Goal: Task Accomplishment & Management: Complete application form

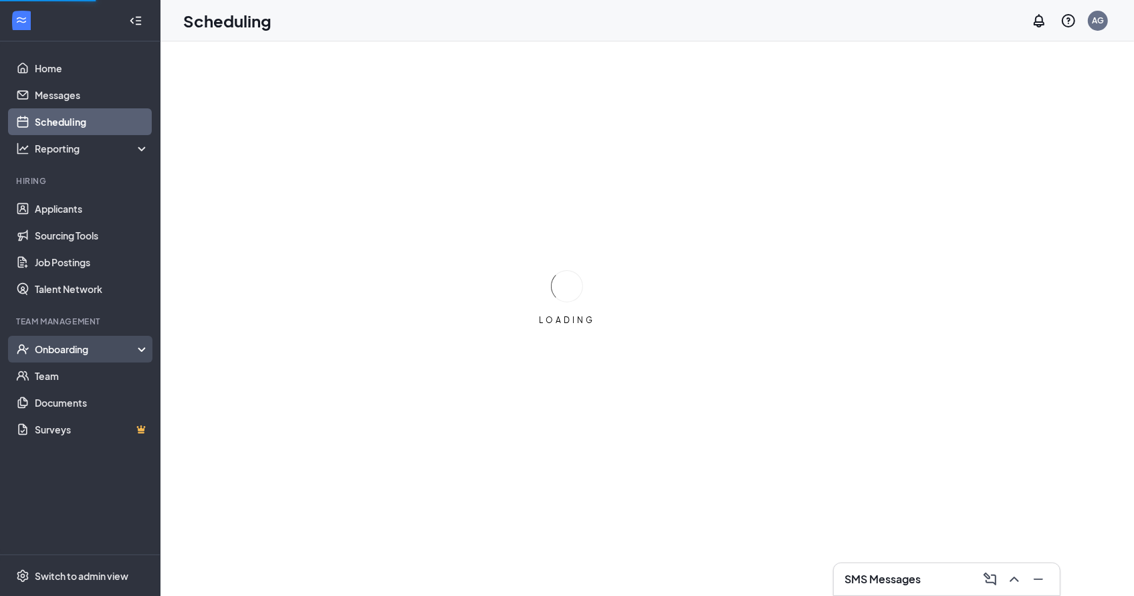
click at [101, 346] on div "Onboarding" at bounding box center [86, 348] width 103 height 13
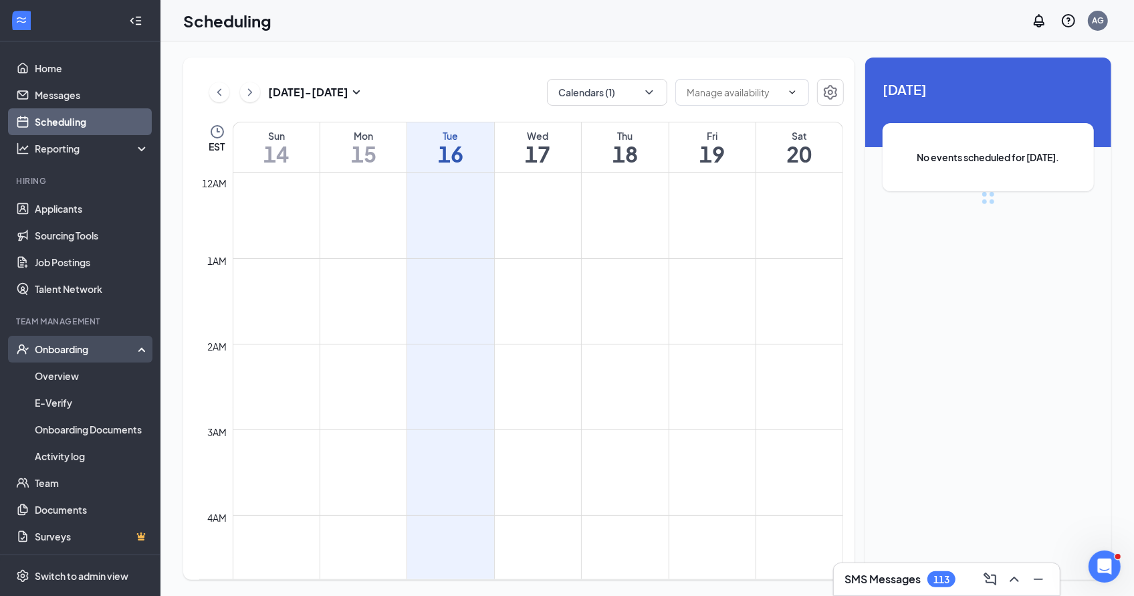
scroll to position [656, 0]
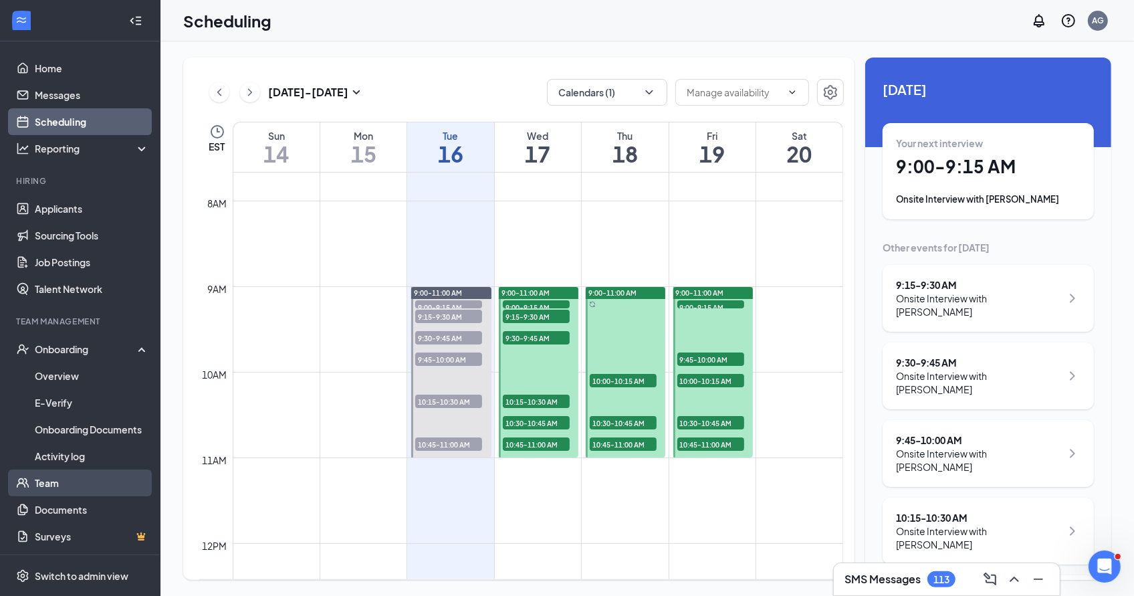
click at [116, 489] on link "Team" at bounding box center [92, 482] width 114 height 27
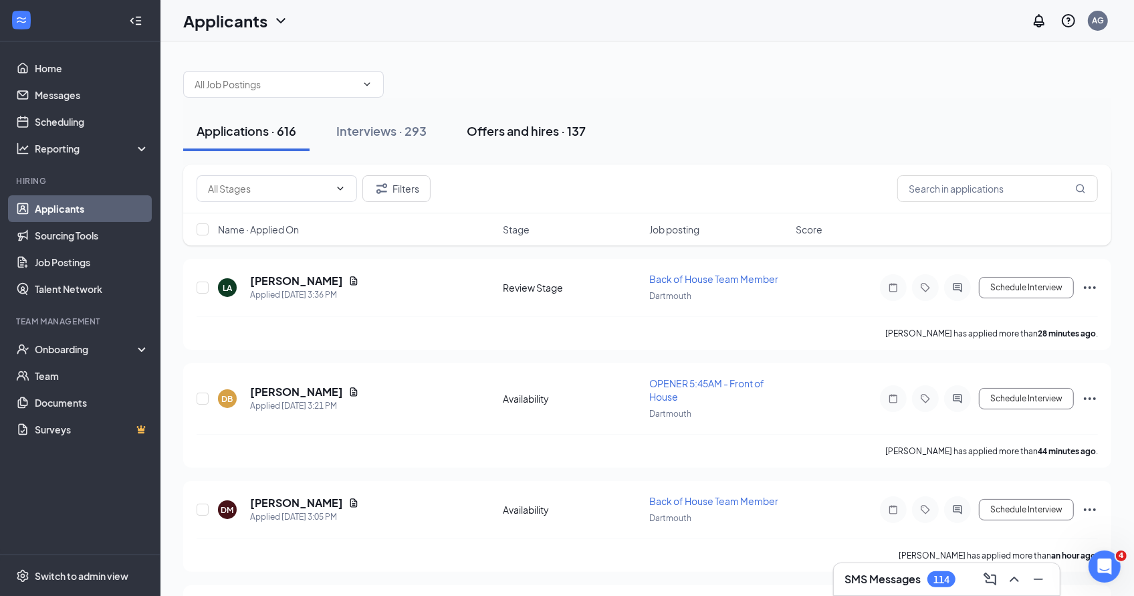
click at [506, 146] on button "Offers and hires · 137" at bounding box center [526, 131] width 146 height 40
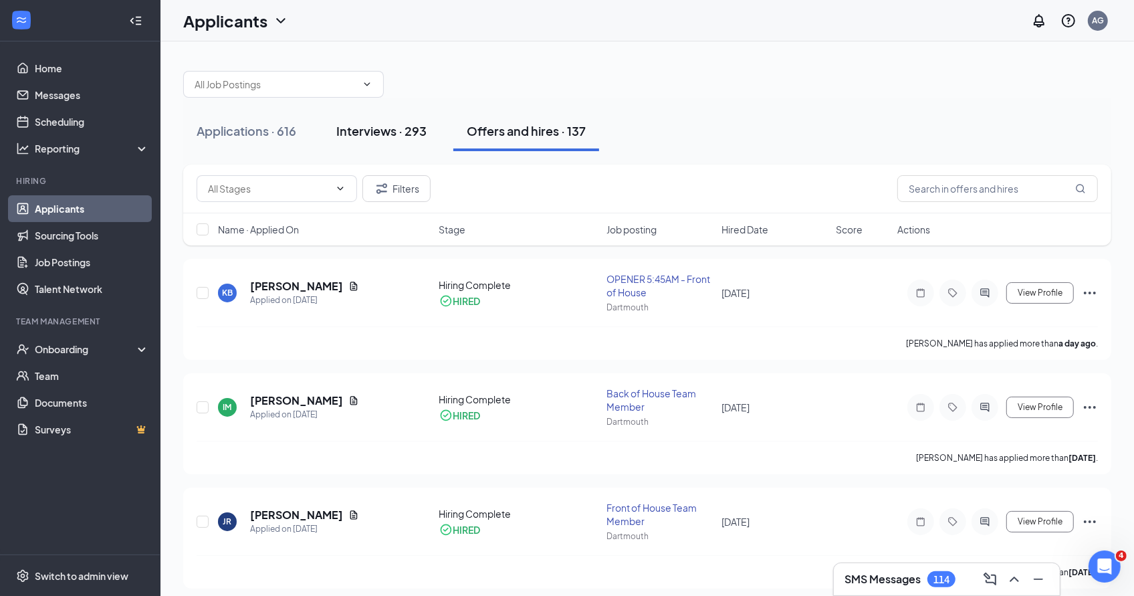
click at [416, 136] on div "Interviews · 293" at bounding box center [381, 130] width 90 height 17
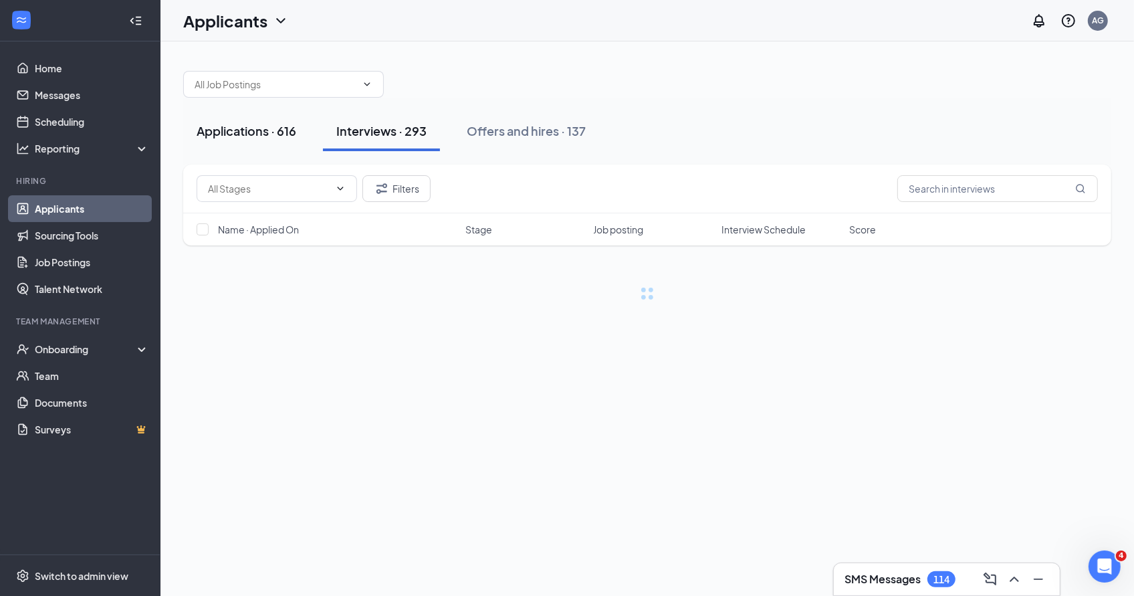
click at [247, 134] on div "Applications · 616" at bounding box center [247, 130] width 100 height 17
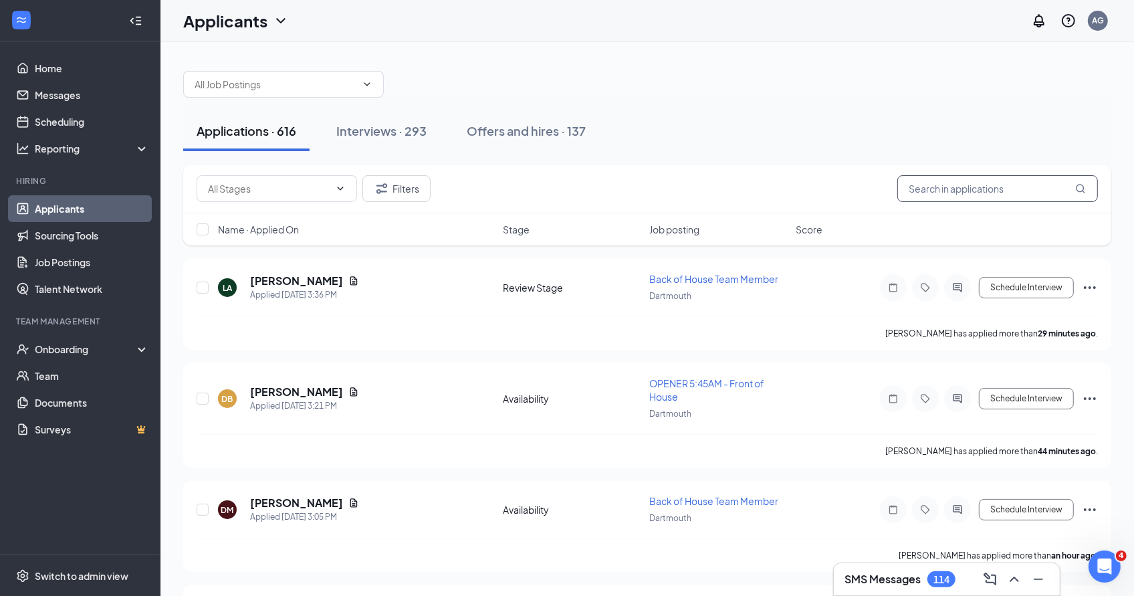
click at [1017, 199] on input "text" at bounding box center [997, 188] width 201 height 27
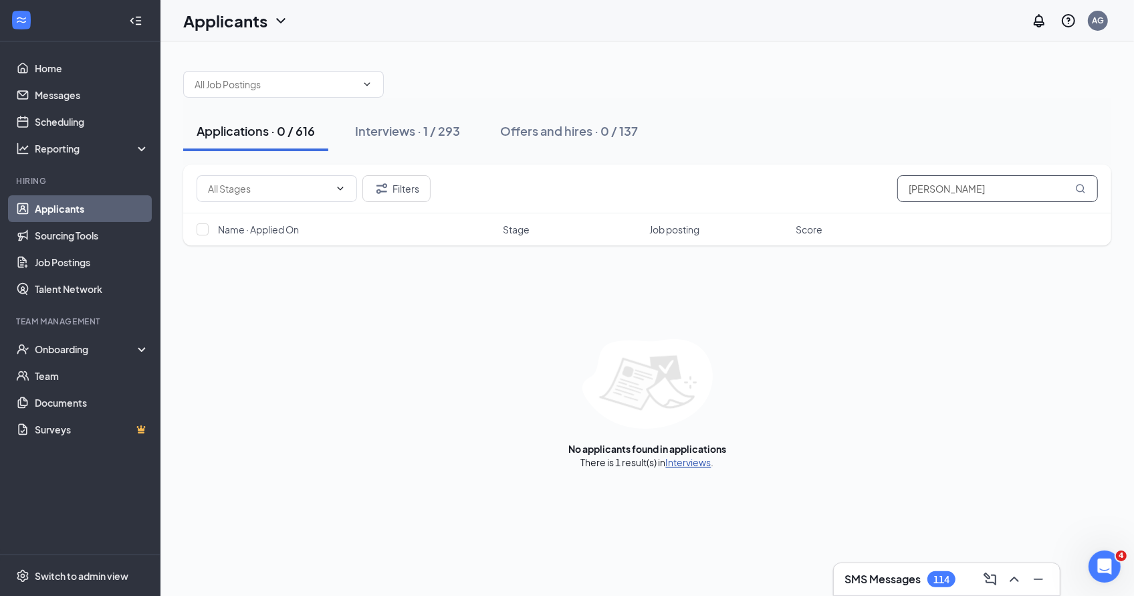
type input "manuel"
click at [691, 462] on link "Interviews" at bounding box center [688, 462] width 45 height 12
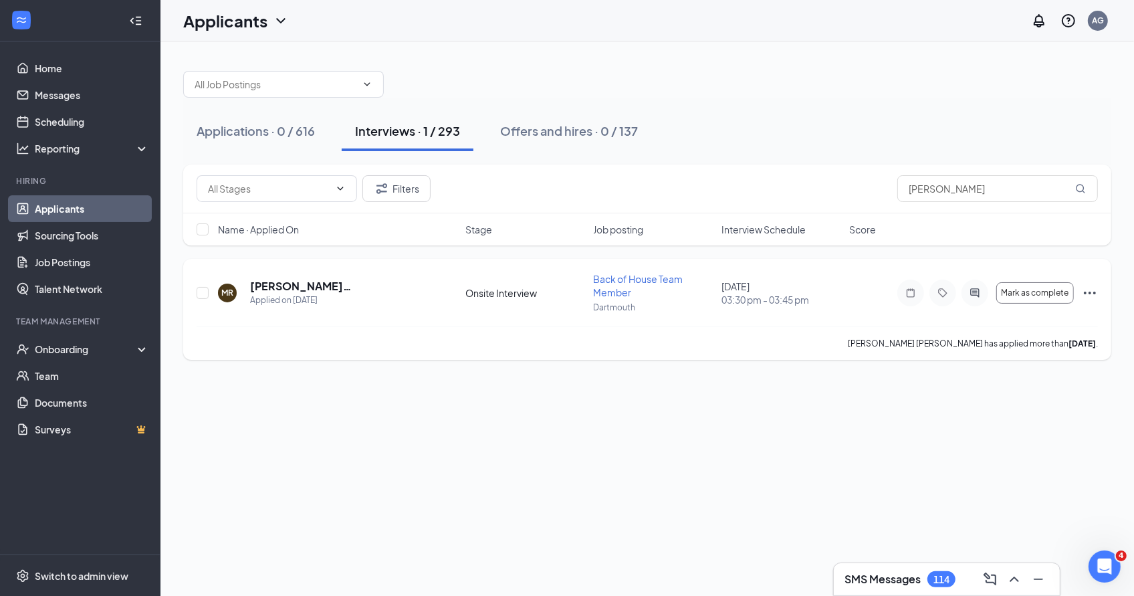
click at [1090, 295] on icon "Ellipses" at bounding box center [1090, 293] width 16 height 16
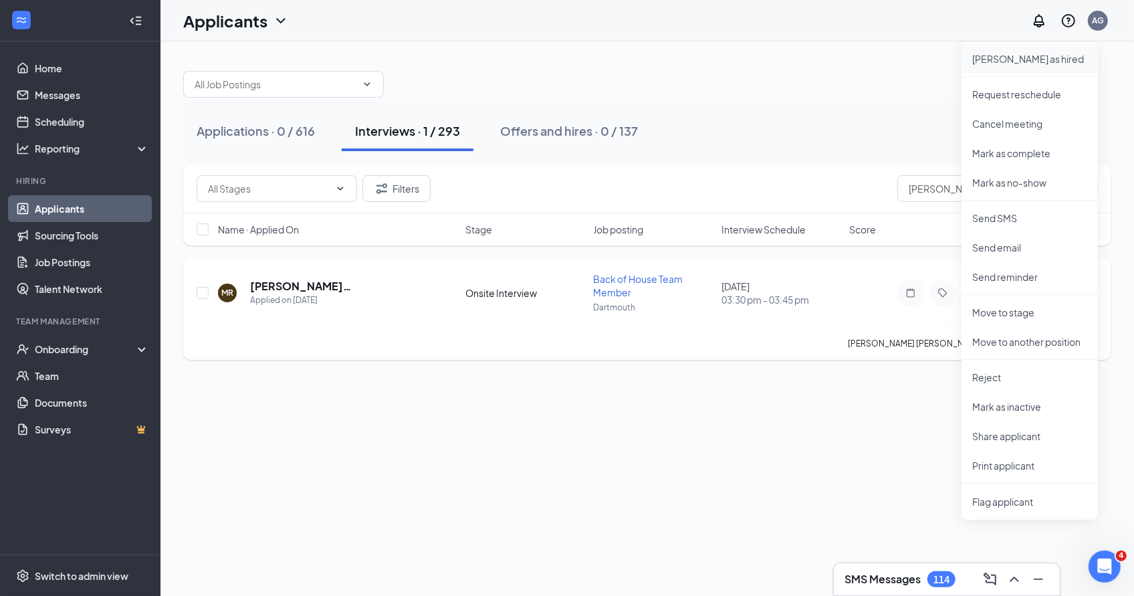
click at [1018, 57] on p "Mark as hired" at bounding box center [1029, 58] width 115 height 13
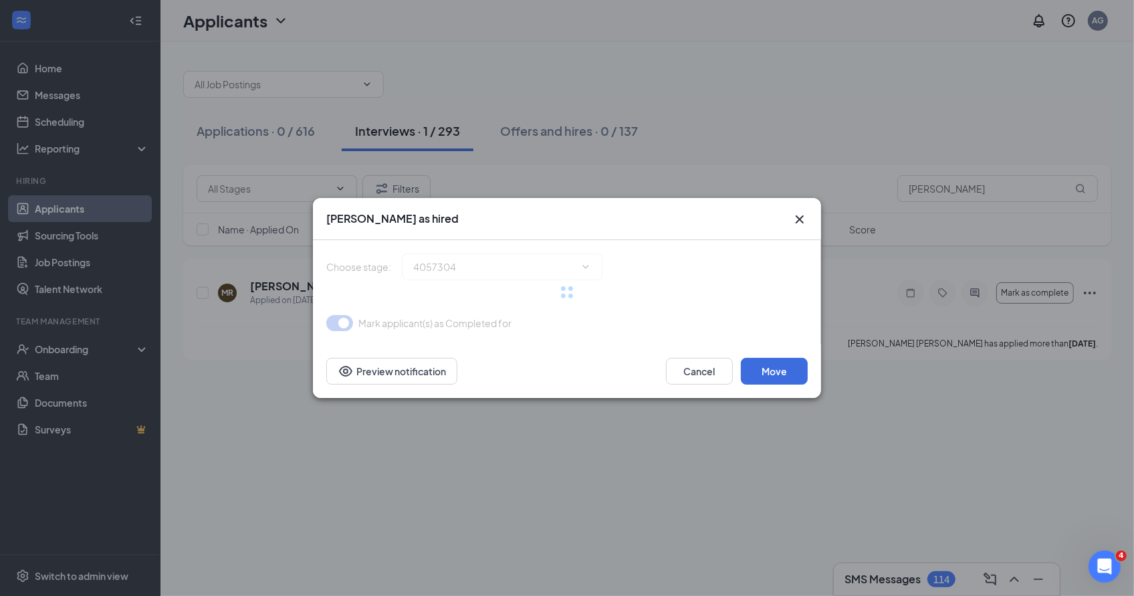
type input "Hiring Complete (final stage)"
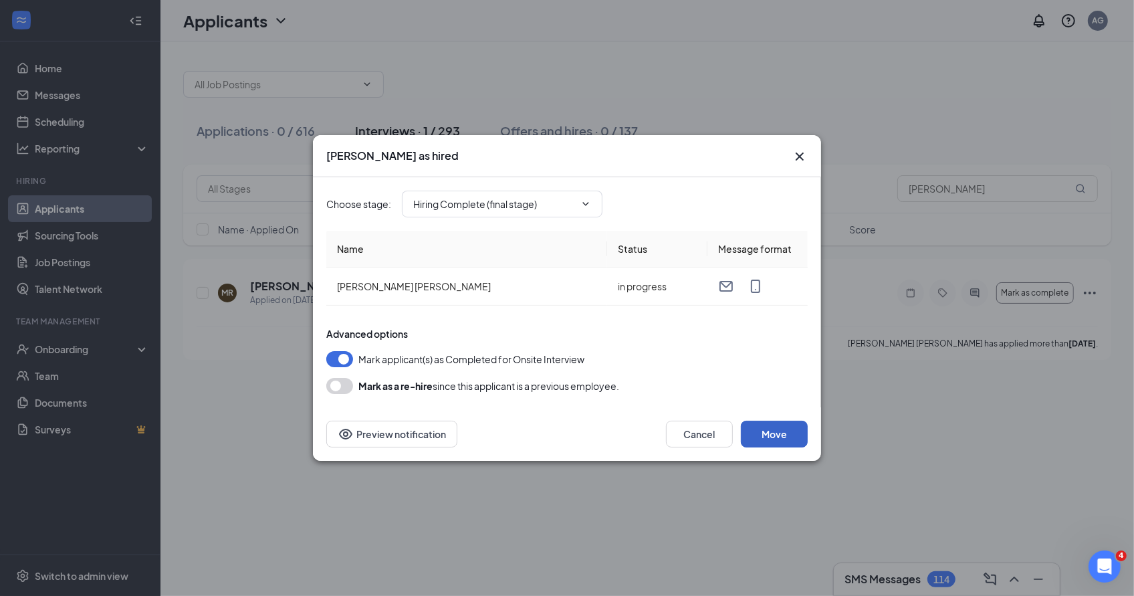
click at [767, 420] on button "Move" at bounding box center [774, 433] width 67 height 27
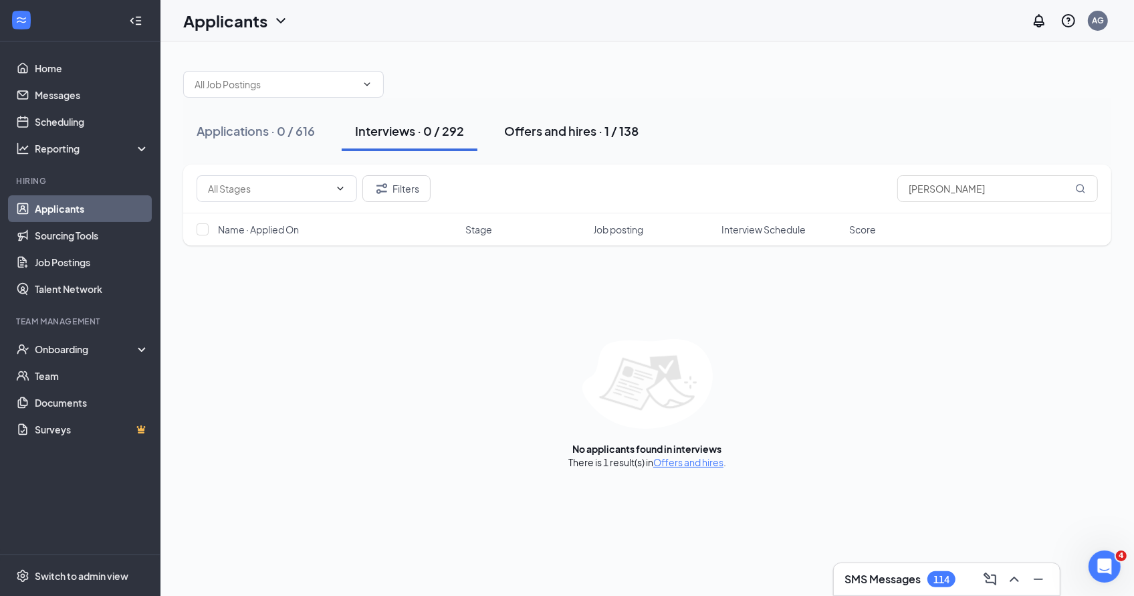
click at [586, 131] on div "Offers and hires · 1 / 138" at bounding box center [571, 130] width 134 height 17
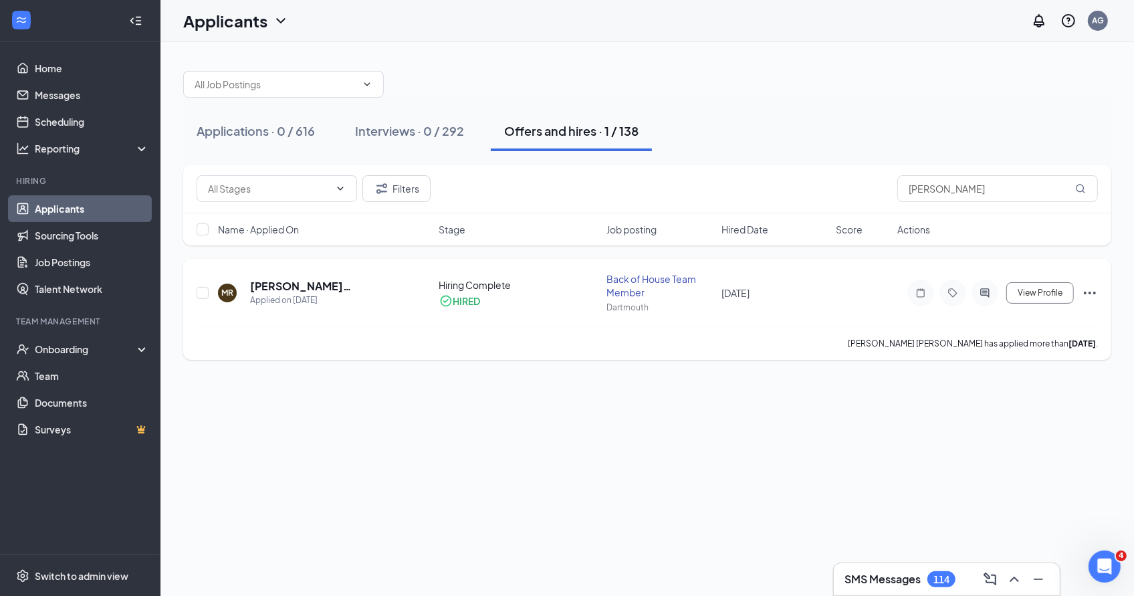
click at [1088, 291] on icon "Ellipses" at bounding box center [1090, 293] width 16 height 16
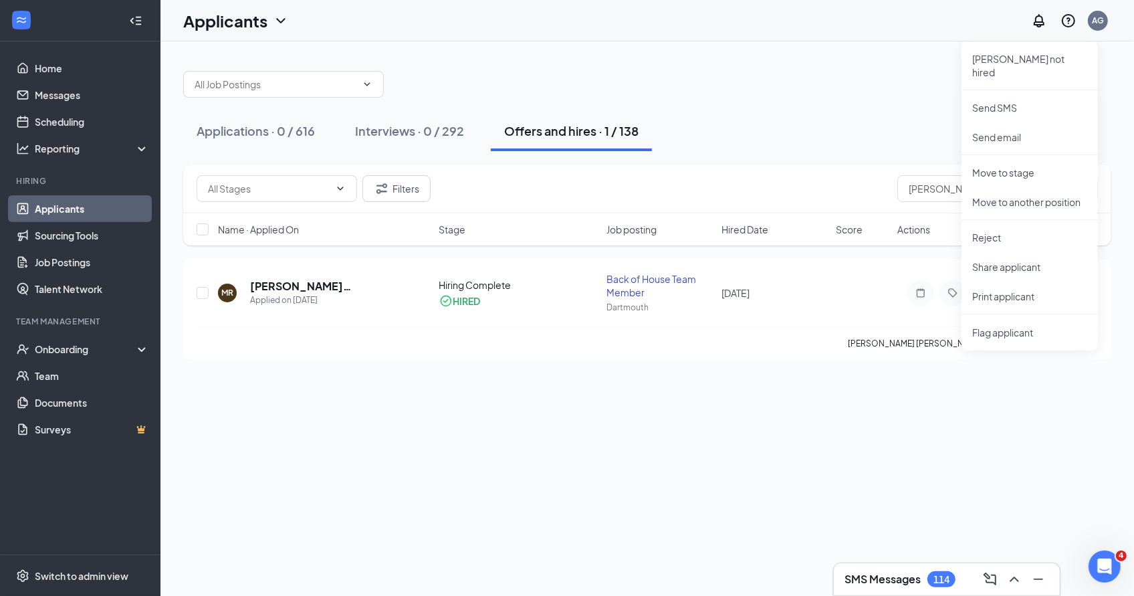
click at [443, 451] on div "Applications · 0 / 616 Interviews · 0 / 292 Offers and hires · 1 / 138 Filters …" at bounding box center [646, 318] width 973 height 554
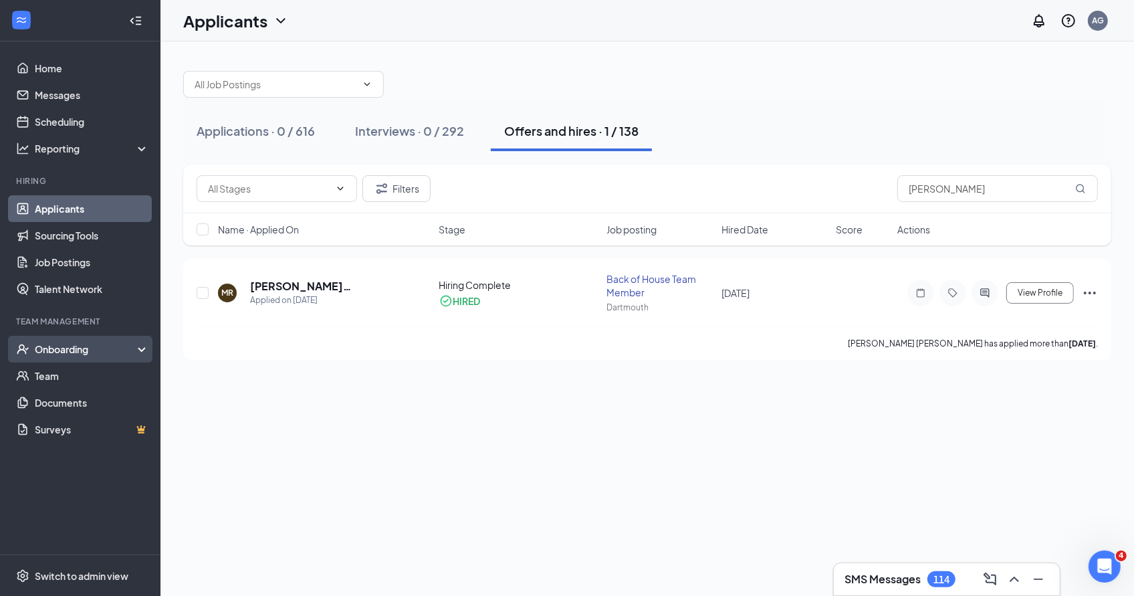
click at [52, 360] on div "Onboarding" at bounding box center [80, 349] width 160 height 27
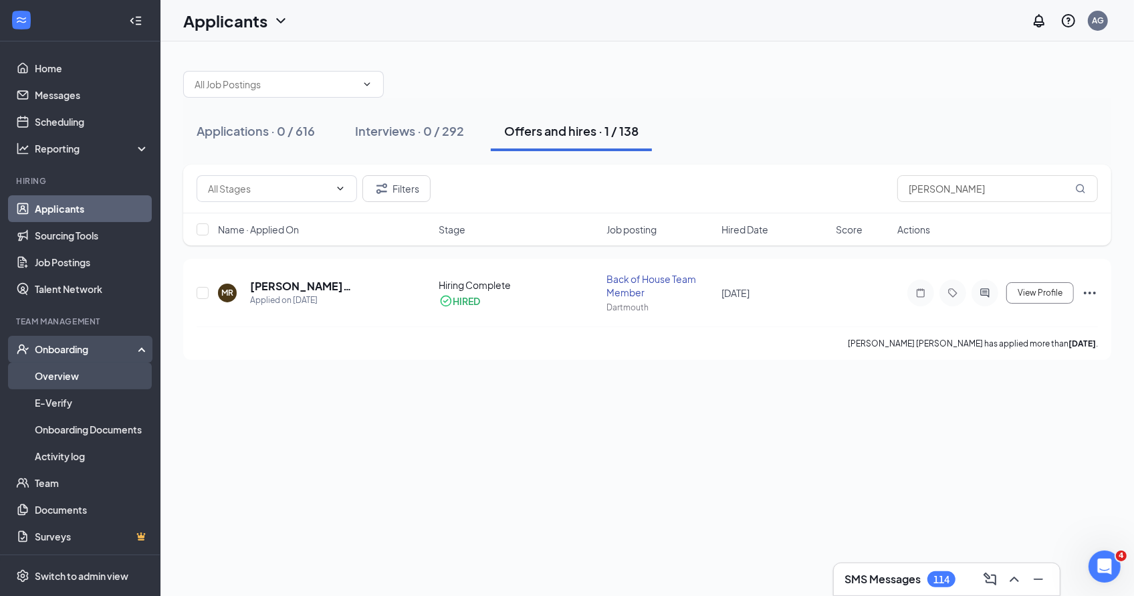
click at [57, 376] on link "Overview" at bounding box center [92, 375] width 114 height 27
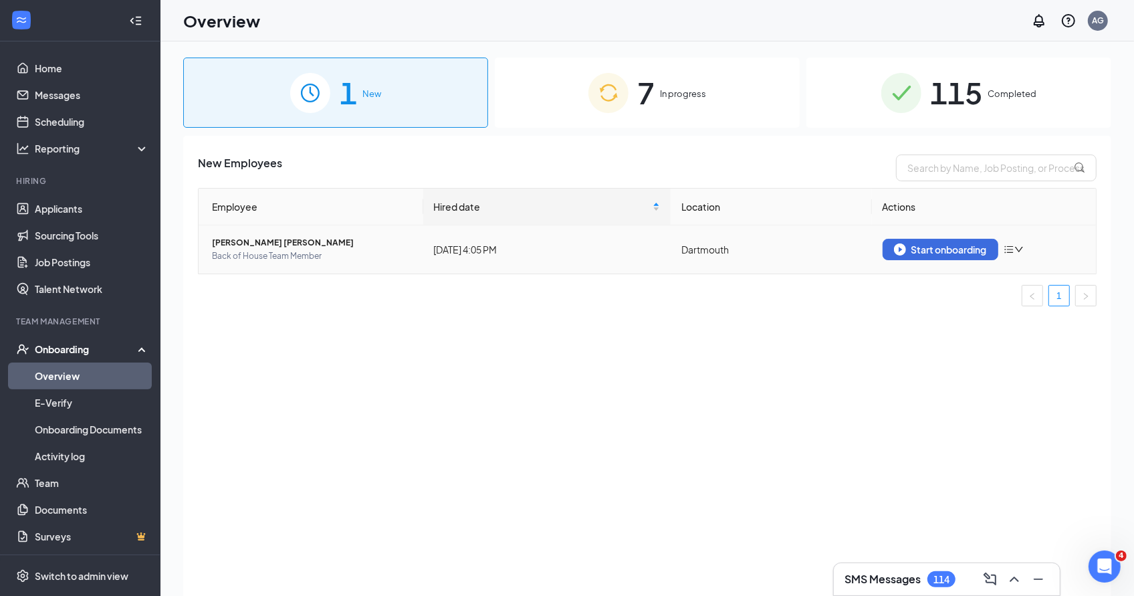
click at [949, 236] on td "Start onboarding" at bounding box center [984, 249] width 225 height 48
click at [951, 260] on td "Start onboarding" at bounding box center [984, 249] width 225 height 48
click at [953, 243] on div "Start onboarding" at bounding box center [940, 249] width 93 height 12
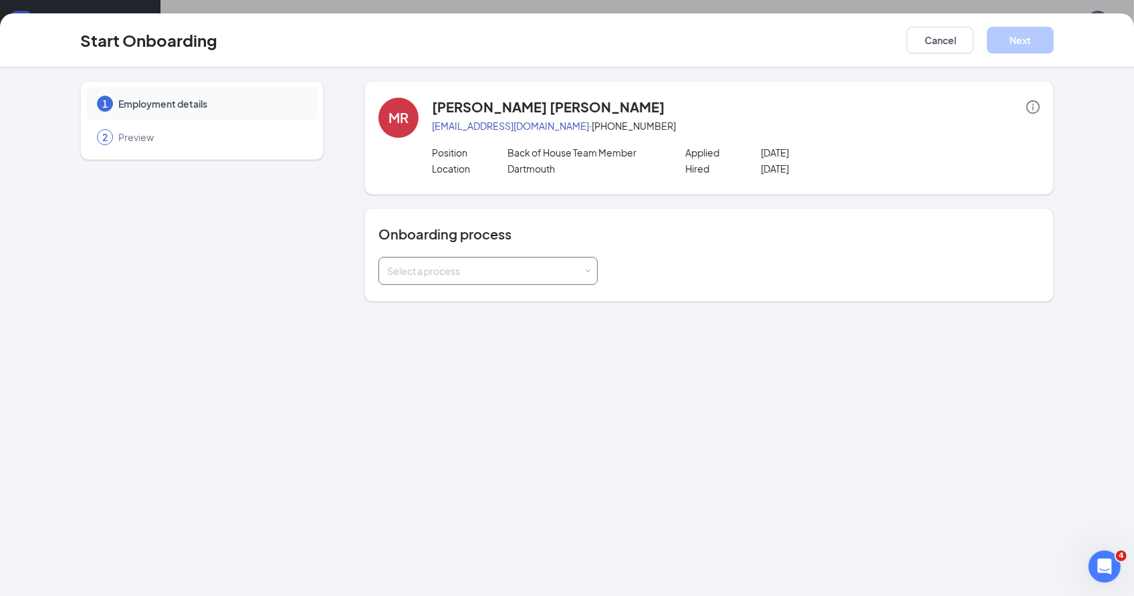
click at [460, 260] on div "Select a process" at bounding box center [488, 270] width 202 height 27
click at [461, 291] on span "New Hire Onboarding" at bounding box center [430, 297] width 94 height 12
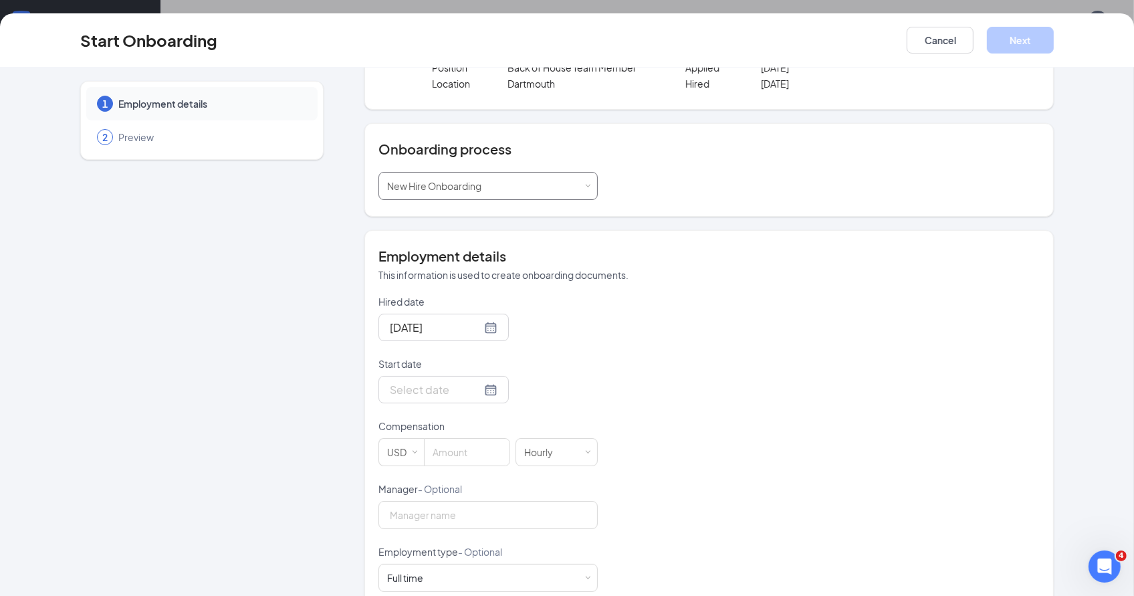
scroll to position [84, 0]
click at [466, 388] on div at bounding box center [444, 390] width 108 height 17
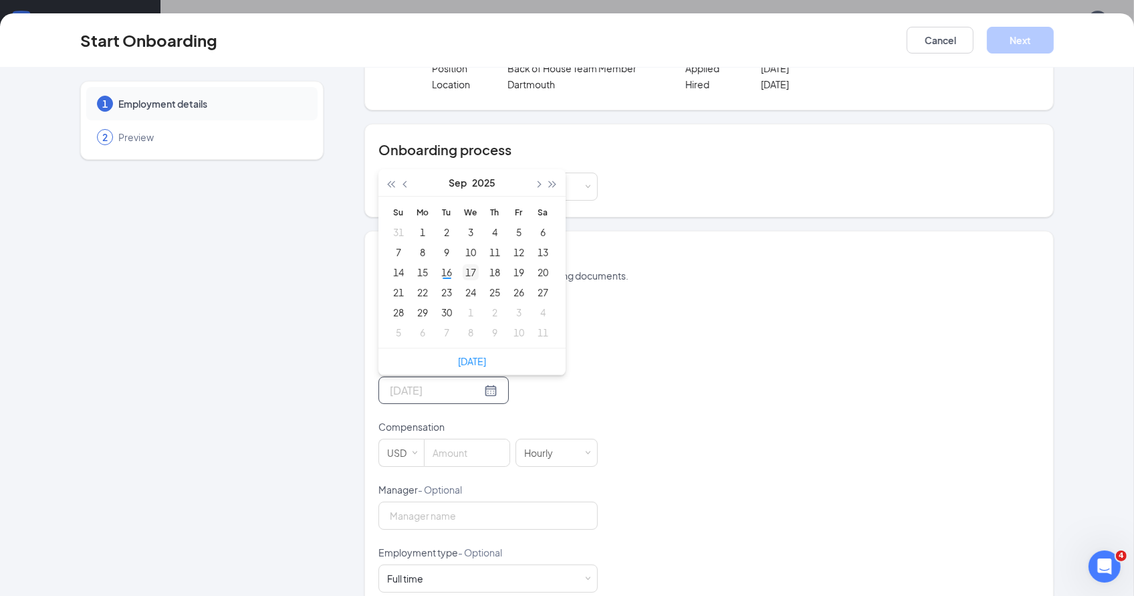
type input "Sep 17, 2025"
click at [474, 269] on div "17" at bounding box center [471, 272] width 16 height 16
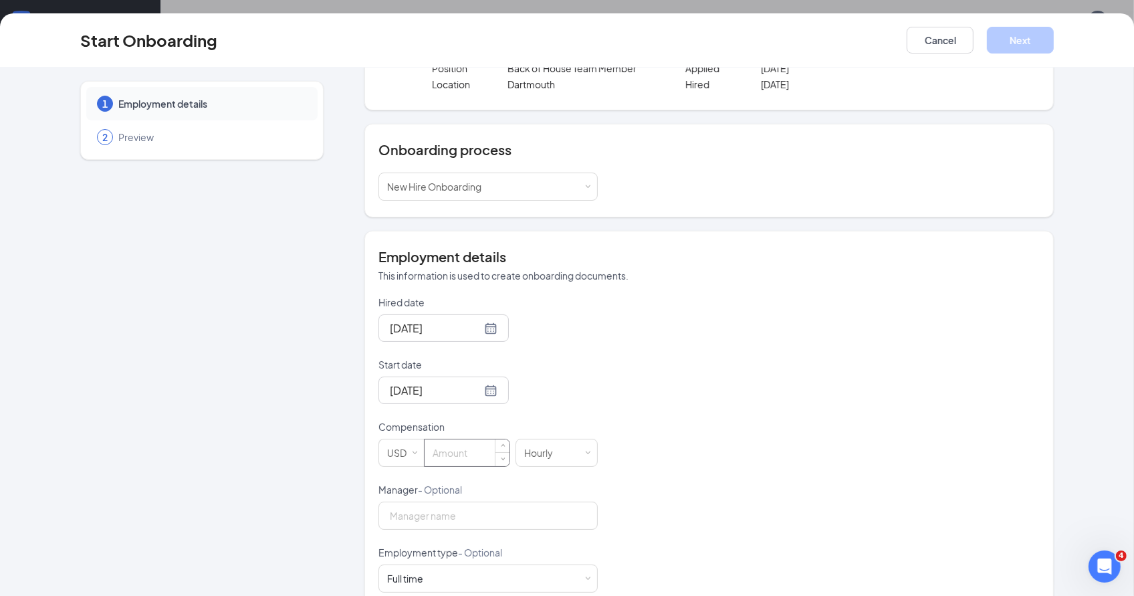
click at [467, 454] on input at bounding box center [466, 452] width 85 height 27
type input "15.75"
click at [1008, 43] on button "Next" at bounding box center [1020, 40] width 67 height 27
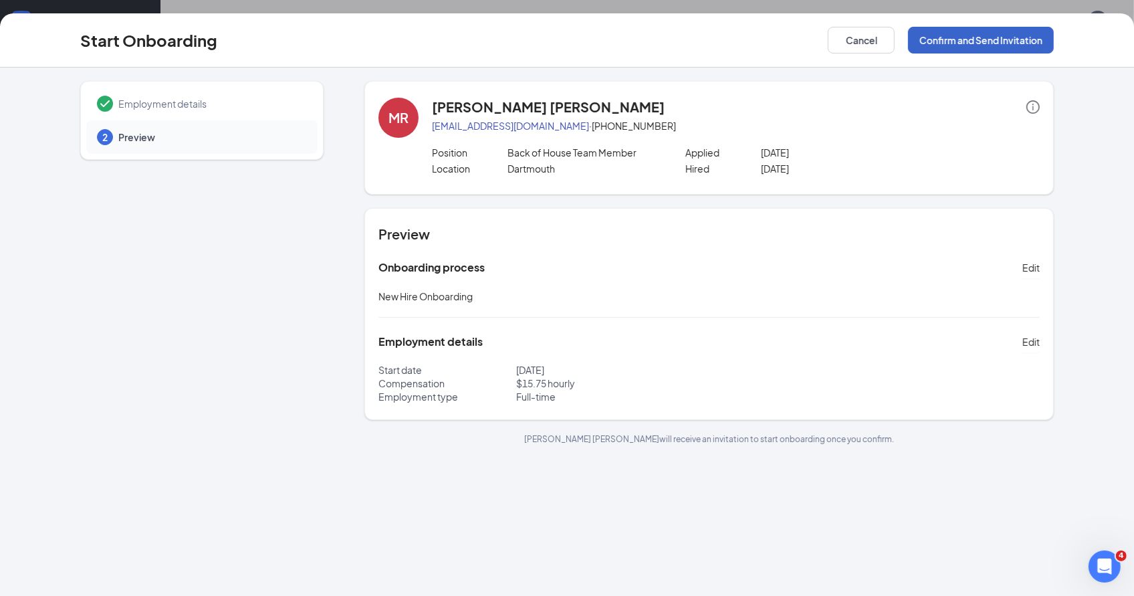
click at [1031, 39] on button "Confirm and Send Invitation" at bounding box center [981, 40] width 146 height 27
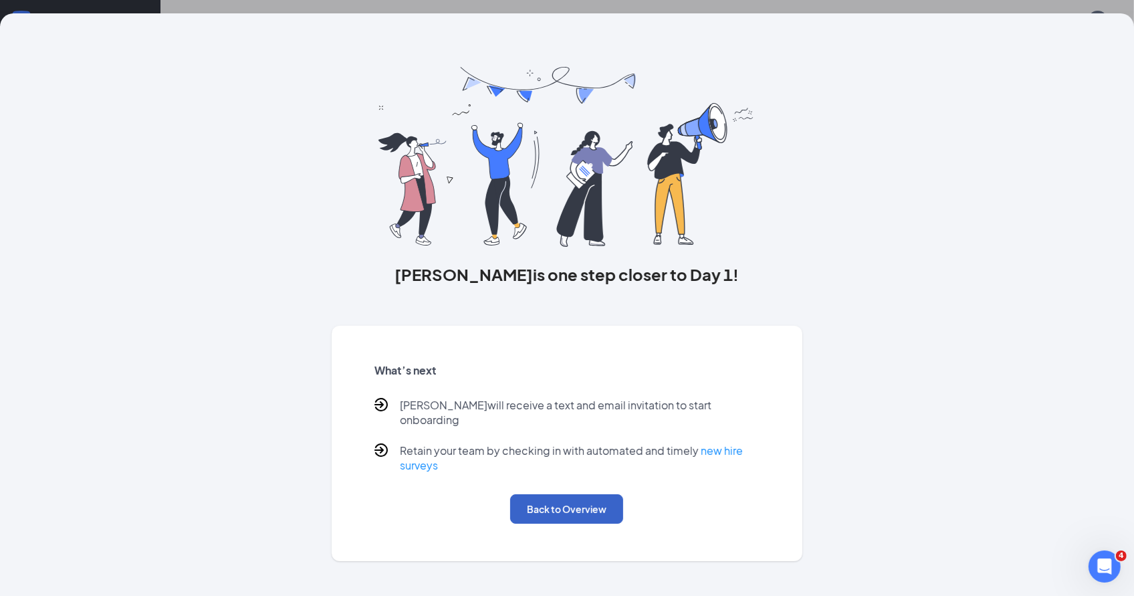
click at [614, 508] on button "Back to Overview" at bounding box center [566, 508] width 113 height 29
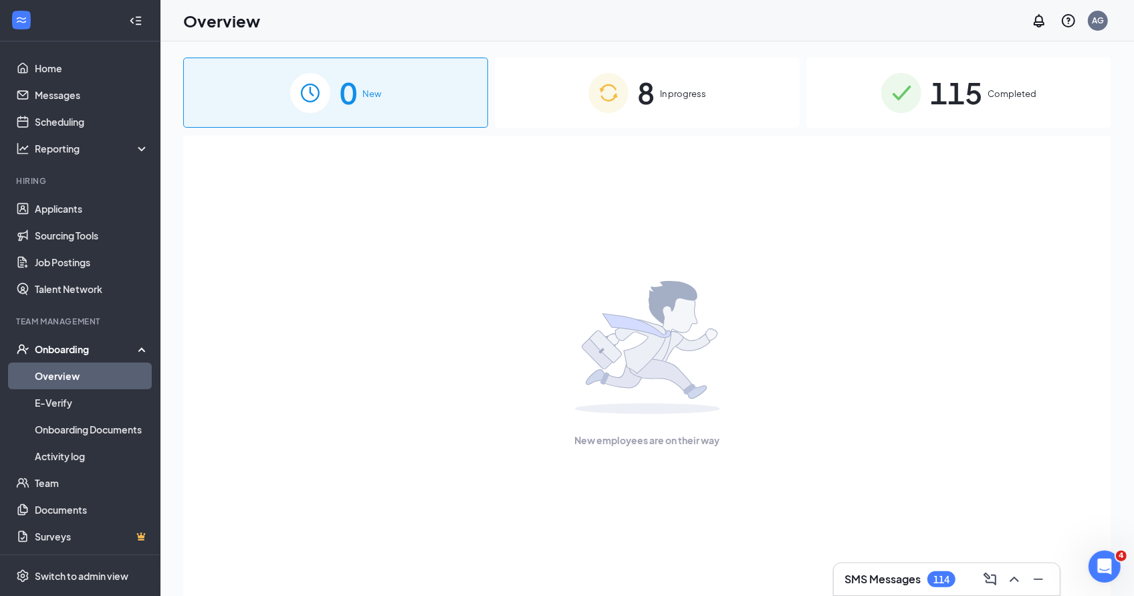
click at [774, 122] on div "8 In progress" at bounding box center [647, 92] width 305 height 70
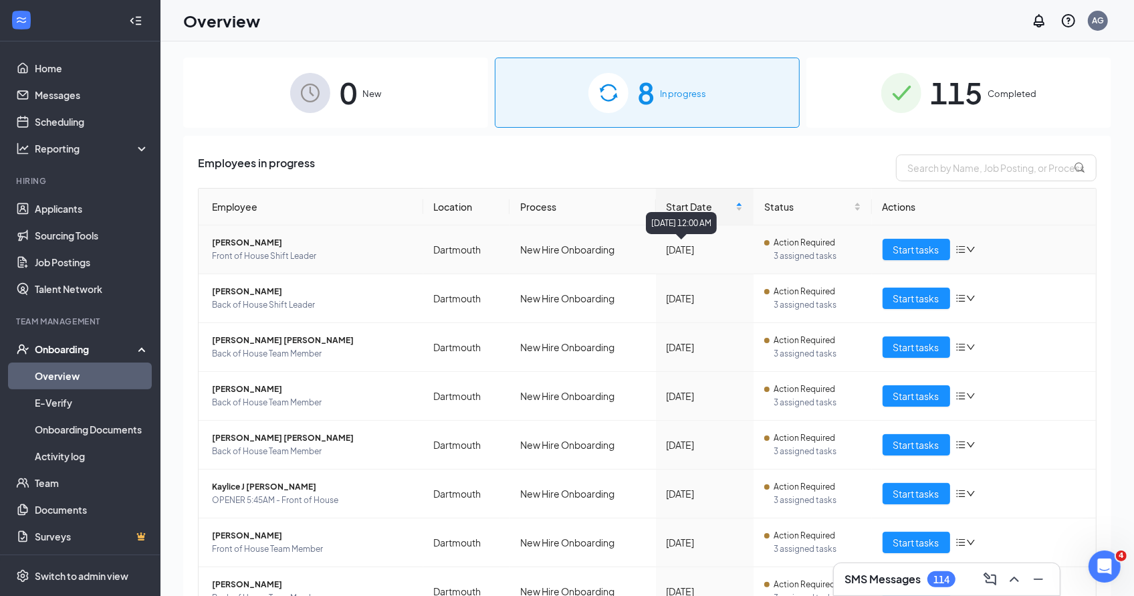
scroll to position [63, 0]
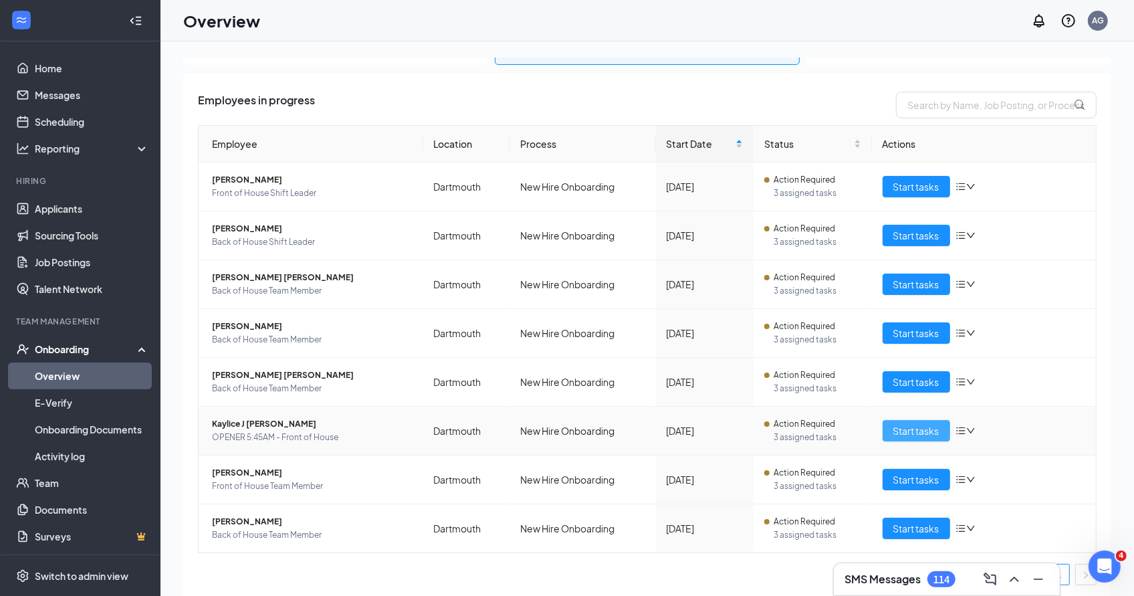
click at [908, 428] on span "Start tasks" at bounding box center [916, 430] width 46 height 15
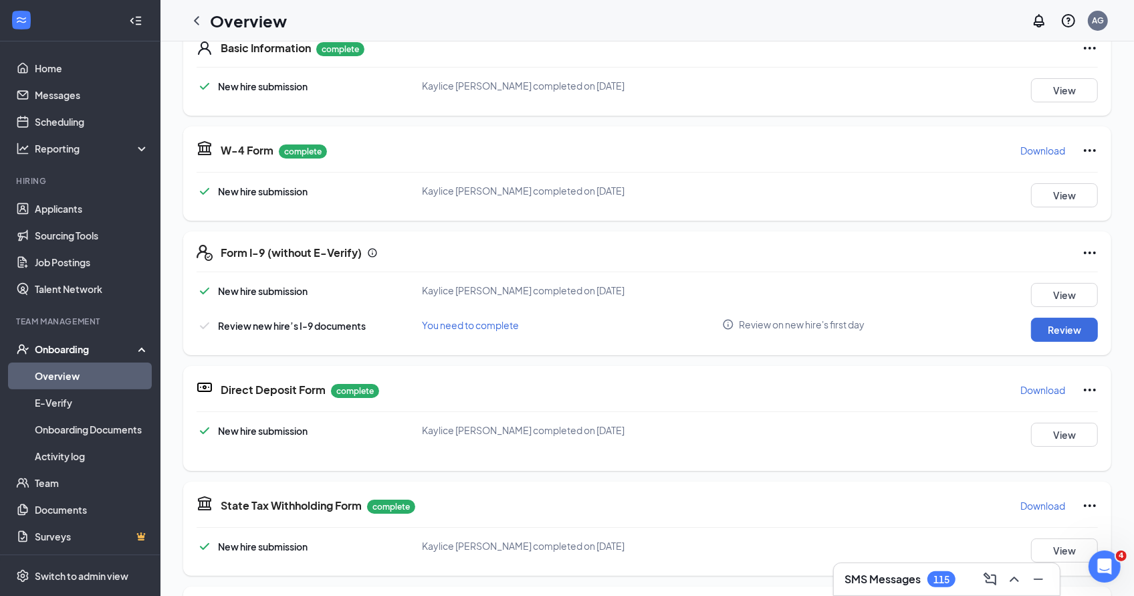
scroll to position [235, 0]
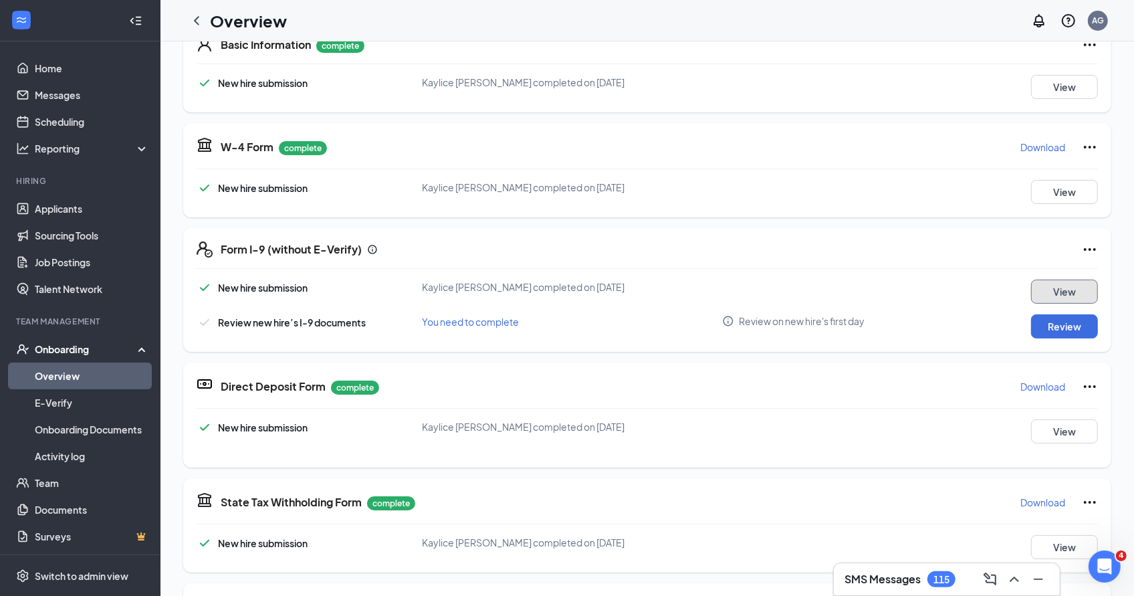
click at [1055, 279] on button "View" at bounding box center [1064, 291] width 67 height 24
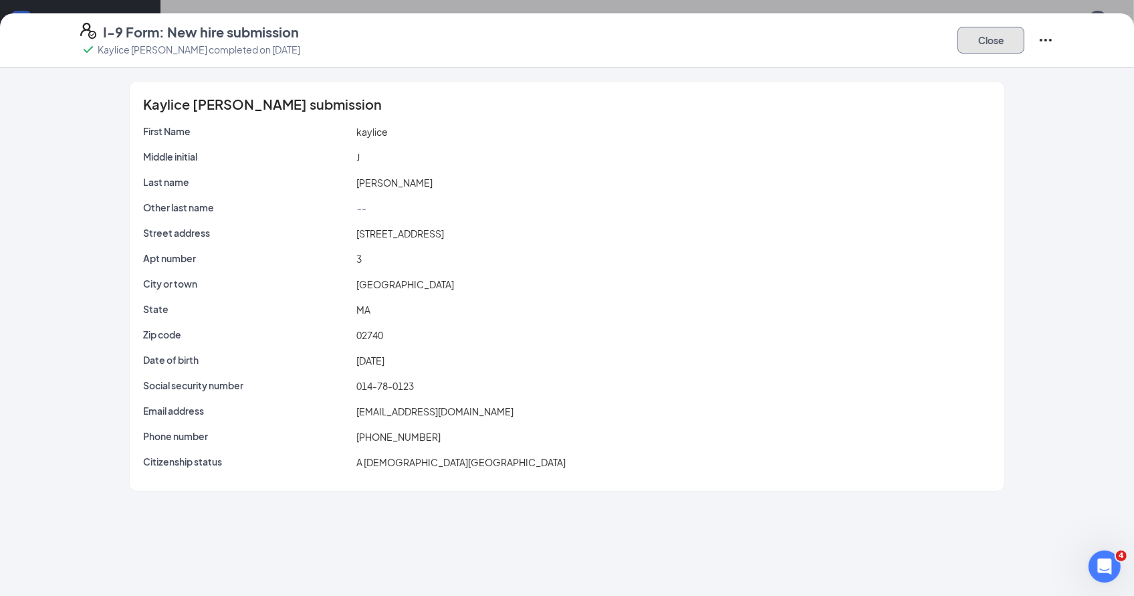
click at [999, 47] on button "Close" at bounding box center [990, 40] width 67 height 27
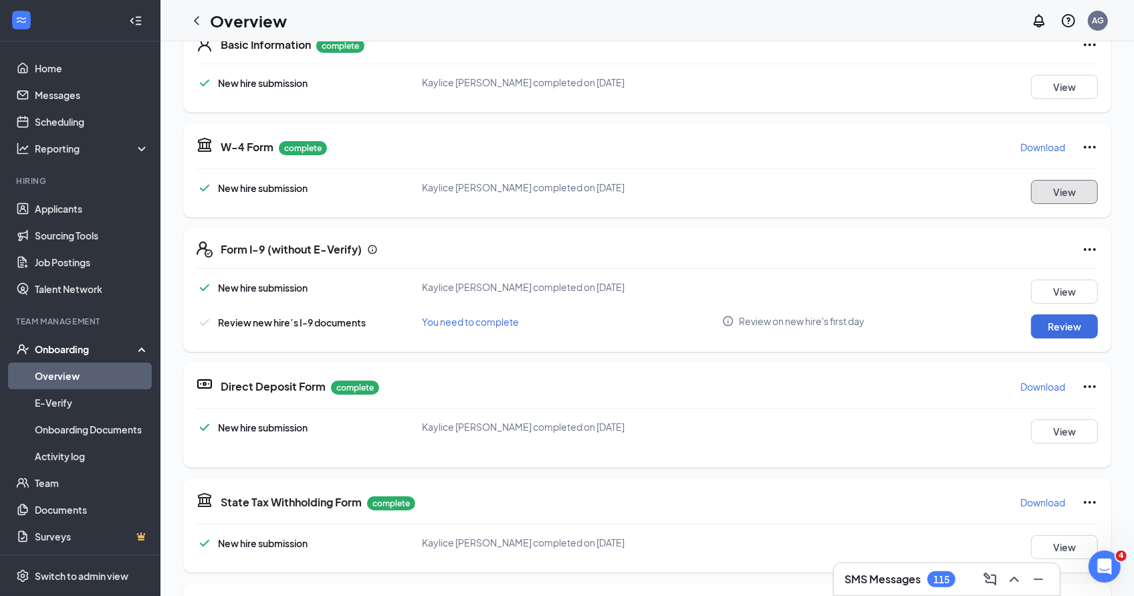
click at [1063, 186] on button "View" at bounding box center [1064, 192] width 67 height 24
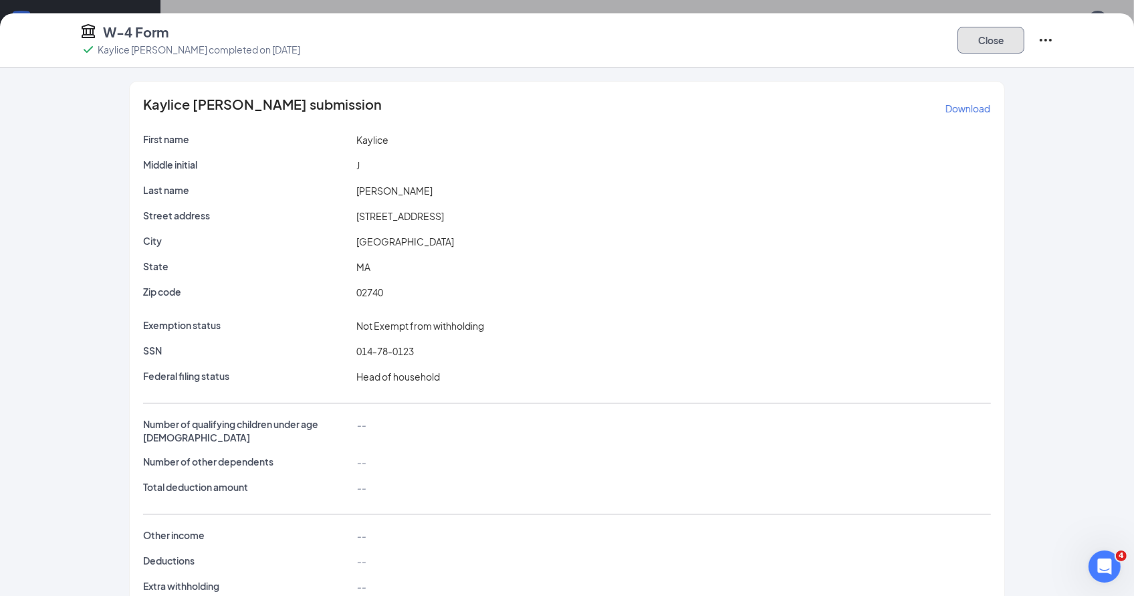
click at [1015, 40] on button "Close" at bounding box center [990, 40] width 67 height 27
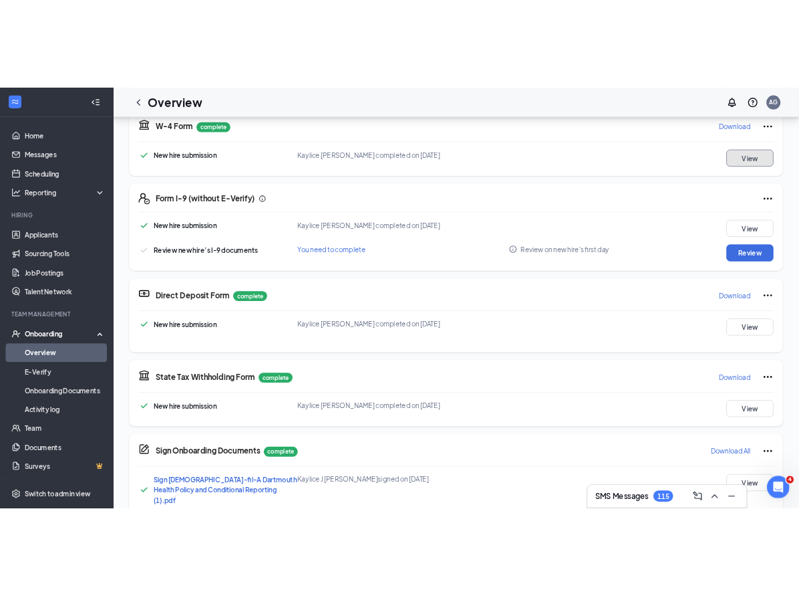
scroll to position [95, 0]
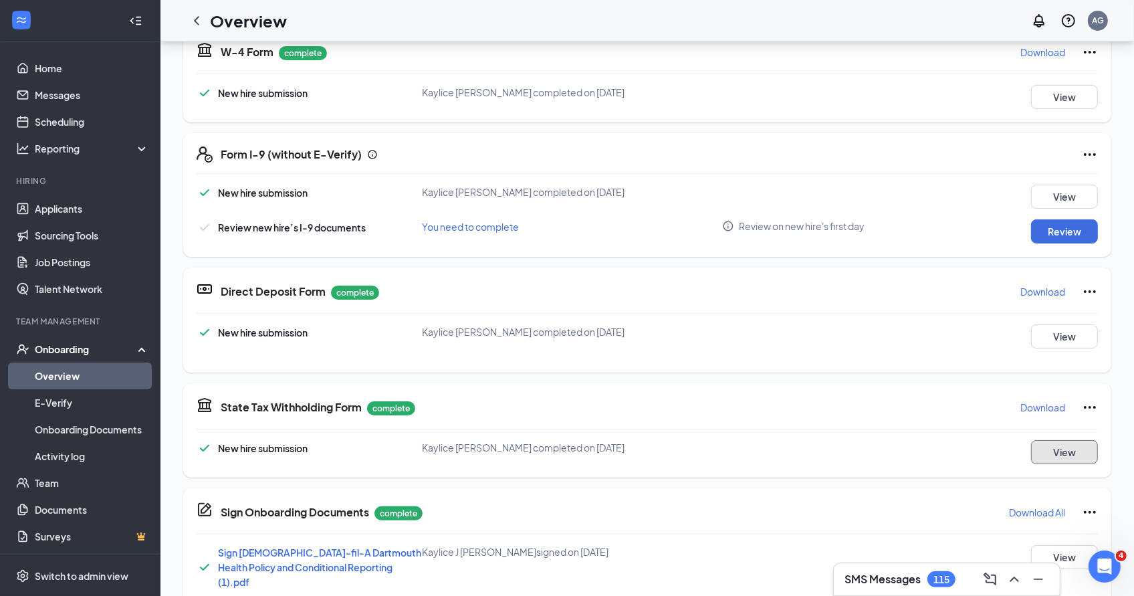
click at [1057, 440] on button "View" at bounding box center [1064, 452] width 67 height 24
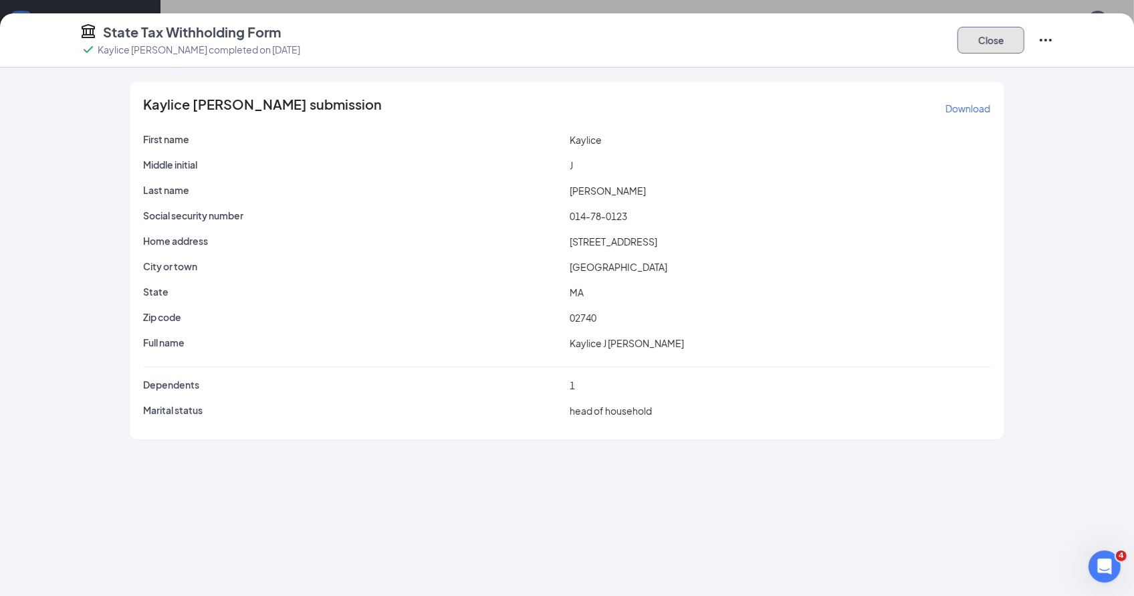
click at [1009, 32] on button "Close" at bounding box center [990, 40] width 67 height 27
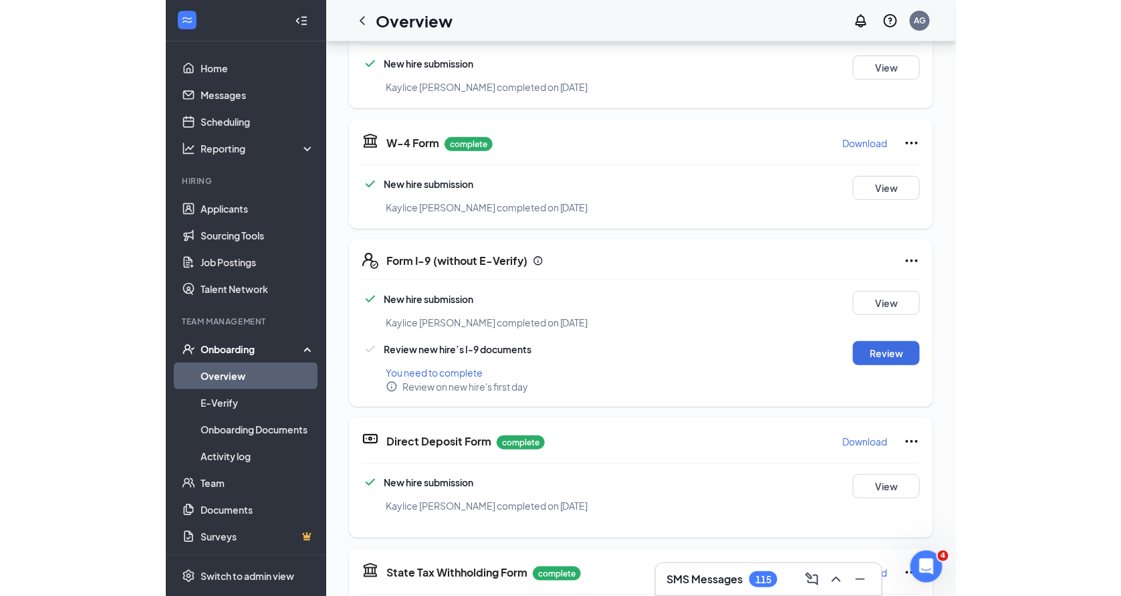
scroll to position [149, 0]
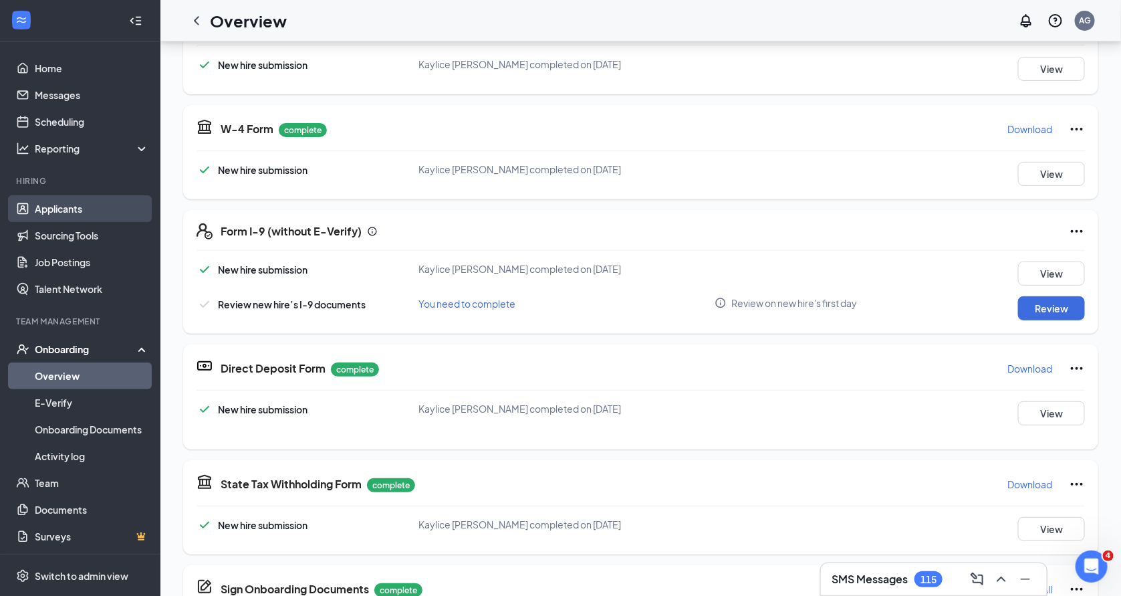
click at [124, 201] on link "Applicants" at bounding box center [92, 208] width 114 height 27
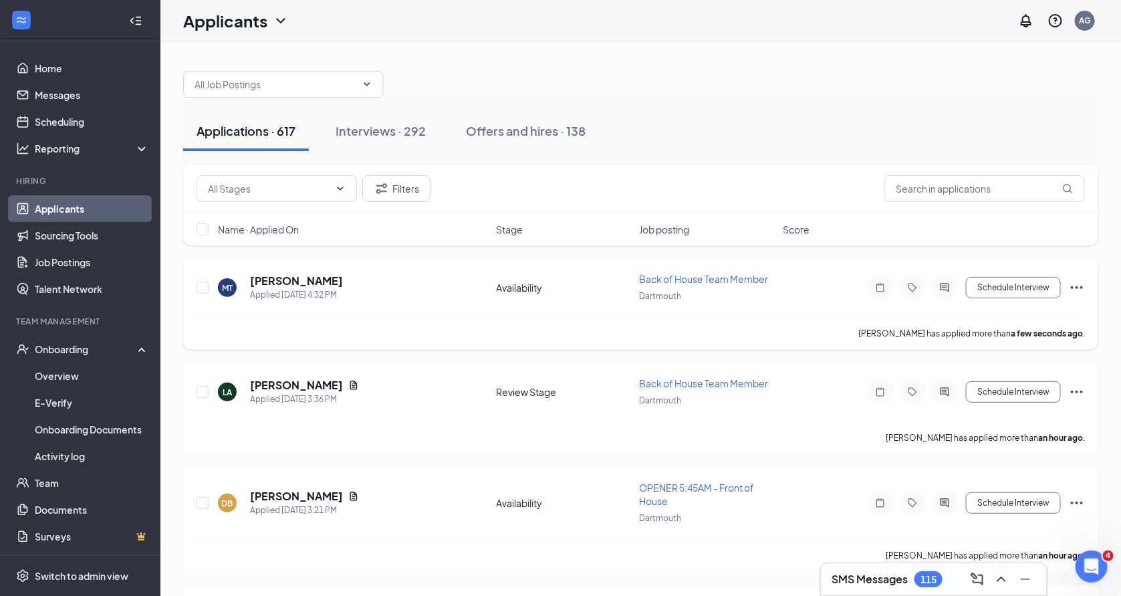
click at [1080, 283] on icon "Ellipses" at bounding box center [1077, 287] width 16 height 16
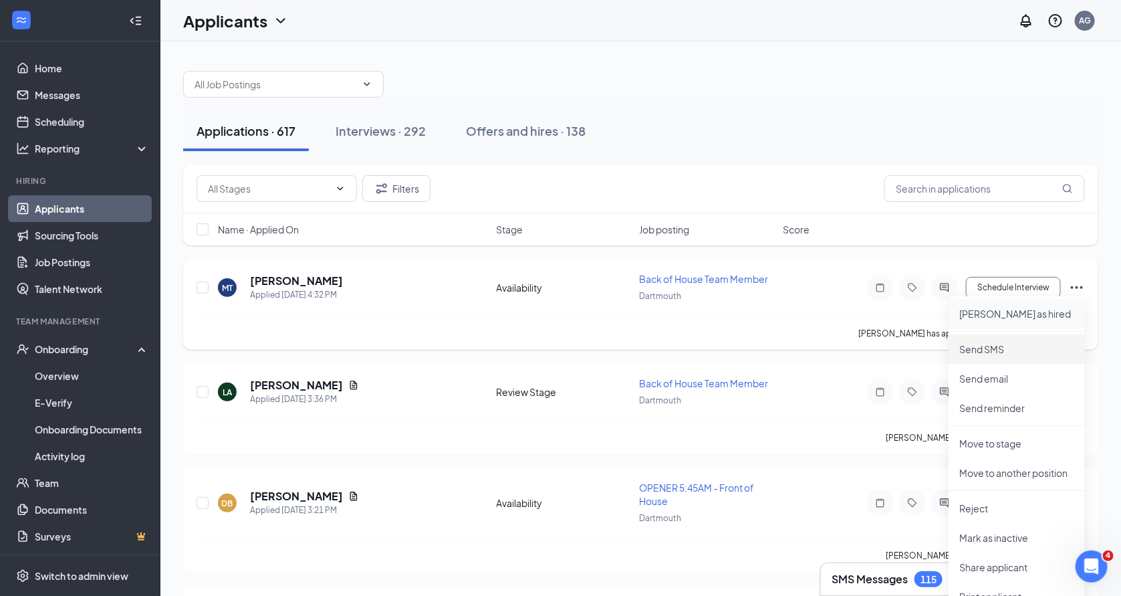
click at [1002, 322] on li "Mark as hired" at bounding box center [1017, 313] width 136 height 29
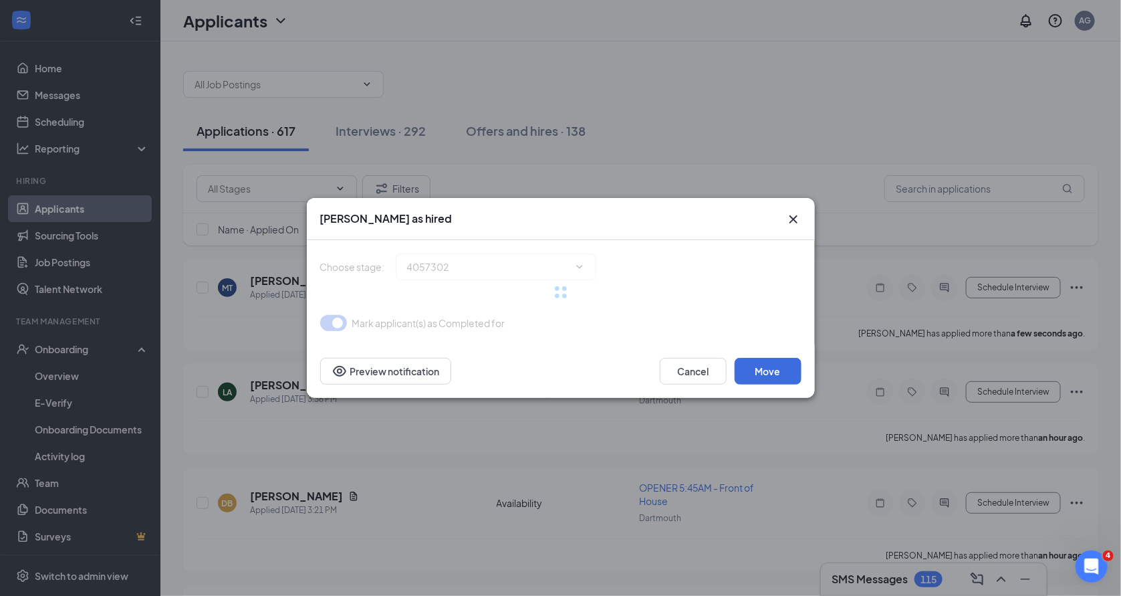
type input "Hiring Complete (final stage)"
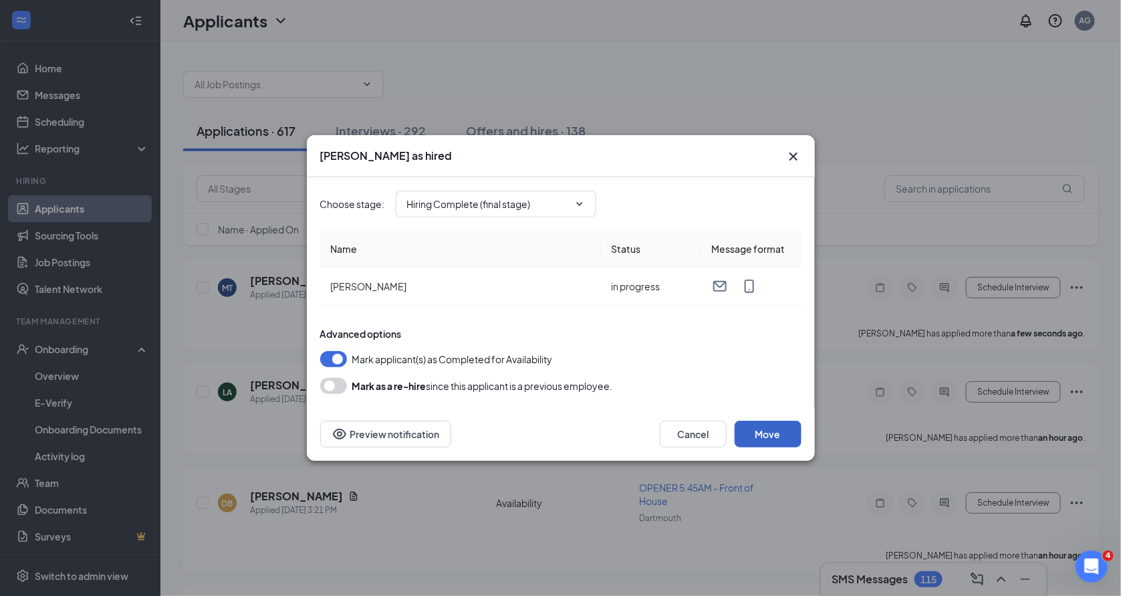
click at [775, 431] on button "Move" at bounding box center [768, 433] width 67 height 27
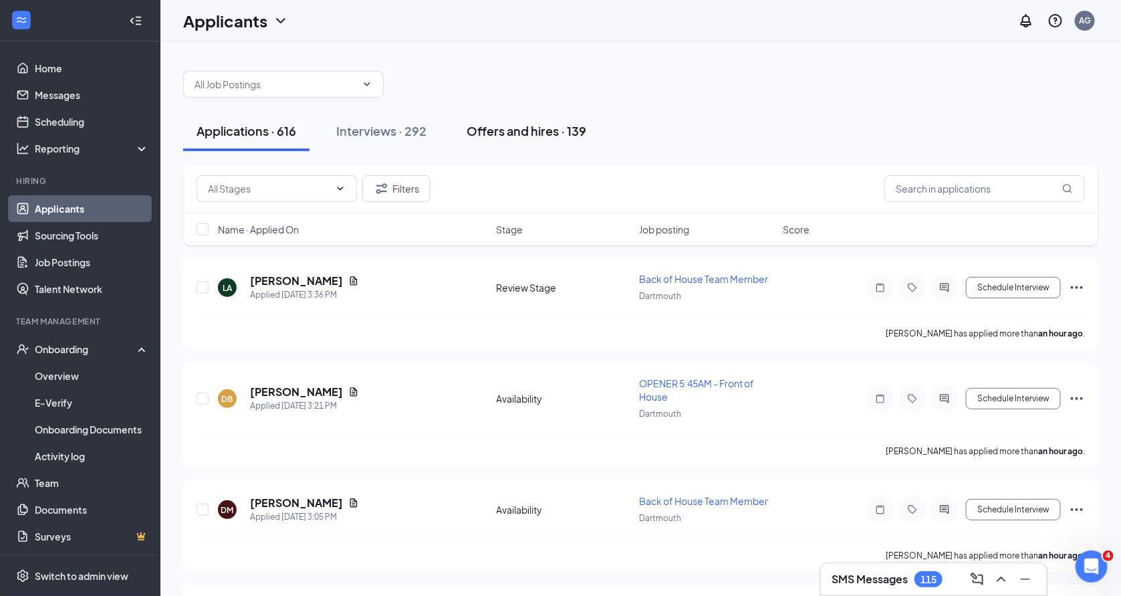
click at [537, 134] on div "Offers and hires · 139" at bounding box center [527, 130] width 120 height 17
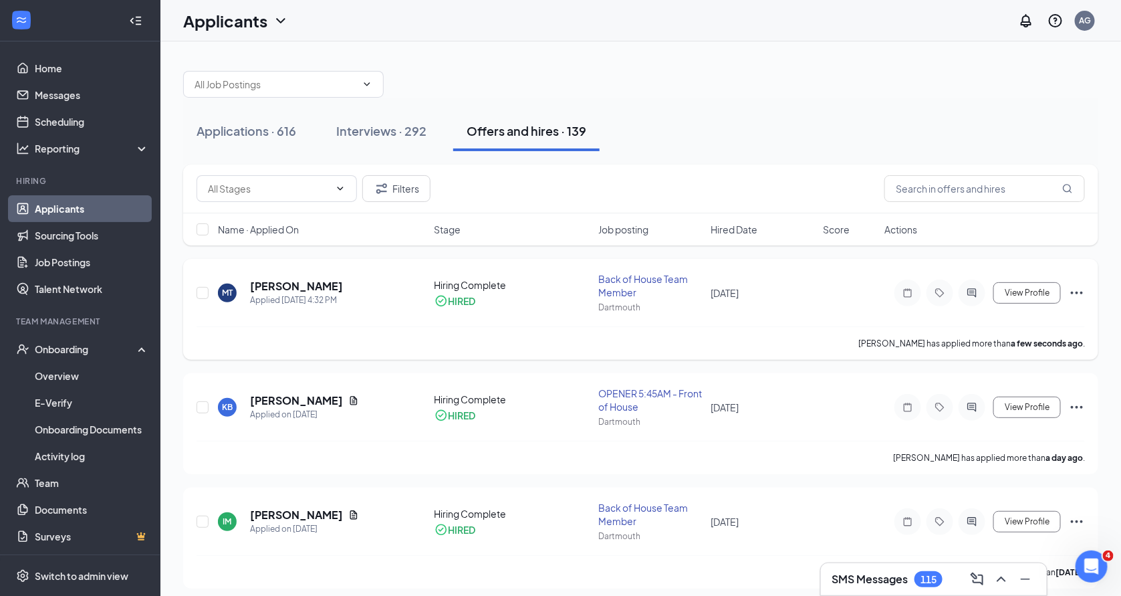
click at [1079, 296] on icon "Ellipses" at bounding box center [1077, 293] width 16 height 16
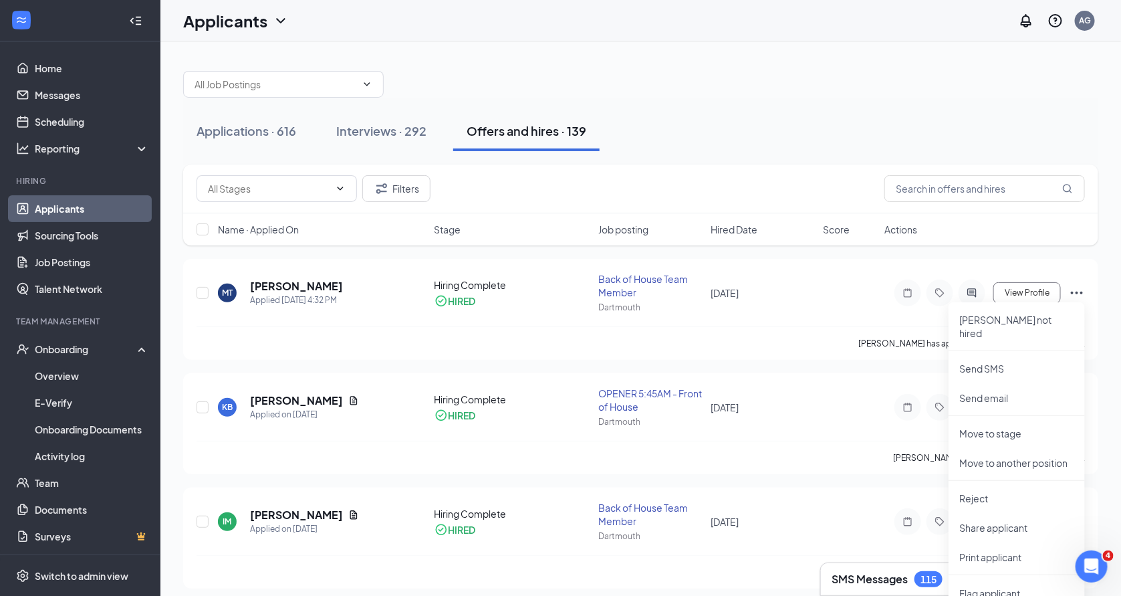
click at [935, 70] on div at bounding box center [640, 77] width 915 height 40
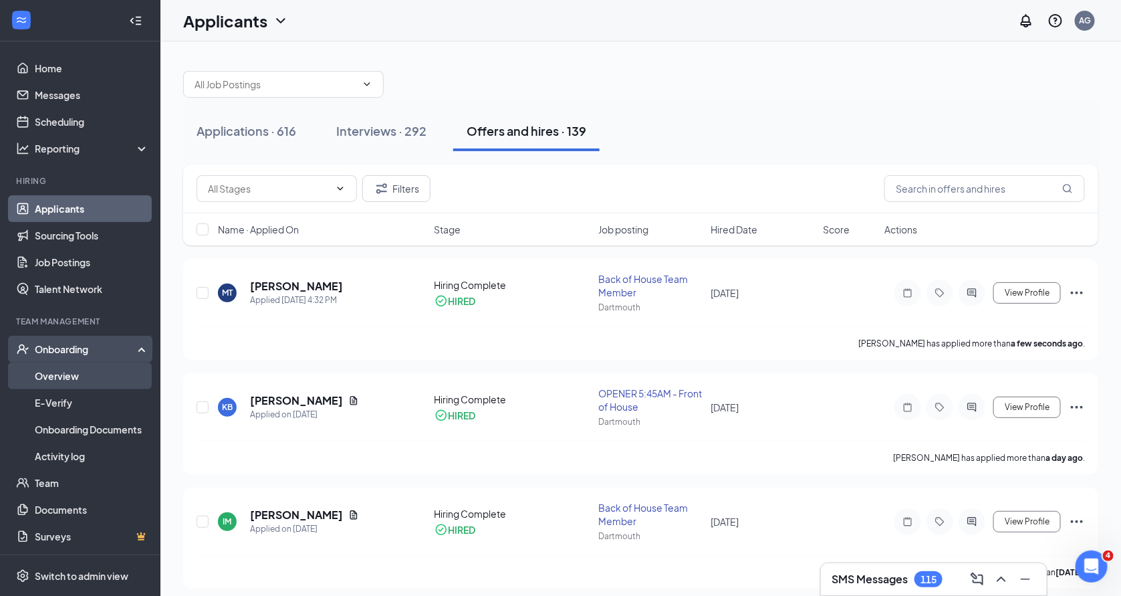
click at [77, 379] on link "Overview" at bounding box center [92, 375] width 114 height 27
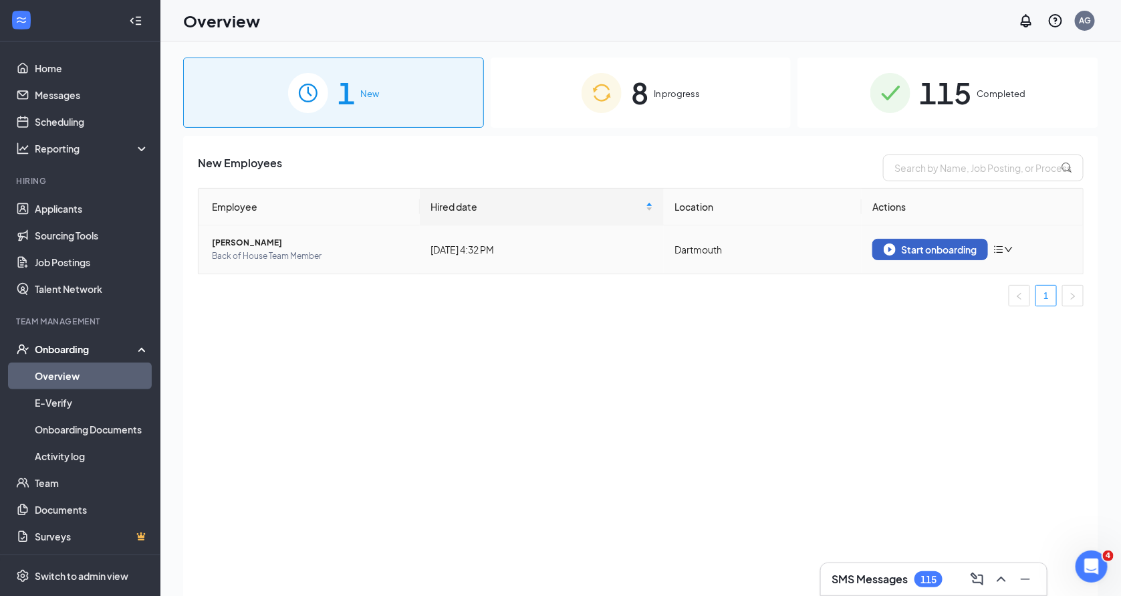
click at [955, 252] on div "Start onboarding" at bounding box center [930, 249] width 93 height 12
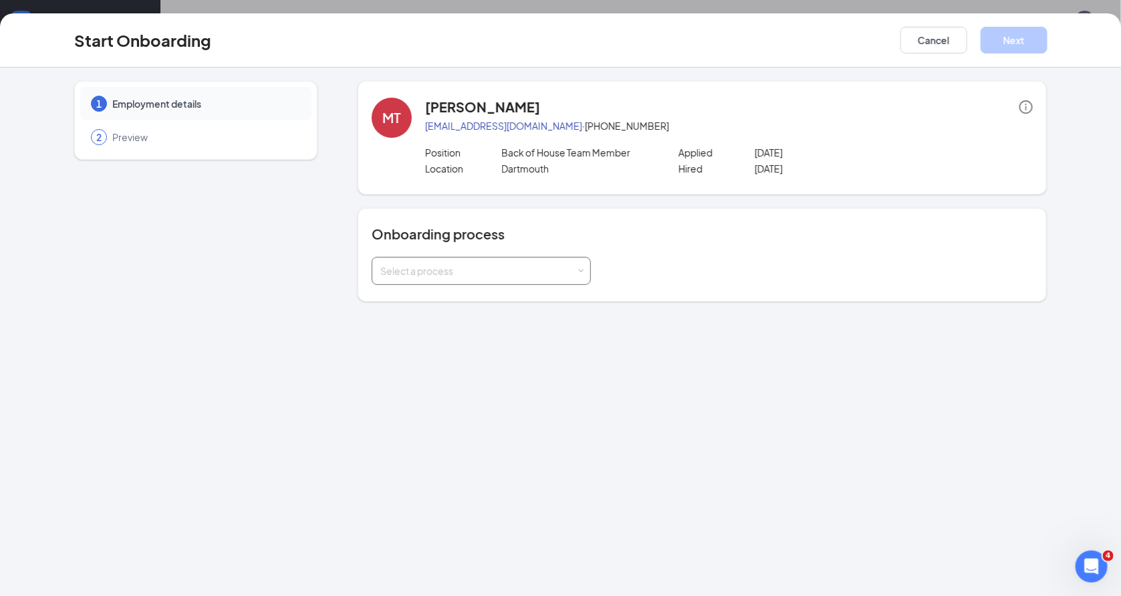
click at [451, 274] on div "Select a process" at bounding box center [478, 270] width 196 height 13
click at [452, 293] on span "New Hire Onboarding" at bounding box center [424, 297] width 94 height 12
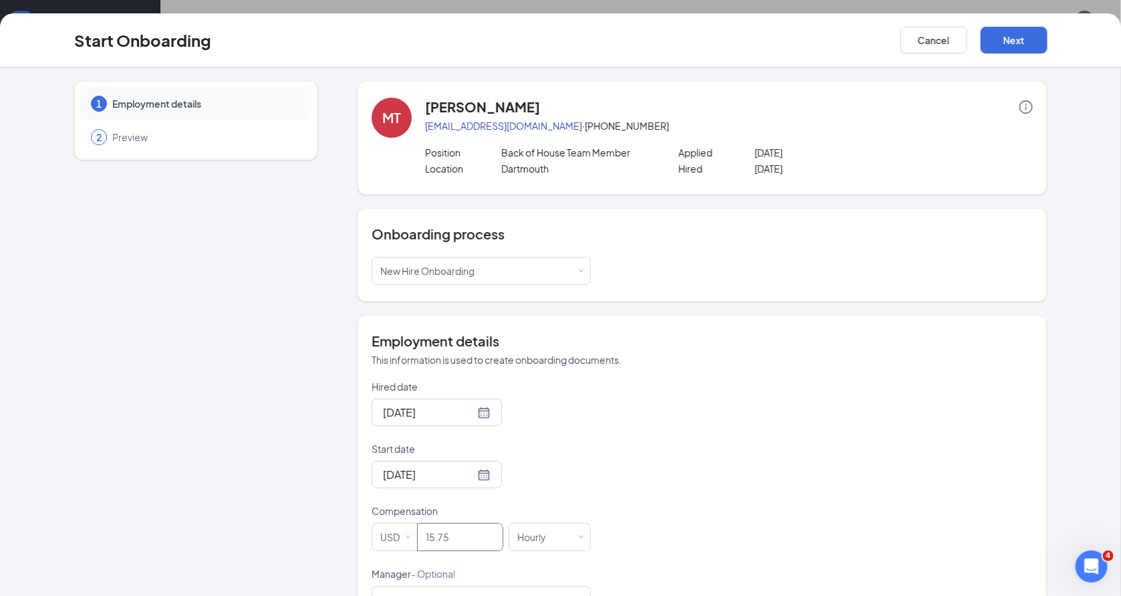
drag, startPoint x: 465, startPoint y: 541, endPoint x: 342, endPoint y: 535, distance: 122.5
click at [342, 535] on div "1 Employment details 2 Preview MT Manuel Tiniguar manuelcac2023@icloud.com · (7…" at bounding box center [560, 457] width 973 height 753
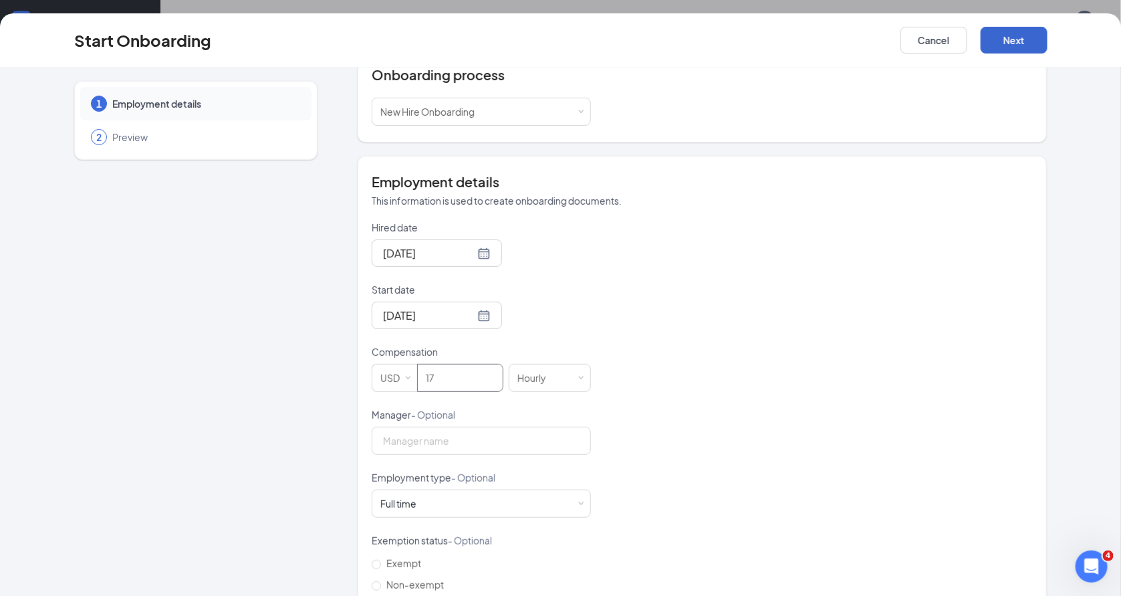
type input "17"
click at [1013, 41] on button "Next" at bounding box center [1014, 40] width 67 height 27
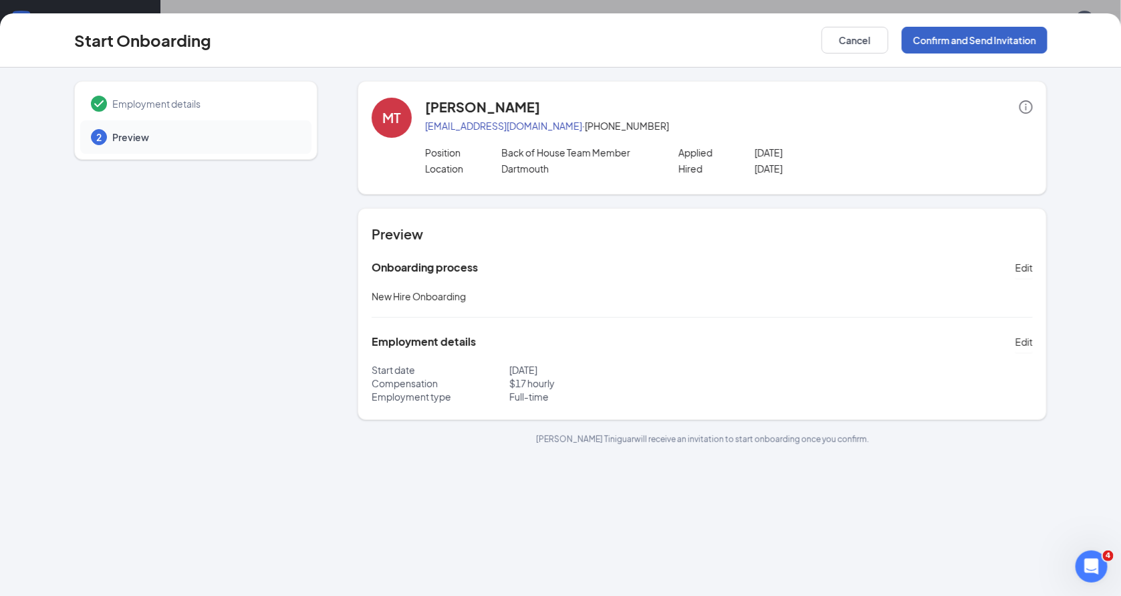
click at [1013, 43] on button "Confirm and Send Invitation" at bounding box center [975, 40] width 146 height 27
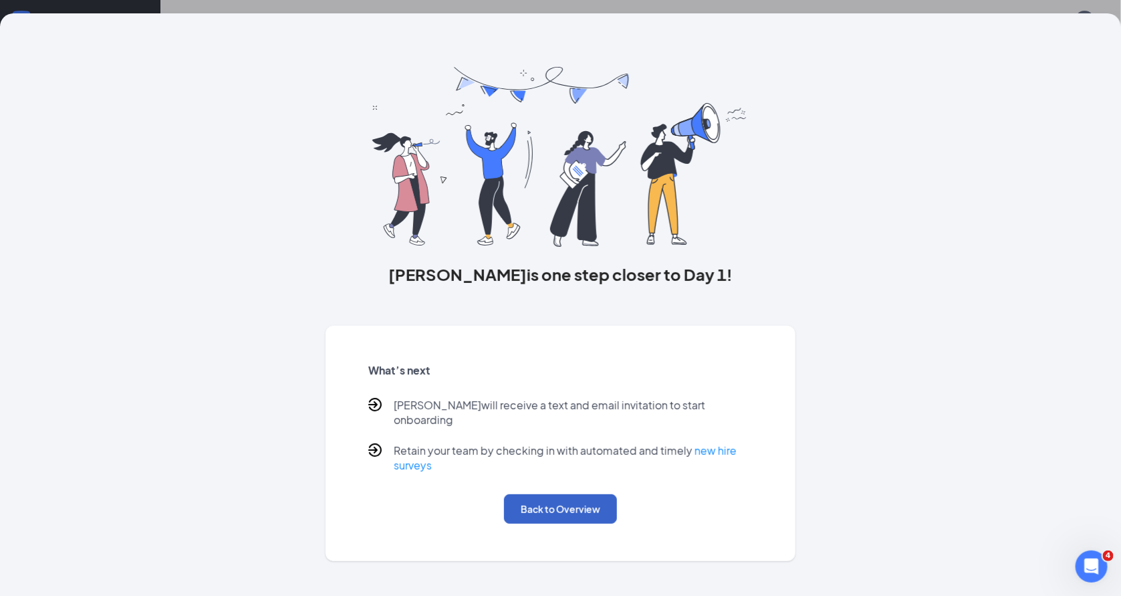
click at [566, 495] on button "Back to Overview" at bounding box center [560, 508] width 113 height 29
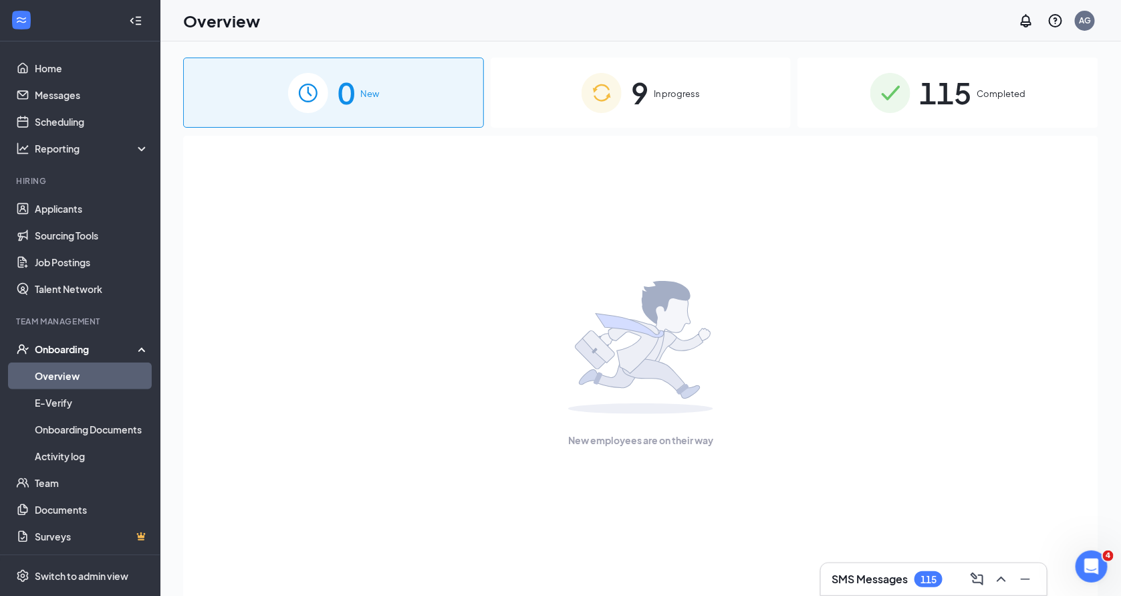
click at [651, 94] on div "9 In progress" at bounding box center [641, 92] width 301 height 70
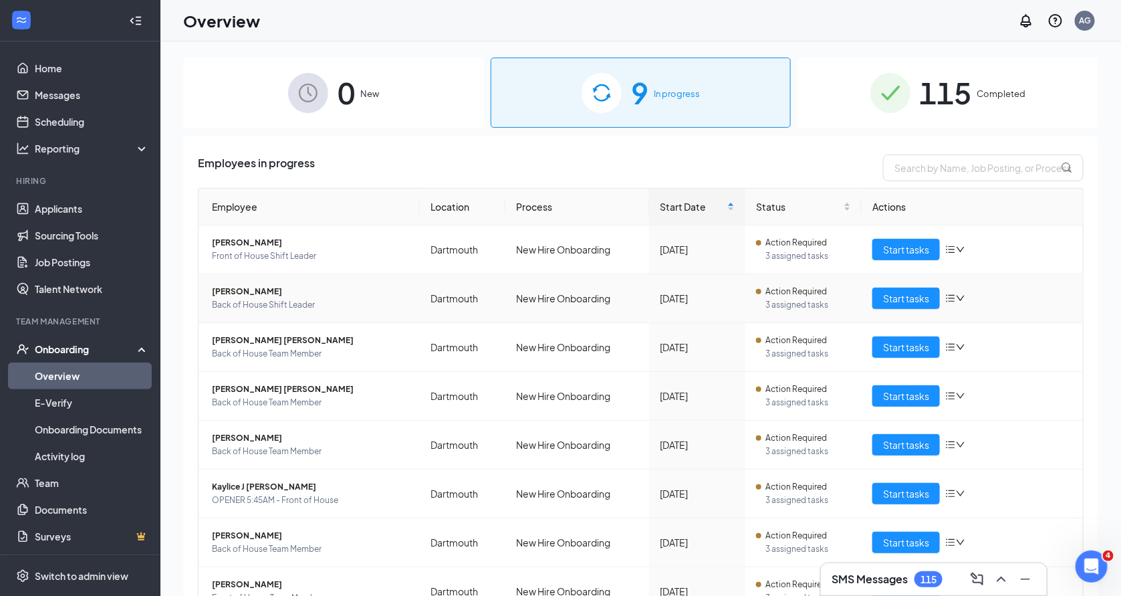
scroll to position [112, 0]
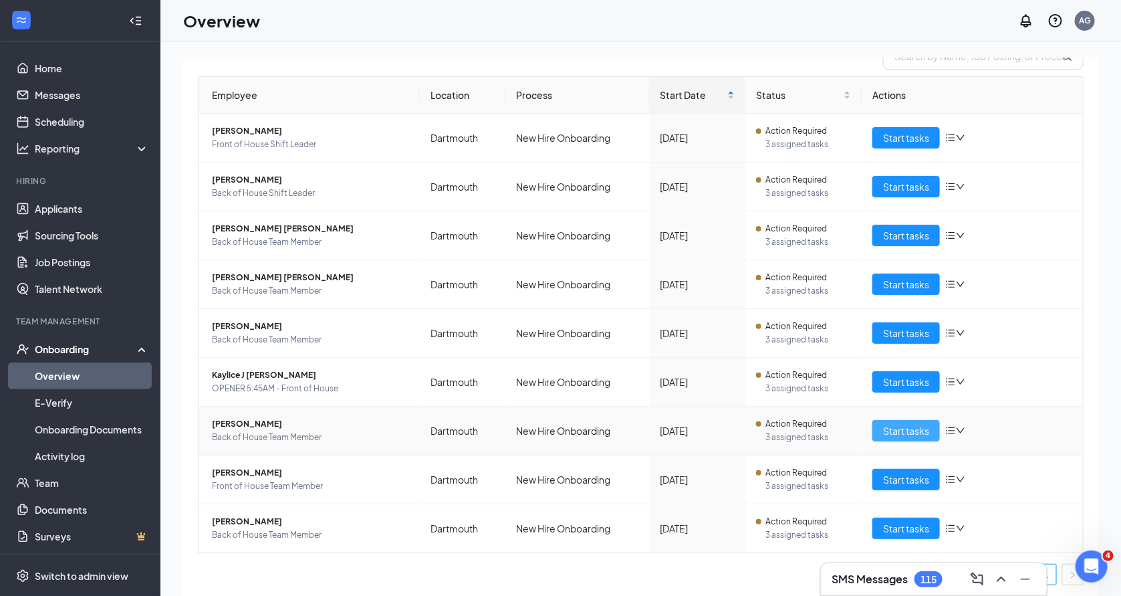
click at [906, 432] on span "Start tasks" at bounding box center [906, 430] width 46 height 15
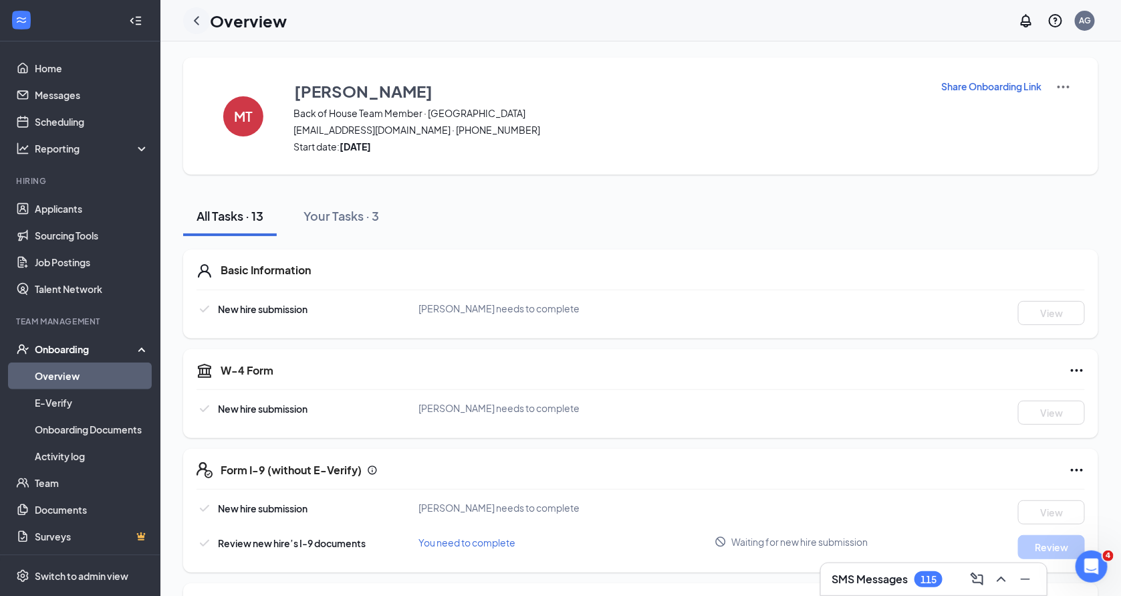
click at [192, 27] on icon "ChevronLeft" at bounding box center [197, 21] width 16 height 16
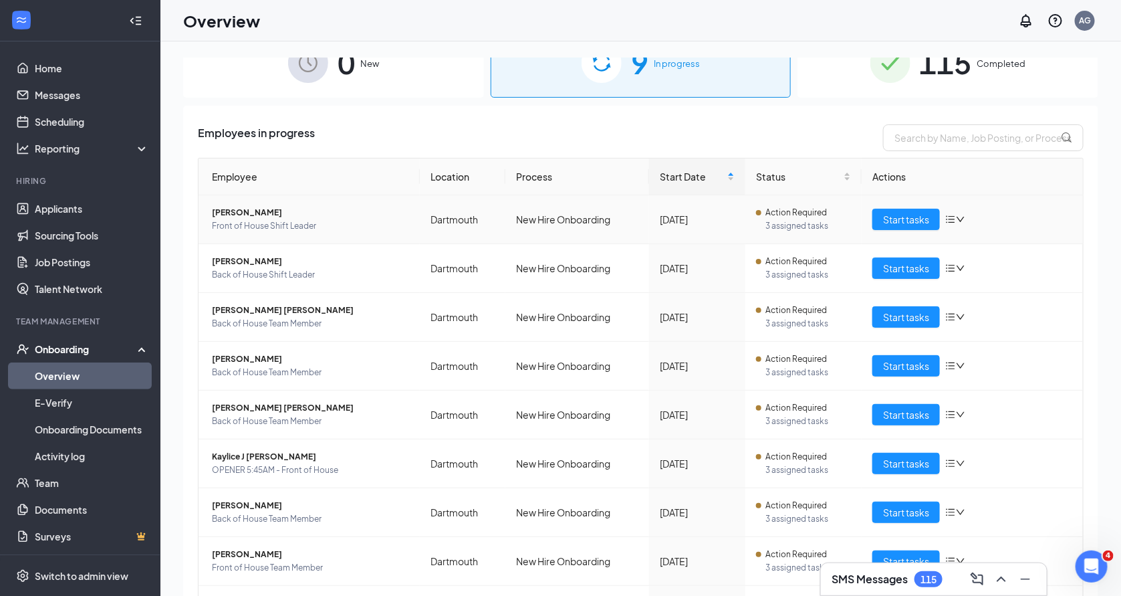
scroll to position [112, 0]
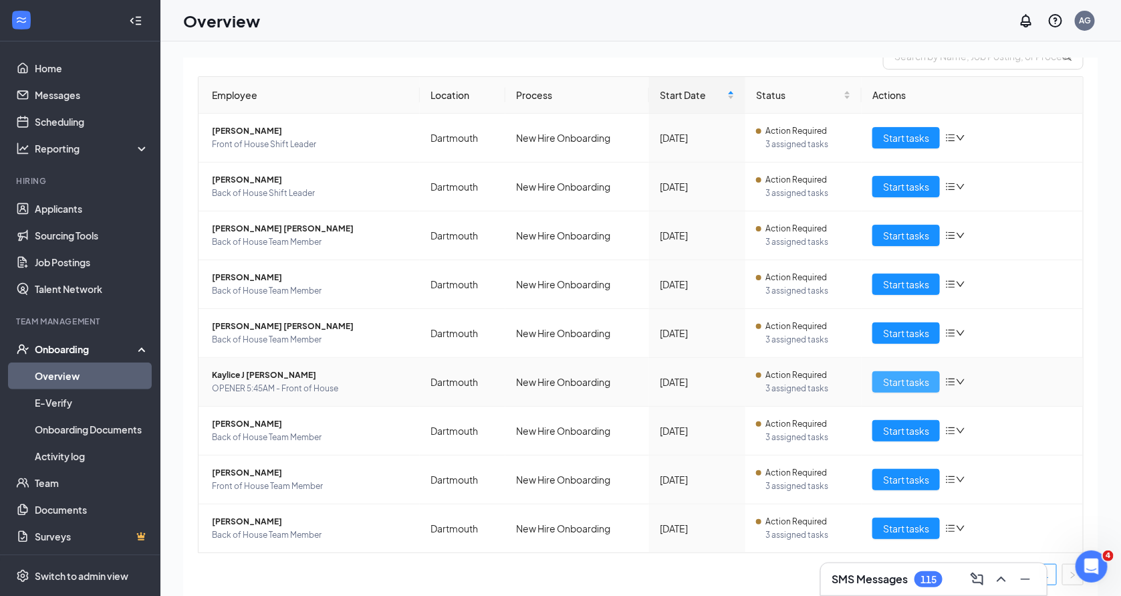
click at [889, 382] on span "Start tasks" at bounding box center [906, 381] width 46 height 15
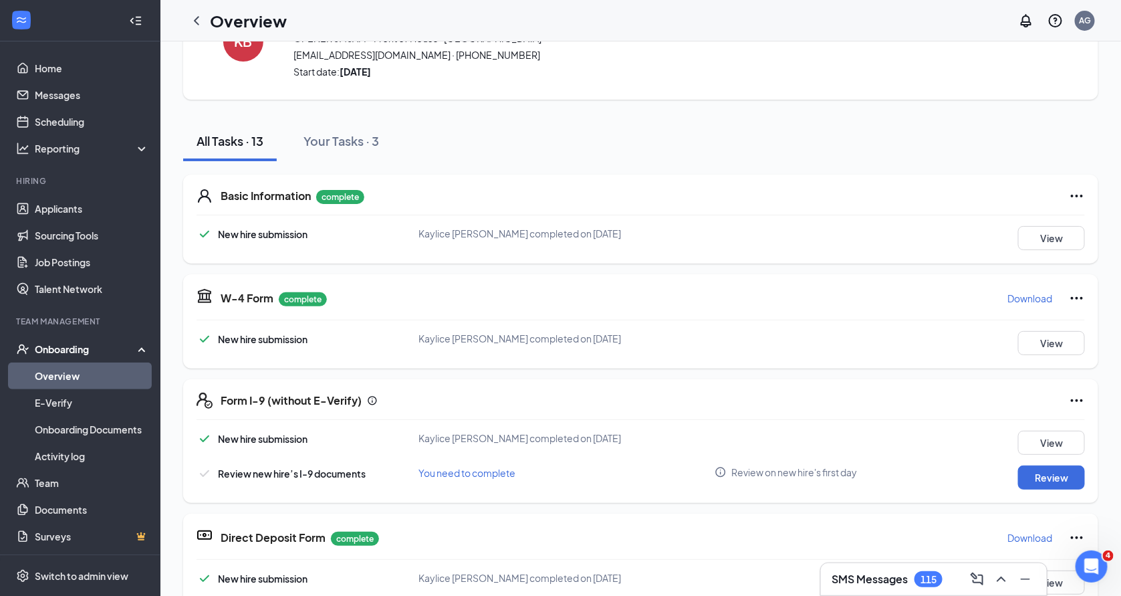
scroll to position [78, 0]
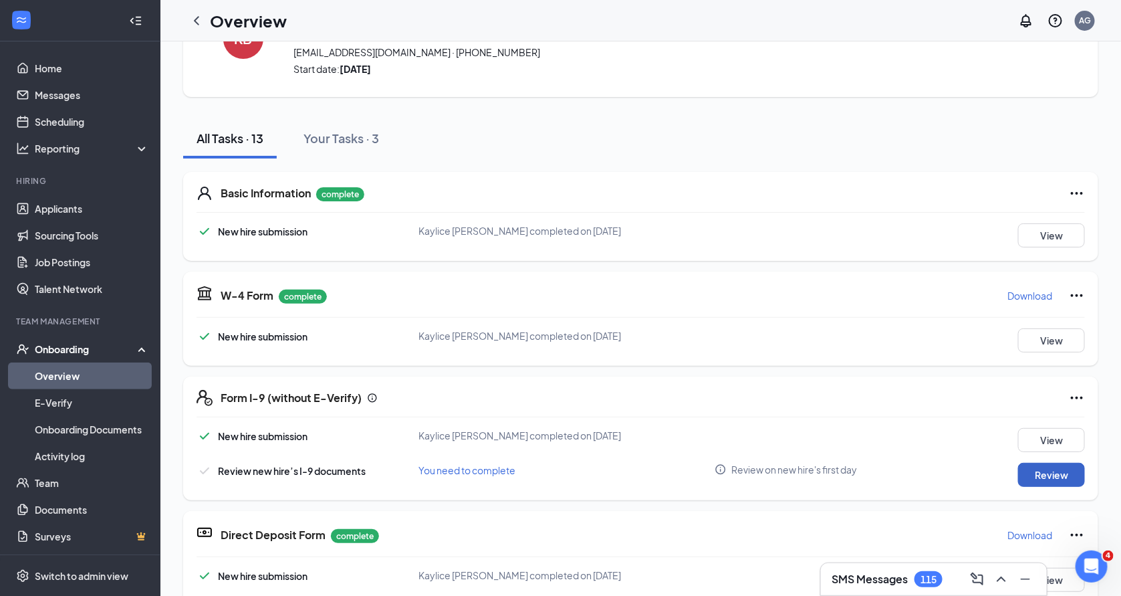
click at [1078, 472] on button "Review" at bounding box center [1051, 475] width 67 height 24
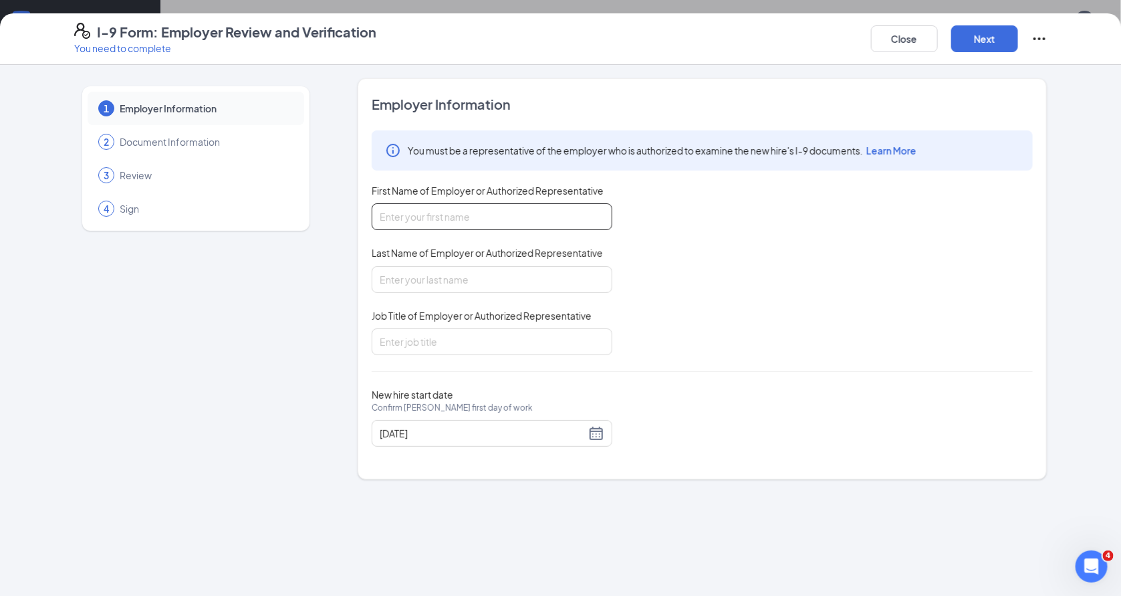
click at [424, 220] on input "First Name of Employer or Authorized Representative" at bounding box center [492, 216] width 241 height 27
click at [902, 43] on button "Close" at bounding box center [904, 38] width 67 height 27
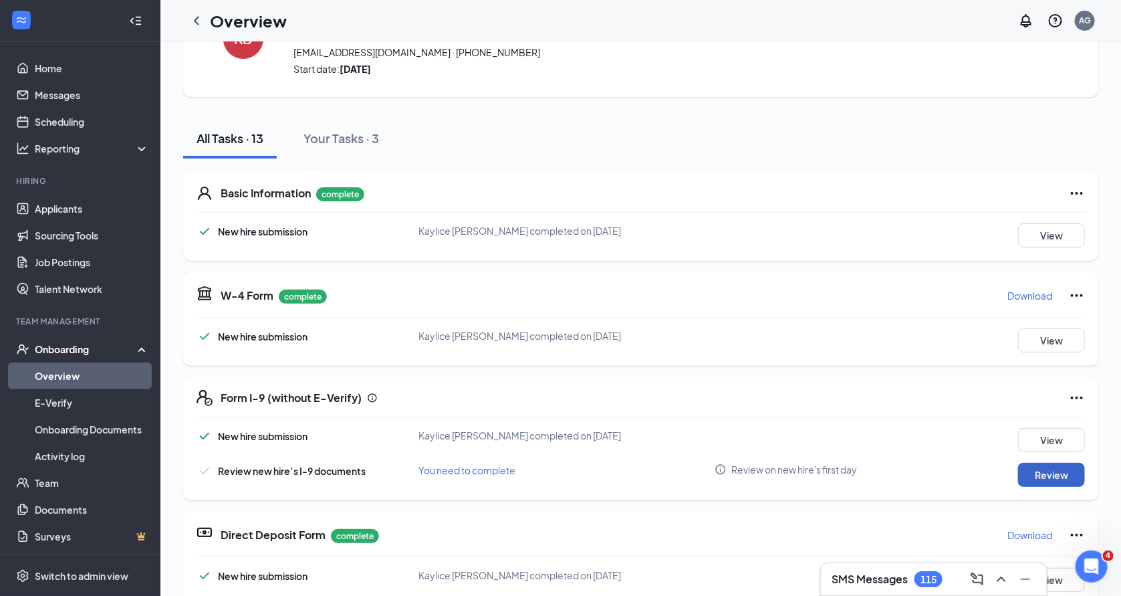
scroll to position [80, 0]
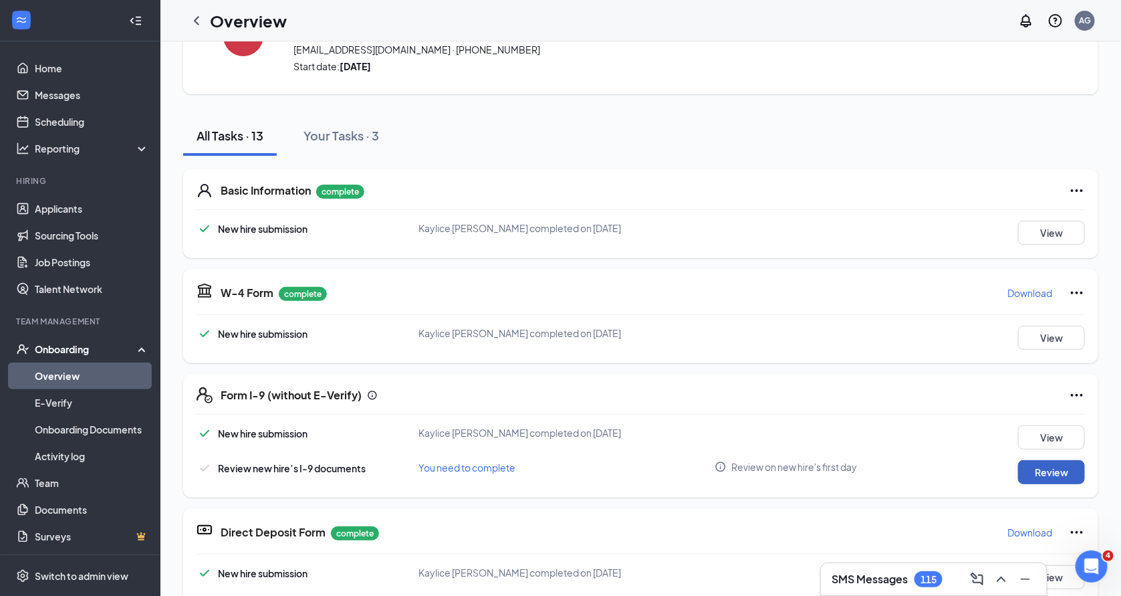
click at [1063, 471] on button "Review" at bounding box center [1051, 472] width 67 height 24
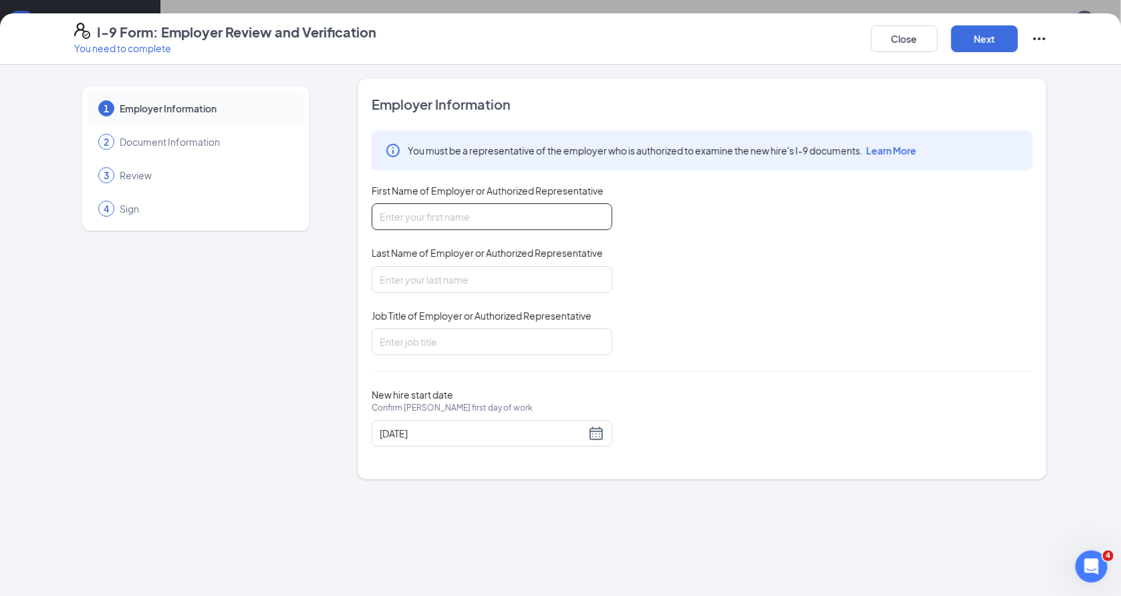
click at [579, 213] on input "First Name of Employer or Authorized Representative" at bounding box center [492, 216] width 241 height 27
type input "Angela"
type input "Gonzalez"
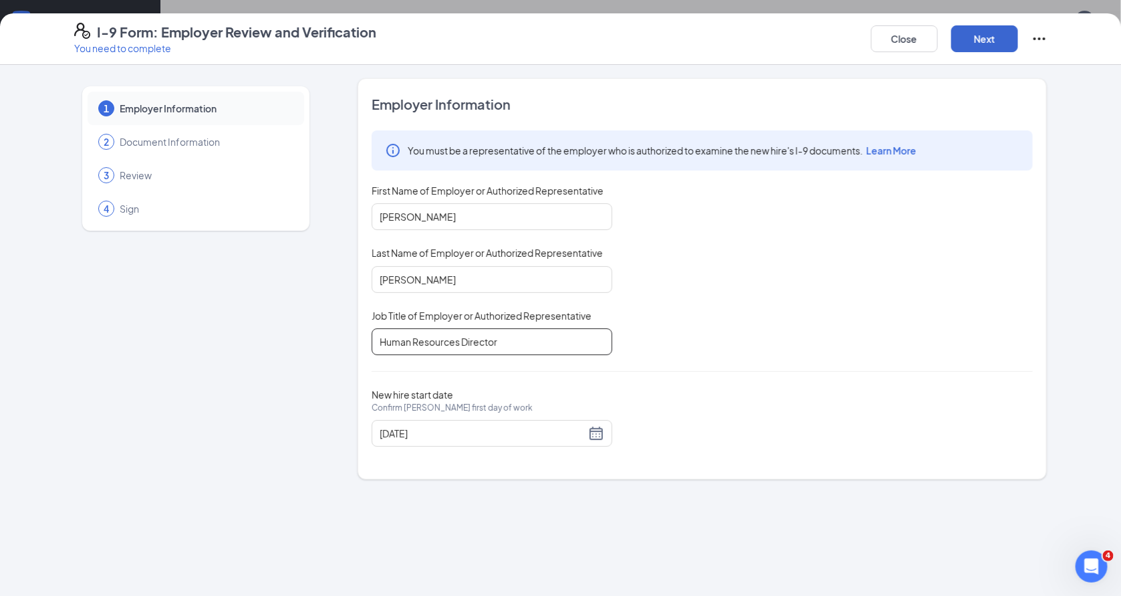
type input "Human Resources Director"
click at [987, 43] on button "Next" at bounding box center [984, 38] width 67 height 27
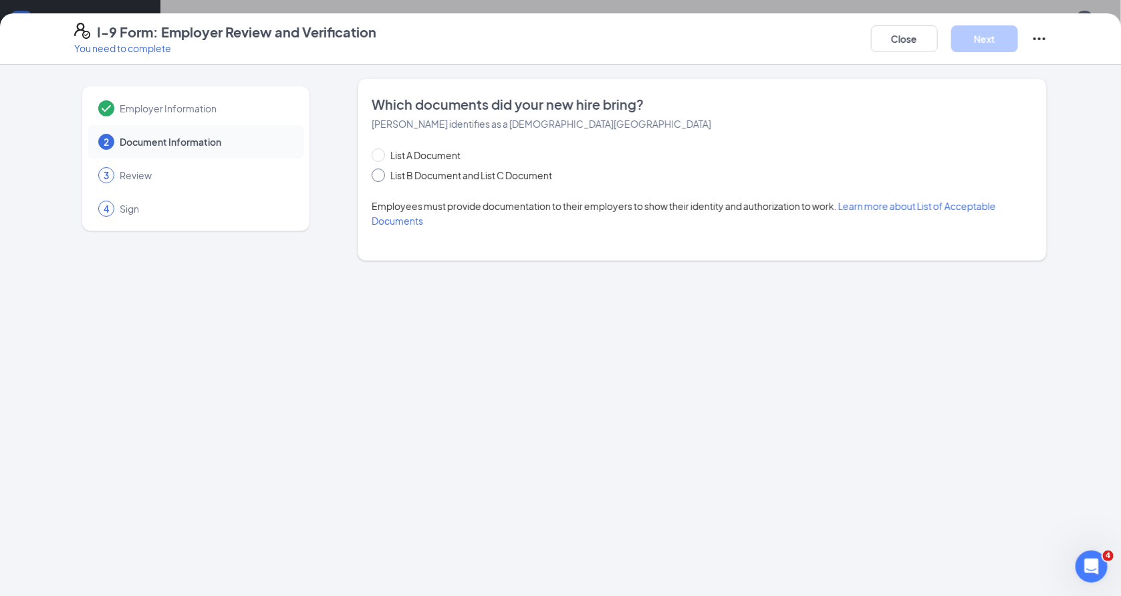
click at [441, 177] on span "List B Document and List C Document" at bounding box center [471, 175] width 172 height 15
click at [381, 177] on input "List B Document and List C Document" at bounding box center [376, 172] width 9 height 9
radio input "true"
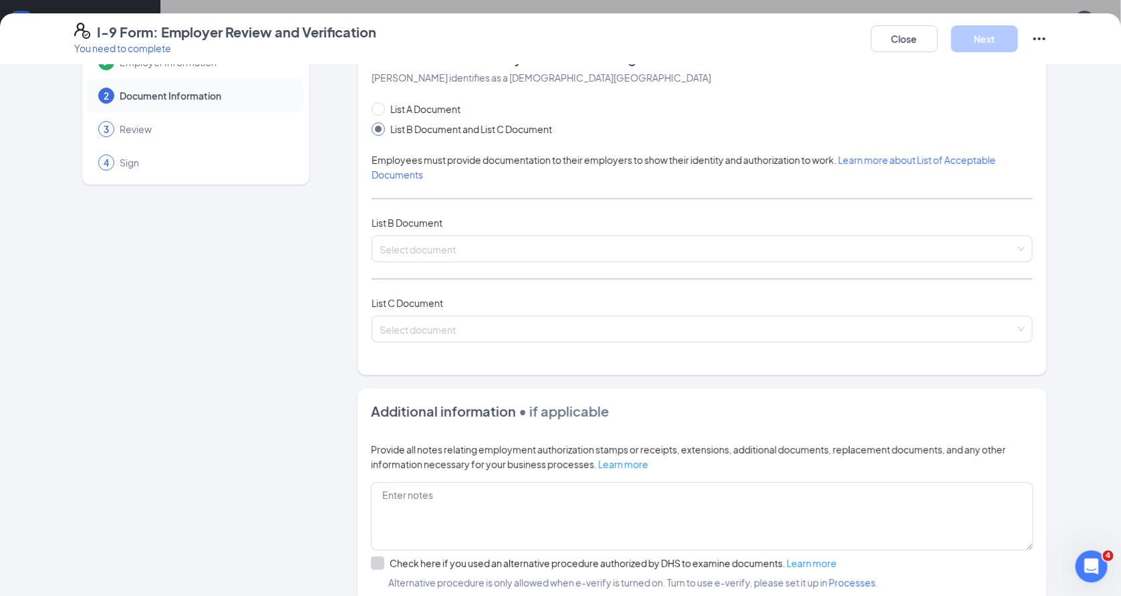
scroll to position [45, 0]
click at [566, 259] on span at bounding box center [698, 249] width 636 height 25
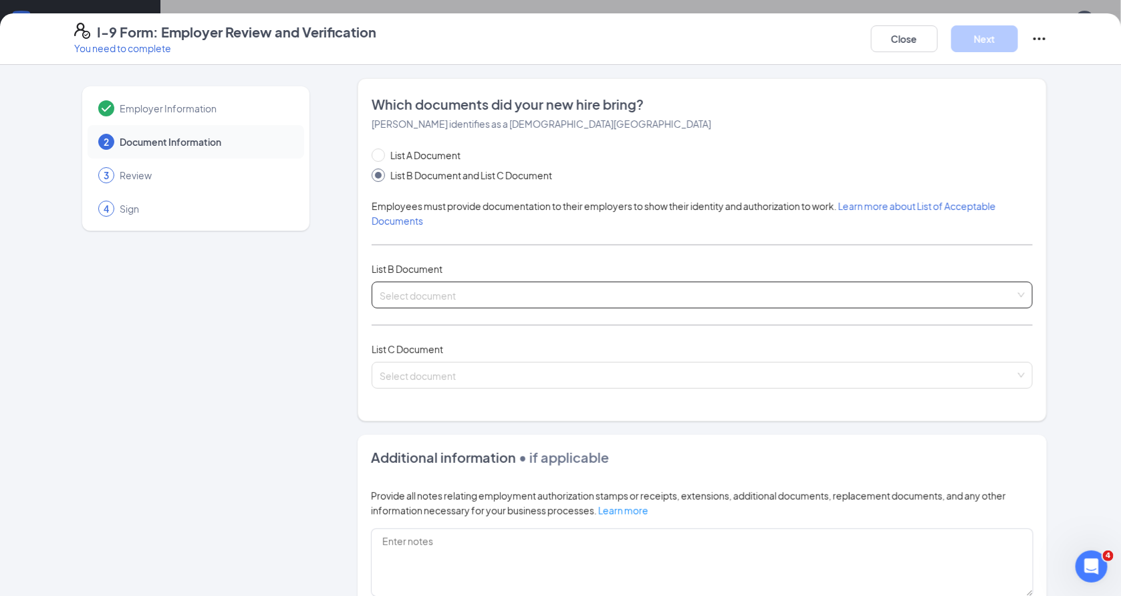
click at [688, 283] on input "search" at bounding box center [698, 292] width 636 height 20
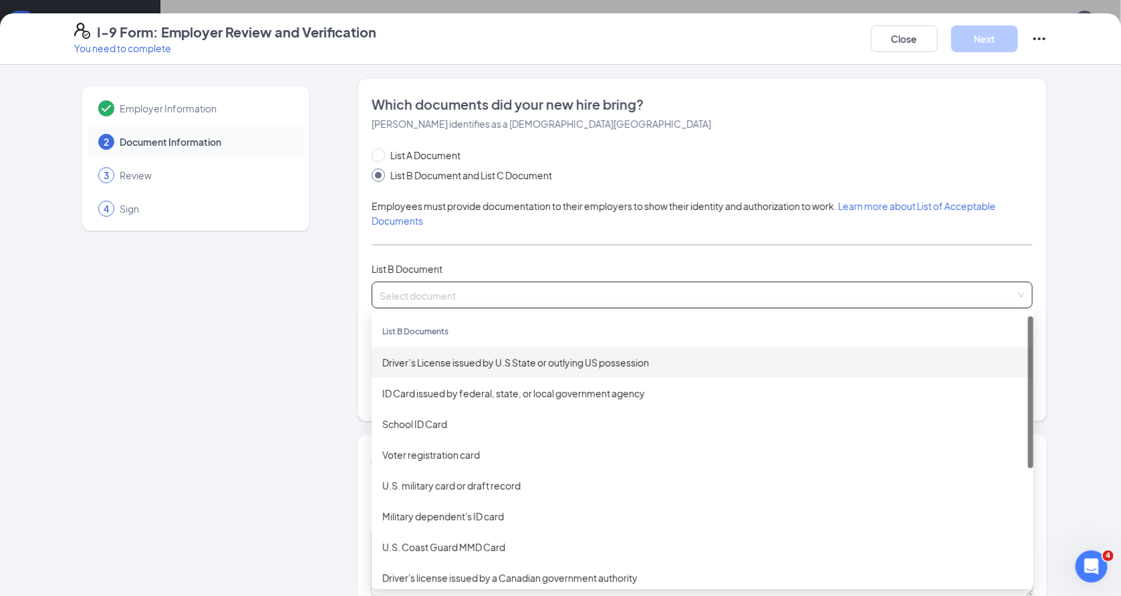
click at [608, 373] on div "Driver’s License issued by U.S State or outlying US possession" at bounding box center [703, 362] width 662 height 31
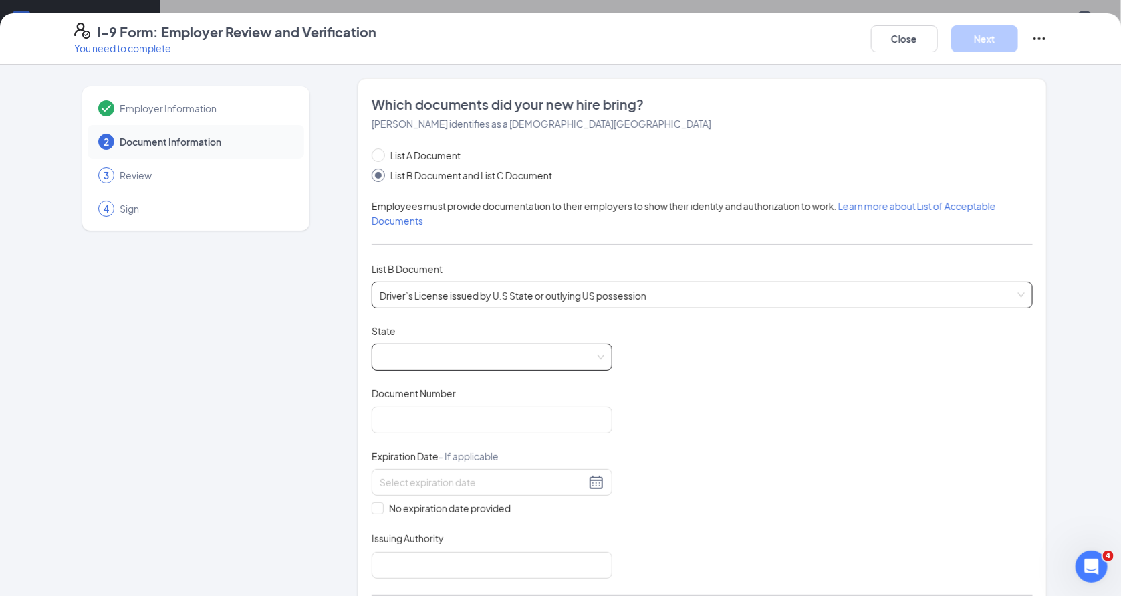
click at [585, 362] on span at bounding box center [492, 356] width 225 height 25
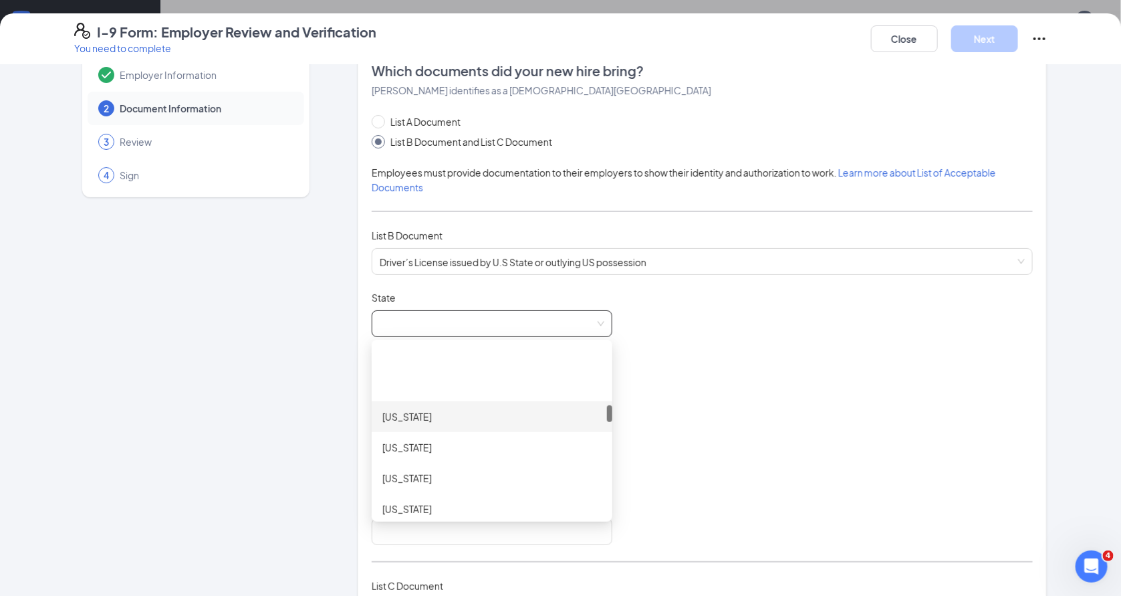
scroll to position [634, 0]
click at [535, 423] on div "Massachusetts" at bounding box center [492, 433] width 241 height 31
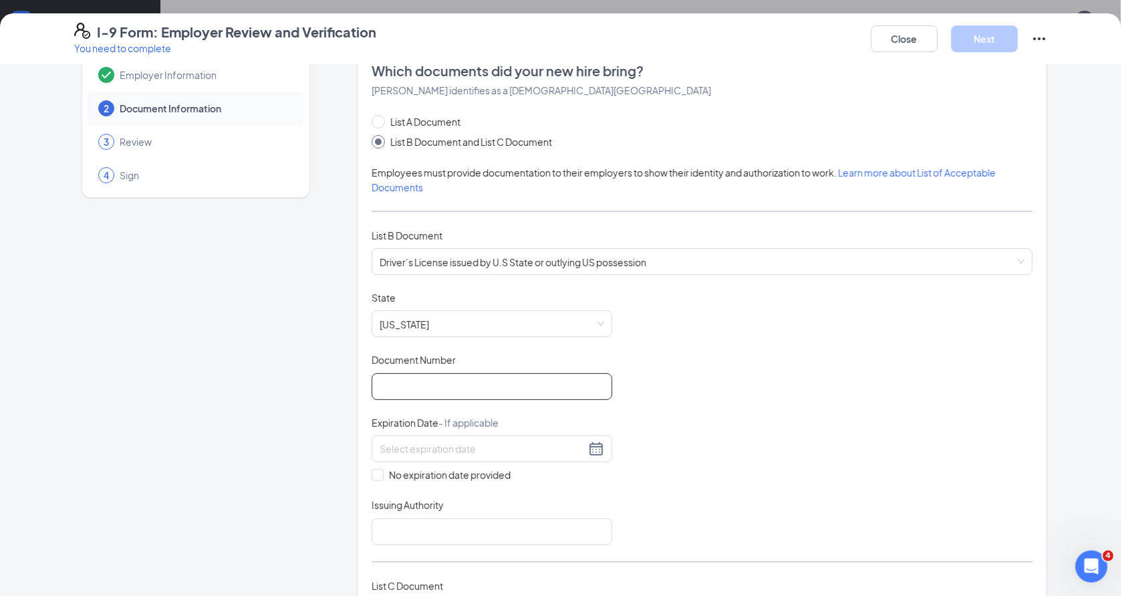
click at [487, 378] on input "Document Number" at bounding box center [492, 386] width 241 height 27
type input "S"
type input "S40421353"
click at [601, 445] on div at bounding box center [492, 449] width 225 height 16
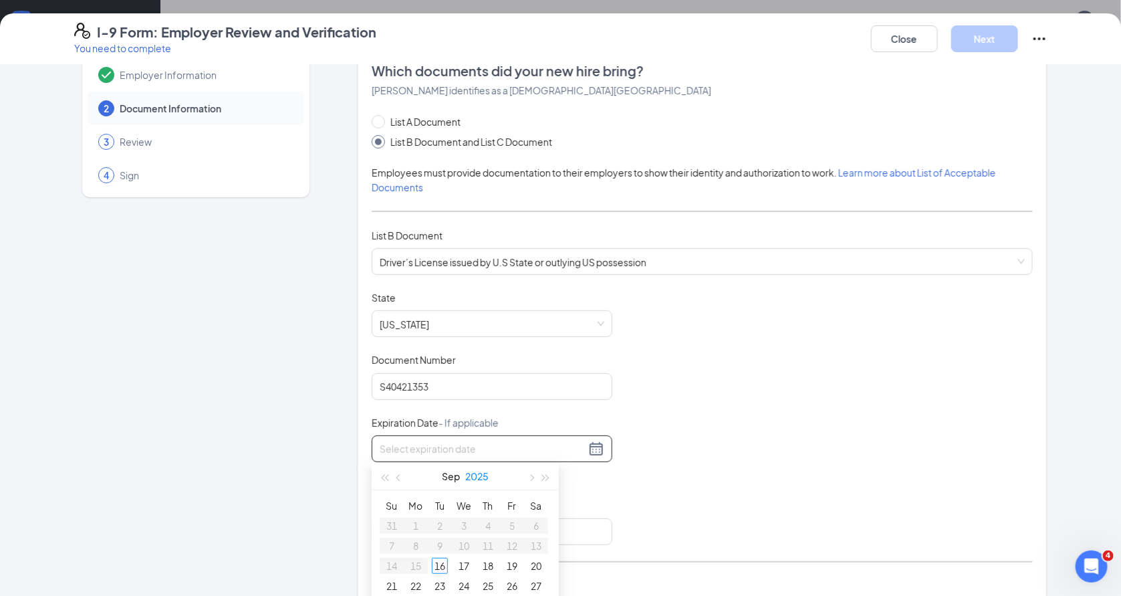
click at [477, 477] on button "2025" at bounding box center [476, 476] width 23 height 27
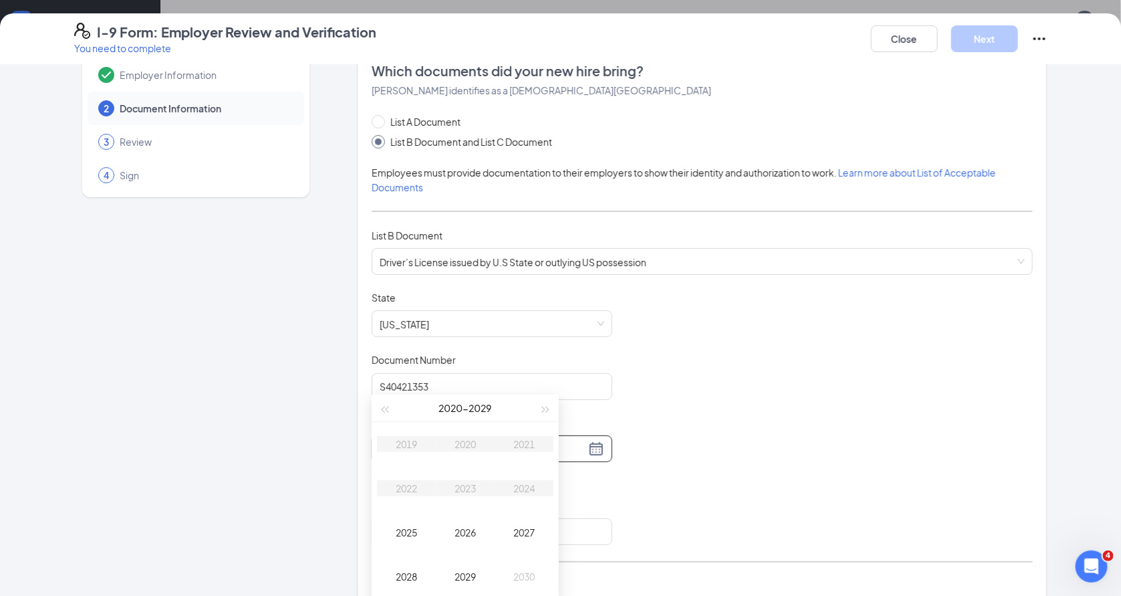
scroll to position [81, 0]
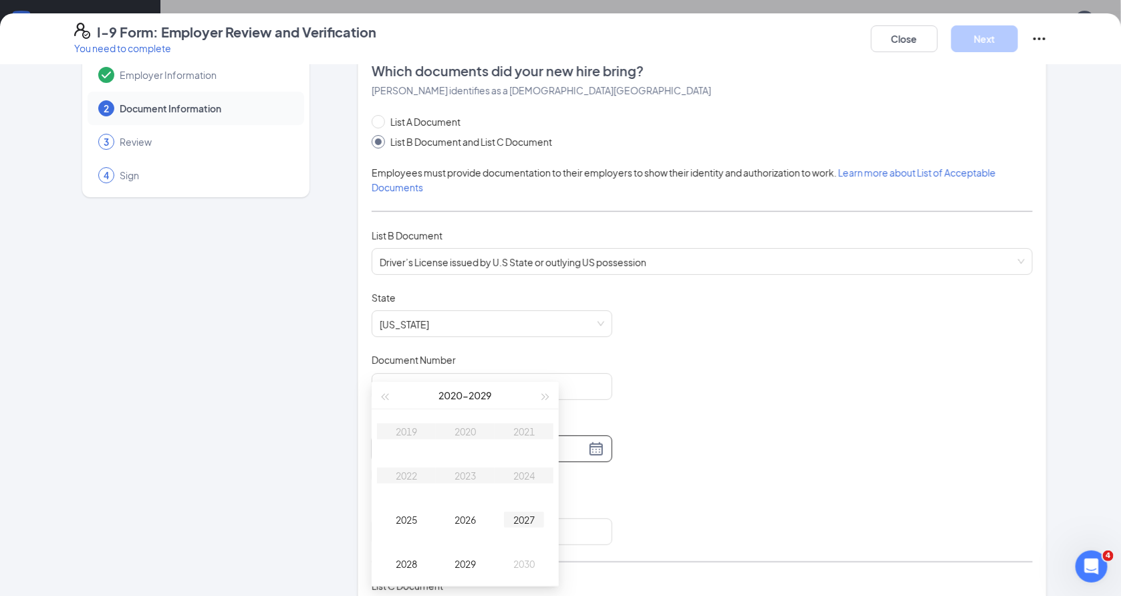
click at [535, 519] on div "2027" at bounding box center [524, 519] width 40 height 16
type input "09/04/2027"
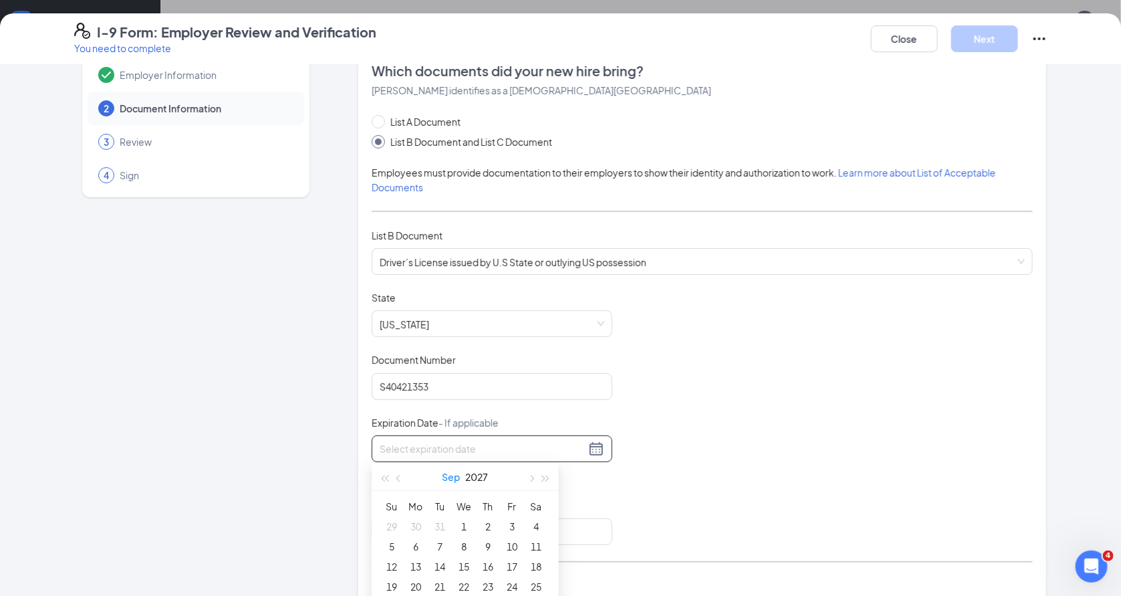
click at [448, 479] on button "Sep" at bounding box center [452, 476] width 18 height 27
click at [463, 516] on div "Feb" at bounding box center [465, 513] width 40 height 16
type input "02/02/2027"
click at [441, 527] on div "2" at bounding box center [440, 526] width 16 height 16
click at [438, 535] on input "Issuing Authority" at bounding box center [492, 531] width 241 height 27
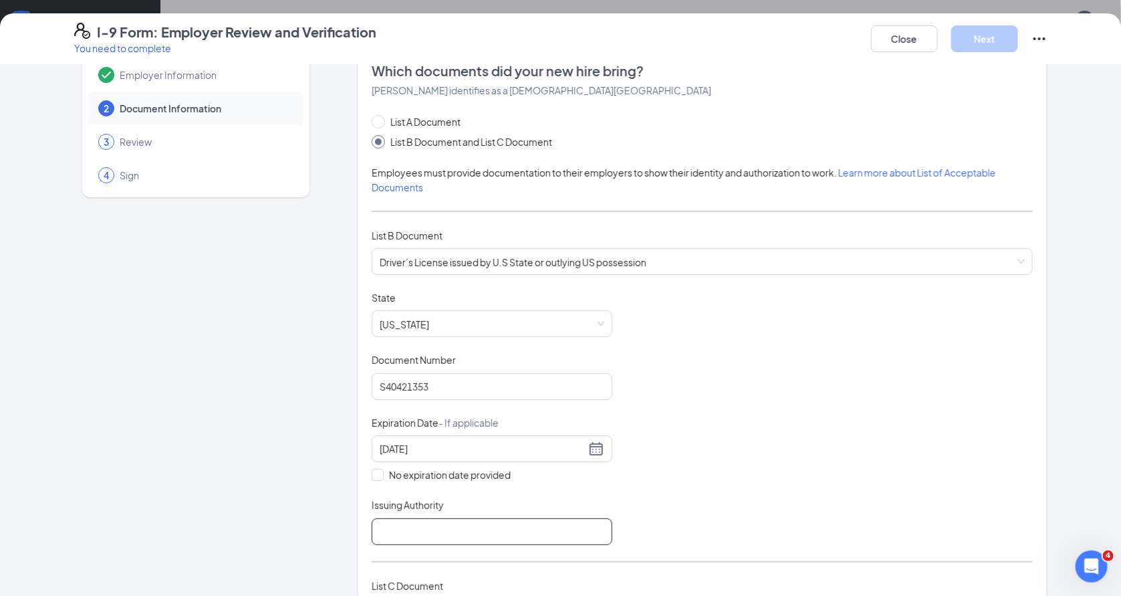
type input "Massacchusetts DMV"
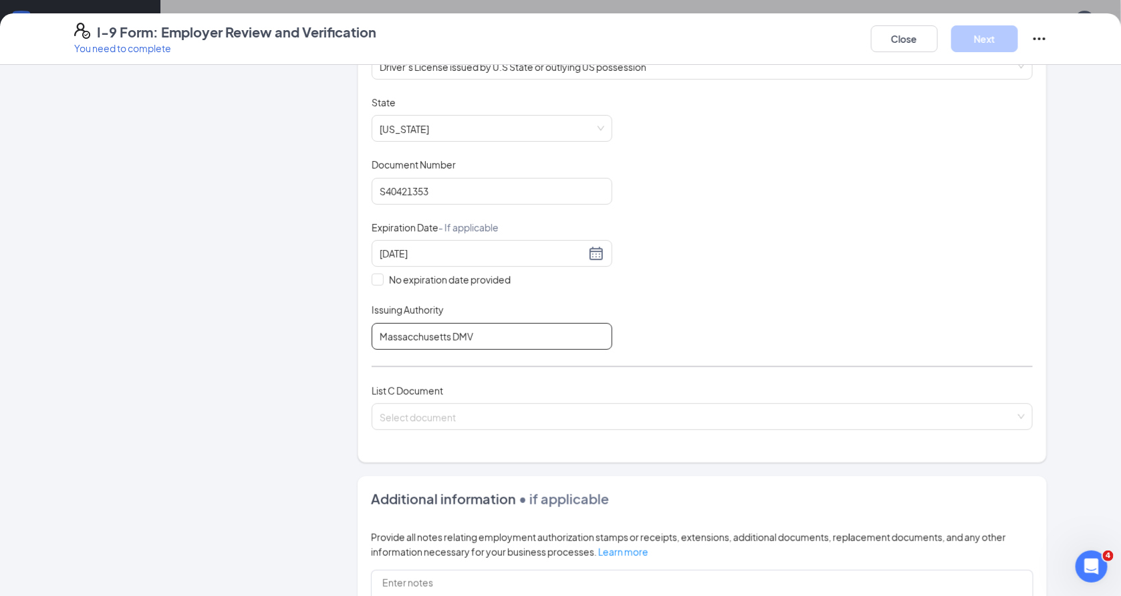
scroll to position [245, 0]
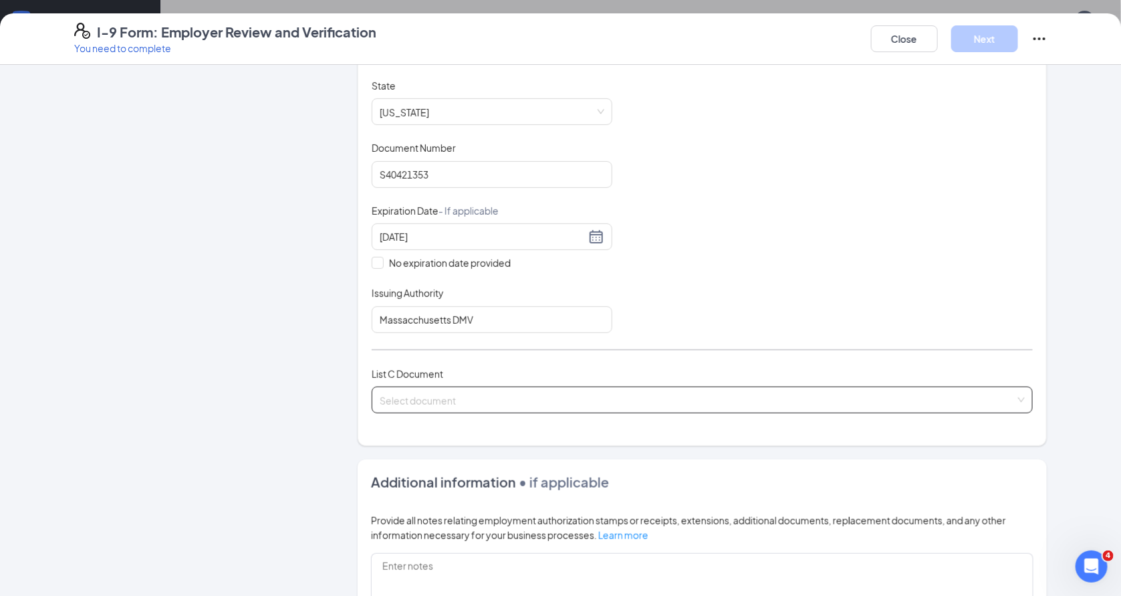
click at [531, 403] on input "search" at bounding box center [698, 397] width 636 height 20
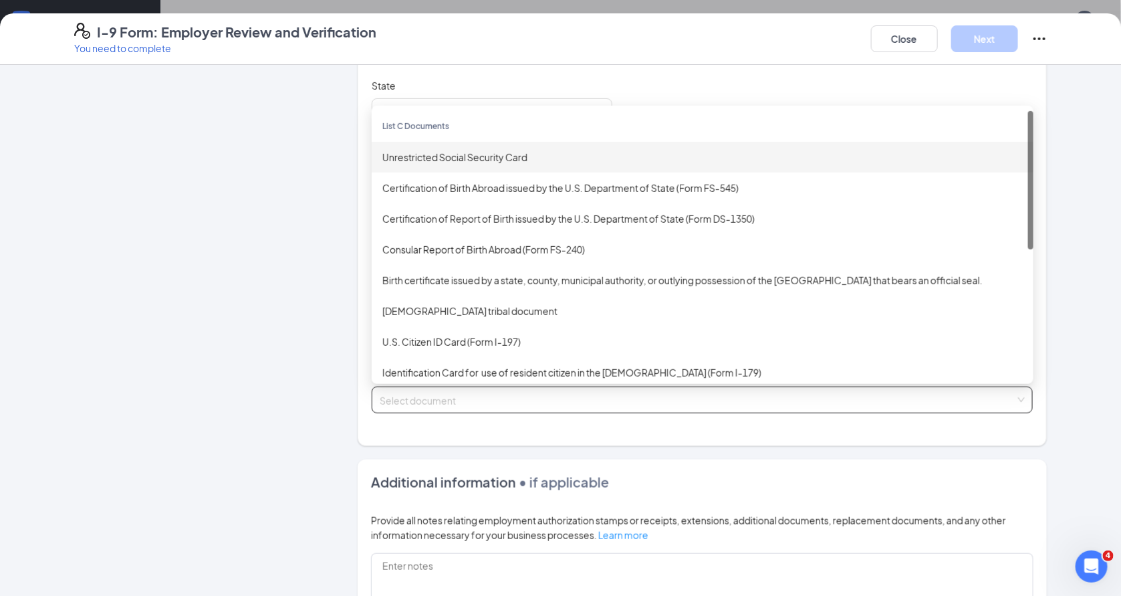
click at [566, 158] on div "Unrestricted Social Security Card" at bounding box center [702, 157] width 640 height 15
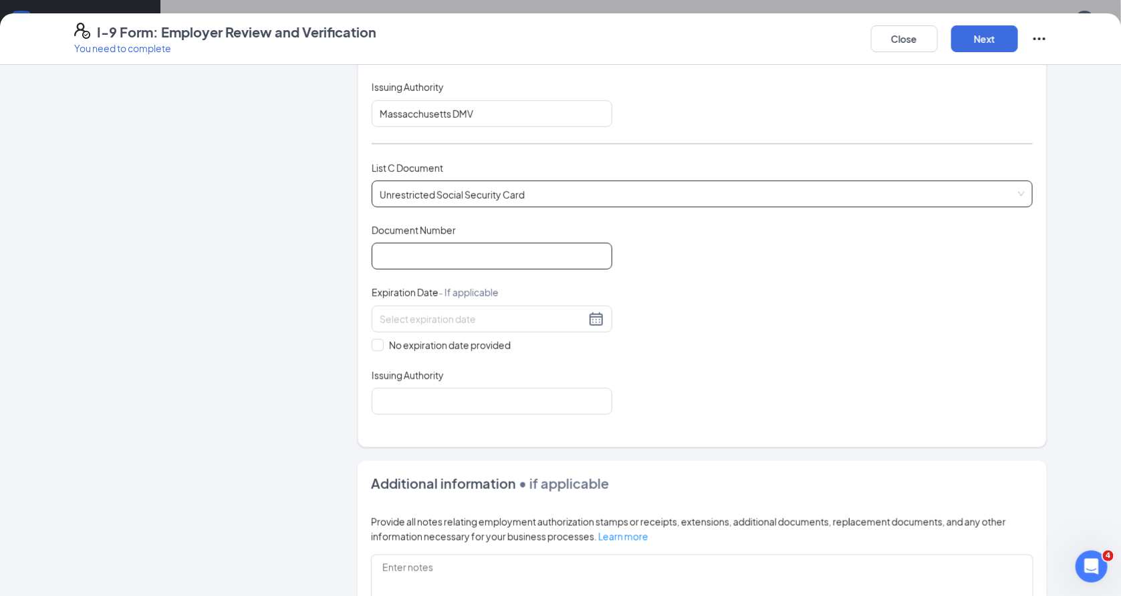
scroll to position [557, 0]
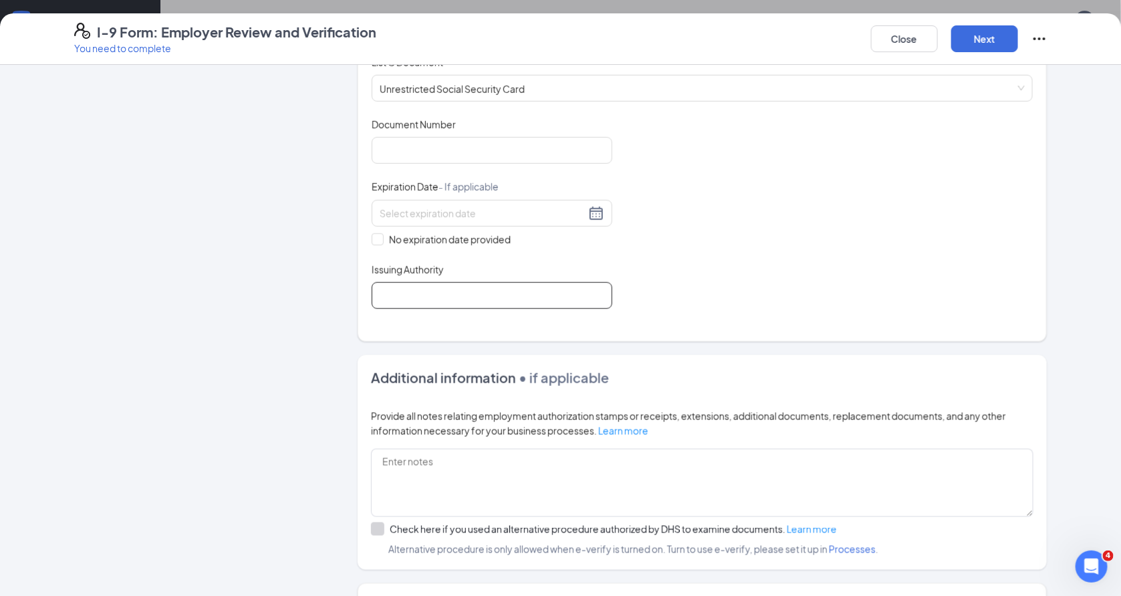
click at [493, 295] on input "Issuing Authority" at bounding box center [492, 295] width 241 height 27
type input "Social Security Administration"
click at [499, 236] on span "No expiration date provided" at bounding box center [450, 239] width 132 height 15
click at [381, 236] on input "No expiration date provided" at bounding box center [376, 237] width 9 height 9
checkbox input "true"
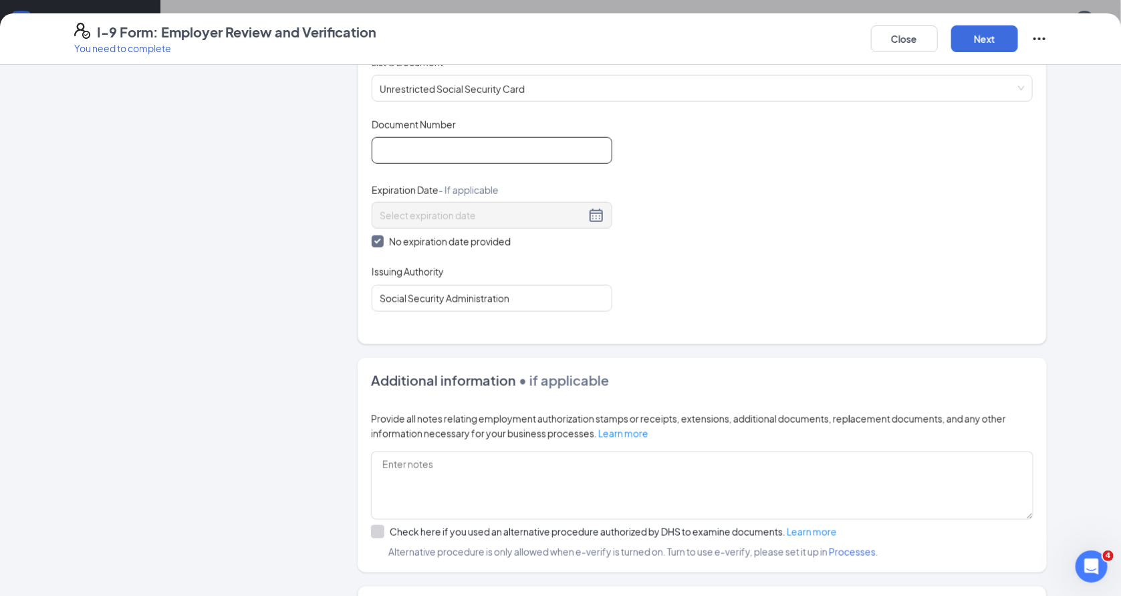
click at [553, 148] on input "Document Number" at bounding box center [492, 150] width 241 height 27
type input "014780123"
click at [690, 192] on div "Document Title Unrestricted Social Security Card Document Number 014780123 Expi…" at bounding box center [702, 215] width 661 height 194
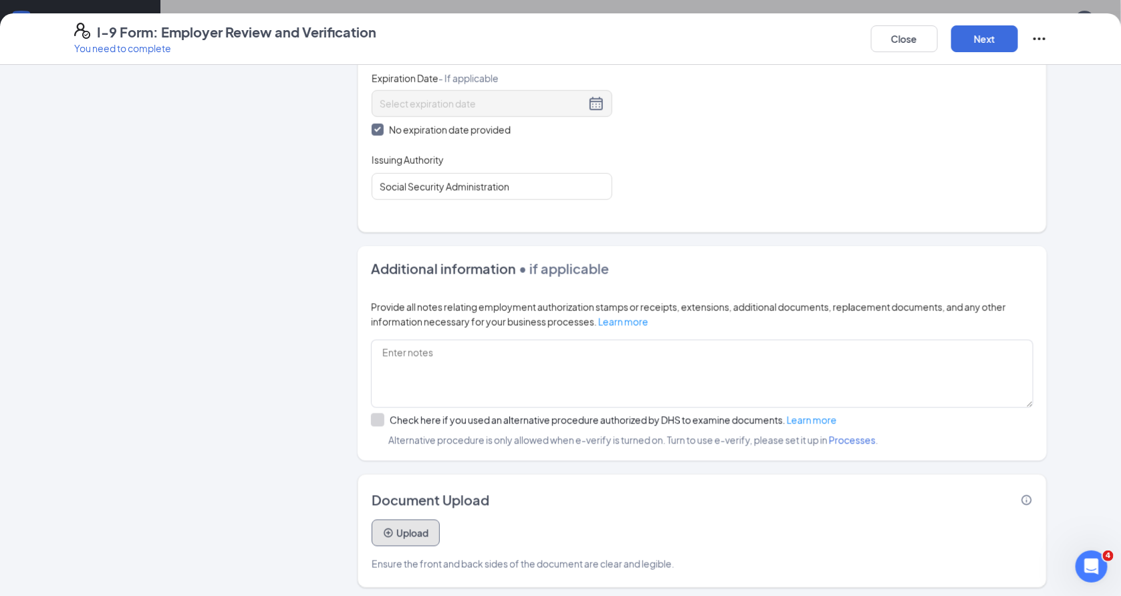
click at [412, 525] on button "Upload" at bounding box center [406, 532] width 68 height 27
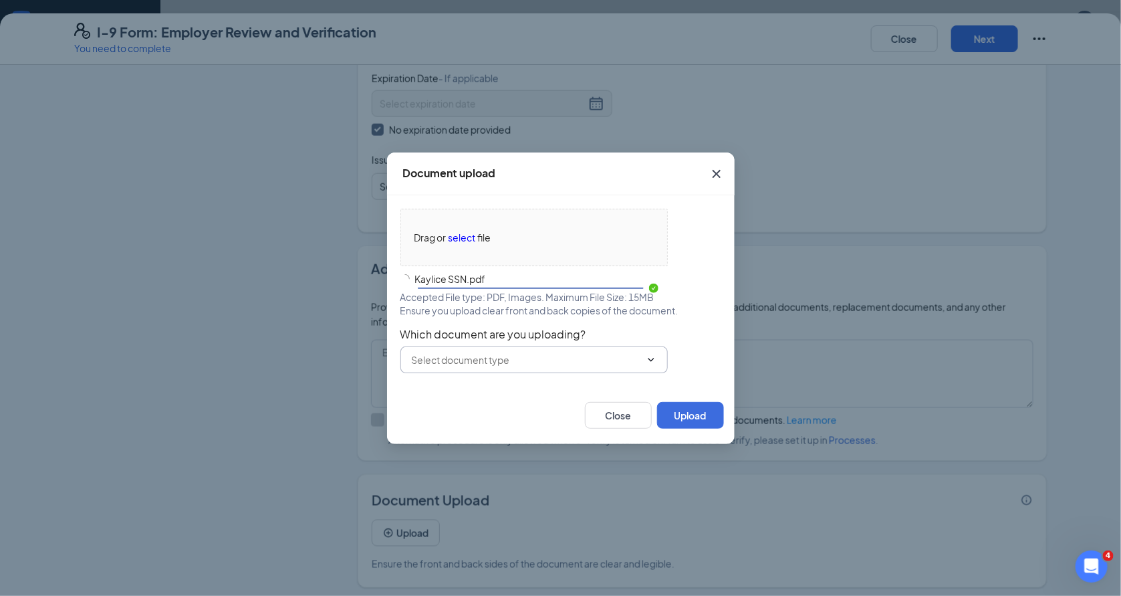
click at [559, 366] on span at bounding box center [533, 359] width 267 height 27
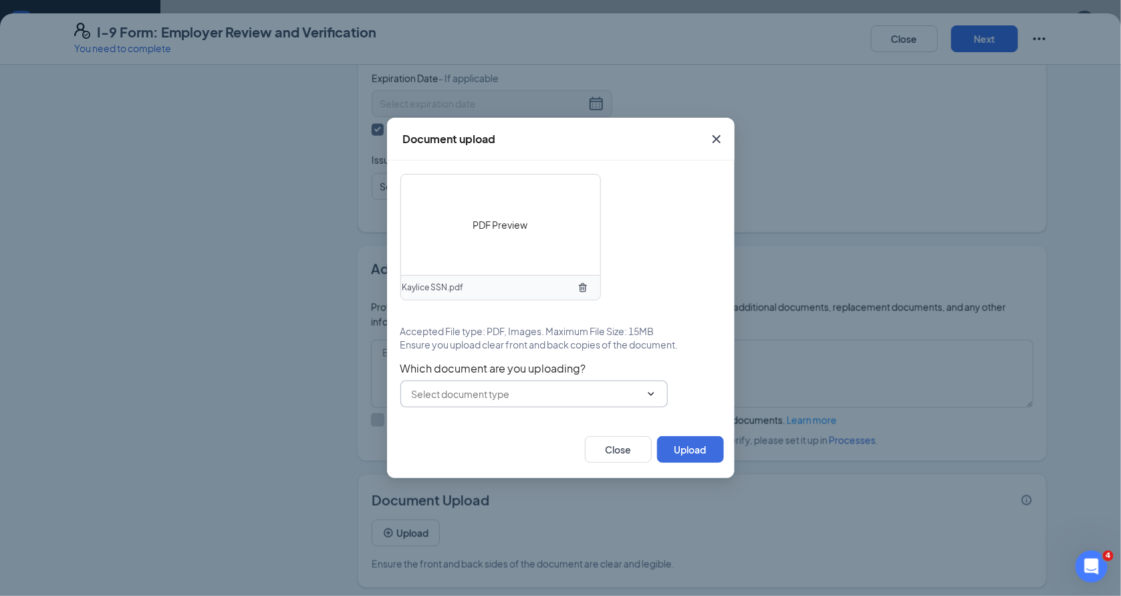
click at [558, 396] on input "text" at bounding box center [526, 393] width 229 height 15
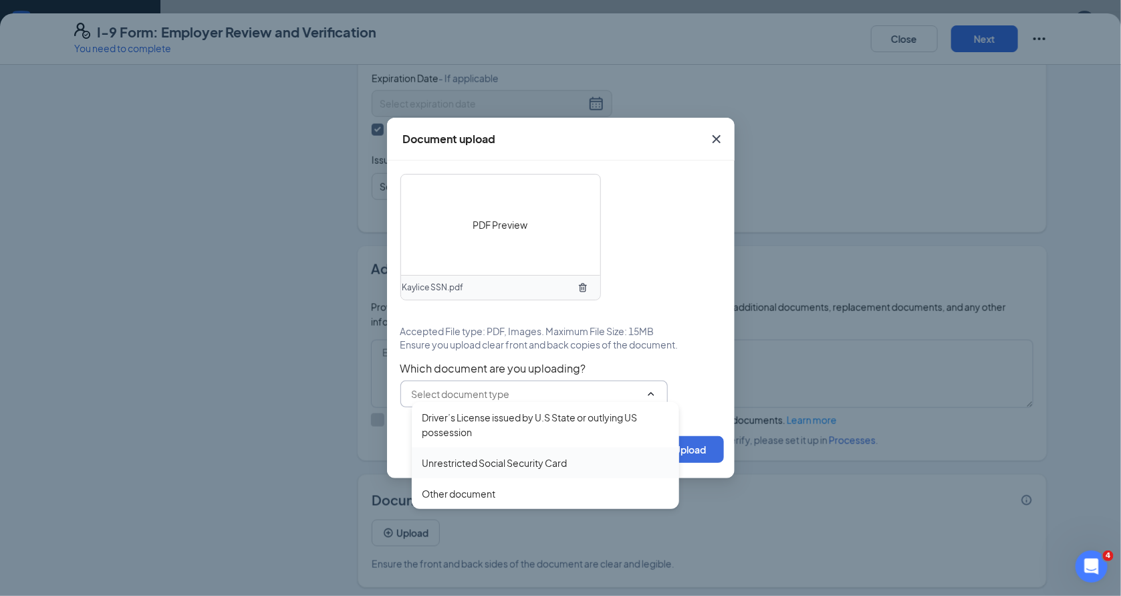
click at [572, 463] on div "Unrestricted Social Security Card" at bounding box center [545, 462] width 246 height 15
type input "Unrestricted Social Security Card"
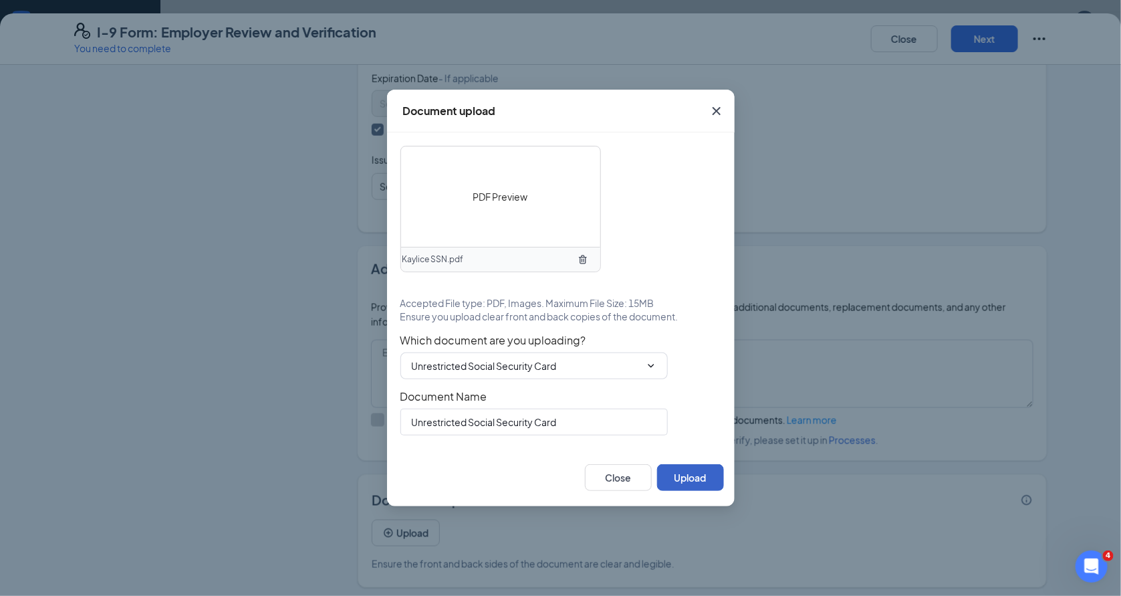
click at [693, 479] on button "Upload" at bounding box center [690, 477] width 67 height 27
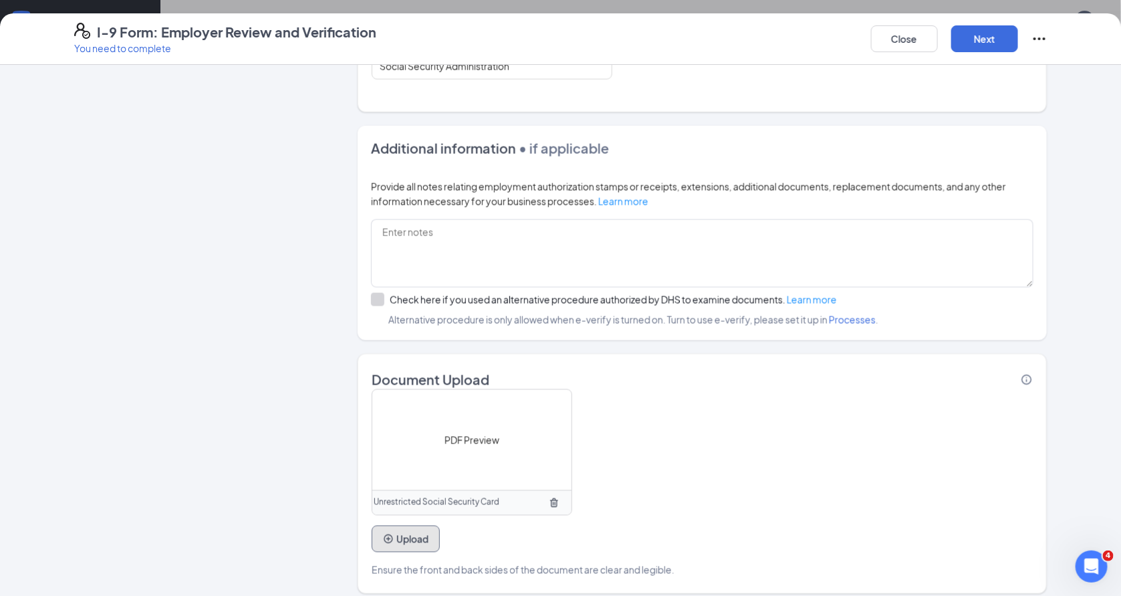
scroll to position [794, 0]
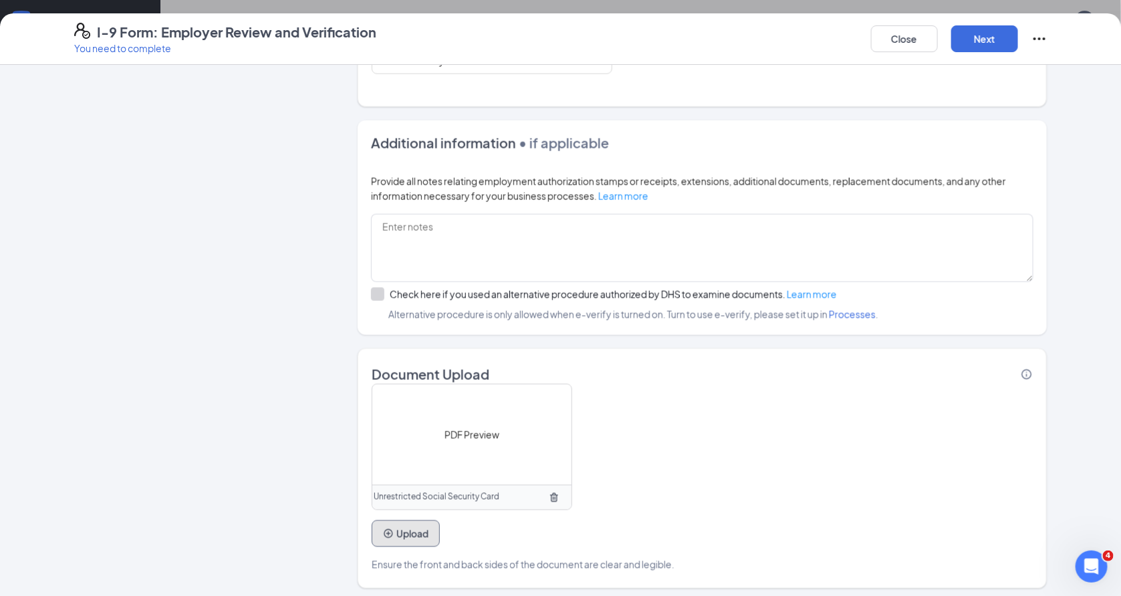
click at [411, 537] on button "Upload" at bounding box center [406, 533] width 68 height 27
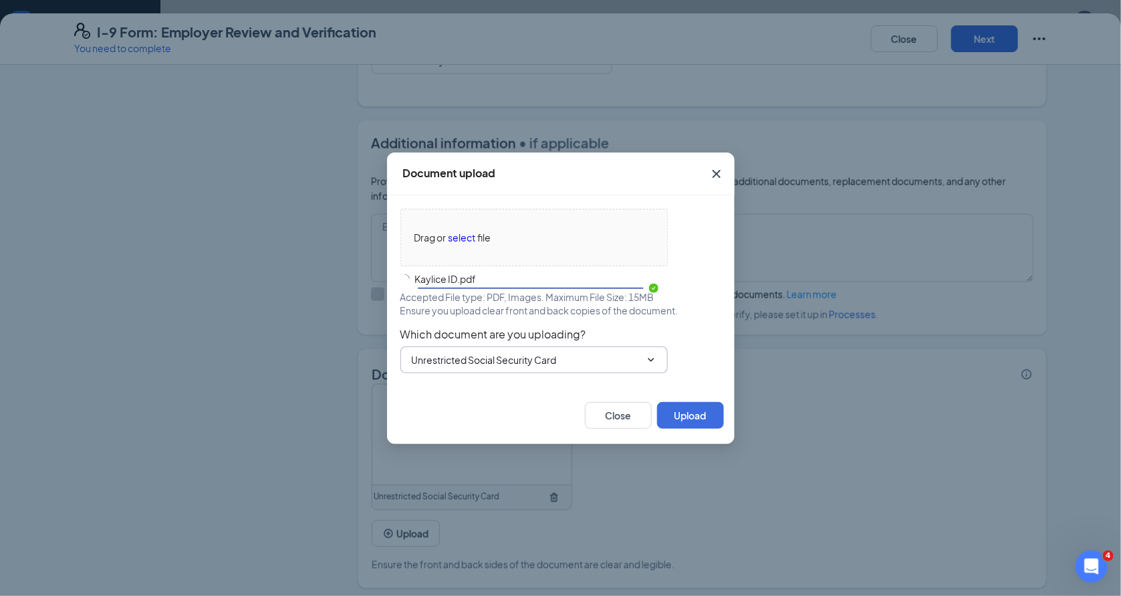
click at [602, 358] on input "Unrestricted Social Security Card" at bounding box center [526, 359] width 229 height 15
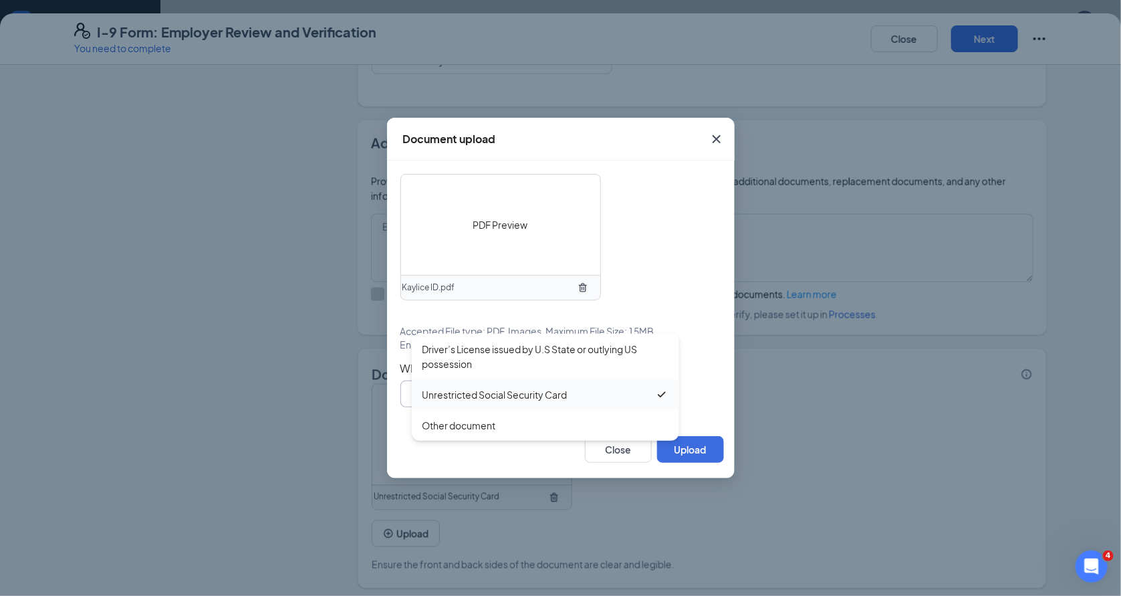
click at [594, 396] on div "Unrestricted Social Security Card" at bounding box center [538, 394] width 233 height 15
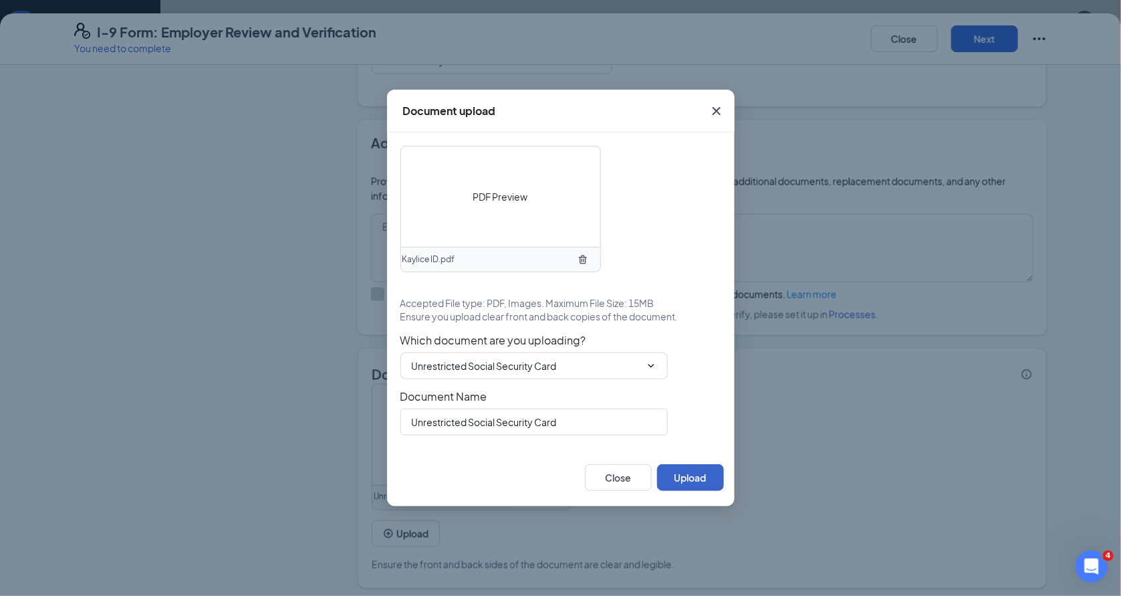
click at [711, 475] on button "Upload" at bounding box center [690, 477] width 67 height 27
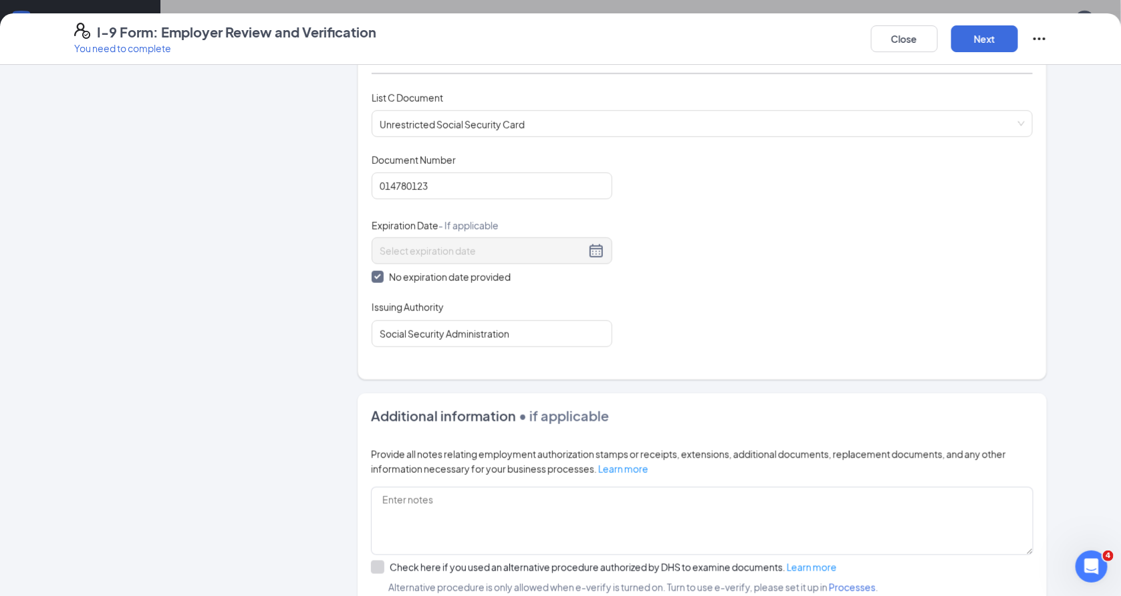
scroll to position [376, 0]
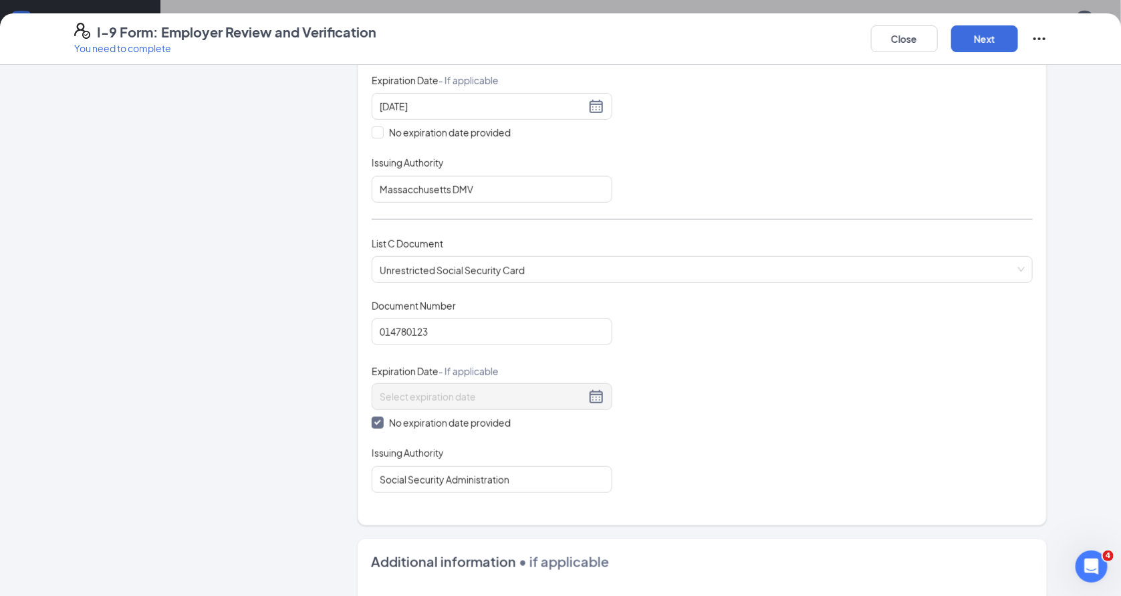
click at [1010, 24] on div "Close Next" at bounding box center [959, 39] width 176 height 32
click at [1009, 33] on button "Next" at bounding box center [984, 38] width 67 height 27
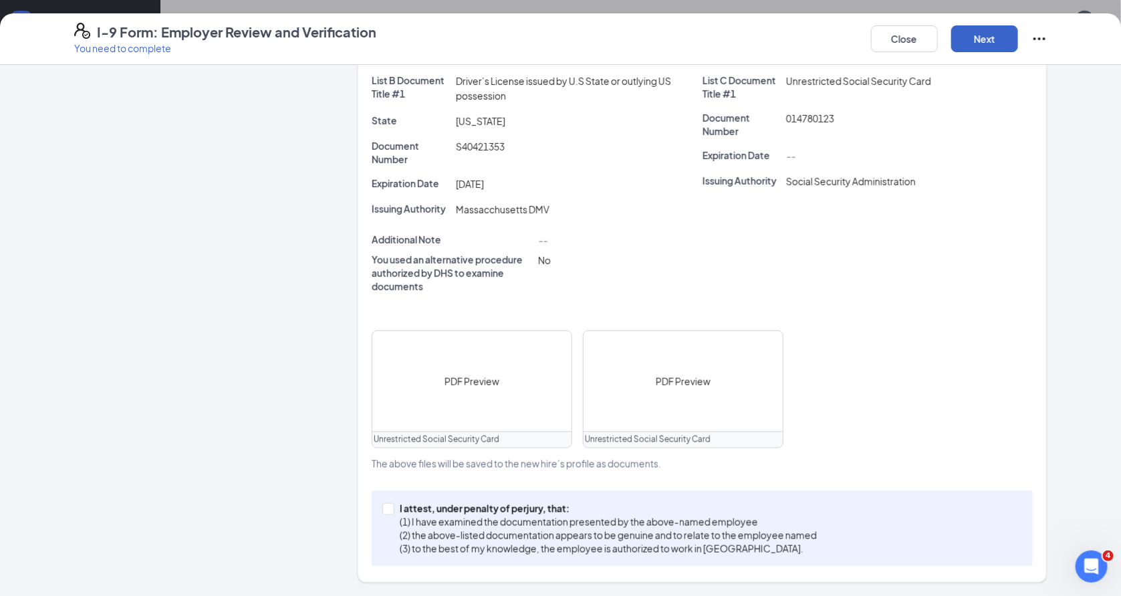
scroll to position [265, 0]
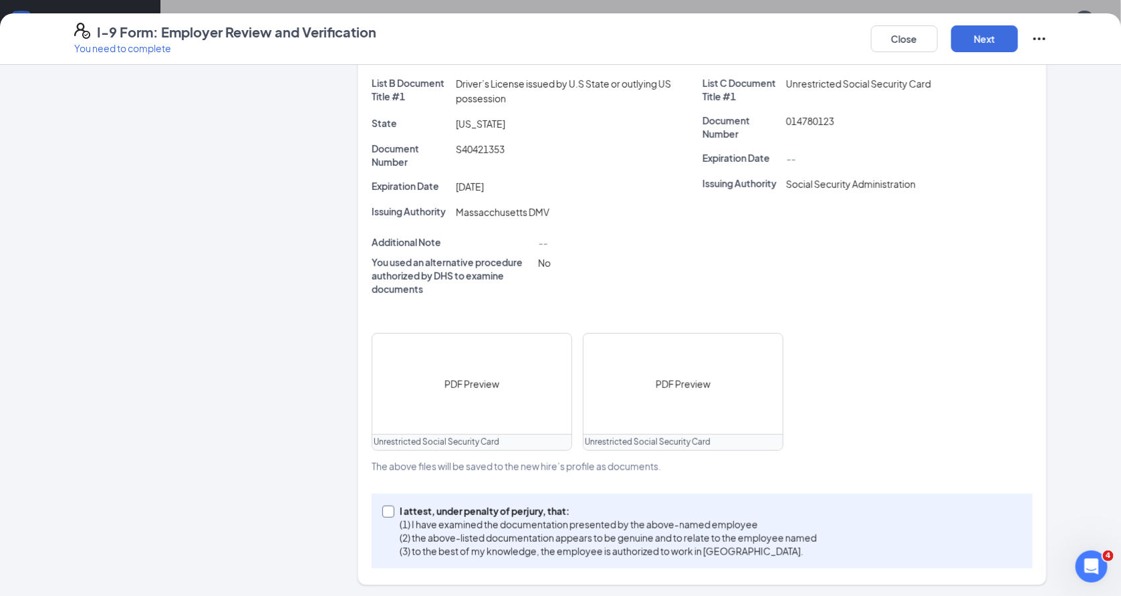
click at [571, 524] on p "(1) I have examined the documentation presented by the above-named employee" at bounding box center [608, 523] width 417 height 13
click at [392, 515] on input "I attest, under penalty of perjury, that: (1) I have examined the documentation…" at bounding box center [386, 509] width 9 height 9
checkbox input "true"
click at [975, 37] on button "Next" at bounding box center [984, 38] width 67 height 27
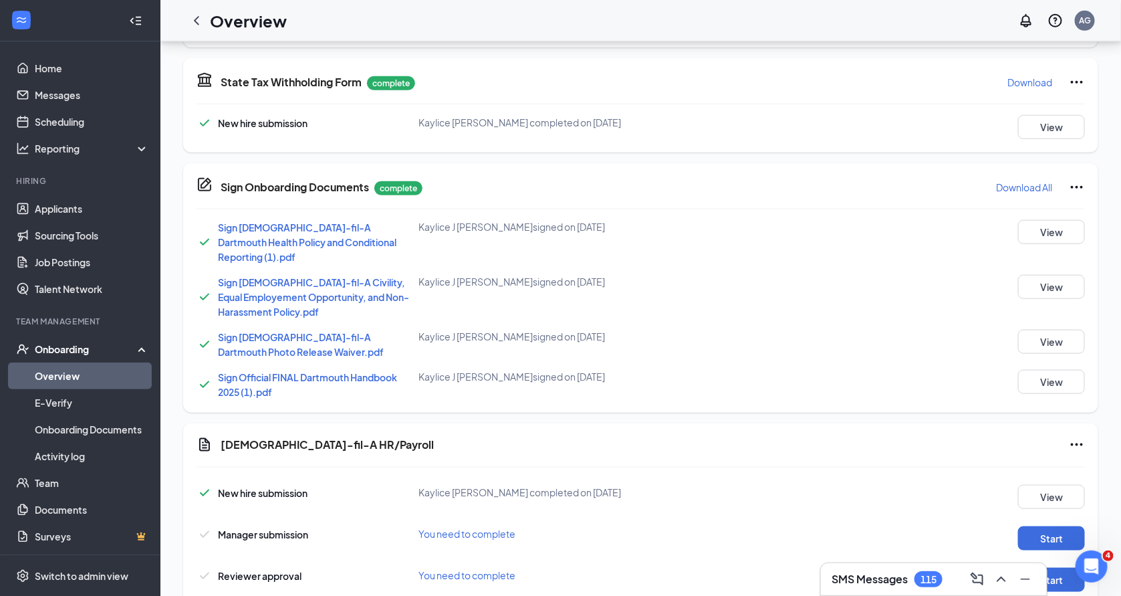
scroll to position [590, 0]
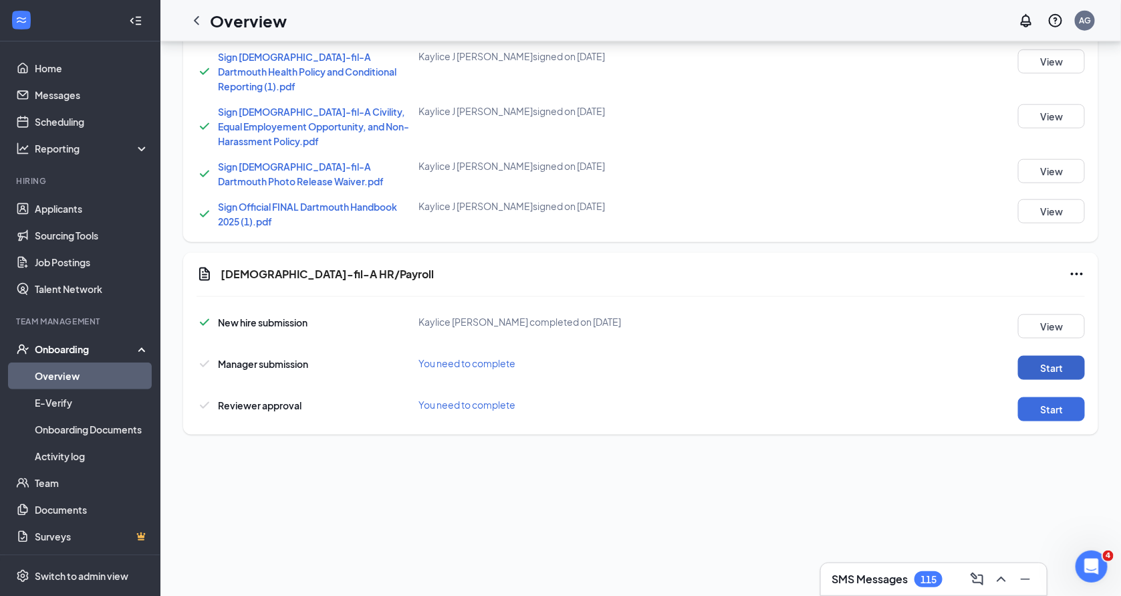
click at [1051, 356] on button "Start" at bounding box center [1051, 368] width 67 height 24
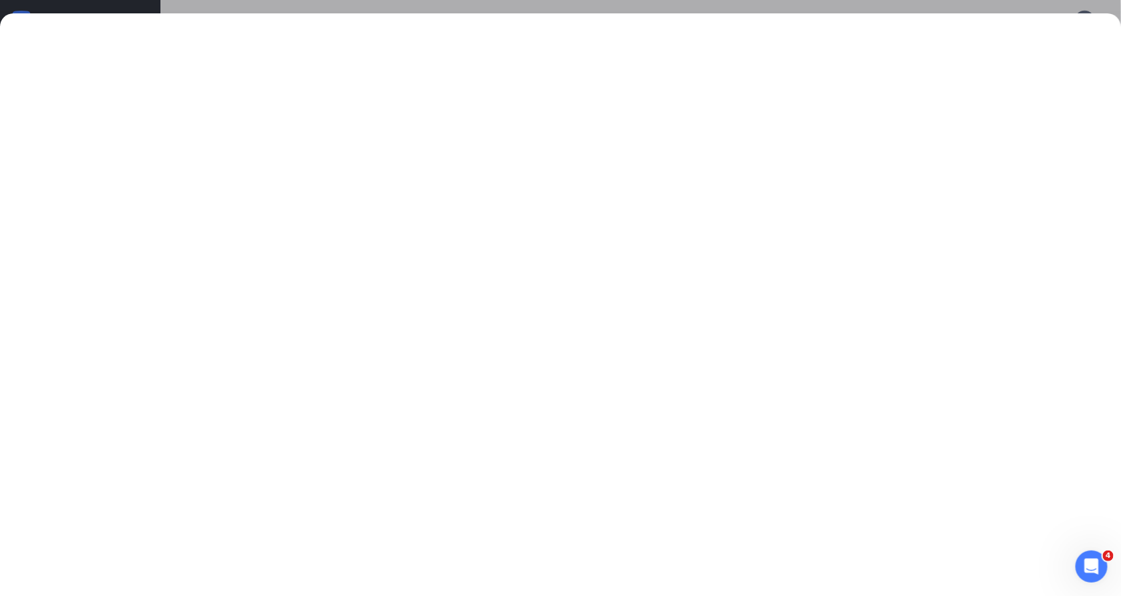
scroll to position [664, 0]
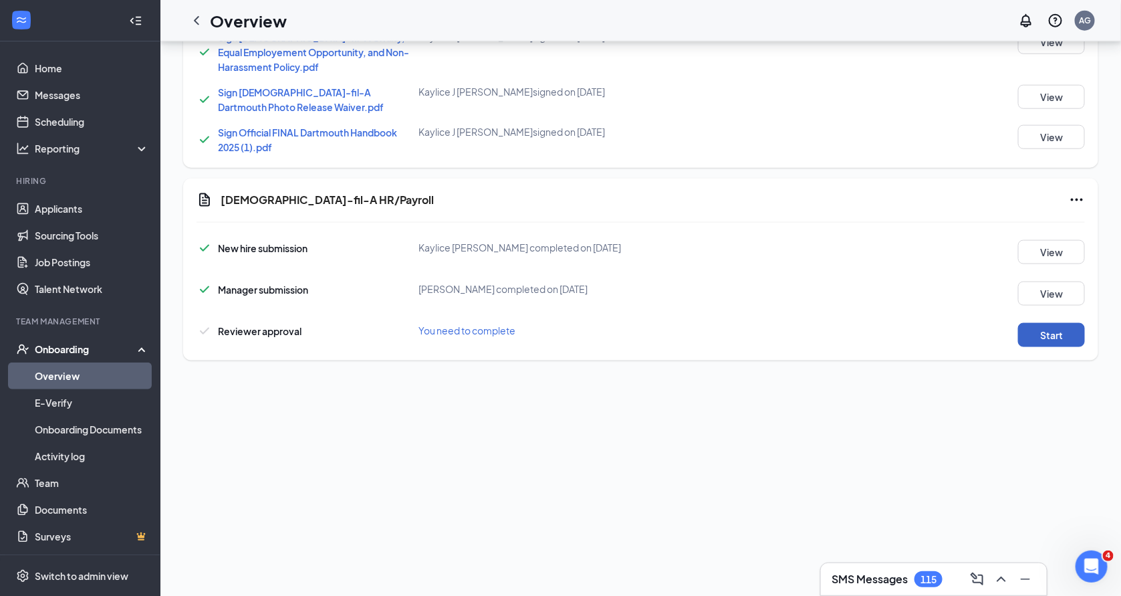
click at [1033, 323] on button "Start" at bounding box center [1051, 335] width 67 height 24
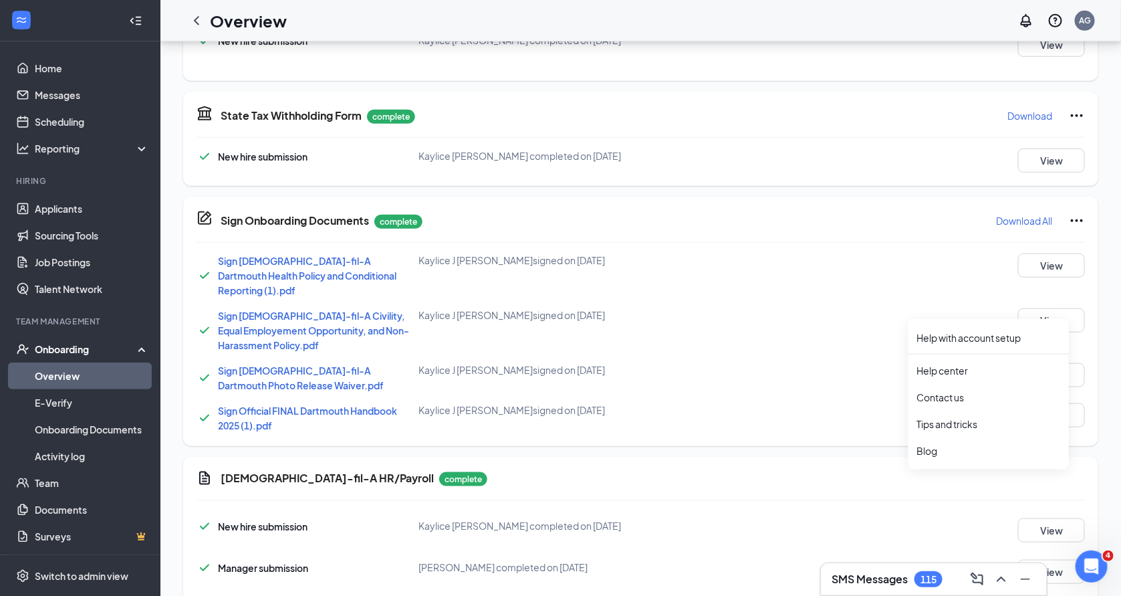
scroll to position [0, 0]
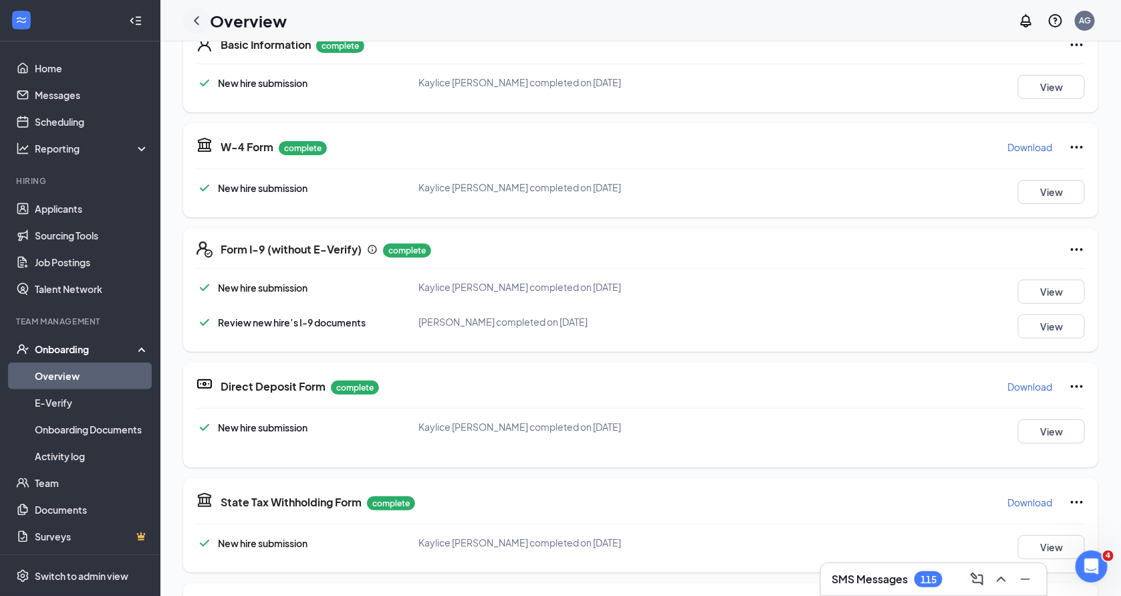
click at [196, 26] on icon "ChevronLeft" at bounding box center [197, 21] width 16 height 16
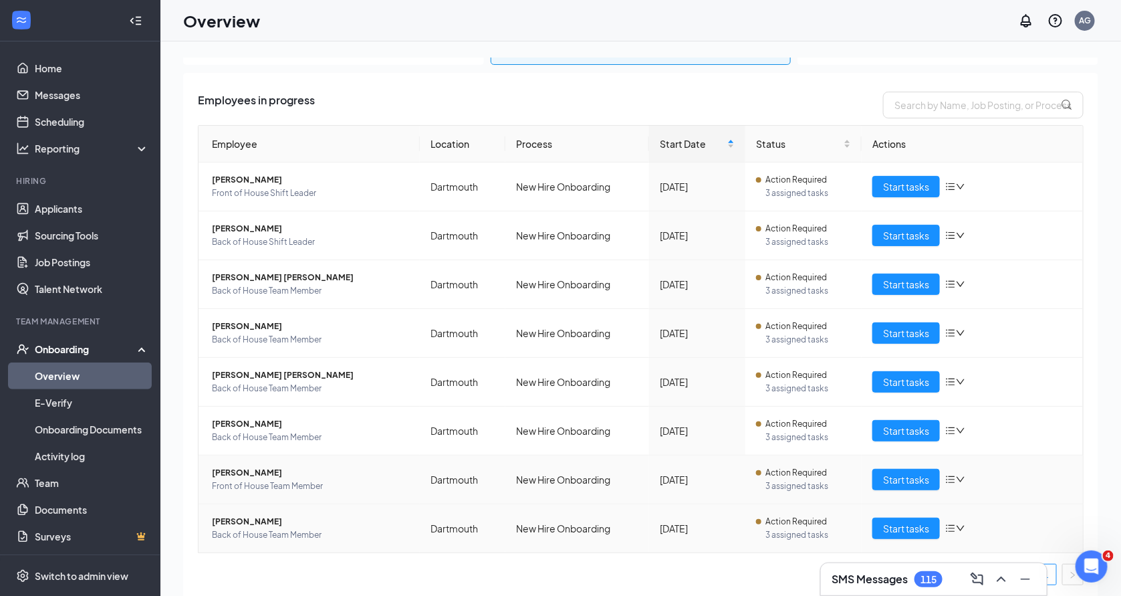
scroll to position [62, 0]
click at [910, 418] on td "Start tasks" at bounding box center [972, 431] width 221 height 49
click at [913, 427] on span "Start tasks" at bounding box center [906, 431] width 46 height 15
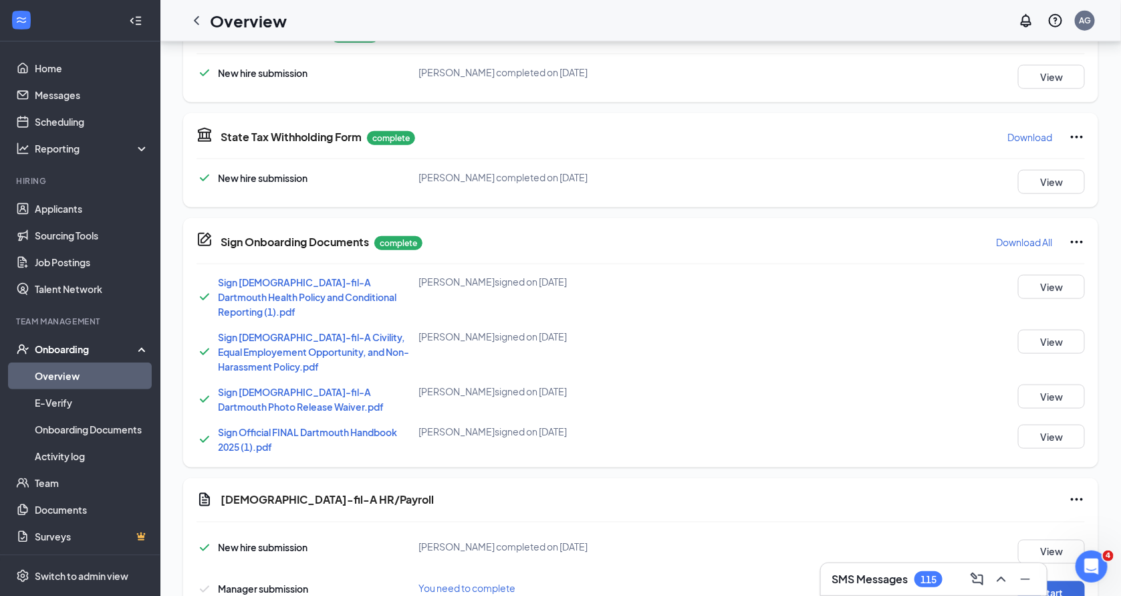
scroll to position [648, 0]
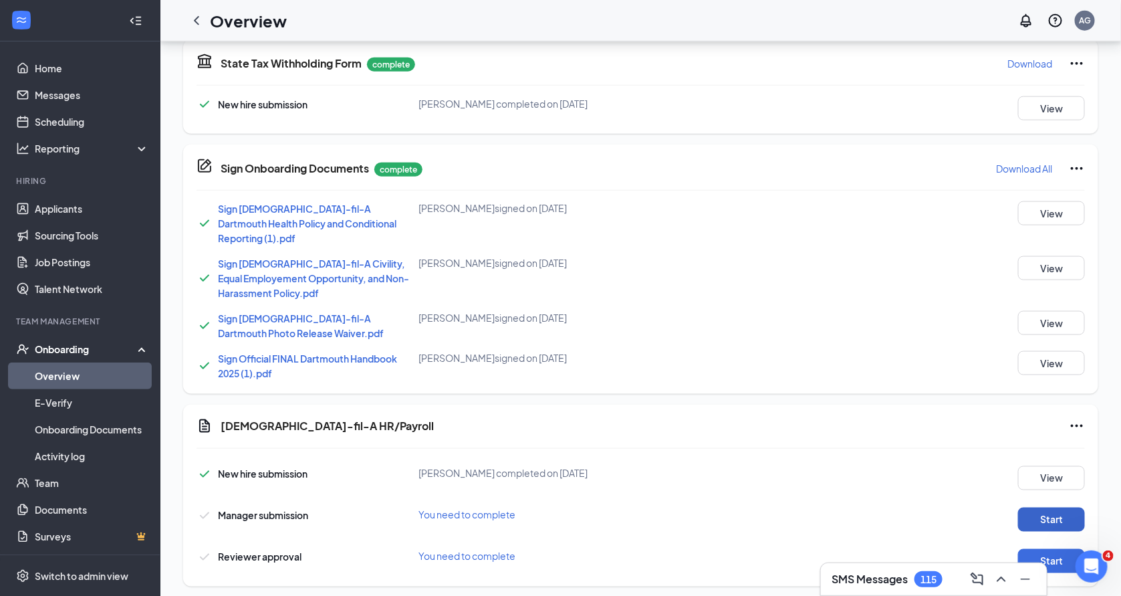
click at [1030, 510] on button "Start" at bounding box center [1051, 519] width 67 height 24
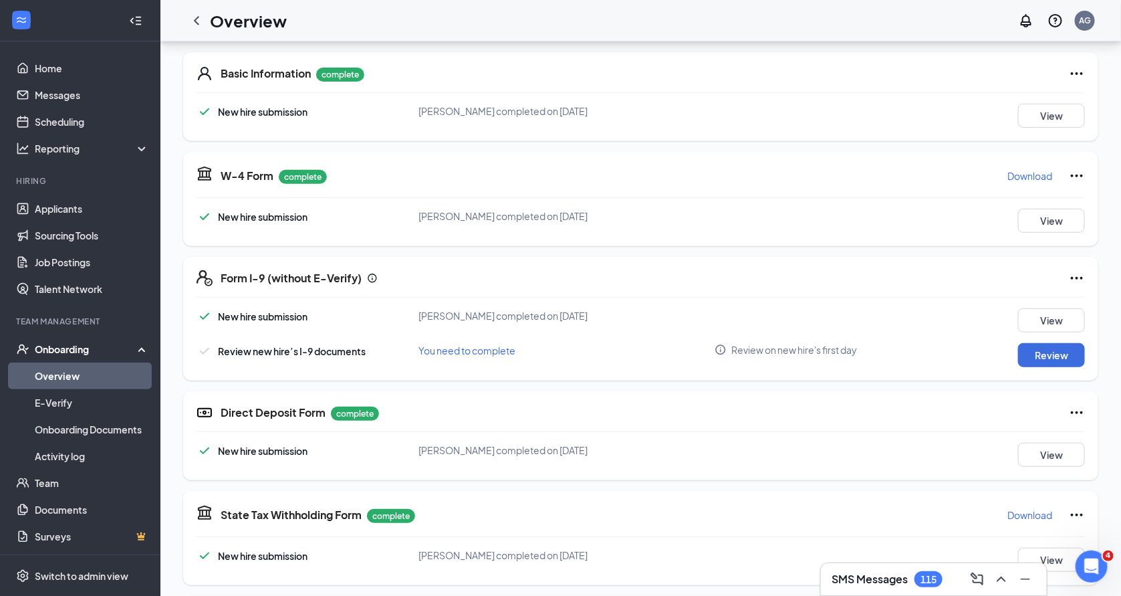
scroll to position [193, 0]
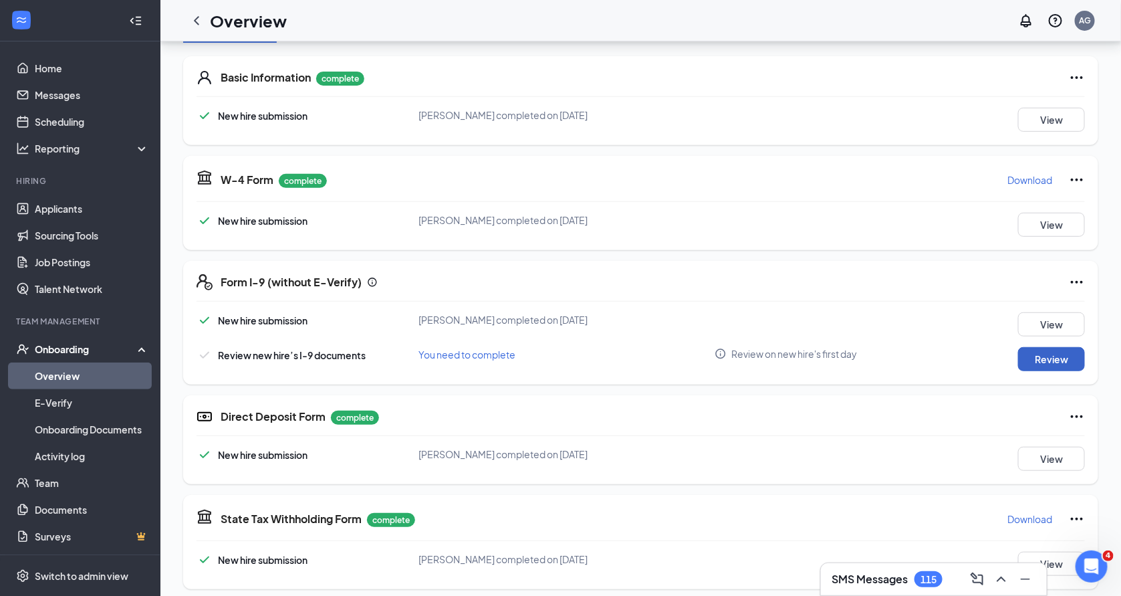
click at [1069, 362] on button "Review" at bounding box center [1051, 359] width 67 height 24
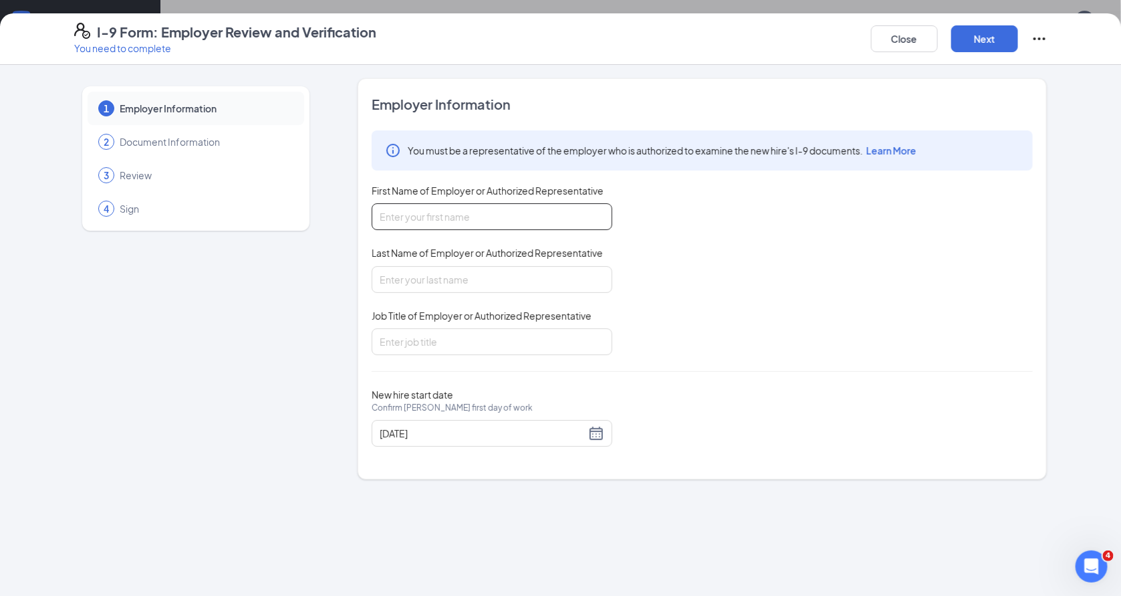
click at [466, 218] on input "First Name of Employer or Authorized Representative" at bounding box center [492, 216] width 241 height 27
click at [499, 211] on input "ANGELA" at bounding box center [492, 216] width 241 height 27
type input "Angela"
type input "C"
type input "Gonzalez"
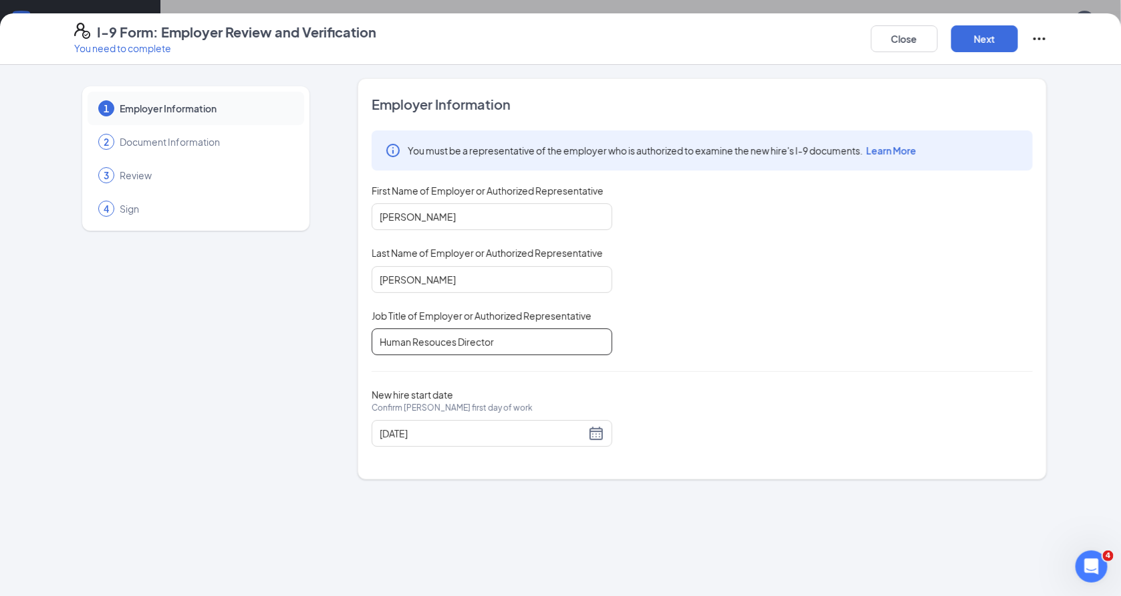
click at [439, 344] on input "Human Resouces Director" at bounding box center [492, 341] width 241 height 27
type input "Human Resources Director"
click at [971, 42] on button "Next" at bounding box center [984, 38] width 67 height 27
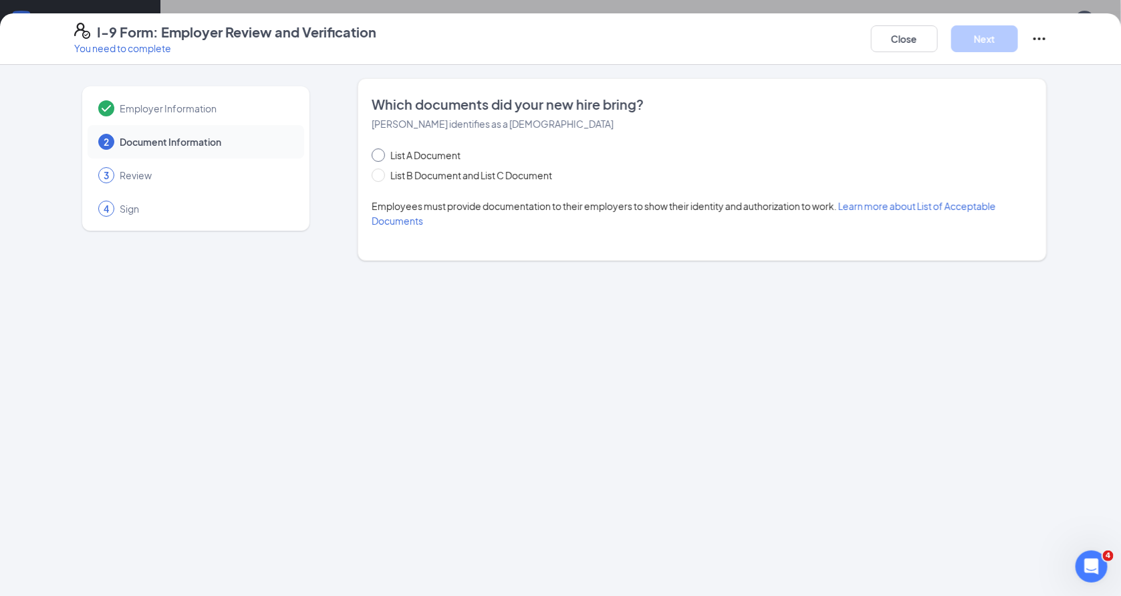
click at [445, 150] on span "List A Document" at bounding box center [425, 155] width 81 height 15
click at [381, 150] on input "List A Document" at bounding box center [376, 152] width 9 height 9
radio input "true"
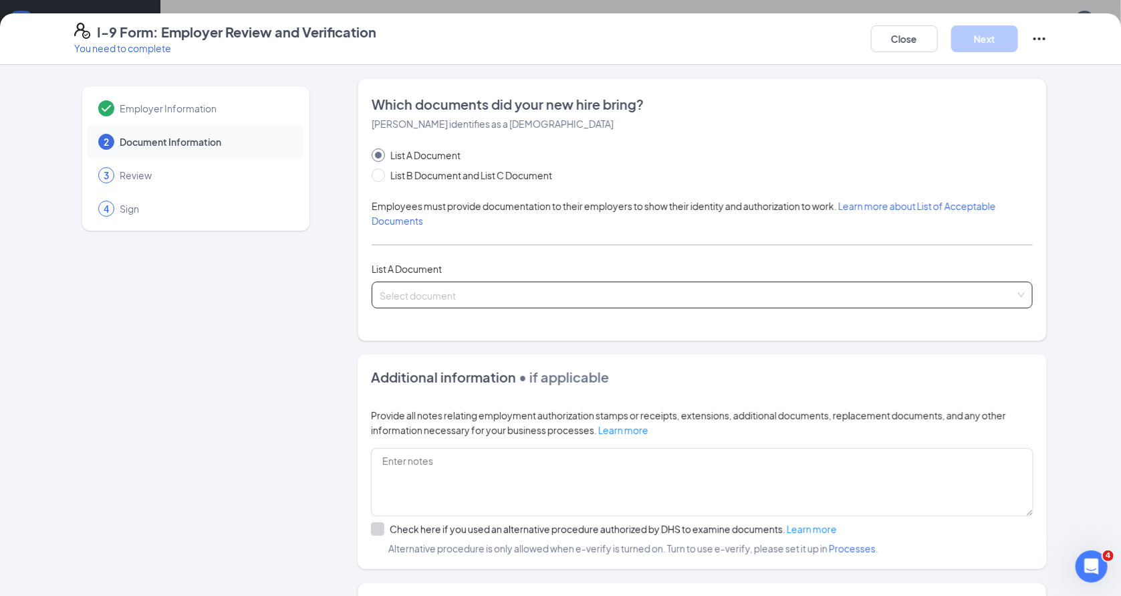
click at [481, 284] on input "search" at bounding box center [698, 292] width 636 height 20
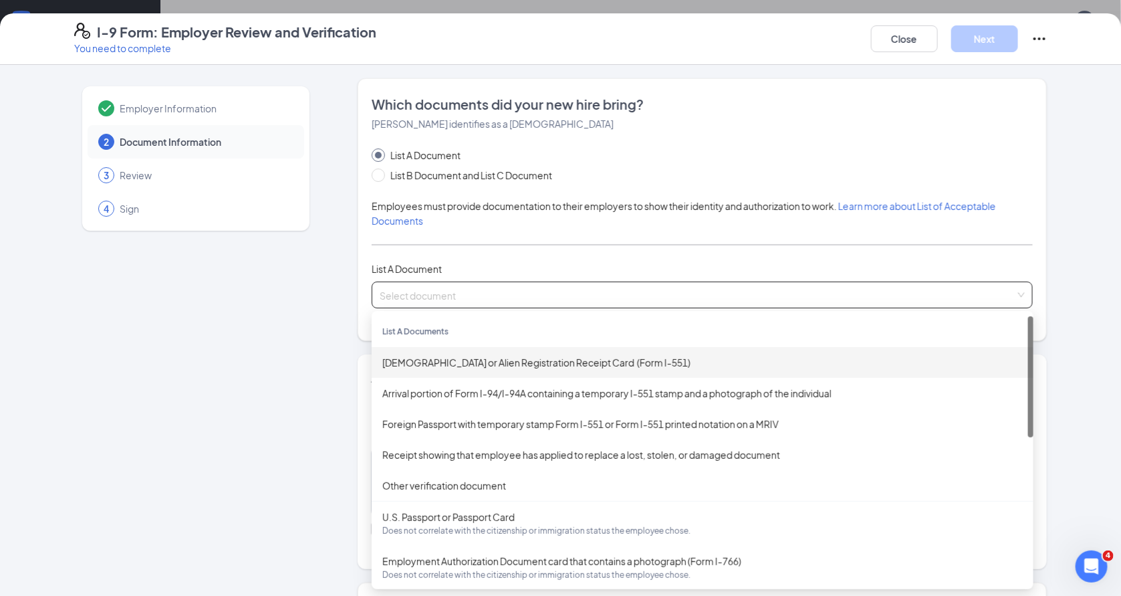
click at [460, 358] on div "Permanent Resident Card or Alien Registration Receipt Card (Form I-551)" at bounding box center [702, 362] width 640 height 15
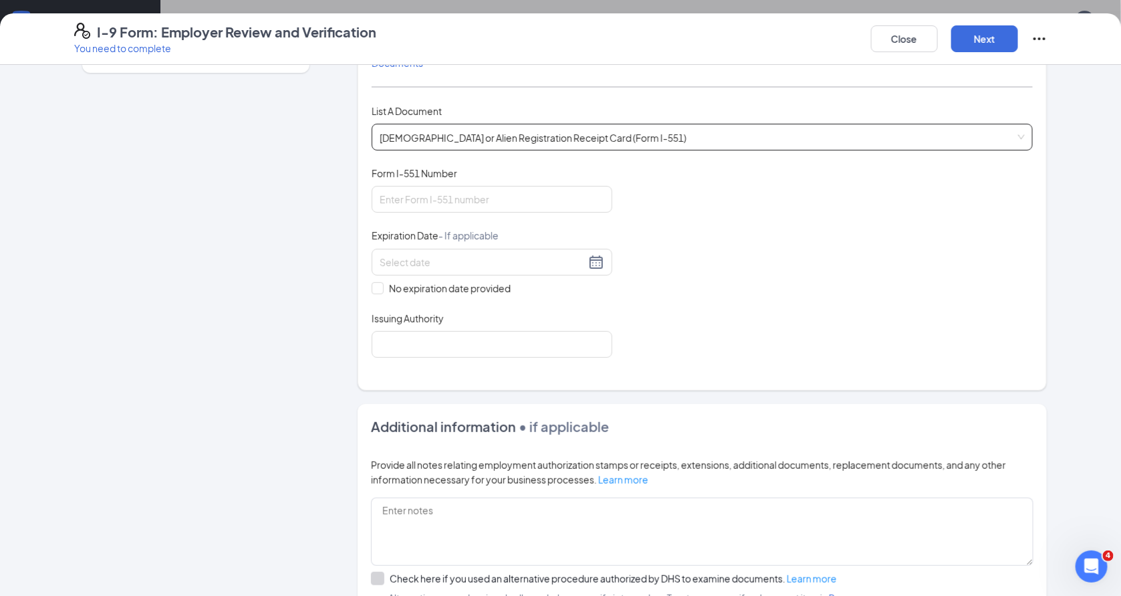
scroll to position [318, 0]
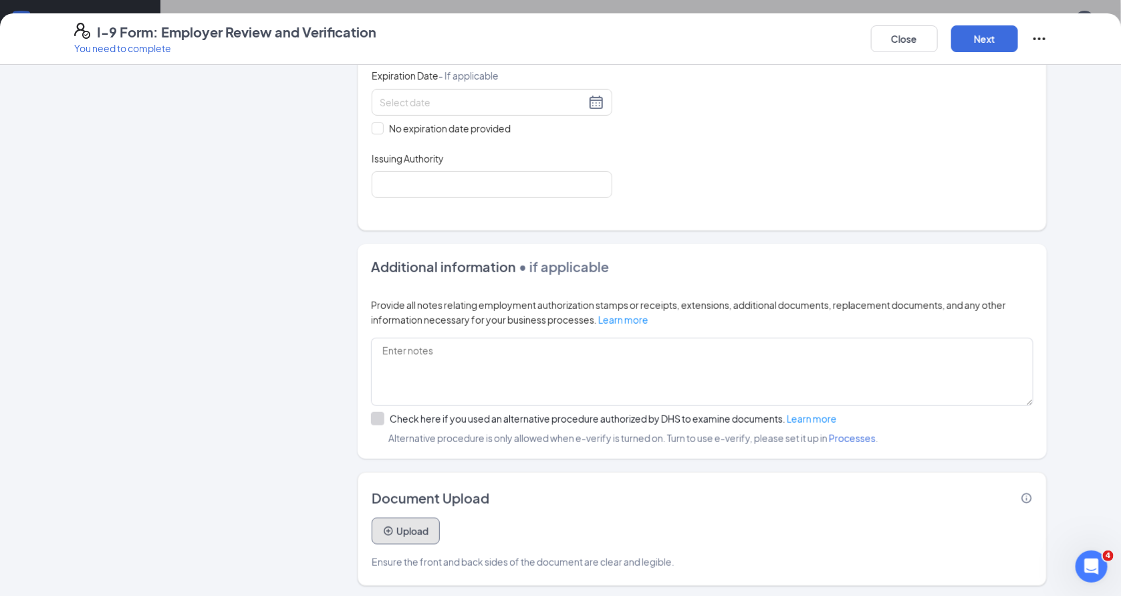
click at [419, 521] on button "Upload" at bounding box center [406, 530] width 68 height 27
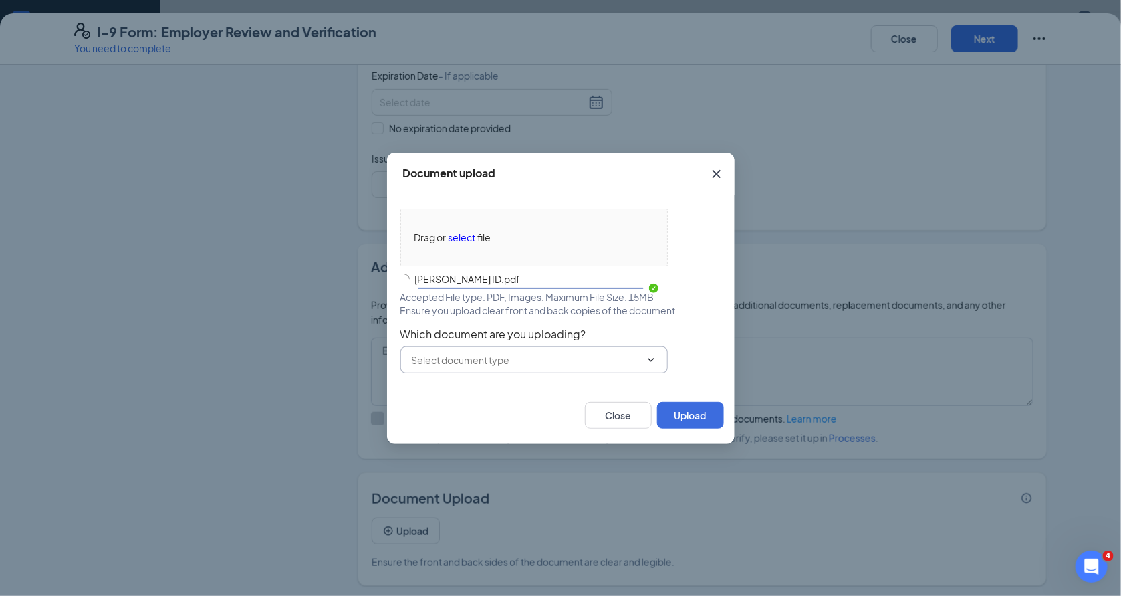
click at [535, 367] on span at bounding box center [533, 359] width 267 height 27
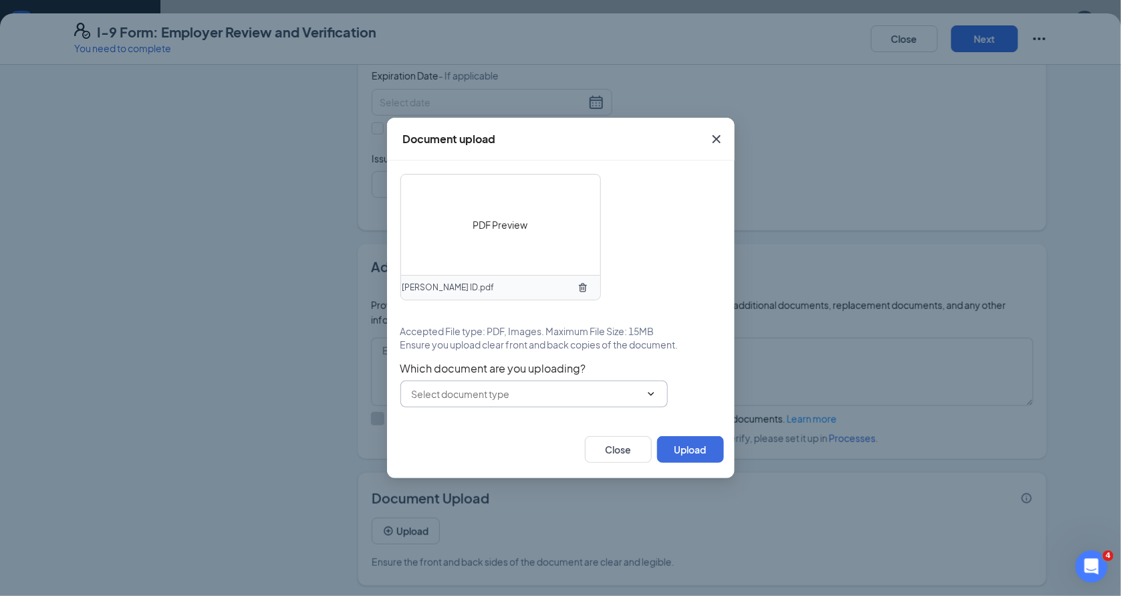
click at [543, 392] on input "text" at bounding box center [526, 393] width 229 height 15
click at [537, 432] on div "Permanent Resident Card or Alien Registration Receipt Card (Form I-551)" at bounding box center [545, 424] width 246 height 29
type input "Permanent Resident Card or Alien Registration Receipt Card (Form I-551)"
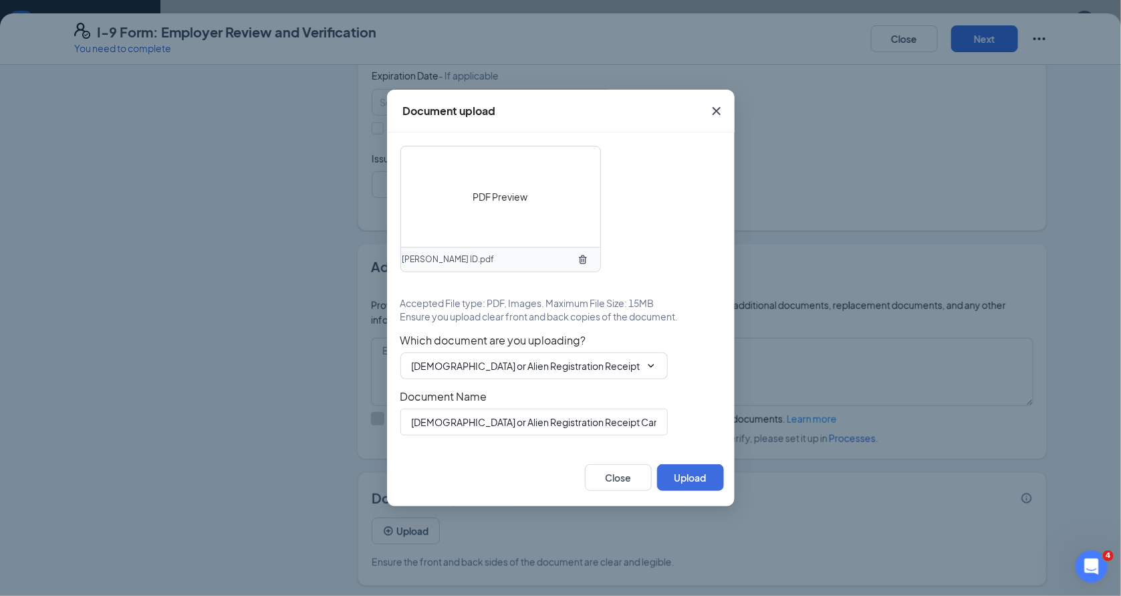
click at [503, 189] on div "PDF Preview" at bounding box center [500, 196] width 199 height 100
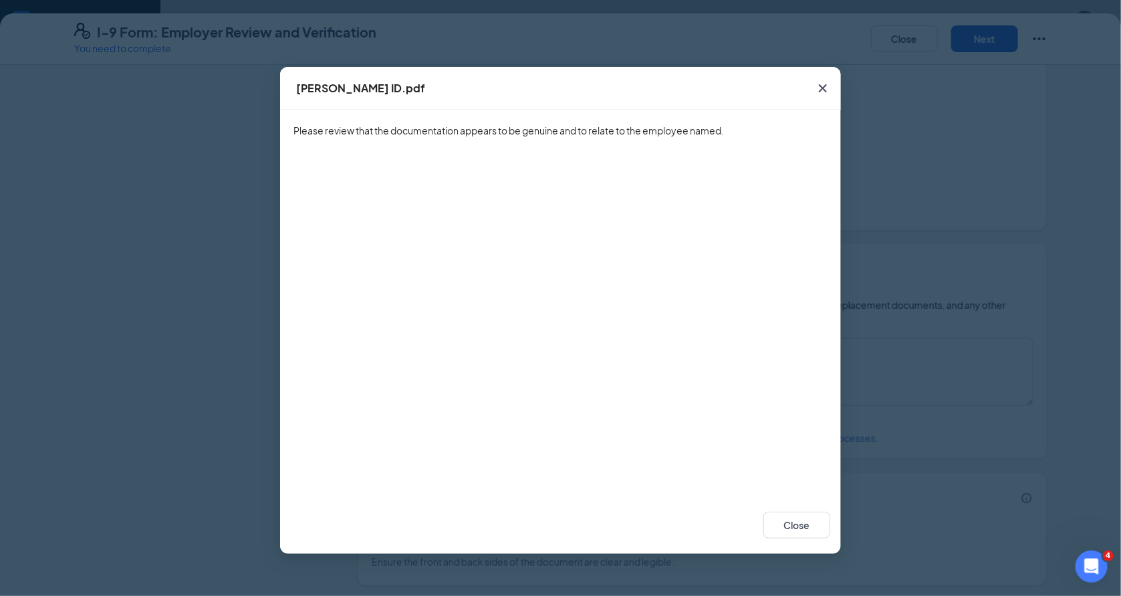
click at [820, 93] on icon "Cross" at bounding box center [823, 88] width 16 height 16
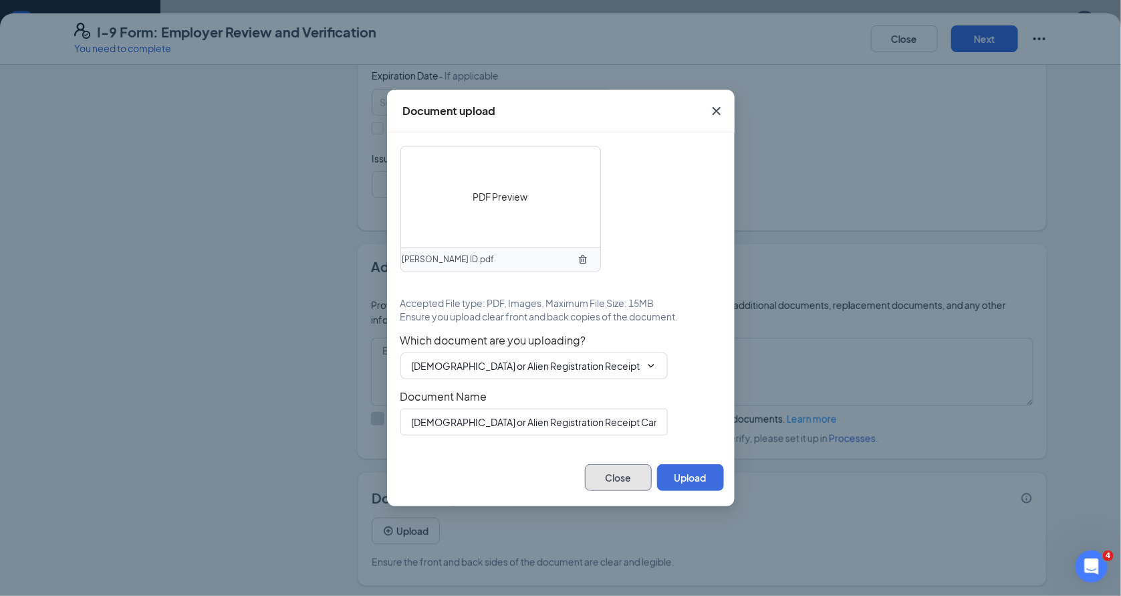
click at [612, 480] on button "Close" at bounding box center [618, 477] width 67 height 27
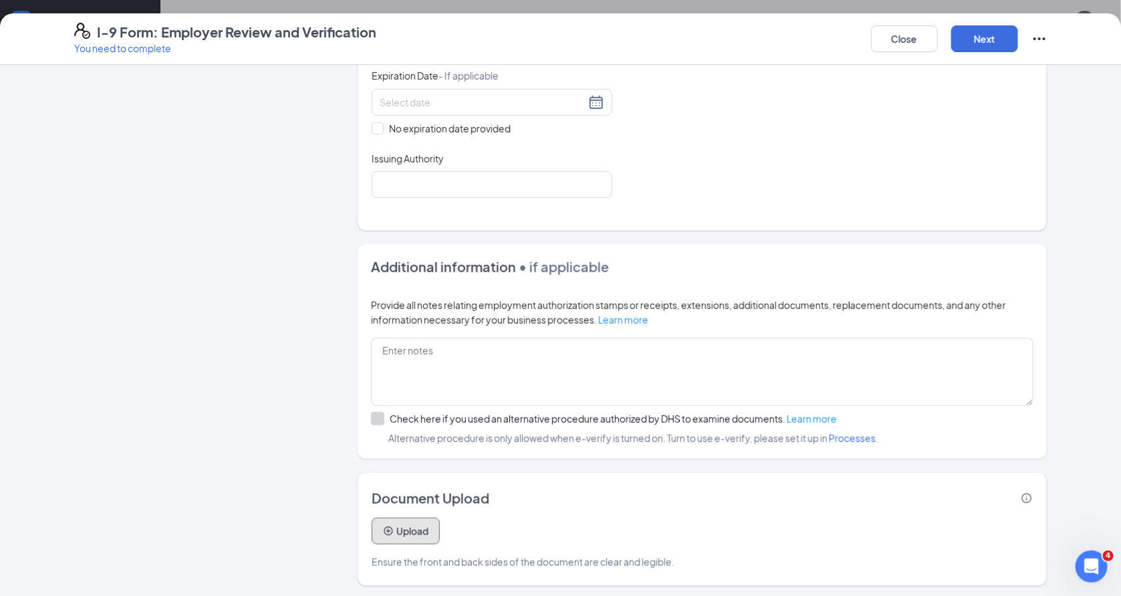
click at [413, 535] on button "Upload" at bounding box center [406, 530] width 68 height 27
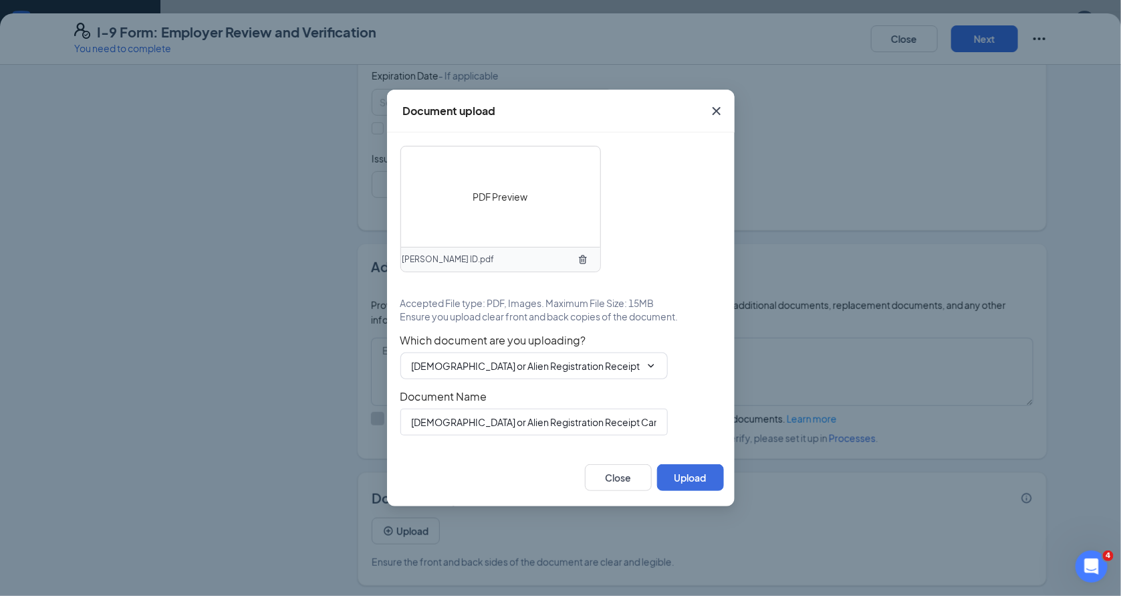
click at [584, 264] on icon "TrashOutline" at bounding box center [583, 259] width 11 height 11
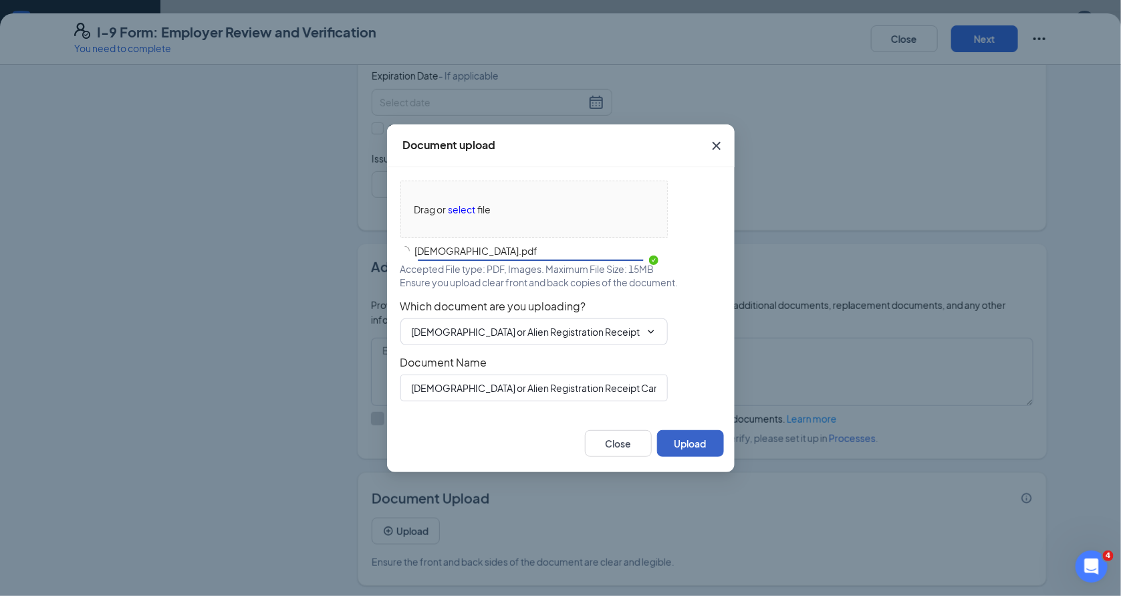
click at [708, 448] on button "Upload" at bounding box center [690, 443] width 67 height 27
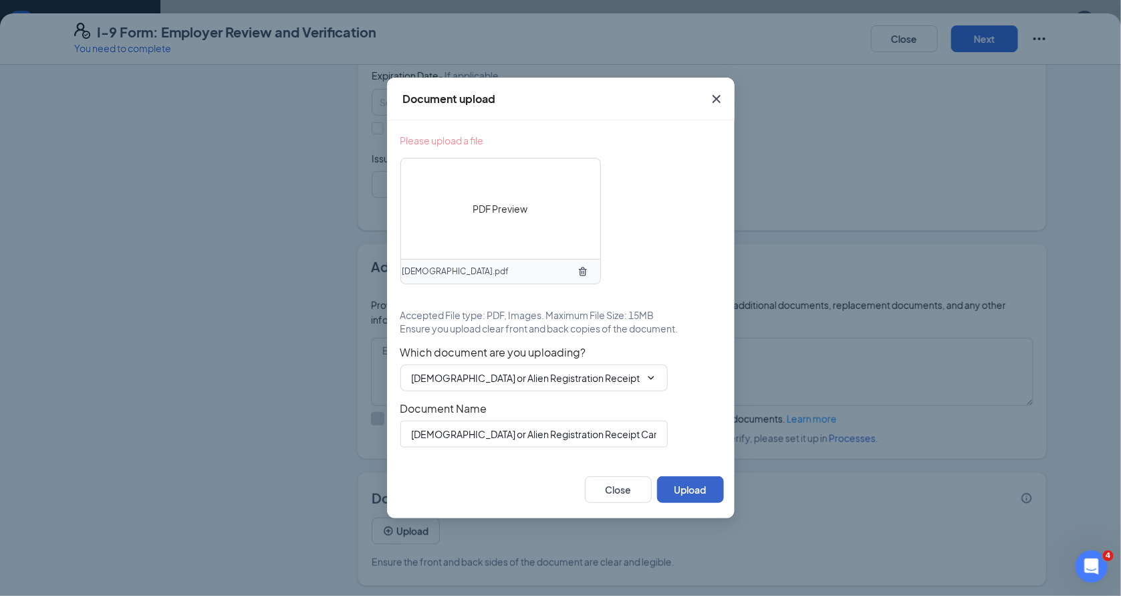
click at [680, 494] on button "Upload" at bounding box center [690, 489] width 67 height 27
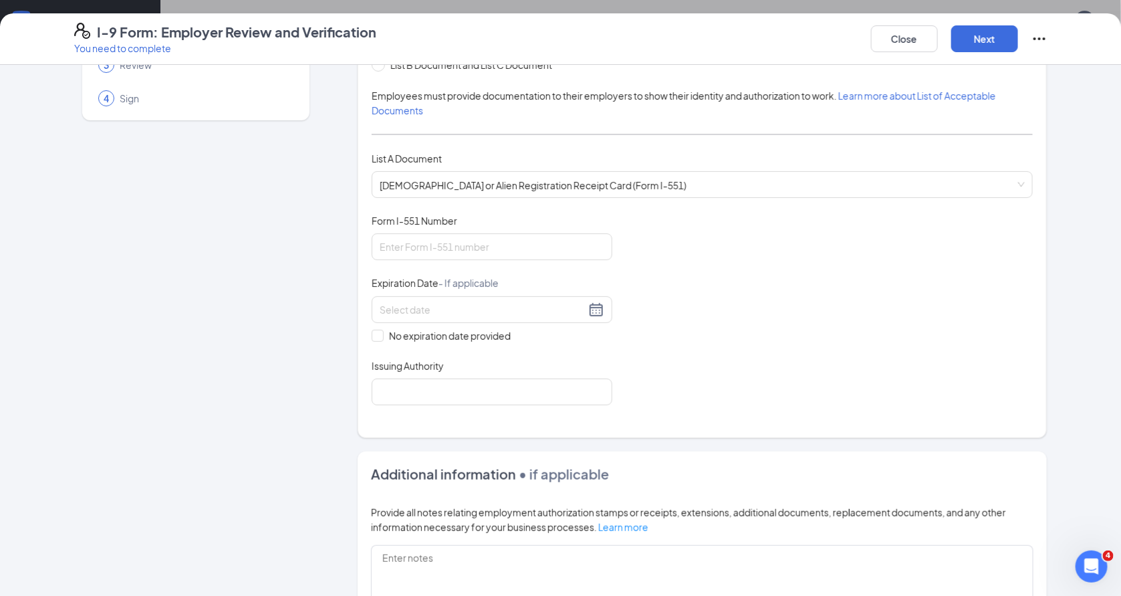
scroll to position [110, 0]
click at [556, 245] on input "Form I-551 Number" at bounding box center [492, 247] width 241 height 27
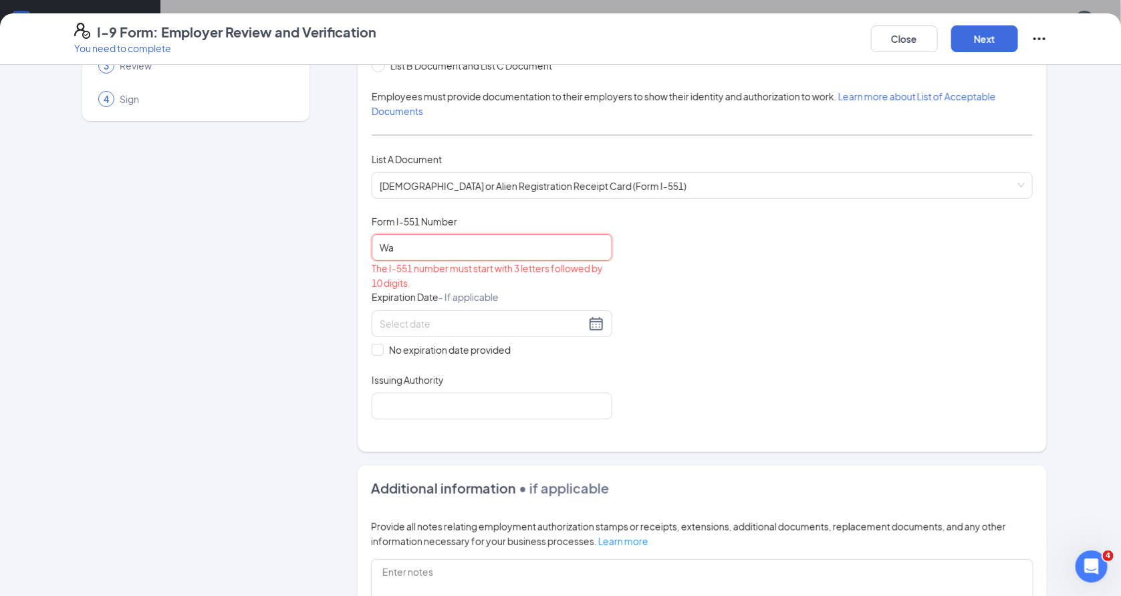
type input "W"
type input "w"
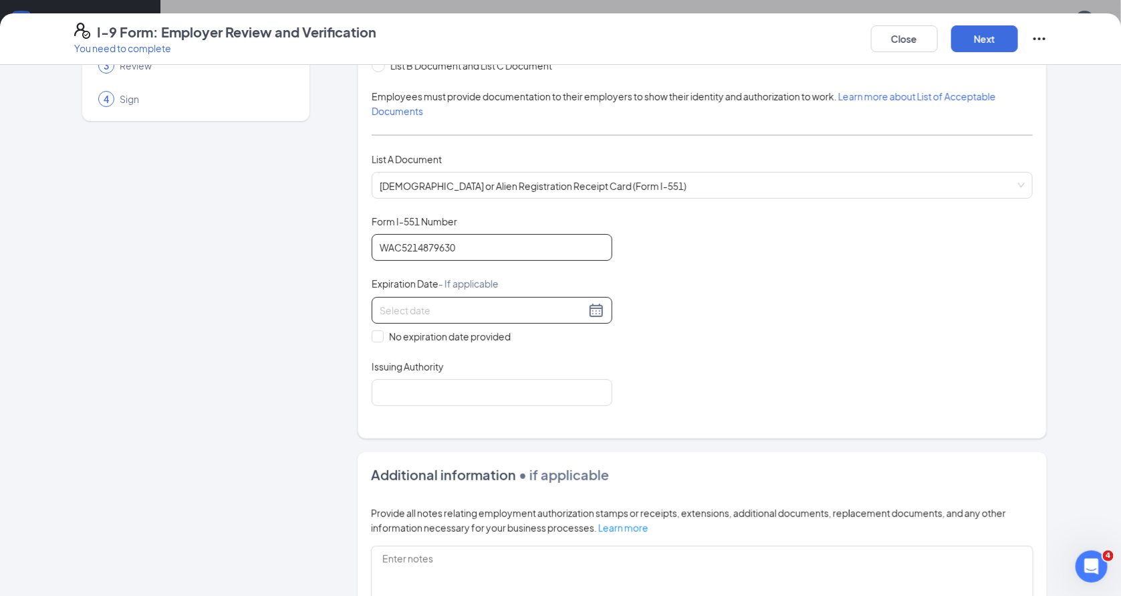
type input "WAC5214879630"
click at [598, 315] on div at bounding box center [492, 310] width 225 height 16
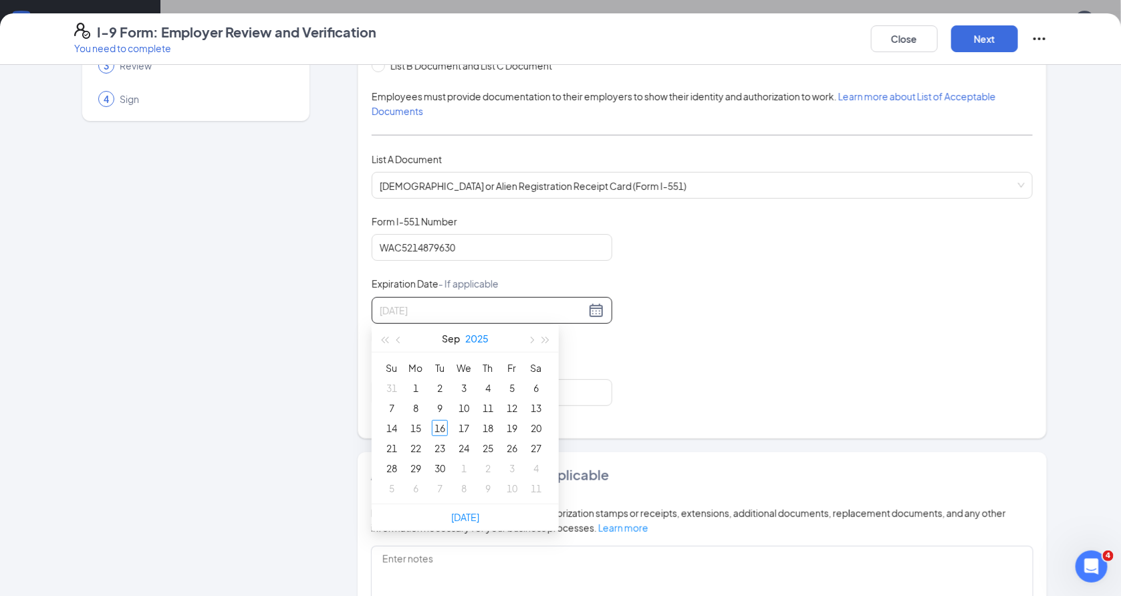
type input "09/03/2025"
click at [477, 338] on button "2025" at bounding box center [476, 338] width 23 height 27
type input "09/16/2030"
click at [529, 507] on div "2030" at bounding box center [524, 507] width 40 height 16
type input "09/05/2030"
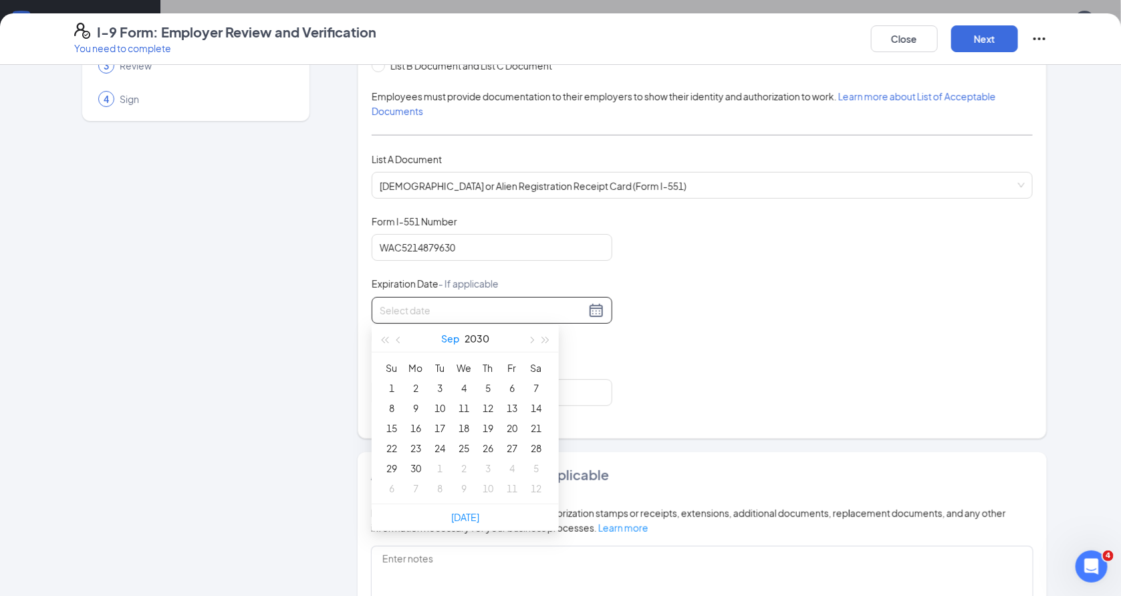
click at [453, 337] on button "Sep" at bounding box center [450, 338] width 18 height 27
click at [459, 419] on div "May" at bounding box center [465, 418] width 40 height 16
type input "05/25/2030"
click at [535, 449] on div "25" at bounding box center [536, 448] width 16 height 16
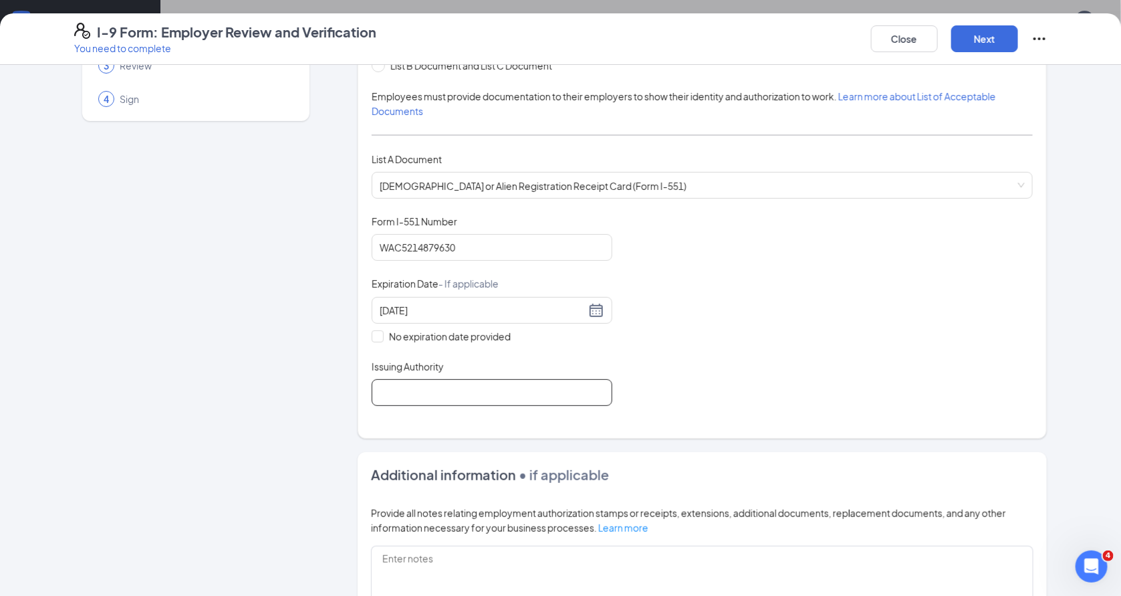
click at [513, 397] on input "Issuing Authority" at bounding box center [492, 392] width 241 height 27
type input "USCIS"
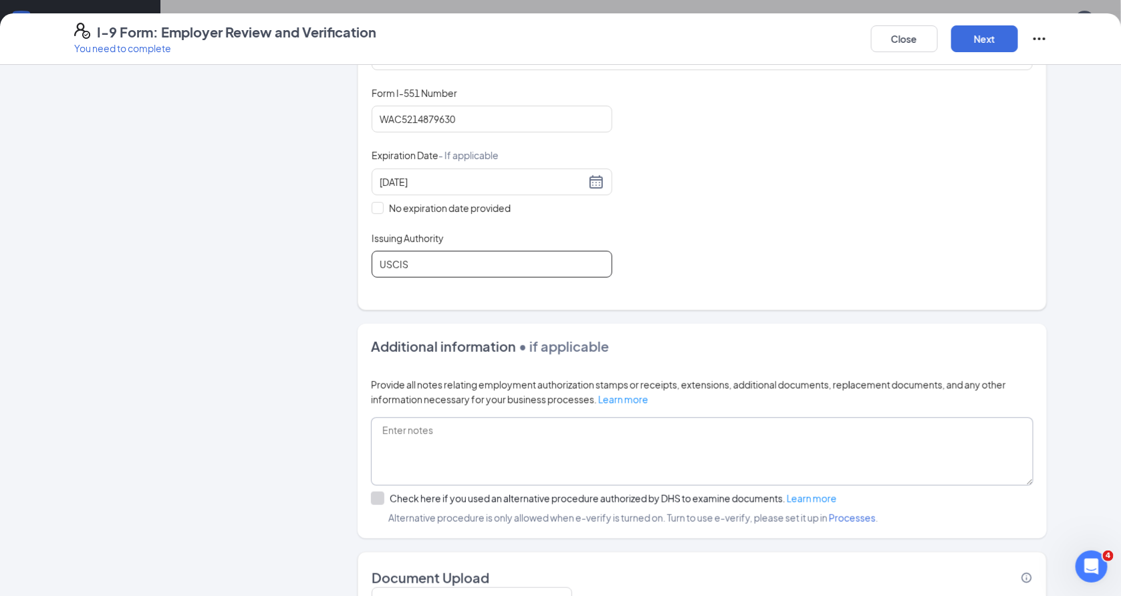
scroll to position [0, 0]
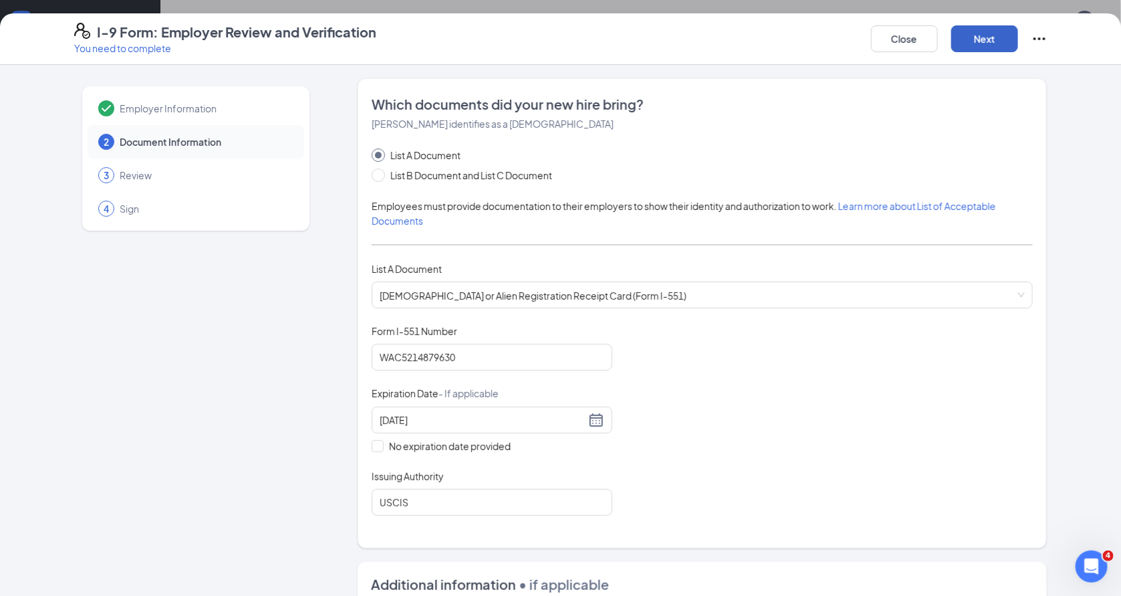
click at [990, 47] on button "Next" at bounding box center [984, 38] width 67 height 27
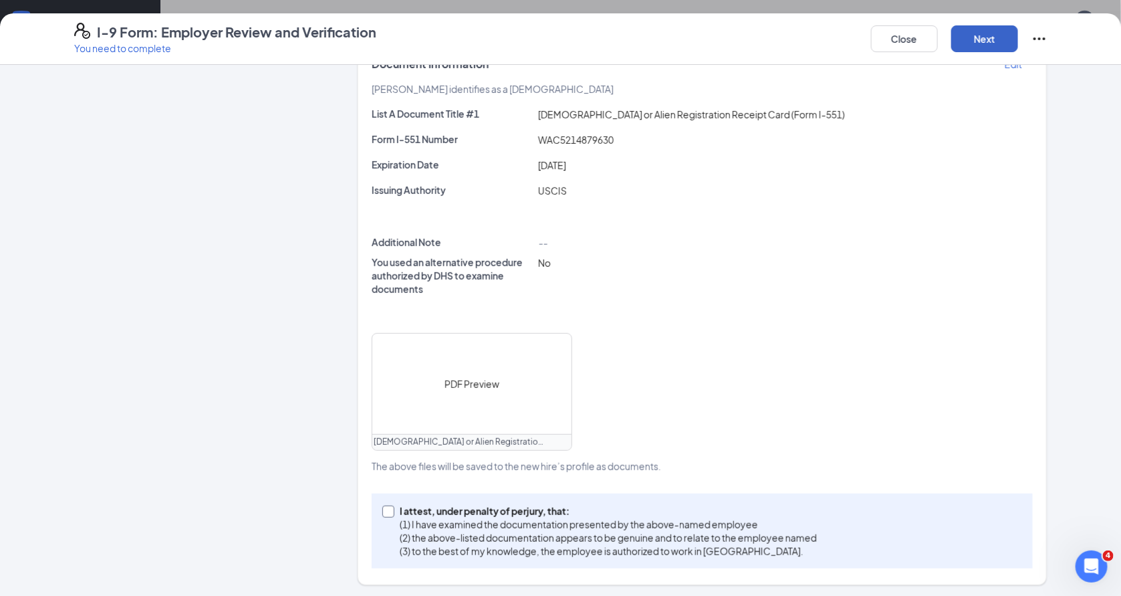
scroll to position [641, 0]
click at [499, 514] on p "I attest, under penalty of perjury, that:" at bounding box center [608, 510] width 417 height 13
click at [392, 514] on input "I attest, under penalty of perjury, that: (1) I have examined the documentation…" at bounding box center [386, 509] width 9 height 9
checkbox input "true"
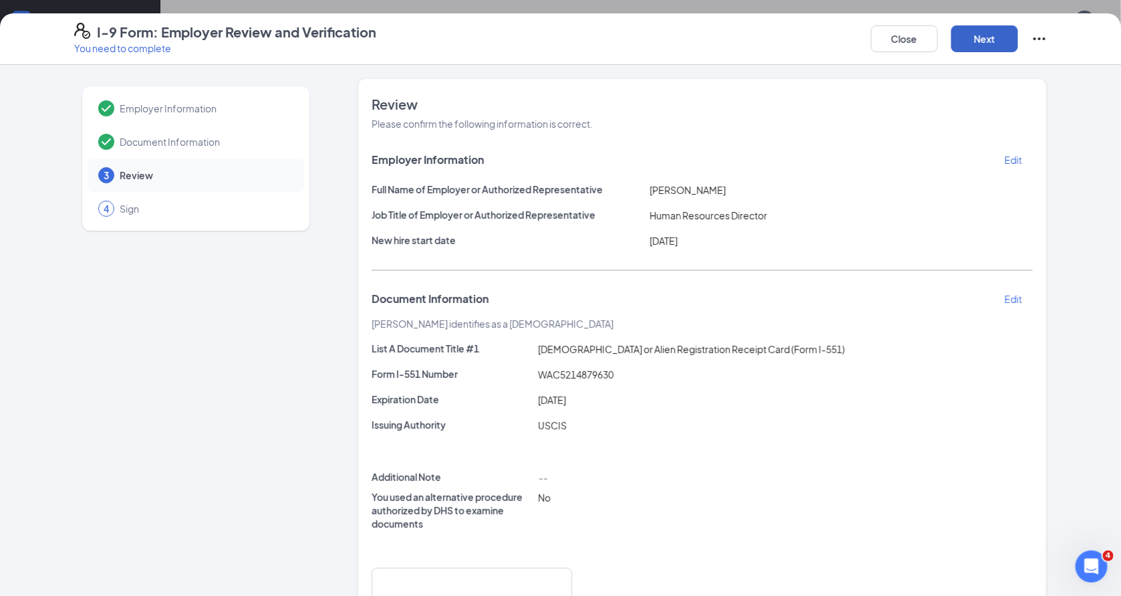
click at [979, 49] on button "Next" at bounding box center [984, 38] width 67 height 27
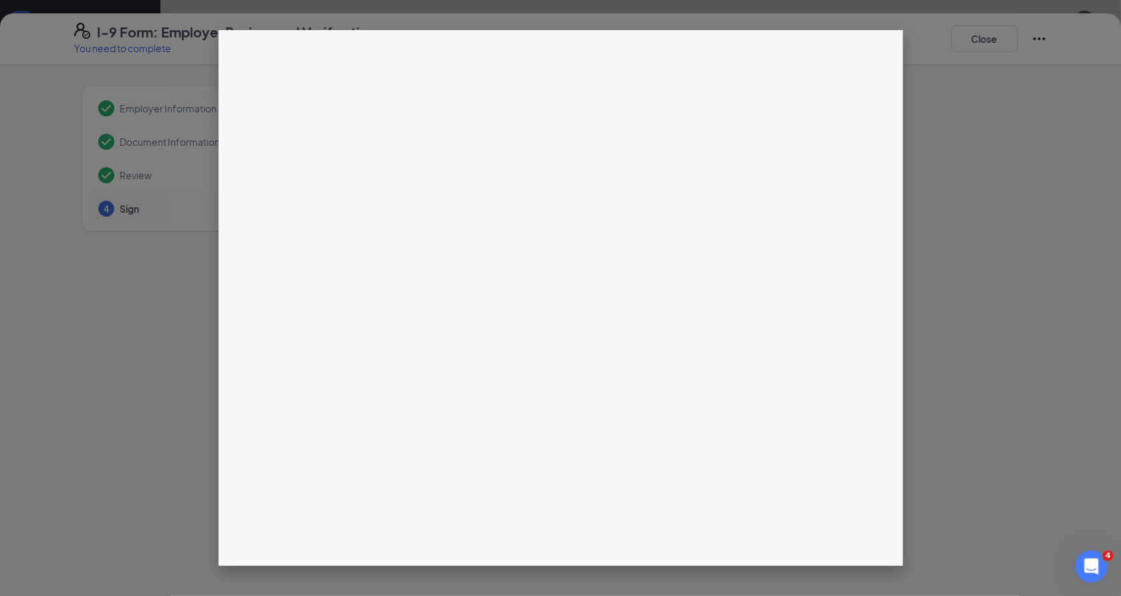
click at [138, 354] on div at bounding box center [560, 298] width 1121 height 596
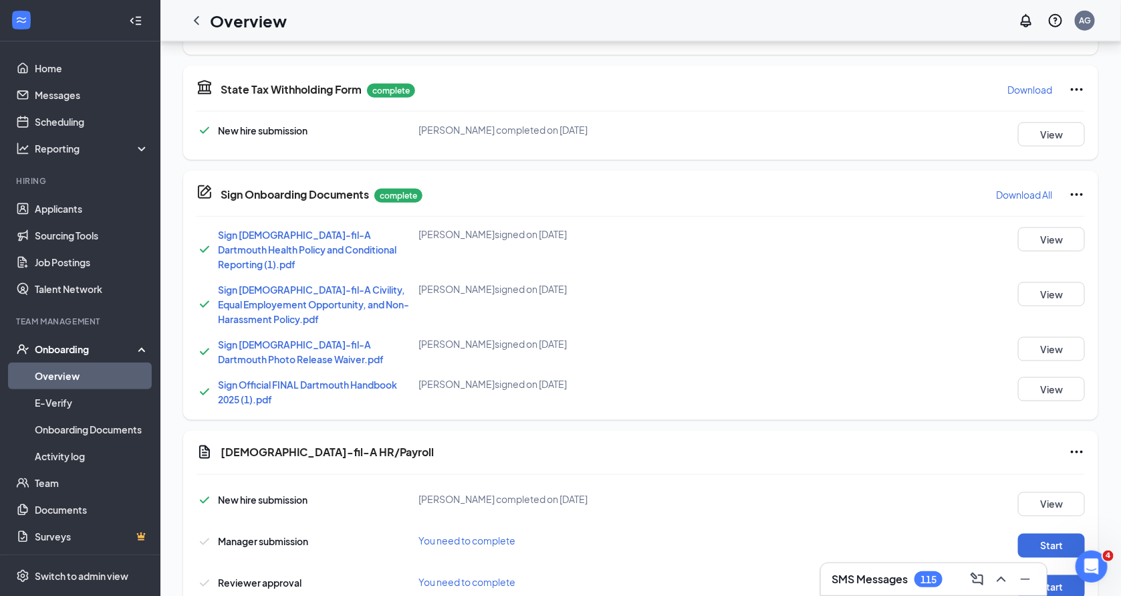
scroll to position [648, 0]
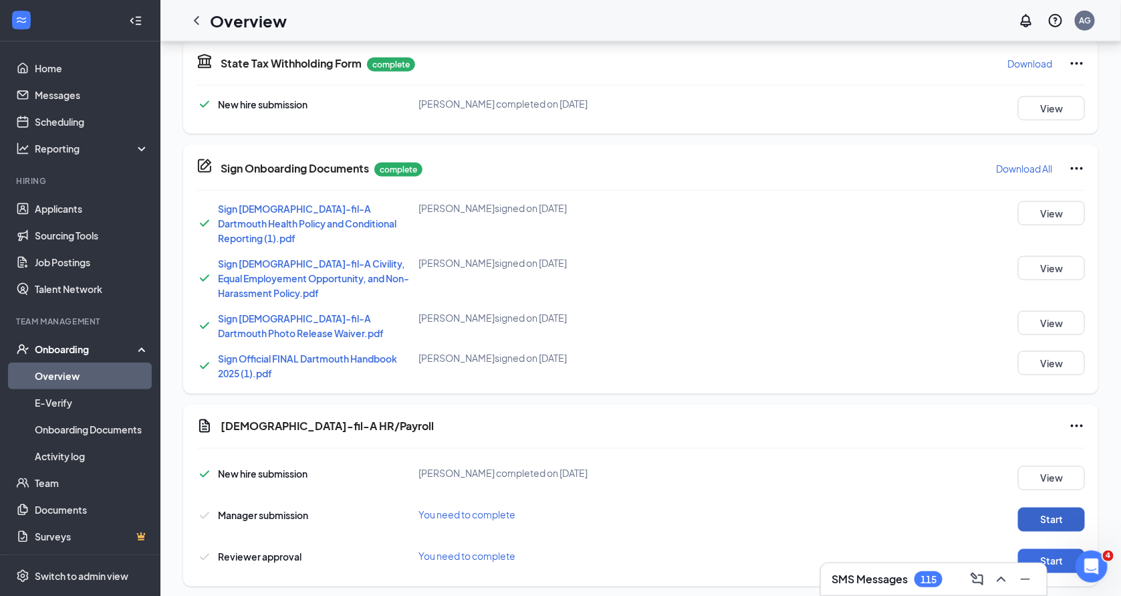
click at [1053, 508] on button "Start" at bounding box center [1051, 519] width 67 height 24
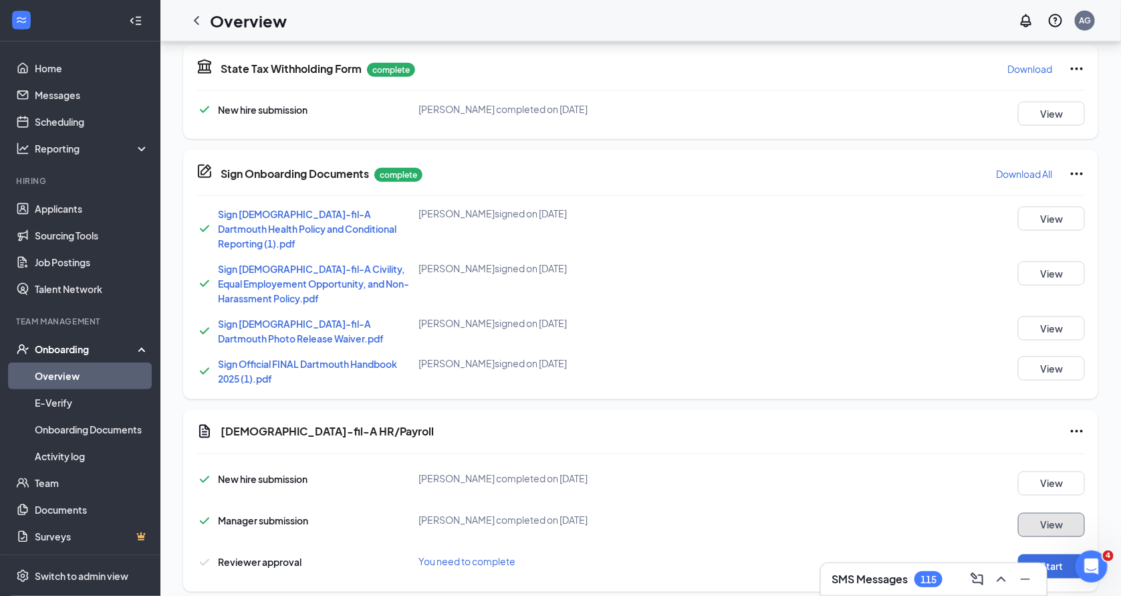
scroll to position [654, 0]
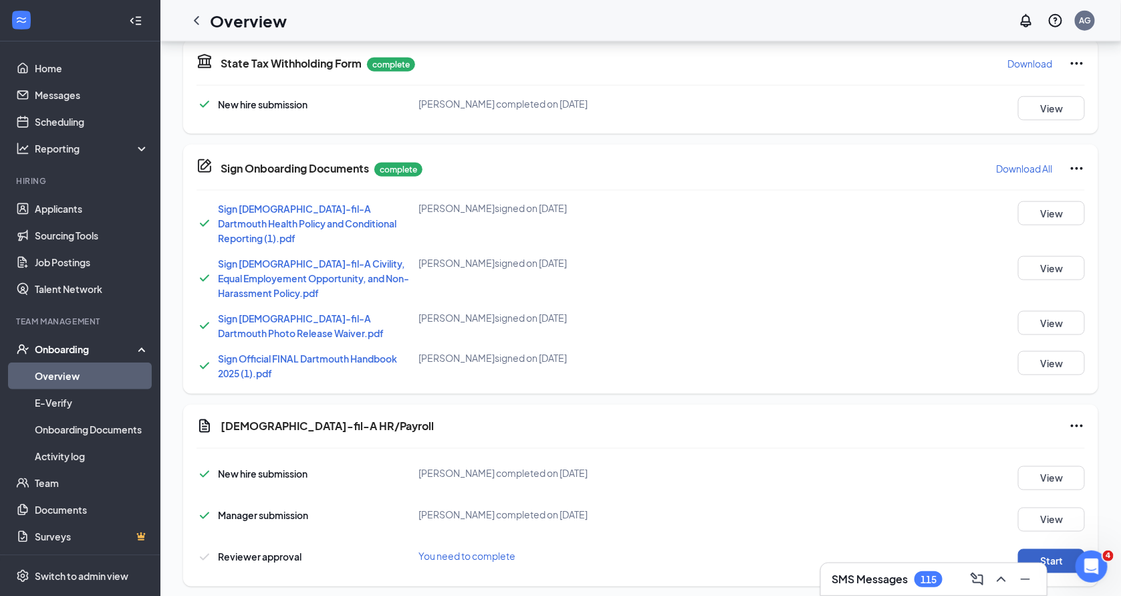
click at [1045, 549] on button "Start" at bounding box center [1051, 561] width 67 height 24
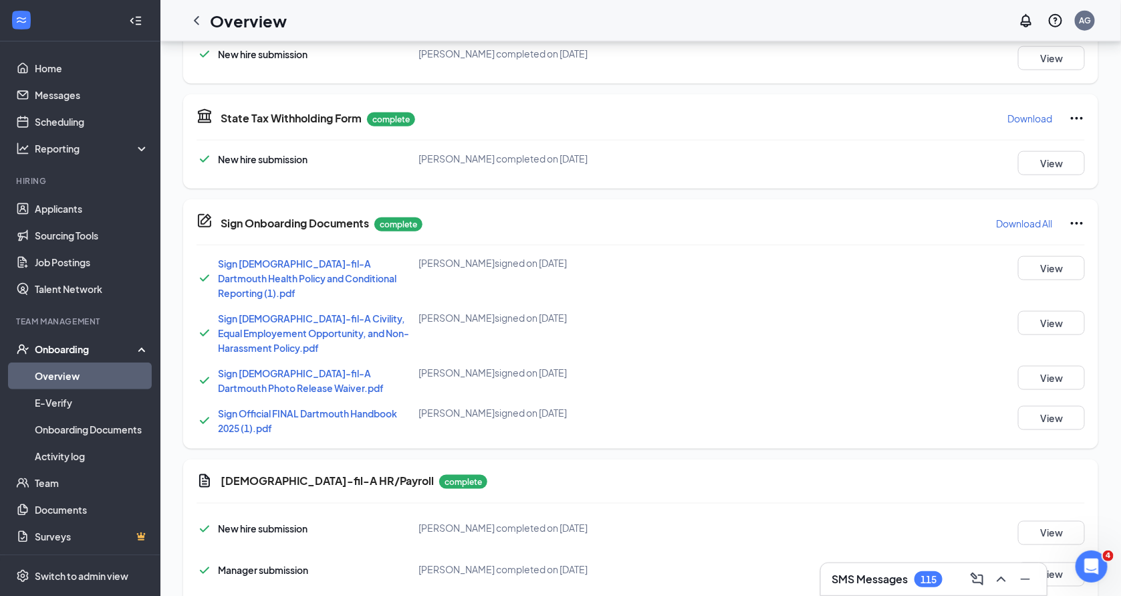
scroll to position [0, 0]
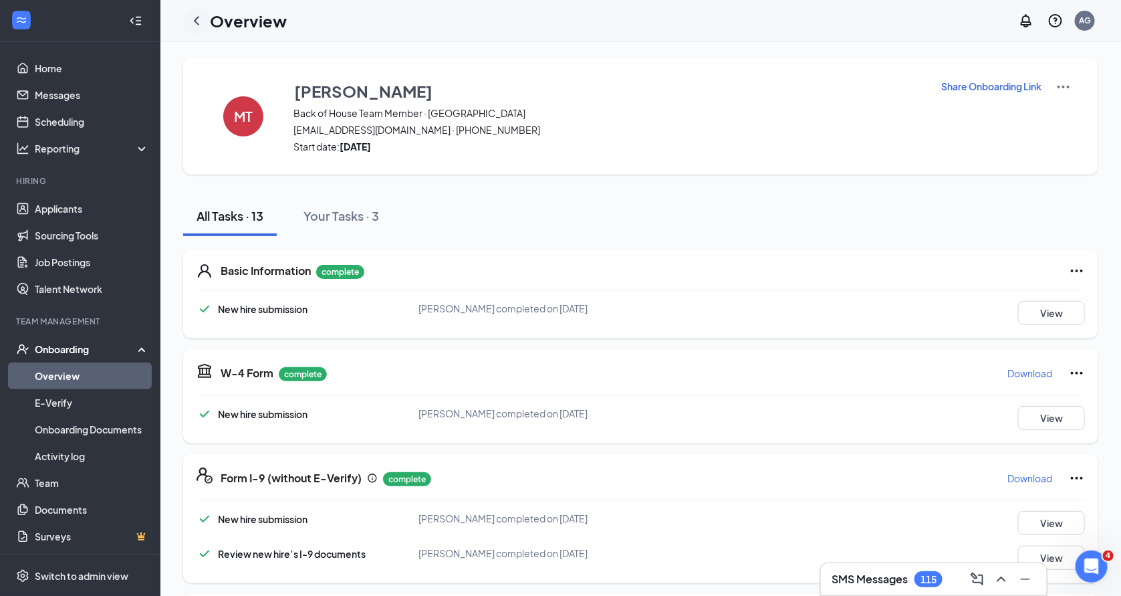
click at [200, 28] on icon "ChevronLeft" at bounding box center [197, 21] width 16 height 16
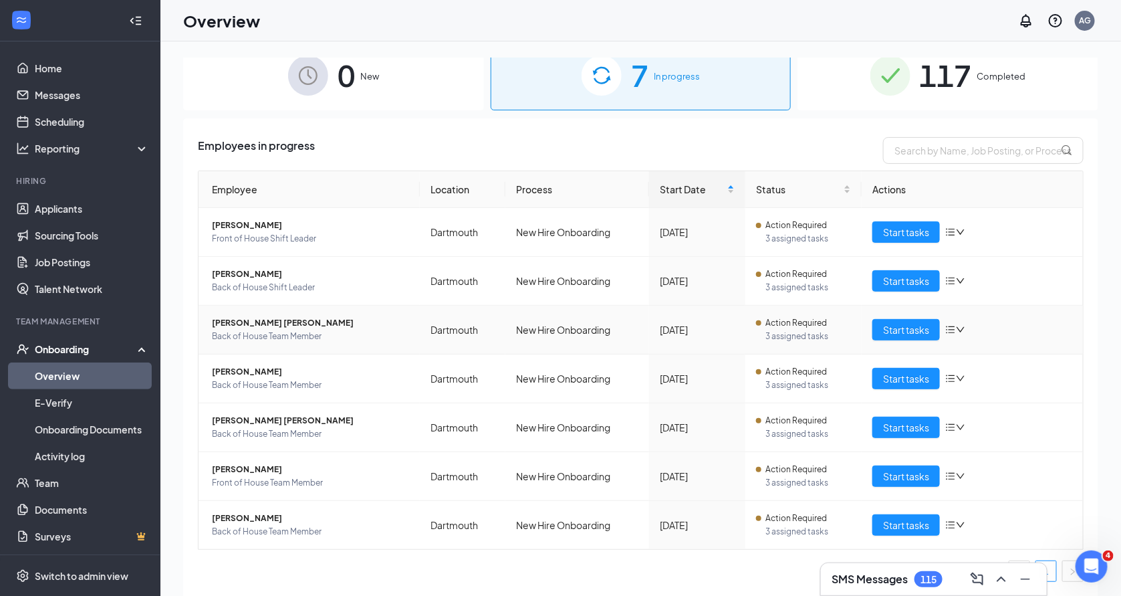
scroll to position [15, 0]
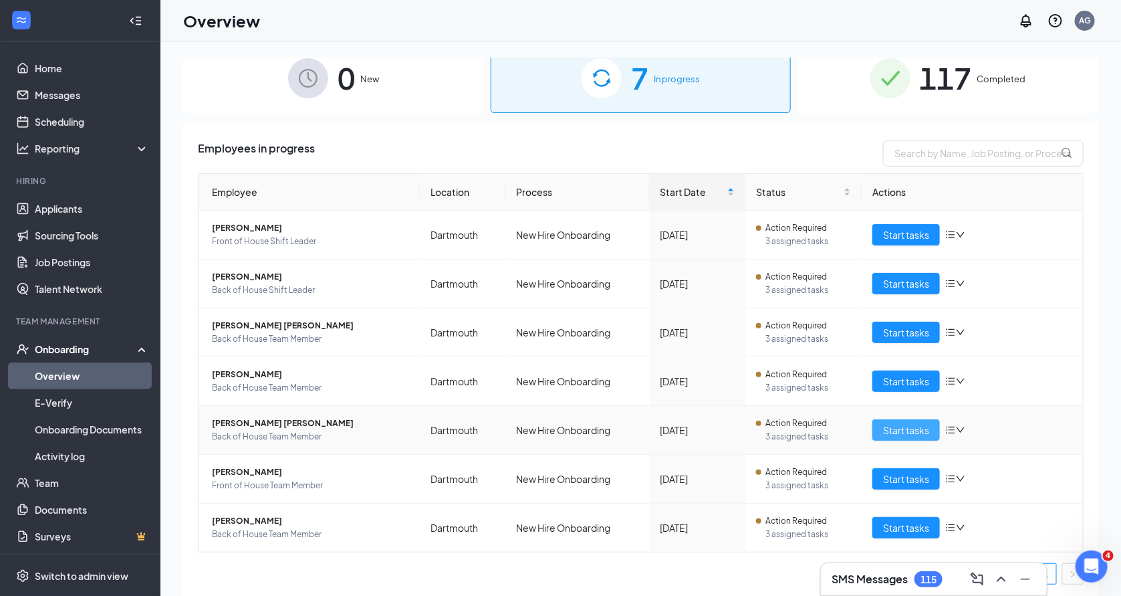
click at [881, 430] on button "Start tasks" at bounding box center [906, 429] width 68 height 21
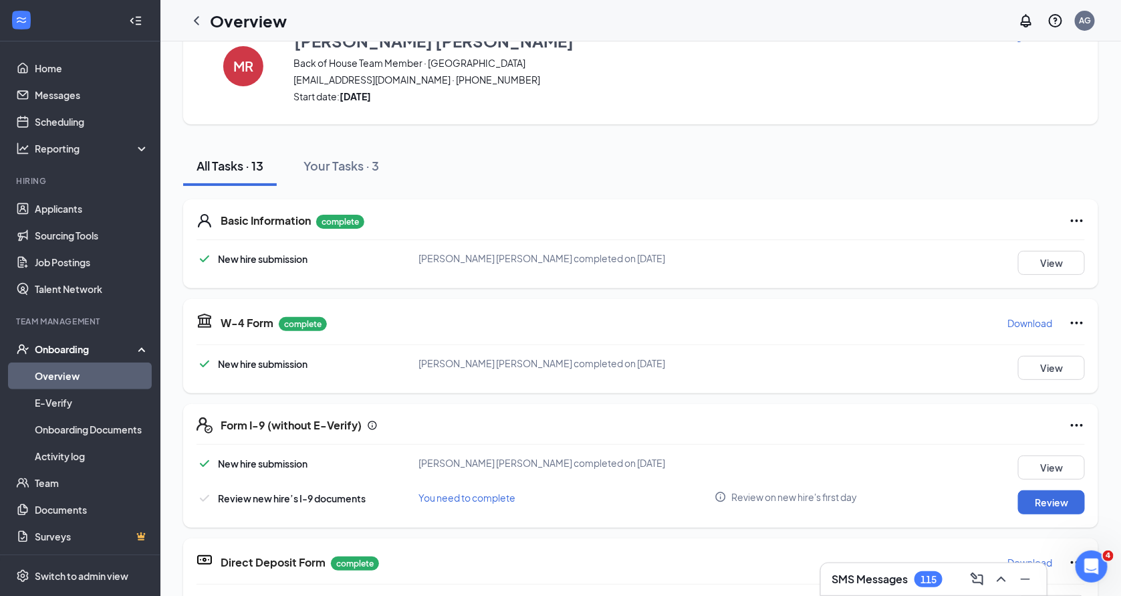
scroll to position [53, 0]
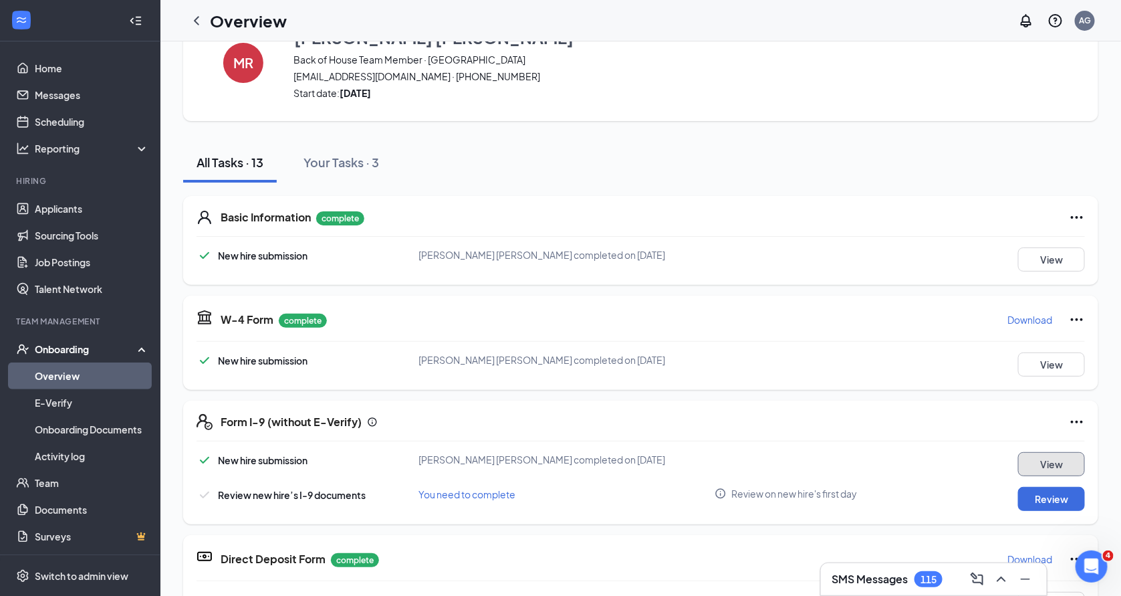
click at [1055, 460] on button "View" at bounding box center [1051, 464] width 67 height 24
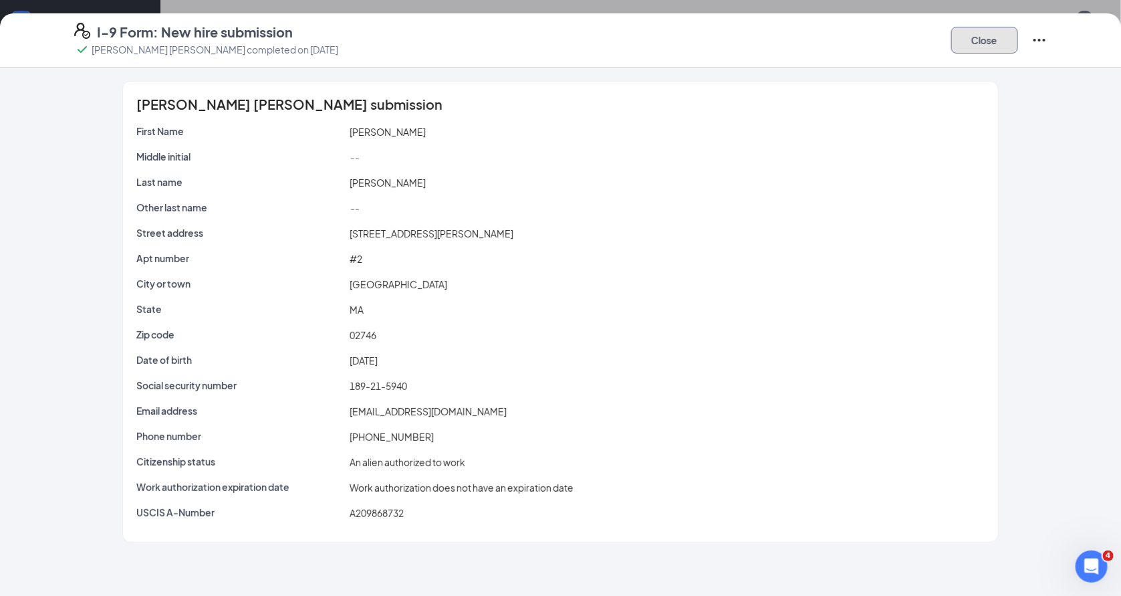
click at [999, 39] on button "Close" at bounding box center [984, 40] width 67 height 27
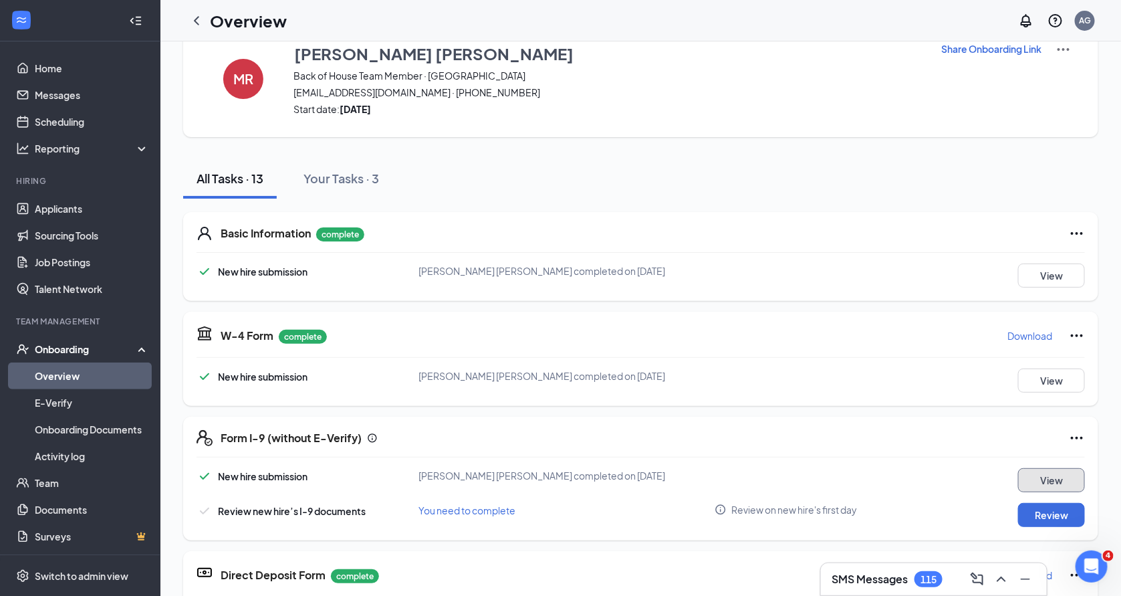
scroll to position [0, 0]
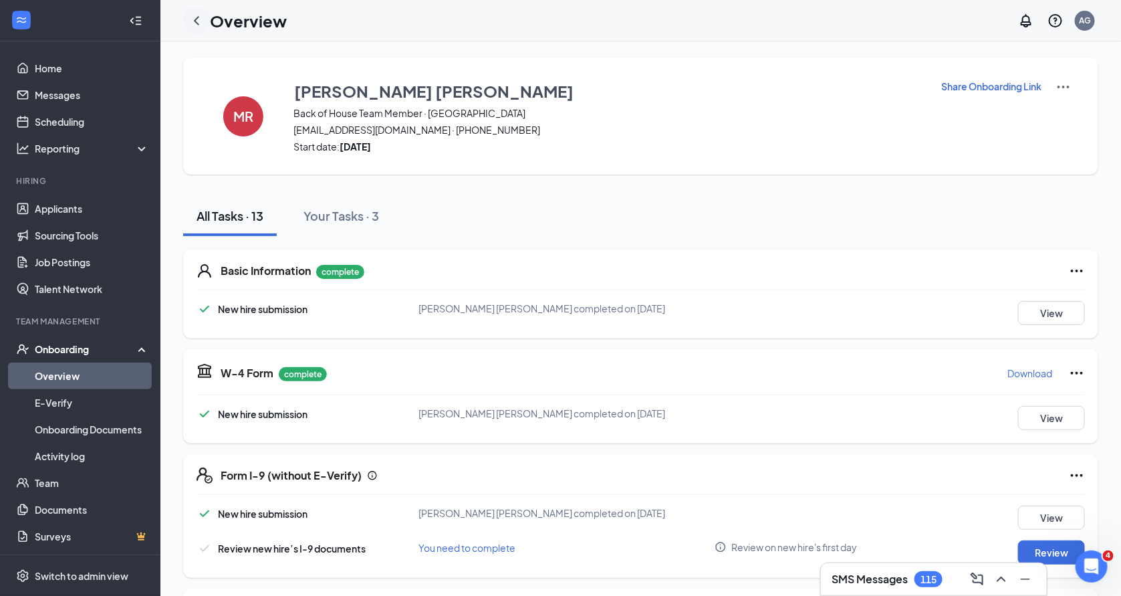
click at [196, 20] on icon "ChevronLeft" at bounding box center [197, 21] width 16 height 16
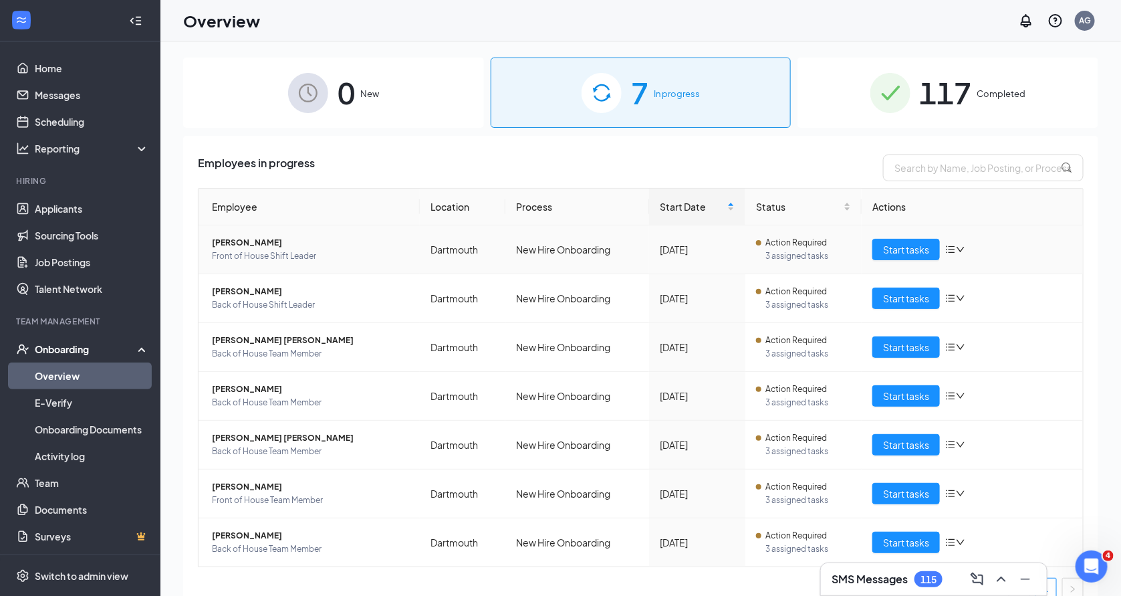
scroll to position [14, 0]
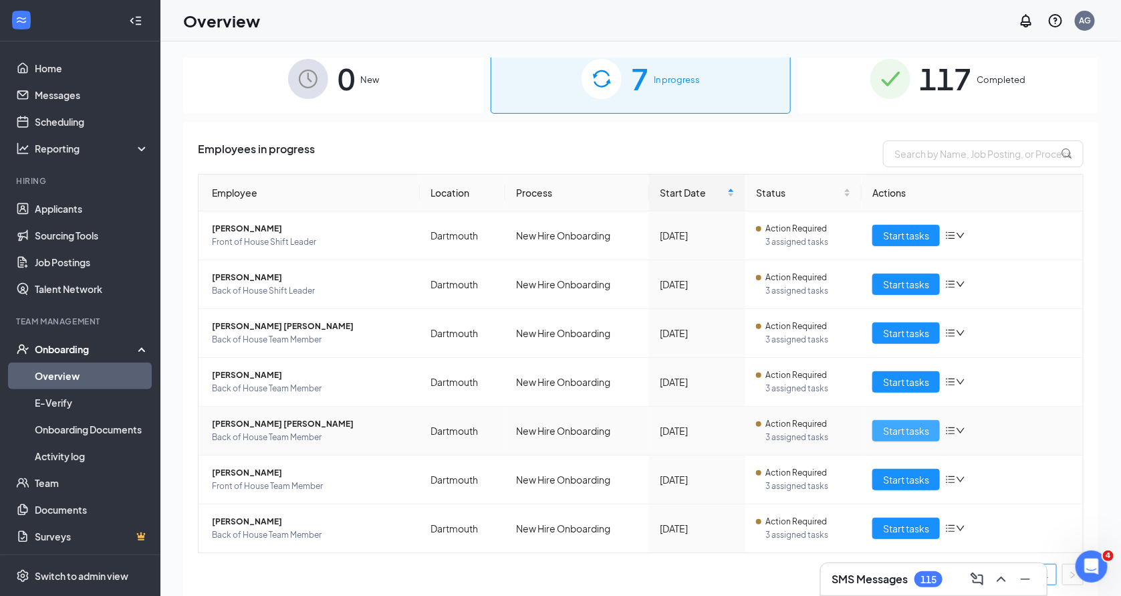
drag, startPoint x: 906, startPoint y: 433, endPoint x: 890, endPoint y: 430, distance: 15.6
click at [906, 432] on span "Start tasks" at bounding box center [906, 430] width 46 height 15
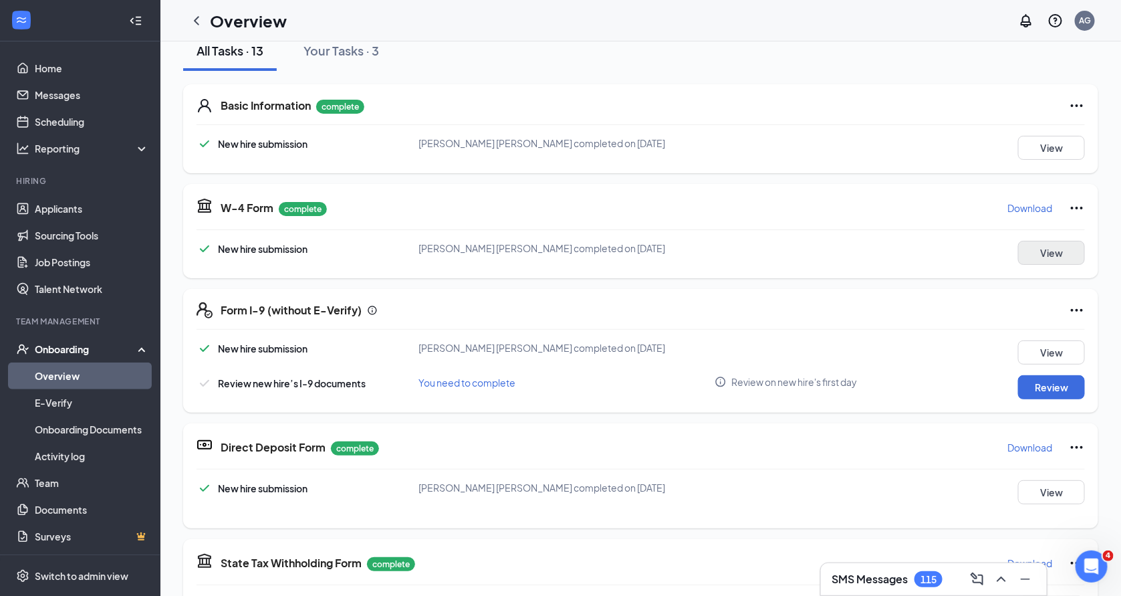
scroll to position [180, 0]
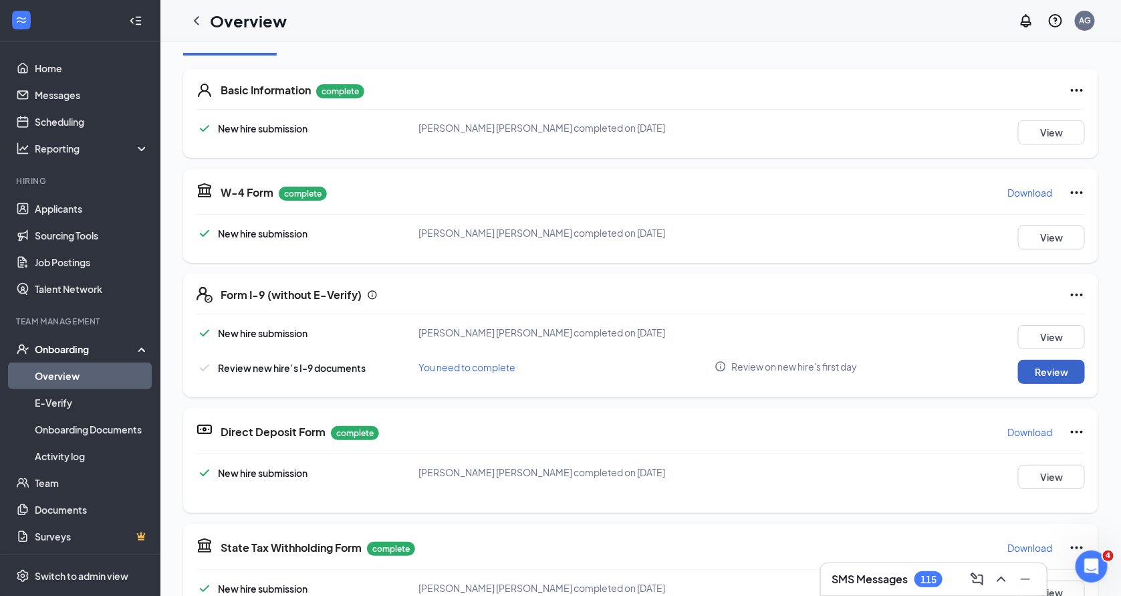
click at [1053, 366] on button "Review" at bounding box center [1051, 372] width 67 height 24
type input "09/17/2025"
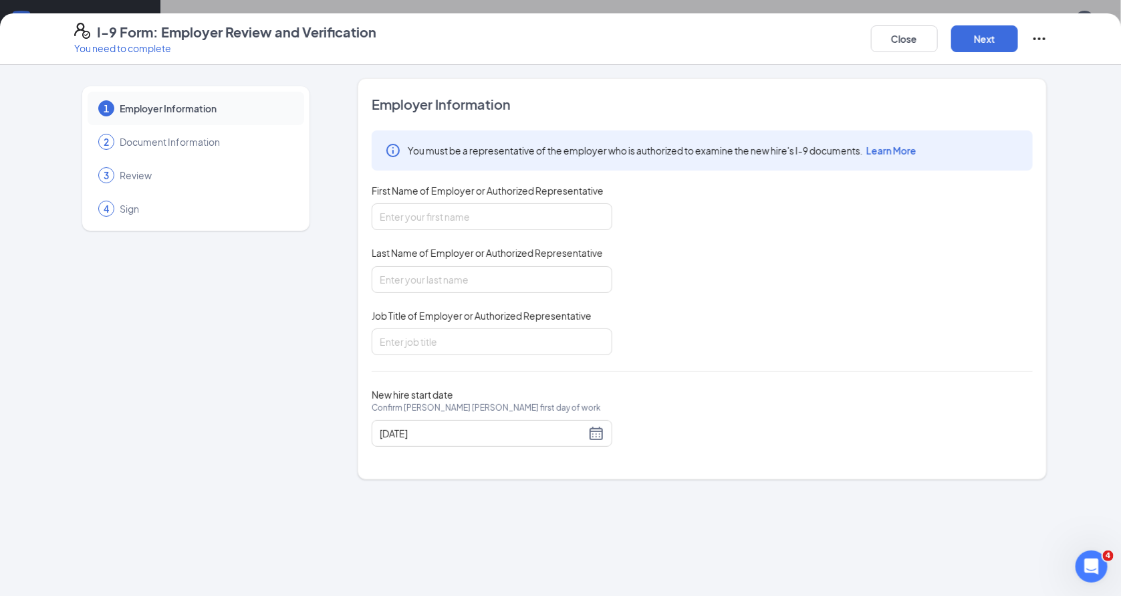
click at [464, 195] on span "First Name of Employer or Authorized Representative" at bounding box center [488, 190] width 232 height 13
click at [464, 203] on input "First Name of Employer or Authorized Representative" at bounding box center [492, 216] width 241 height 27
type input "Angela"
type input "Gonzalez"
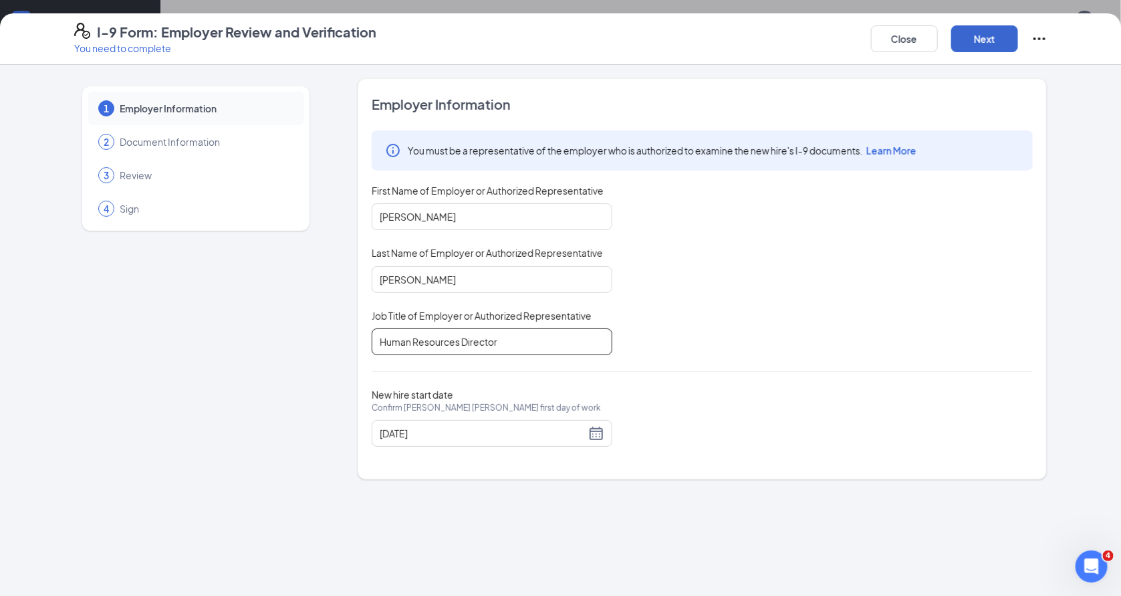
type input "Human Resources Director"
click at [975, 47] on button "Next" at bounding box center [984, 38] width 67 height 27
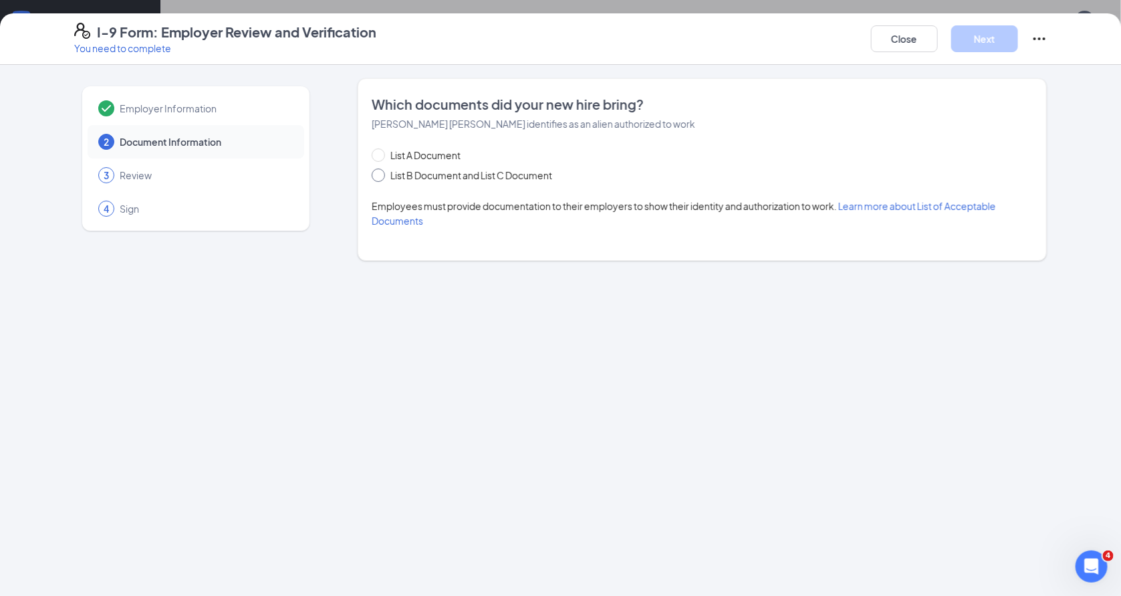
click at [448, 173] on span "List B Document and List C Document" at bounding box center [471, 175] width 172 height 15
click at [381, 173] on input "List B Document and List C Document" at bounding box center [376, 172] width 9 height 9
radio input "true"
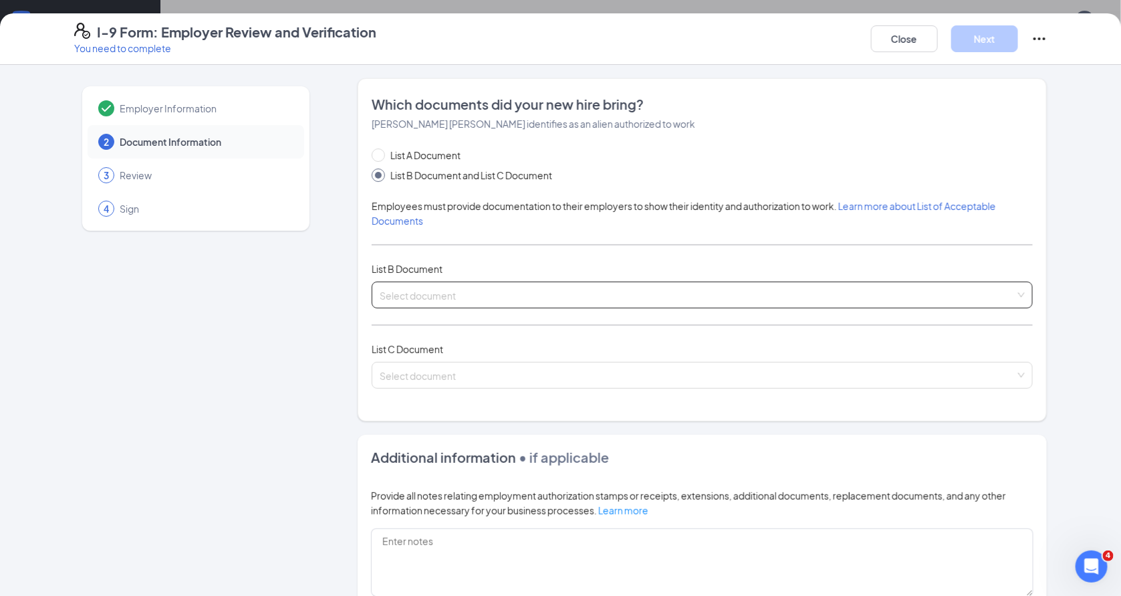
click at [472, 297] on input "search" at bounding box center [698, 292] width 636 height 20
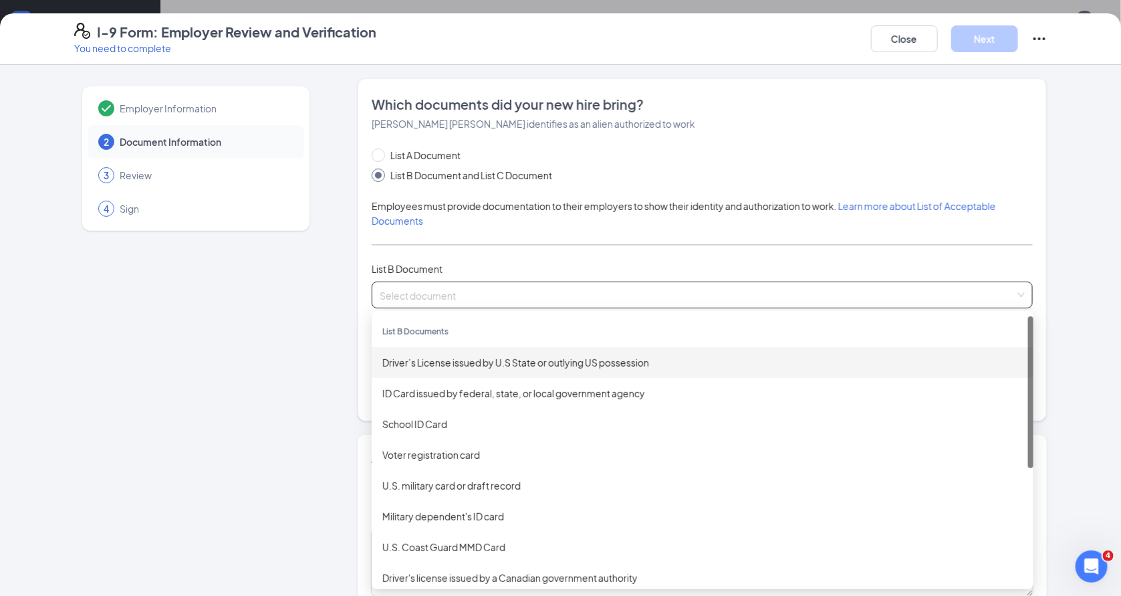
click at [515, 356] on div "Driver’s License issued by U.S State or outlying US possession" at bounding box center [702, 362] width 640 height 15
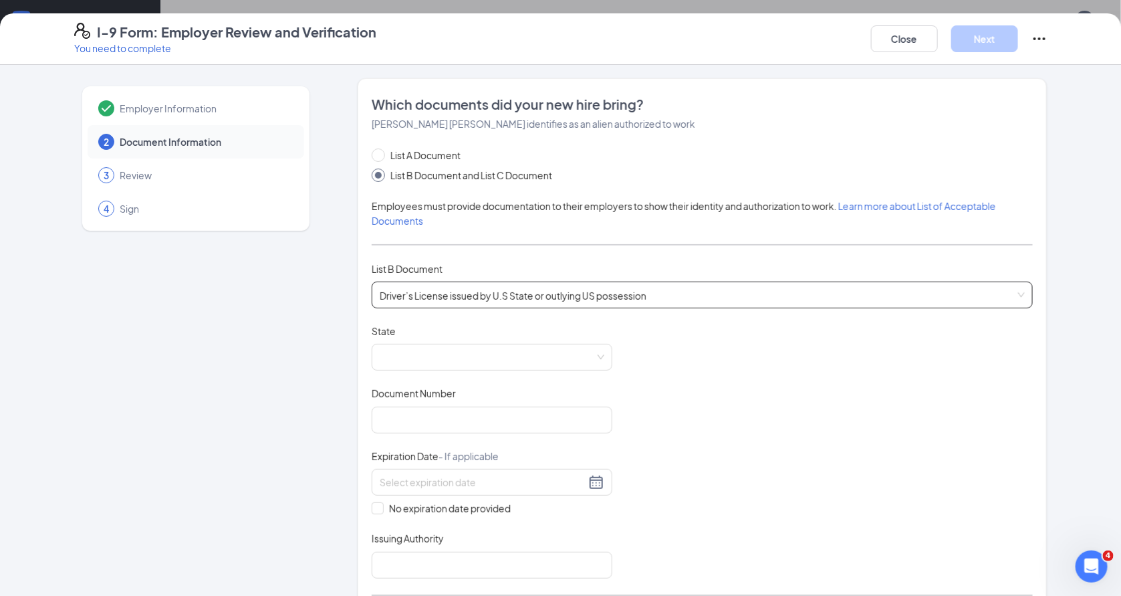
click at [463, 371] on div "Document Title Driver’s License issued by U.S State or outlying US possession S…" at bounding box center [702, 451] width 661 height 254
click at [463, 362] on span at bounding box center [492, 356] width 225 height 25
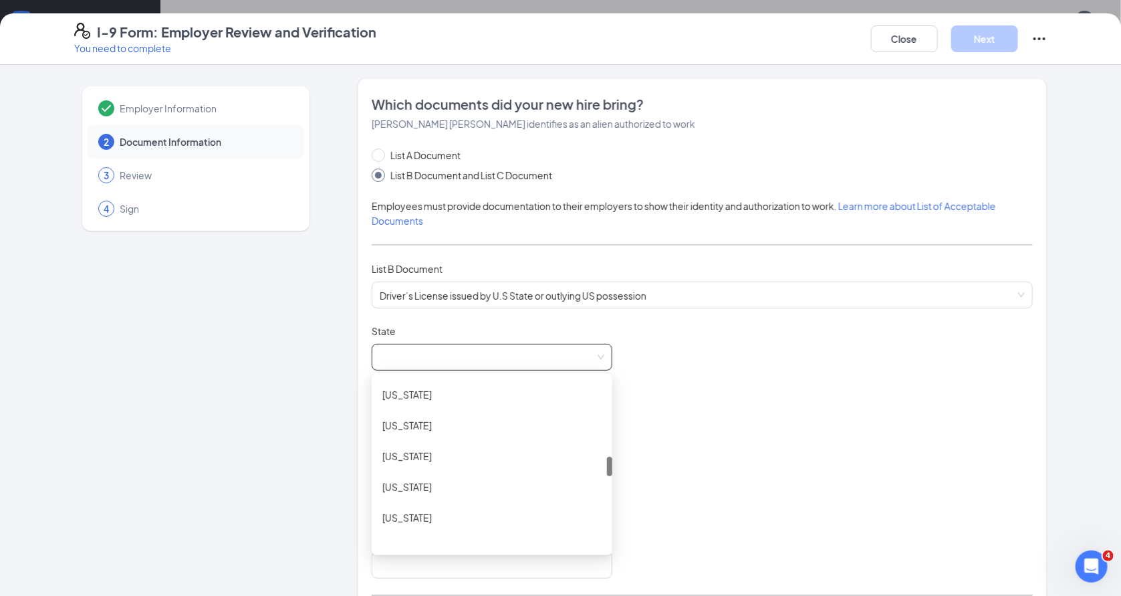
scroll to position [684, 0]
click at [465, 412] on div "Massachusetts" at bounding box center [491, 416] width 219 height 15
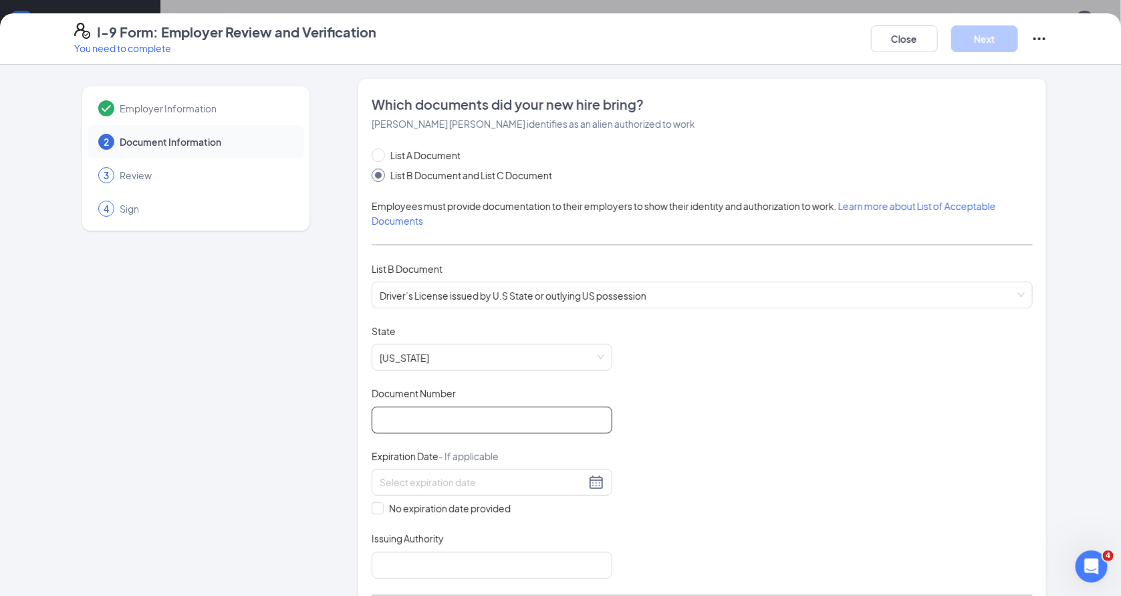
click at [470, 418] on input "Document Number" at bounding box center [492, 419] width 241 height 27
type input "SA2860840"
click at [476, 503] on span "No expiration date provided" at bounding box center [450, 508] width 132 height 15
click at [381, 503] on input "No expiration date provided" at bounding box center [376, 506] width 9 height 9
click at [476, 503] on span "No expiration date provided" at bounding box center [450, 510] width 132 height 15
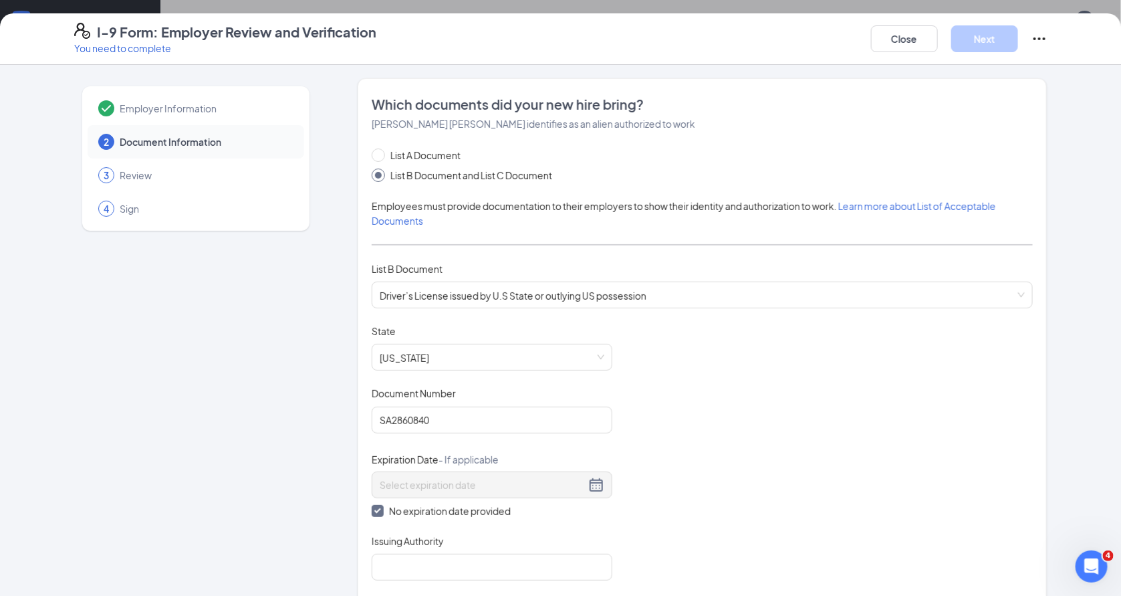
click at [381, 505] on input "No expiration date provided" at bounding box center [376, 509] width 9 height 9
checkbox input "false"
click at [562, 490] on div at bounding box center [492, 482] width 241 height 27
click at [473, 509] on button "2025" at bounding box center [476, 509] width 23 height 27
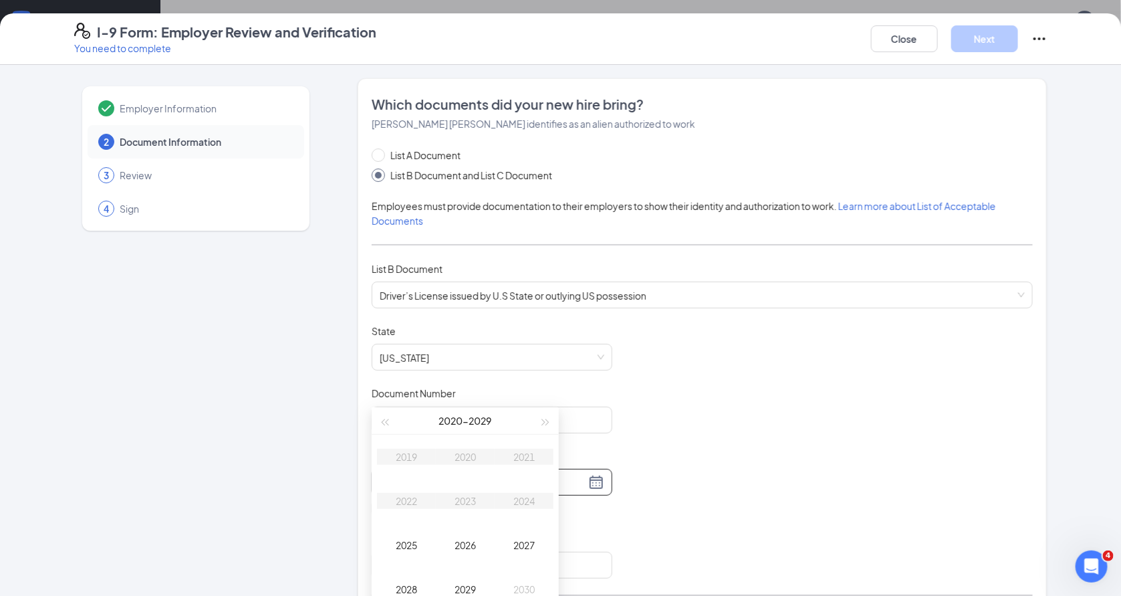
scroll to position [138, 0]
type input "09/16/2029"
click at [465, 539] on div "2029" at bounding box center [465, 540] width 40 height 16
click at [450, 513] on button "Sep" at bounding box center [452, 510] width 18 height 27
type input "02/16/2029"
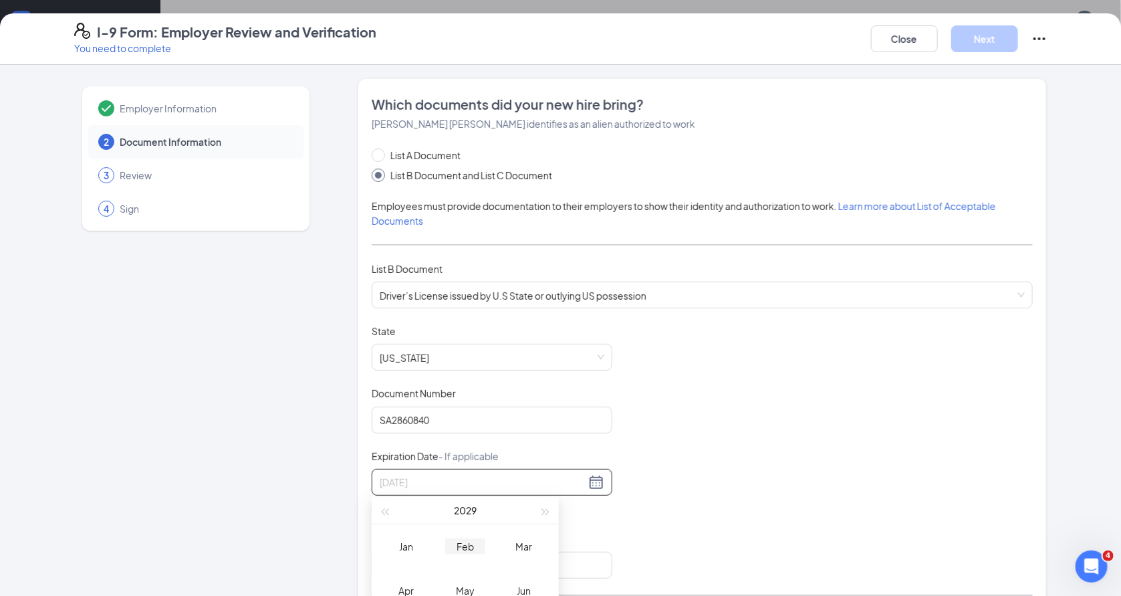
click at [464, 543] on div "Feb" at bounding box center [465, 546] width 40 height 16
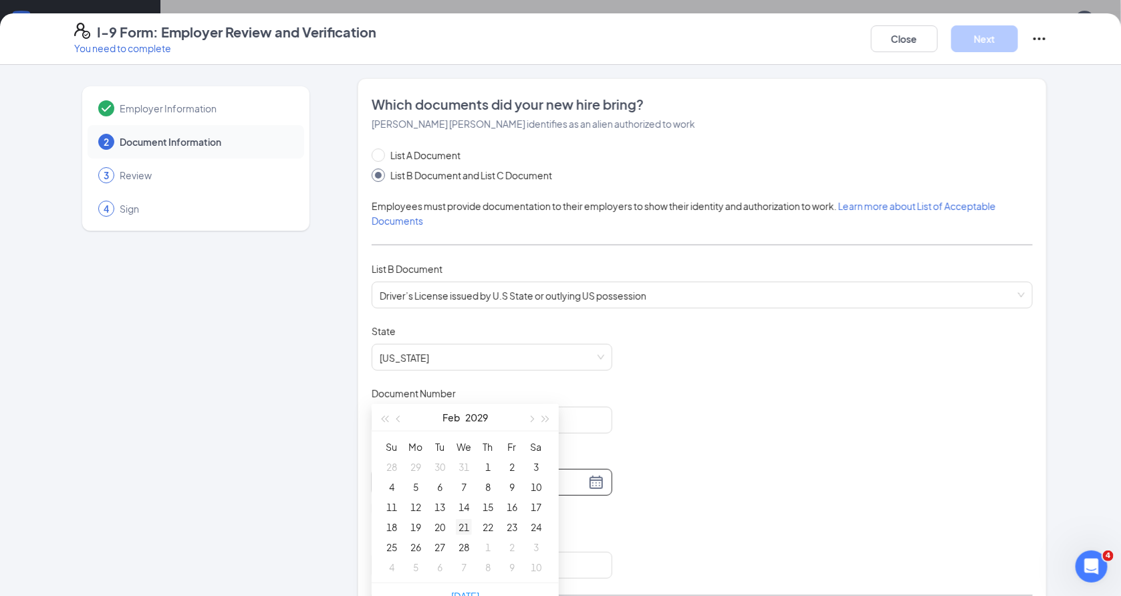
type input "02/21/2029"
click at [461, 527] on div "21" at bounding box center [464, 527] width 16 height 16
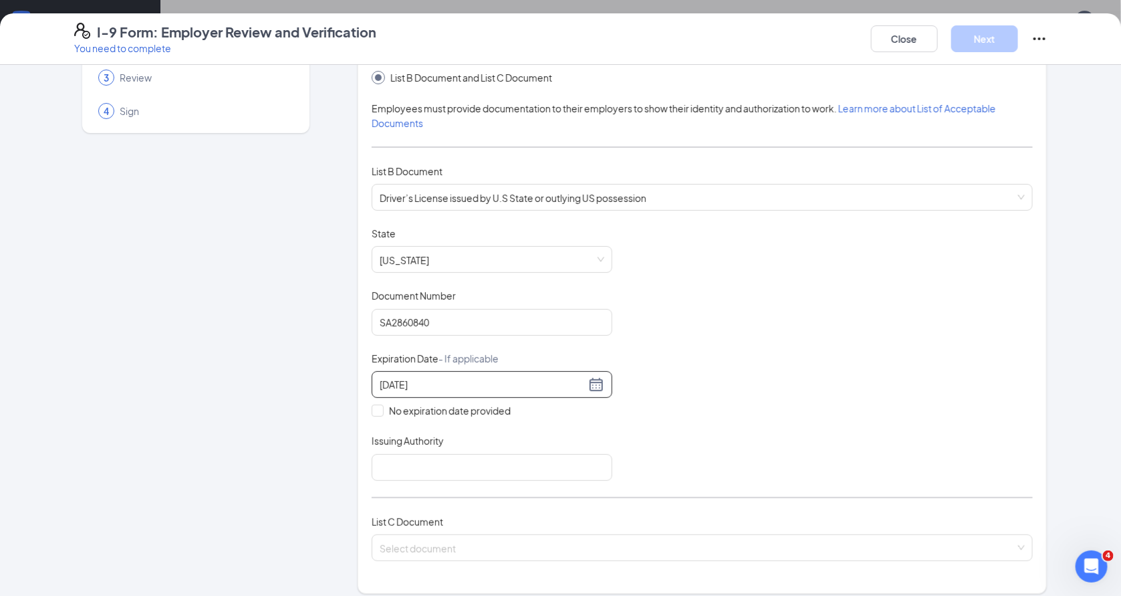
scroll to position [122, 0]
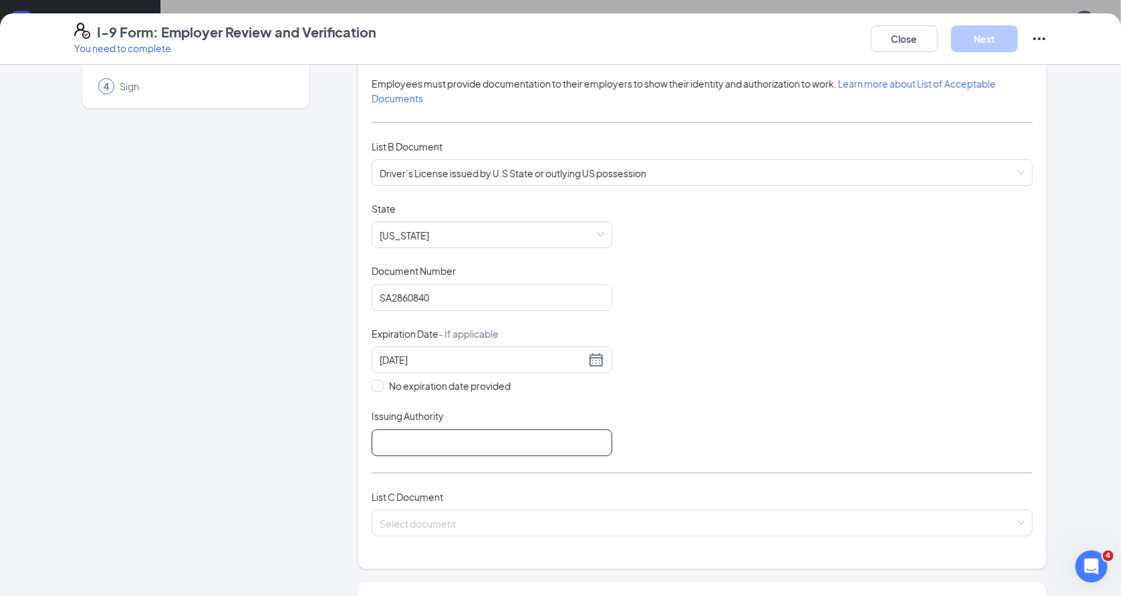
click at [459, 441] on input "Issuing Authority" at bounding box center [492, 442] width 241 height 27
type input "Massacchusetts DMV"
click at [499, 519] on input "search" at bounding box center [698, 520] width 636 height 20
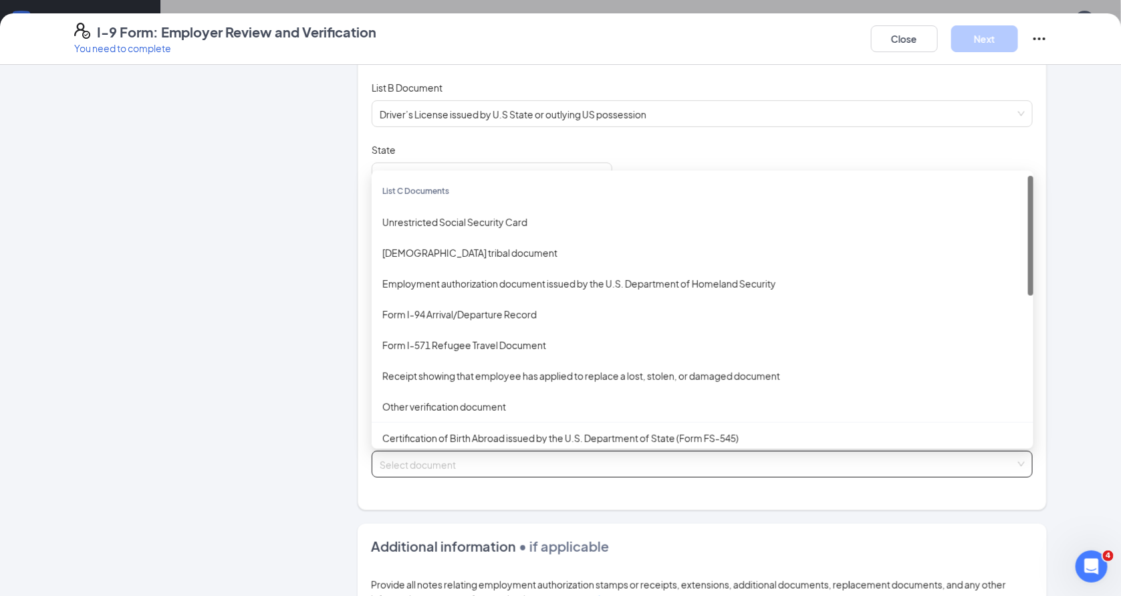
scroll to position [195, 0]
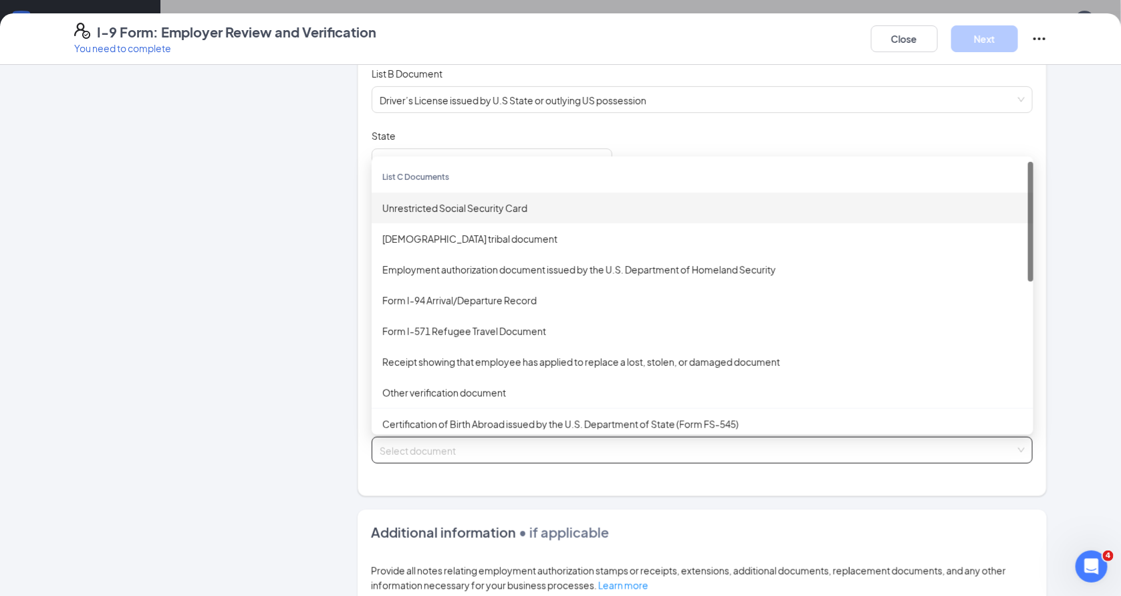
click at [541, 209] on div "Unrestricted Social Security Card" at bounding box center [702, 208] width 640 height 15
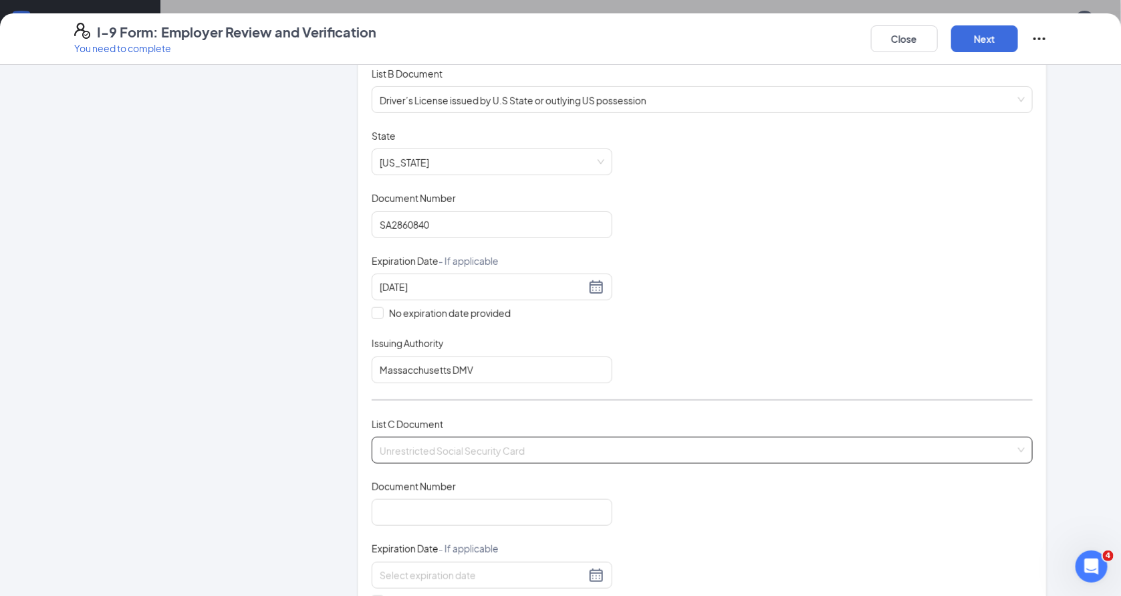
click at [500, 455] on span "Unrestricted Social Security Card" at bounding box center [702, 449] width 645 height 25
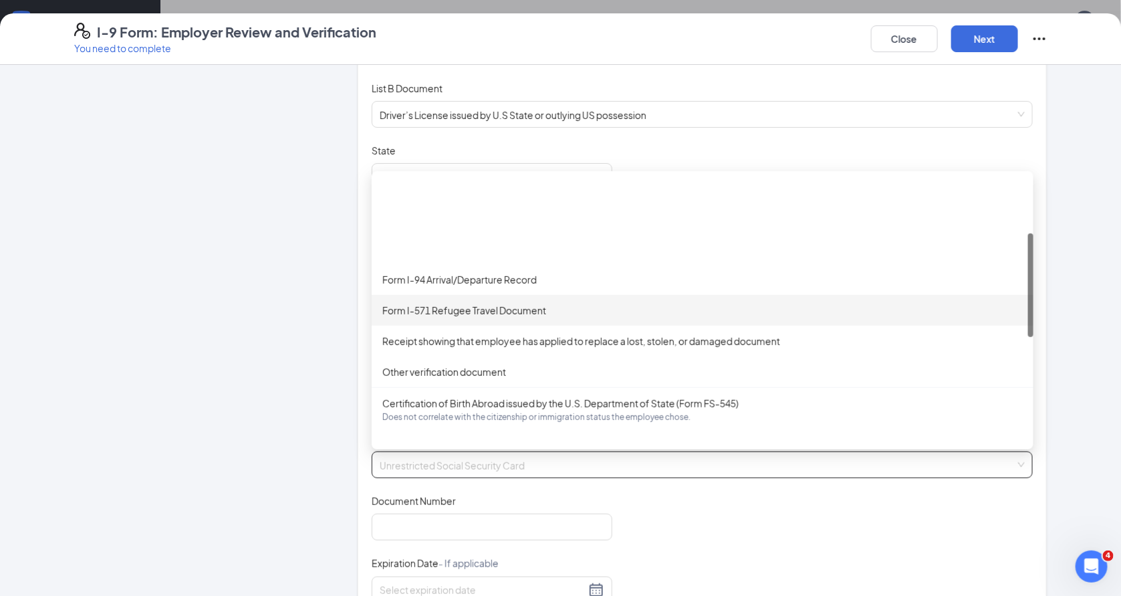
scroll to position [0, 0]
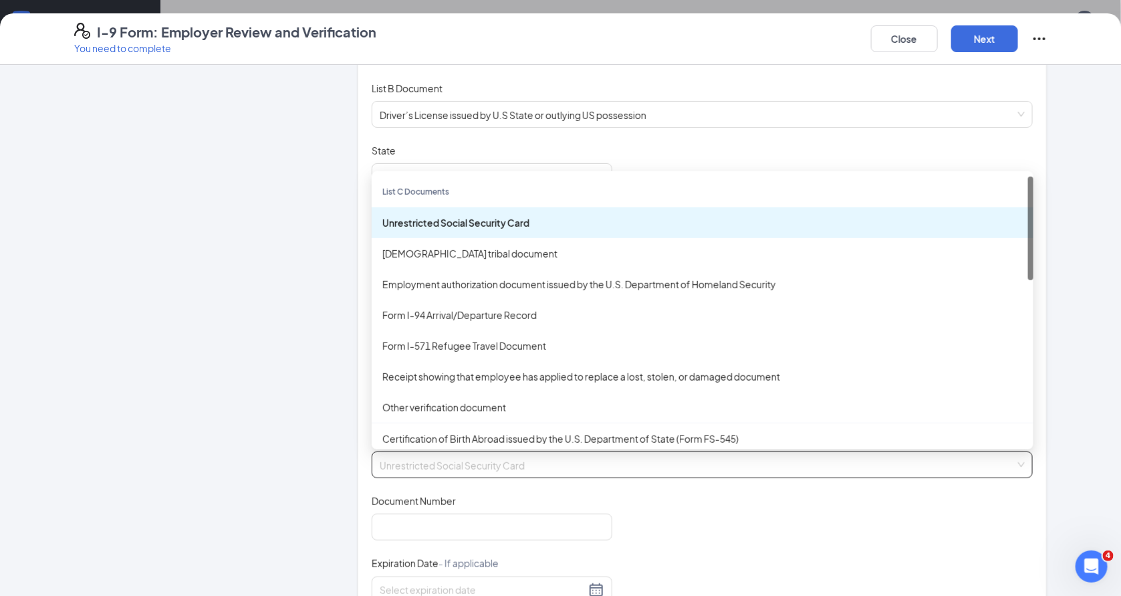
click at [523, 215] on div "Unrestricted Social Security Card" at bounding box center [702, 222] width 640 height 15
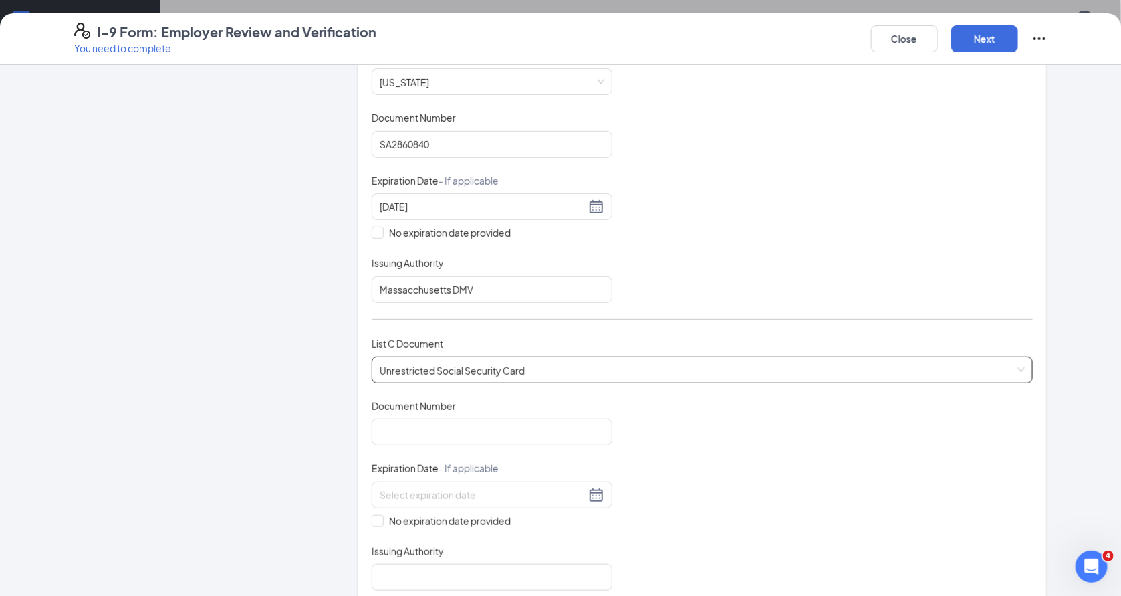
scroll to position [276, 0]
click at [456, 436] on input "Document Number" at bounding box center [492, 431] width 241 height 27
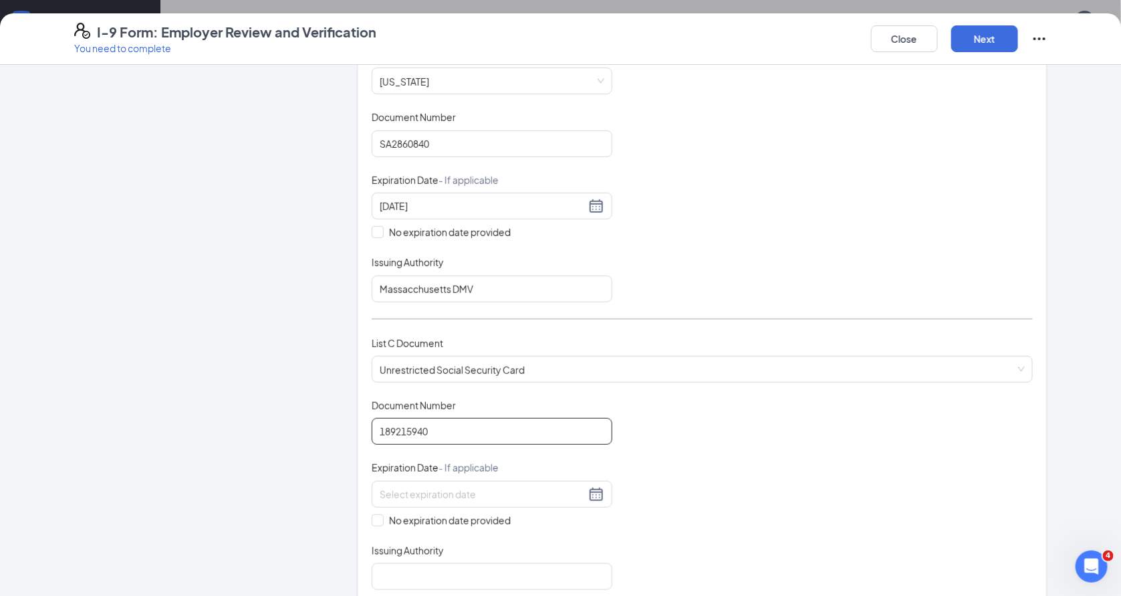
scroll to position [314, 0]
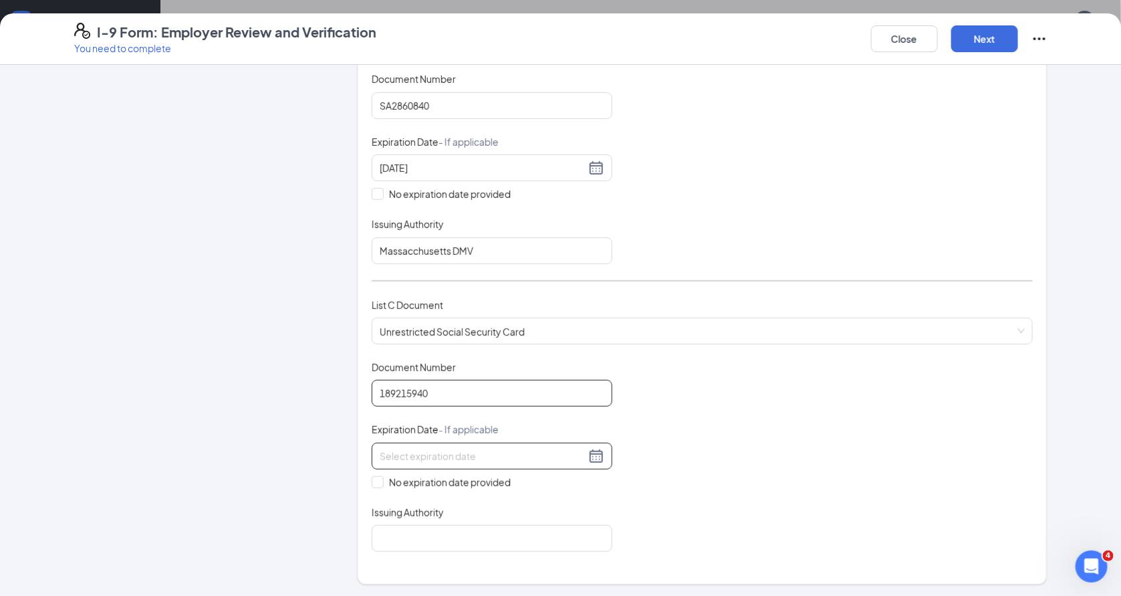
type input "189215940"
click at [465, 465] on div at bounding box center [492, 456] width 241 height 27
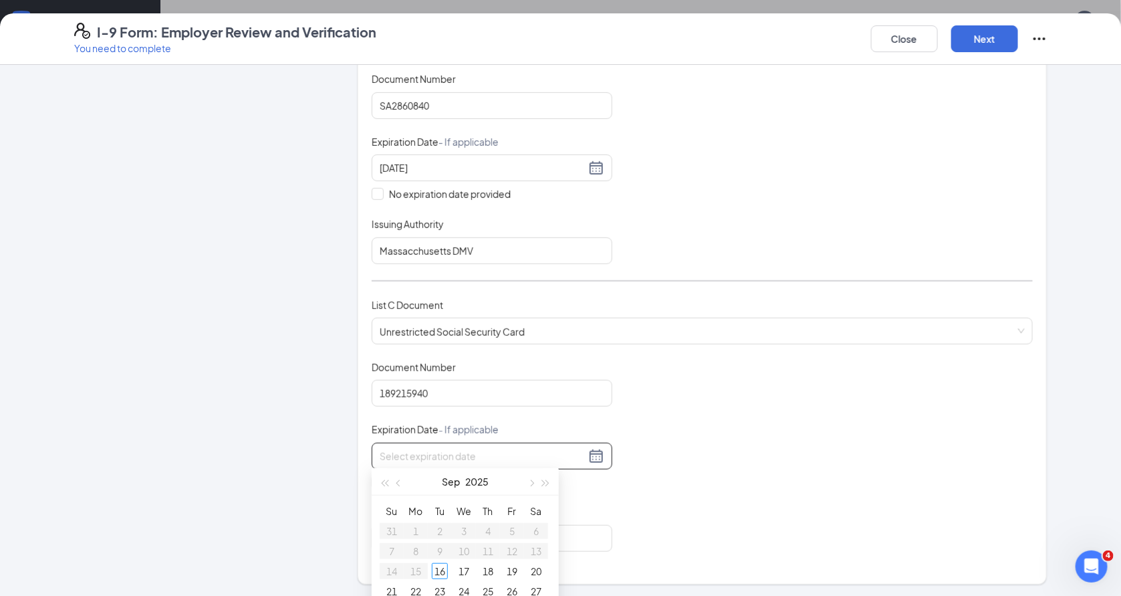
click at [787, 430] on div "Document Title Unrestricted Social Security Card Document Number 189215940 Expi…" at bounding box center [702, 455] width 661 height 191
click at [487, 478] on span "No expiration date provided" at bounding box center [450, 482] width 132 height 15
click at [381, 478] on input "No expiration date provided" at bounding box center [376, 480] width 9 height 9
checkbox input "true"
click at [487, 533] on input "Issuing Authority" at bounding box center [492, 540] width 241 height 27
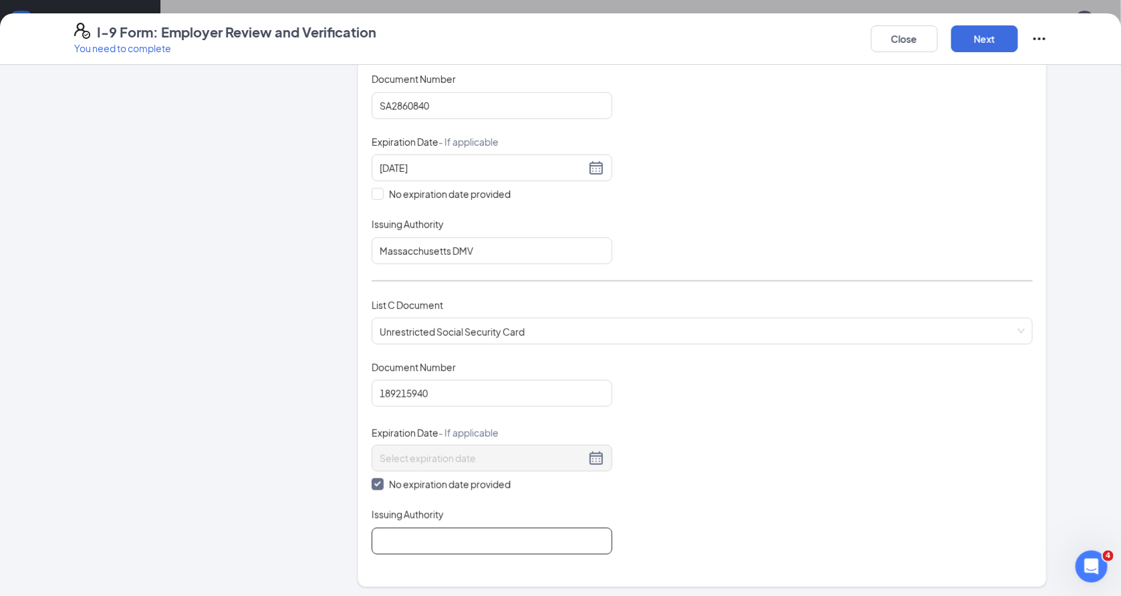
type input "Social Security Administration"
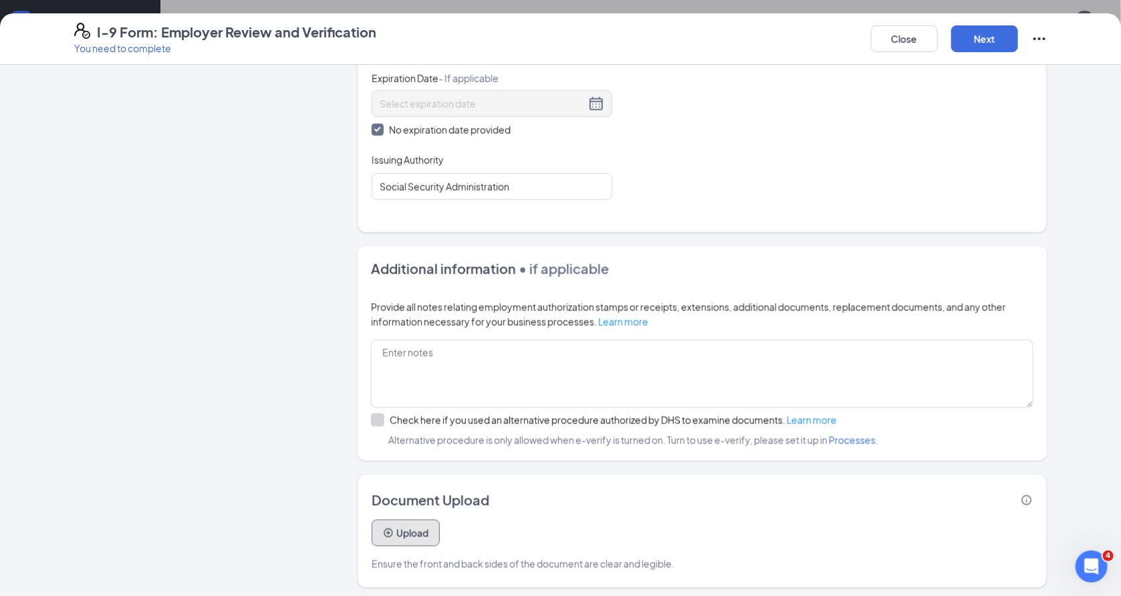
click at [404, 521] on button "Upload" at bounding box center [406, 532] width 68 height 27
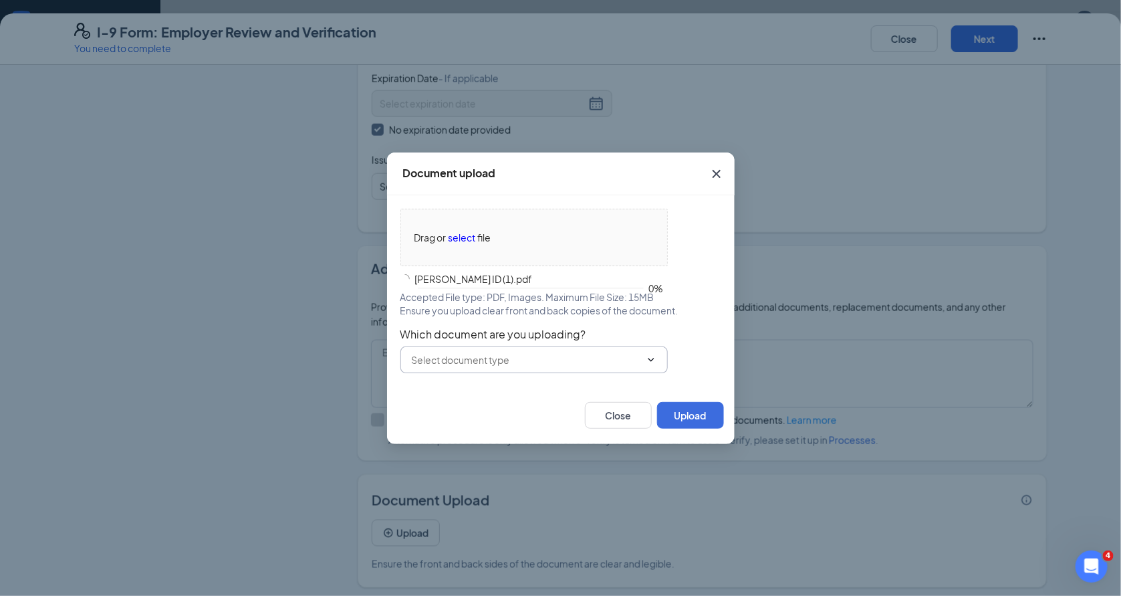
click at [522, 362] on input "text" at bounding box center [526, 359] width 229 height 15
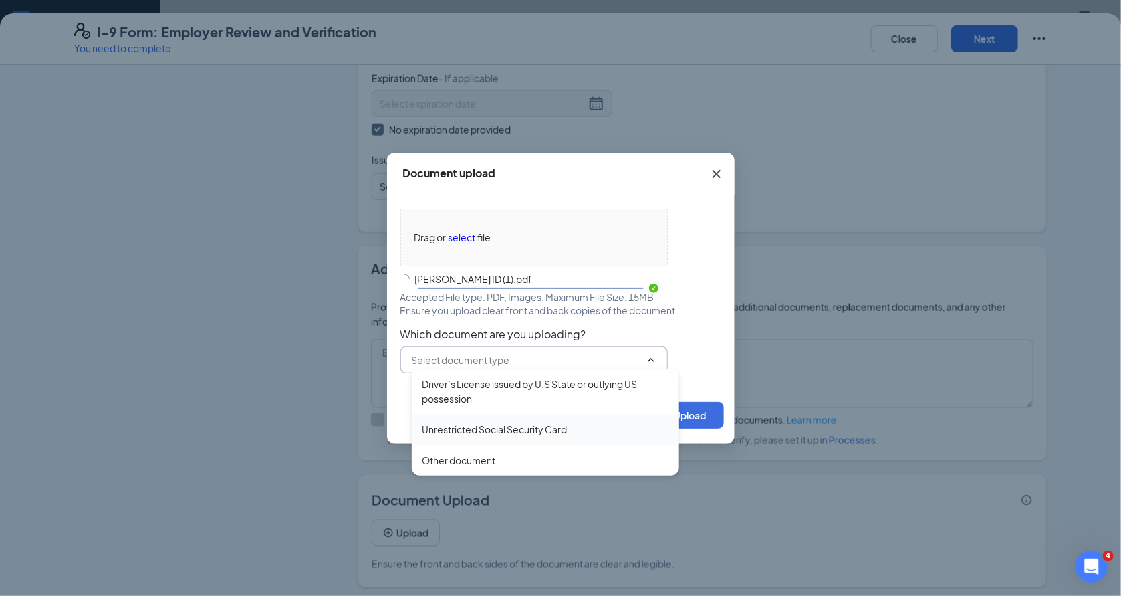
click at [504, 438] on div "Driver’s License issued by U.S State or outlying US possession Unrestricted Soc…" at bounding box center [545, 421] width 267 height 107
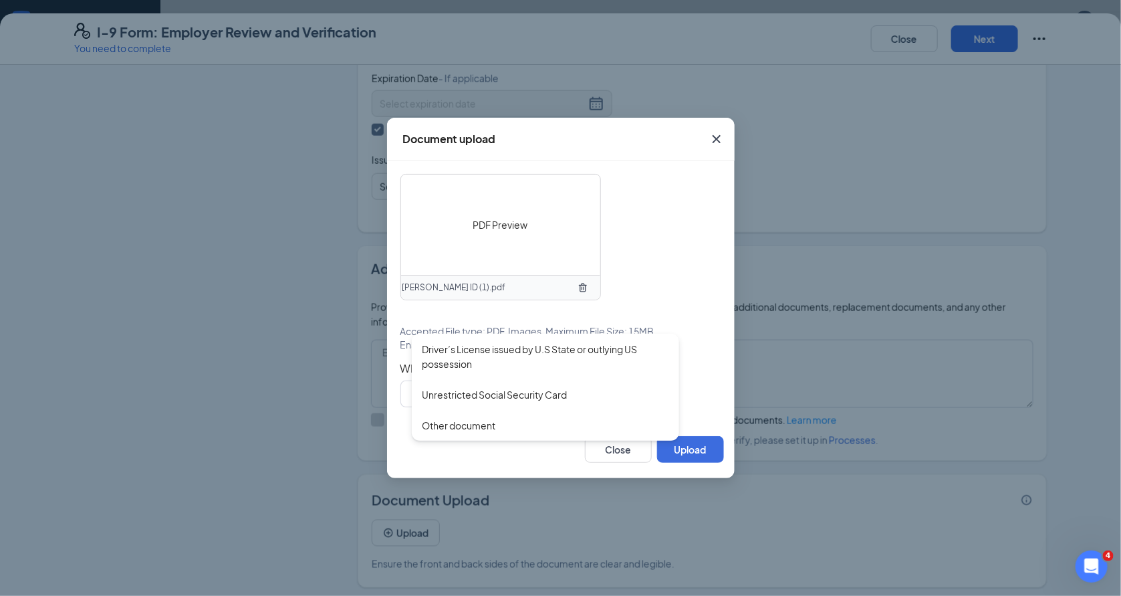
click at [676, 277] on div "PDF Preview Manuel ID (1).pdf Accepted File type: PDF, Images. Maximum File Siz…" at bounding box center [560, 290] width 321 height 233
click at [565, 388] on input "text" at bounding box center [526, 393] width 229 height 15
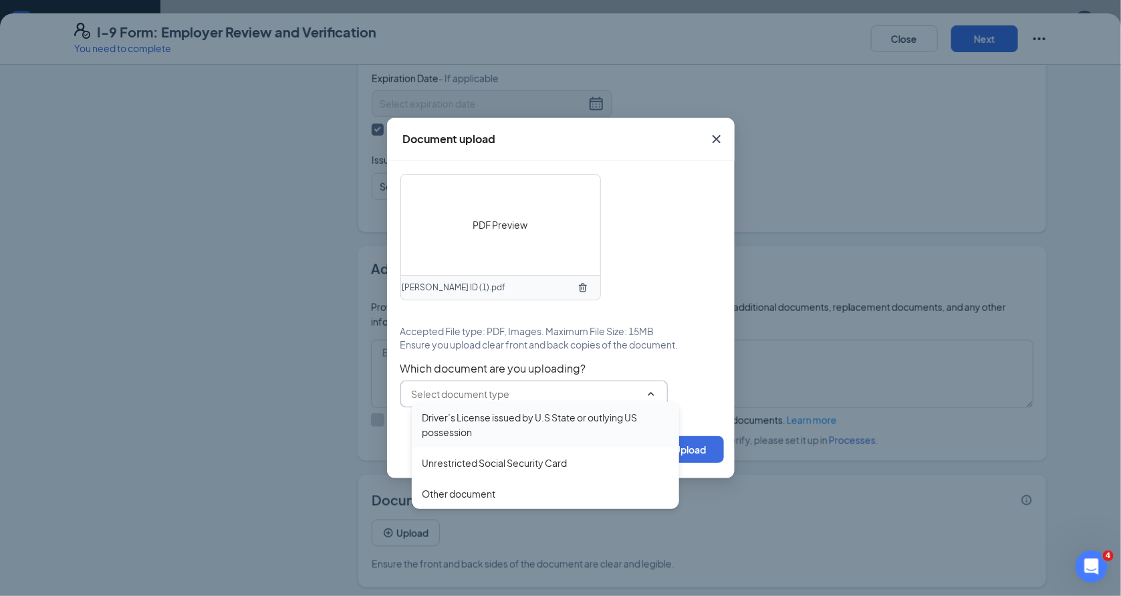
click at [549, 424] on div "Driver’s License issued by U.S State or outlying US possession" at bounding box center [545, 424] width 246 height 29
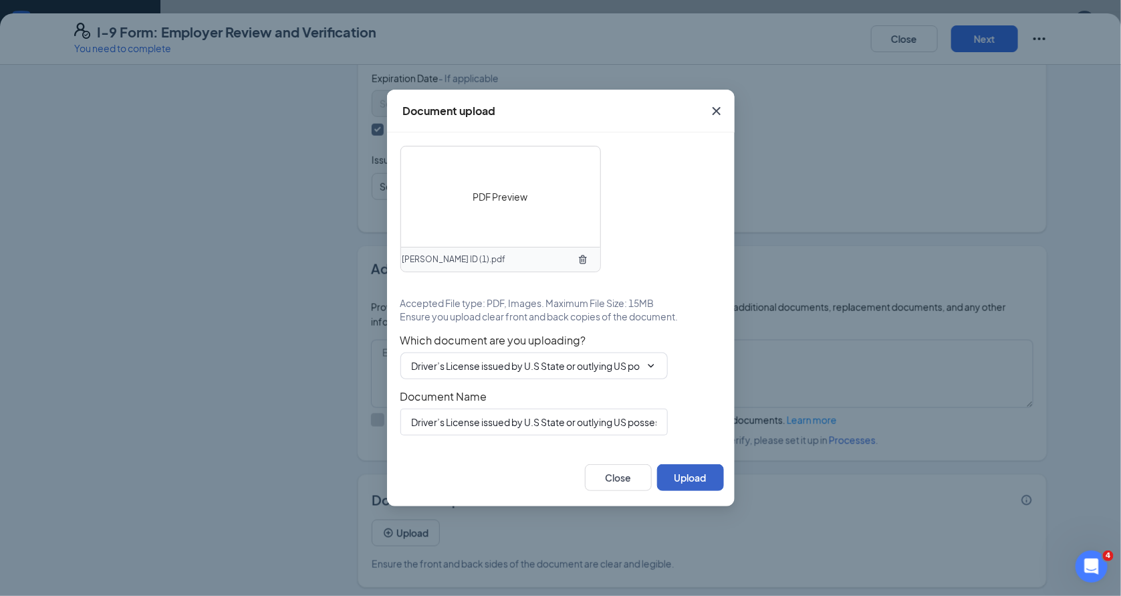
click at [691, 484] on button "Upload" at bounding box center [690, 477] width 67 height 27
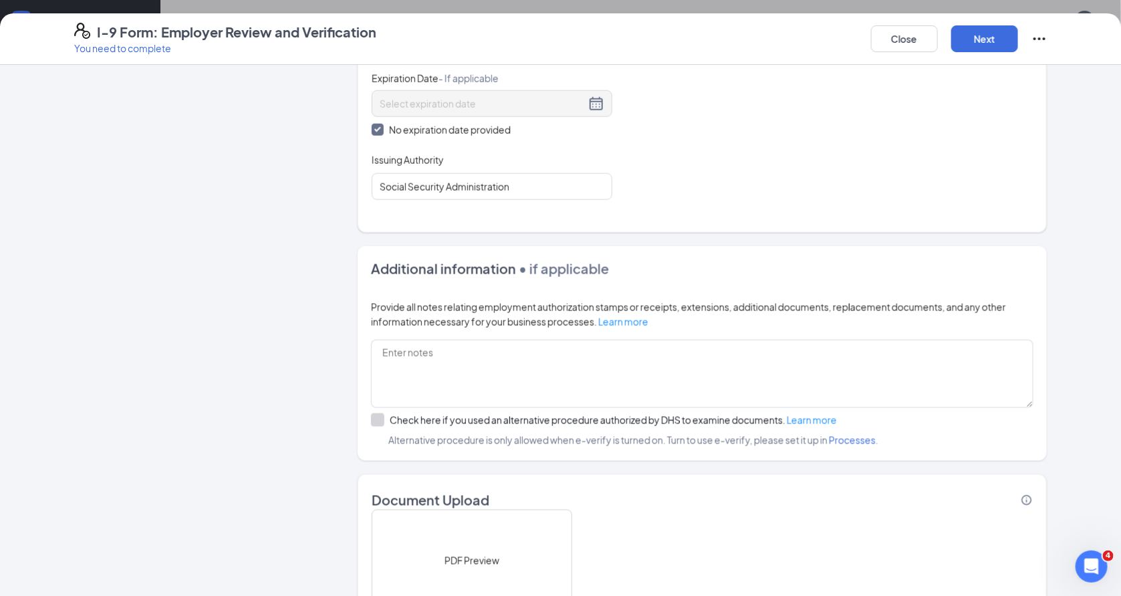
scroll to position [794, 0]
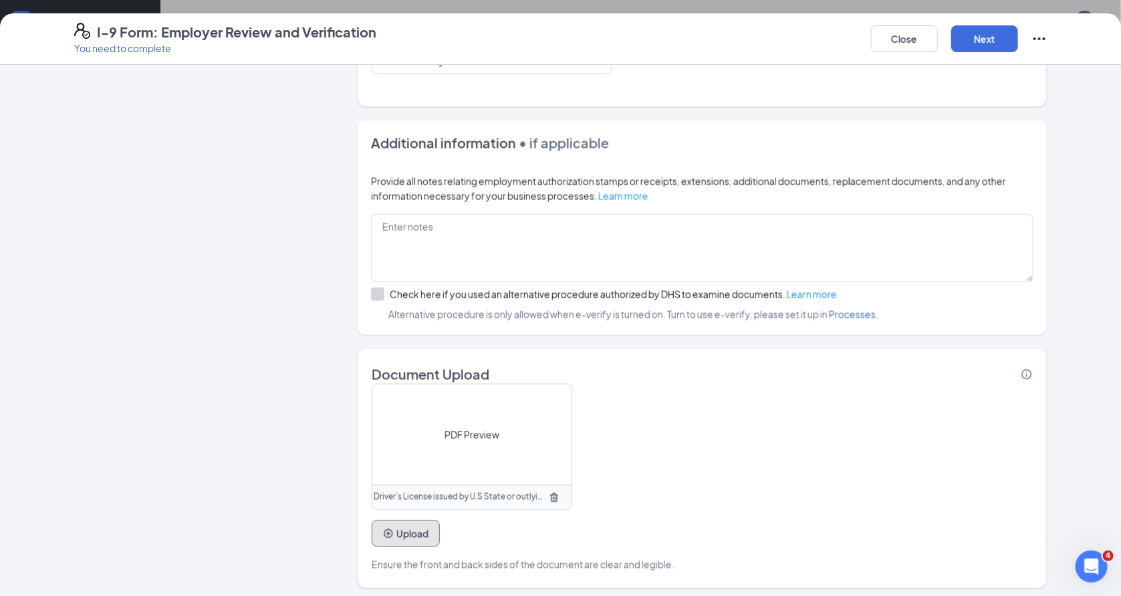
click at [403, 530] on button "Upload" at bounding box center [406, 533] width 68 height 27
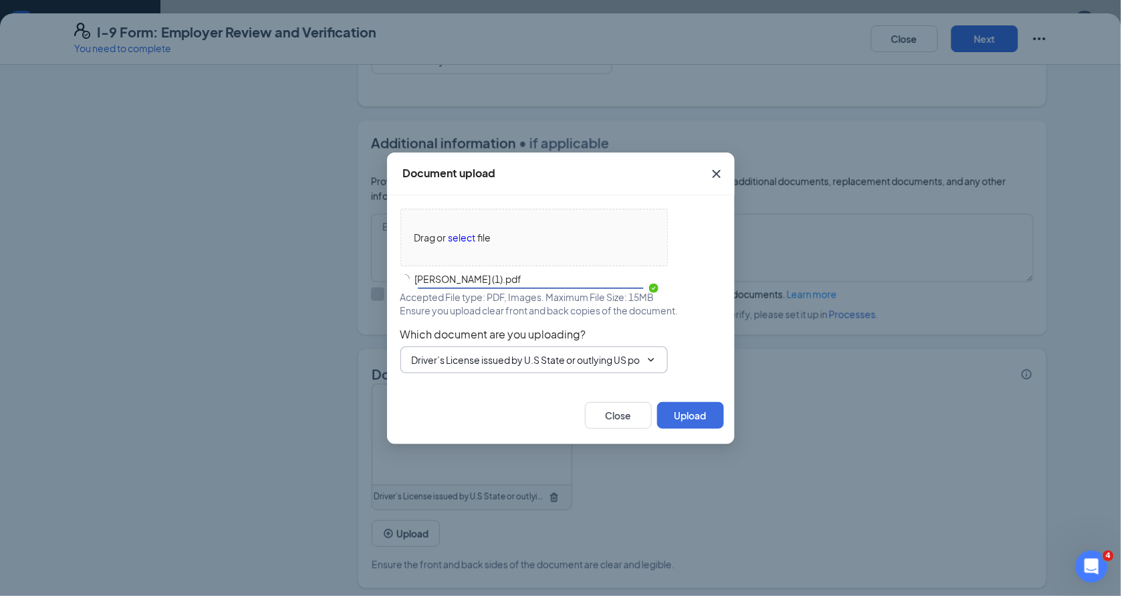
click at [510, 362] on input "Driver’s License issued by U.S State or outlying US possession" at bounding box center [526, 359] width 229 height 15
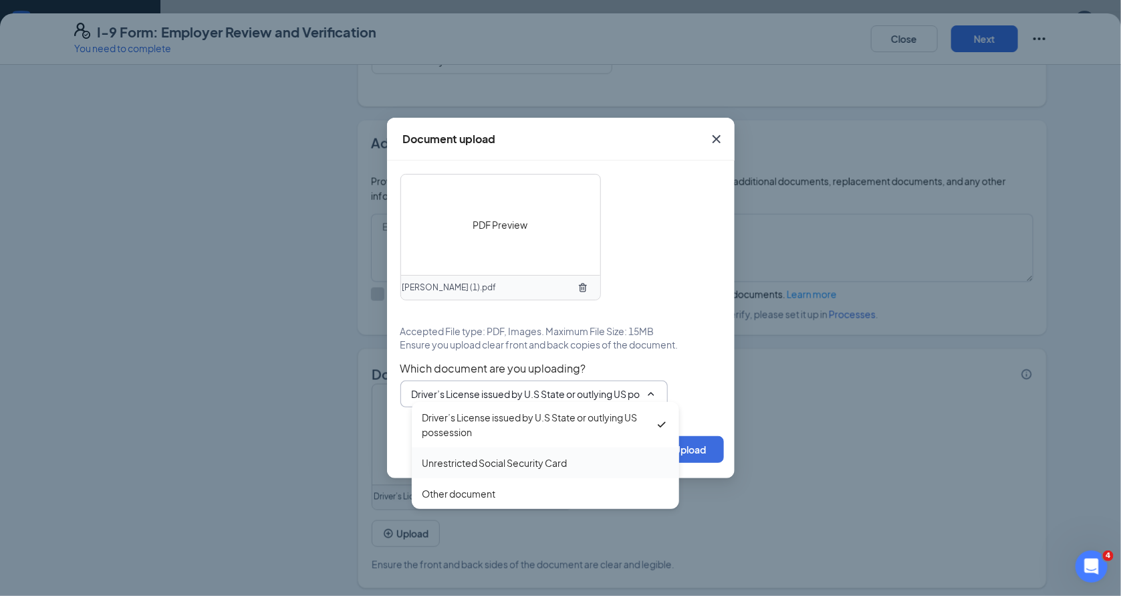
click at [502, 455] on div "Unrestricted Social Security Card" at bounding box center [545, 462] width 267 height 31
type input "Unrestricted Social Security Card"
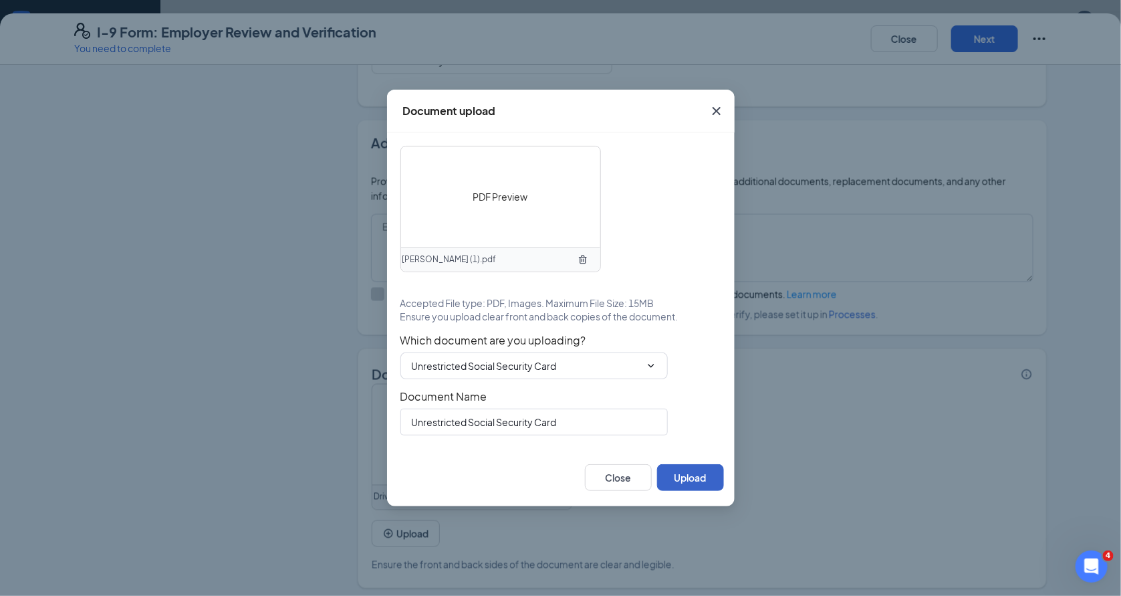
click at [676, 474] on button "Upload" at bounding box center [690, 477] width 67 height 27
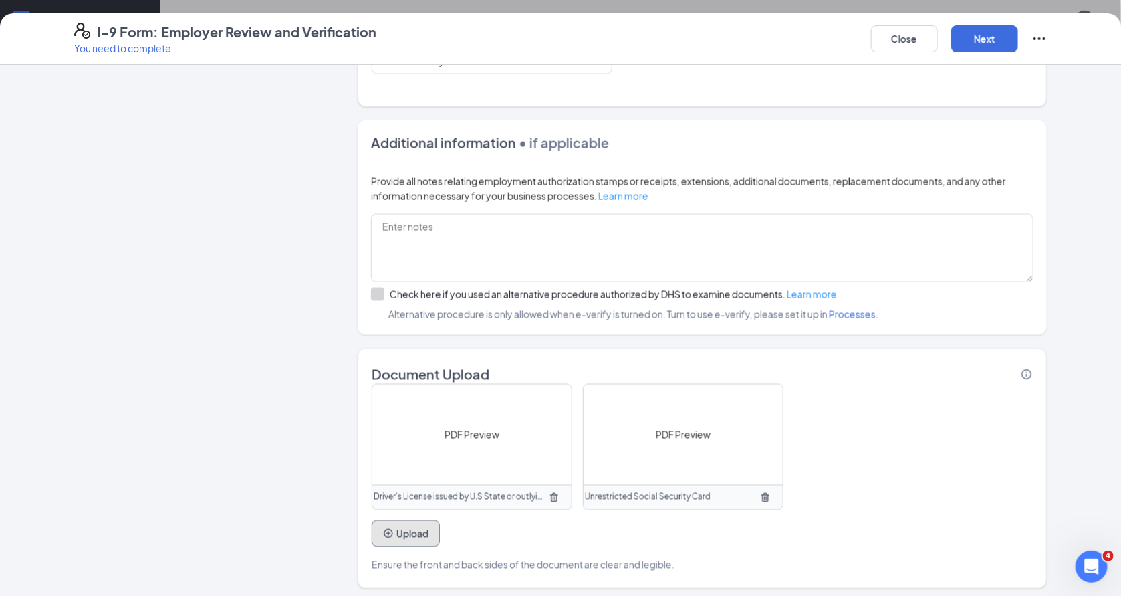
scroll to position [664, 0]
click at [987, 39] on button "Next" at bounding box center [984, 38] width 67 height 27
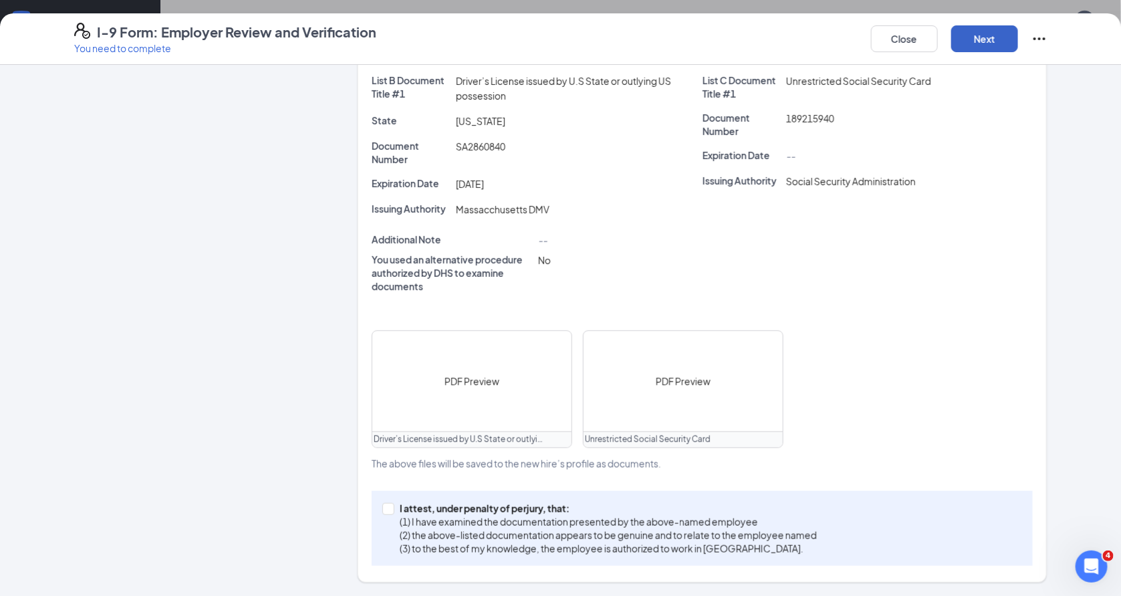
scroll to position [265, 0]
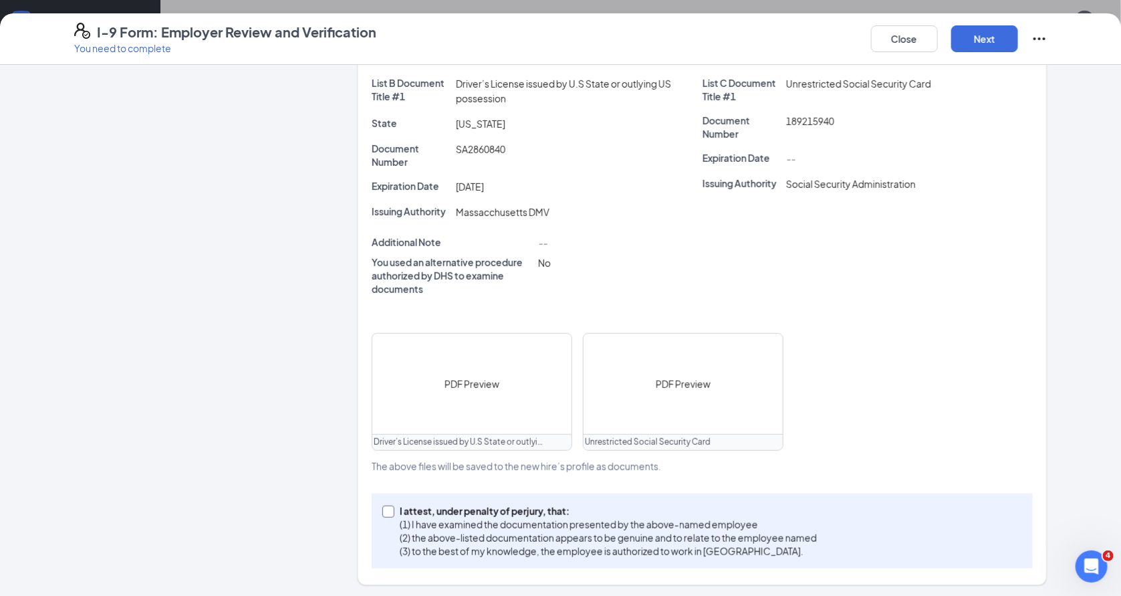
click at [596, 534] on p "(2) the above-listed documentation appears to be genuine and to relate to the e…" at bounding box center [608, 537] width 417 height 13
click at [392, 515] on input "I attest, under penalty of perjury, that: (1) I have examined the documentation…" at bounding box center [386, 509] width 9 height 9
checkbox input "true"
click at [972, 49] on button "Next" at bounding box center [984, 38] width 67 height 27
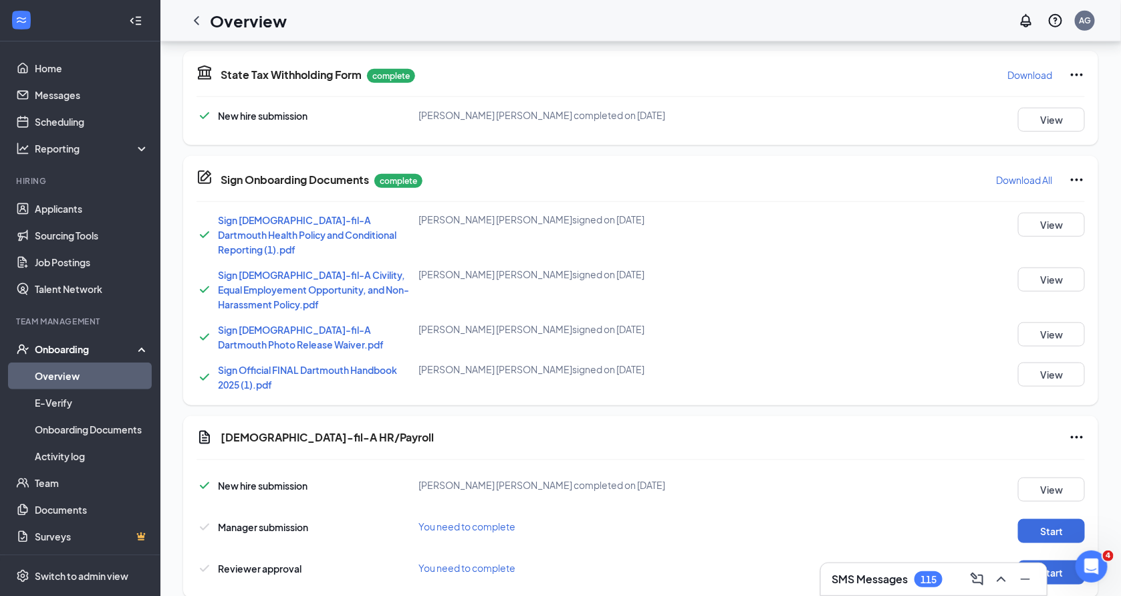
scroll to position [664, 0]
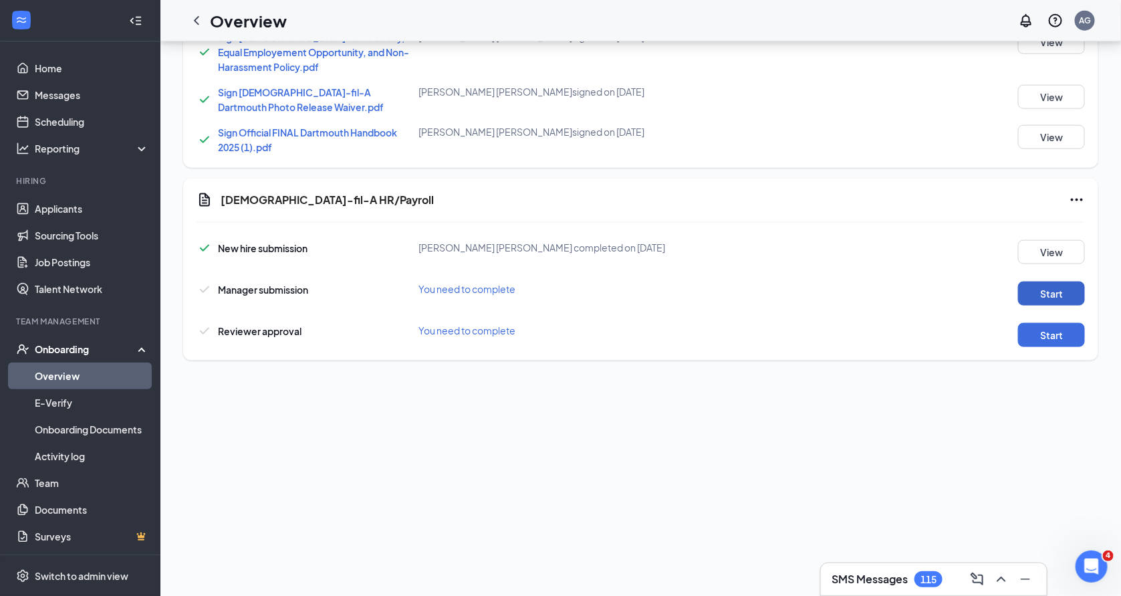
click at [1049, 281] on button "Start" at bounding box center [1051, 293] width 67 height 24
click at [1052, 323] on button "Start" at bounding box center [1051, 335] width 67 height 24
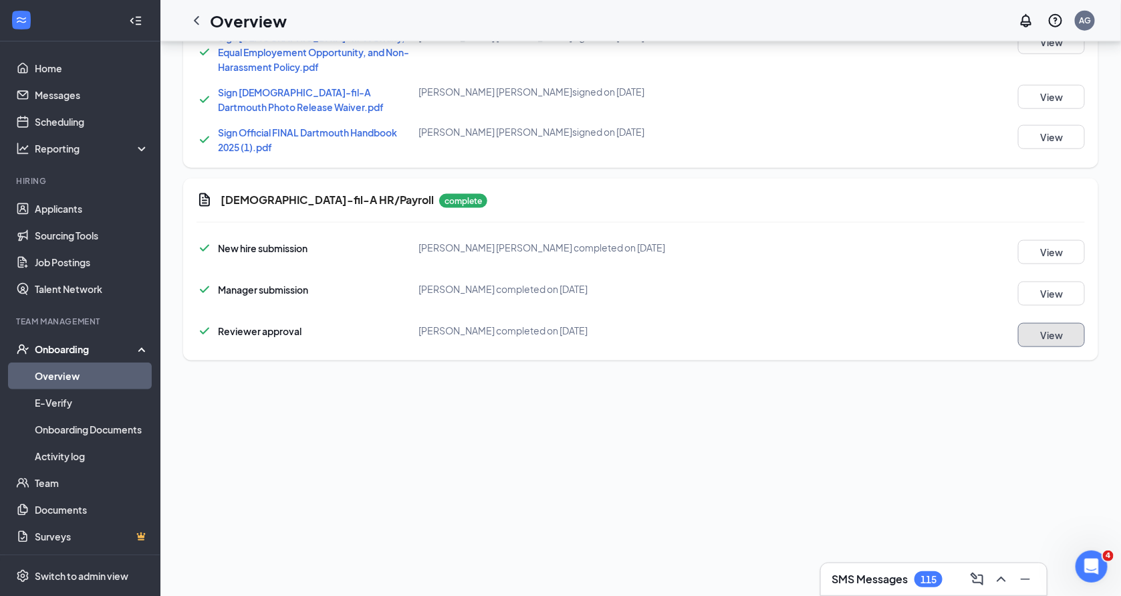
scroll to position [0, 0]
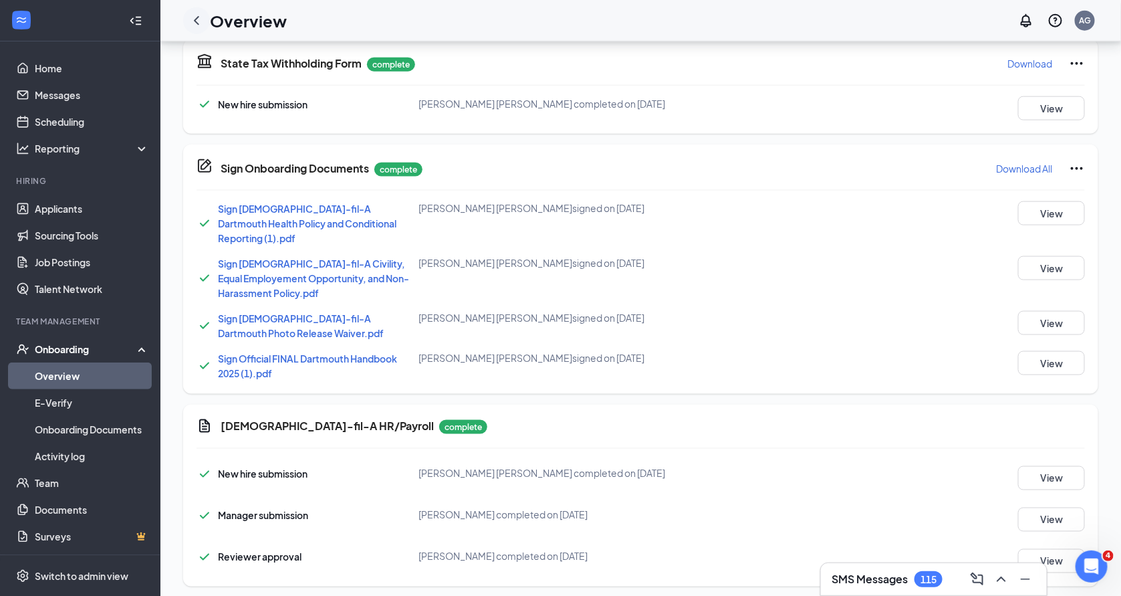
click at [191, 17] on icon "ChevronLeft" at bounding box center [197, 21] width 16 height 16
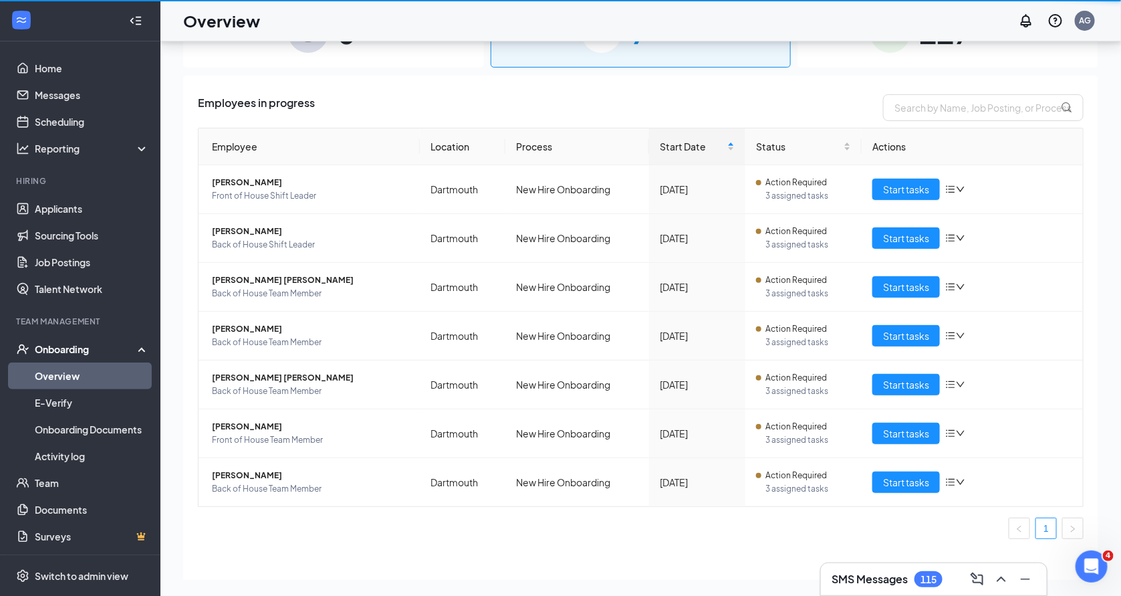
scroll to position [60, 0]
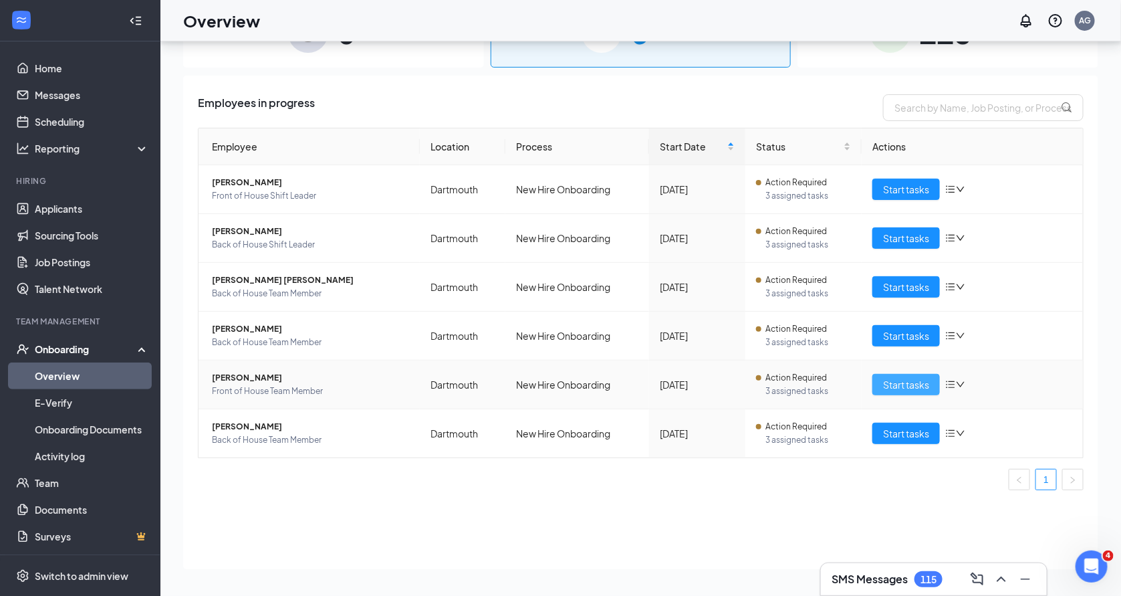
click at [903, 389] on span "Start tasks" at bounding box center [906, 384] width 46 height 15
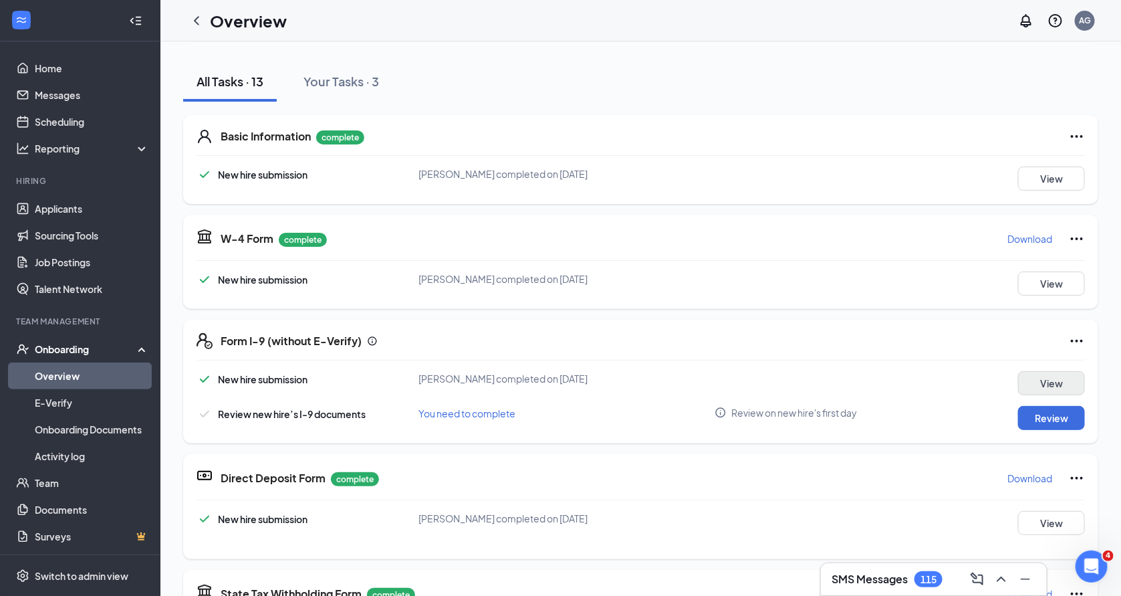
scroll to position [235, 0]
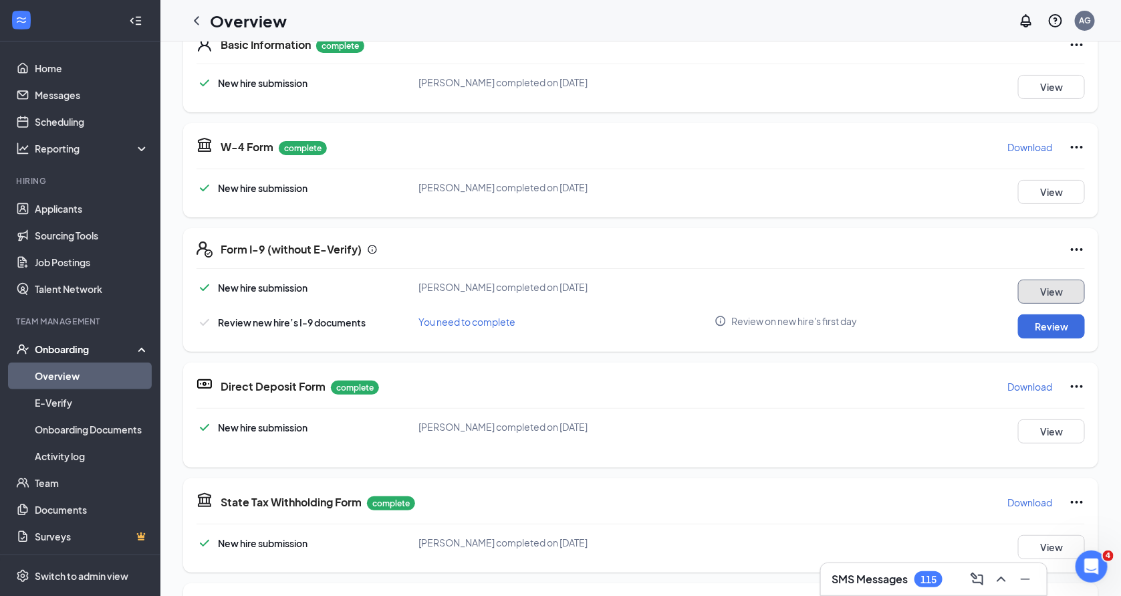
click at [1049, 279] on button "View" at bounding box center [1051, 291] width 67 height 24
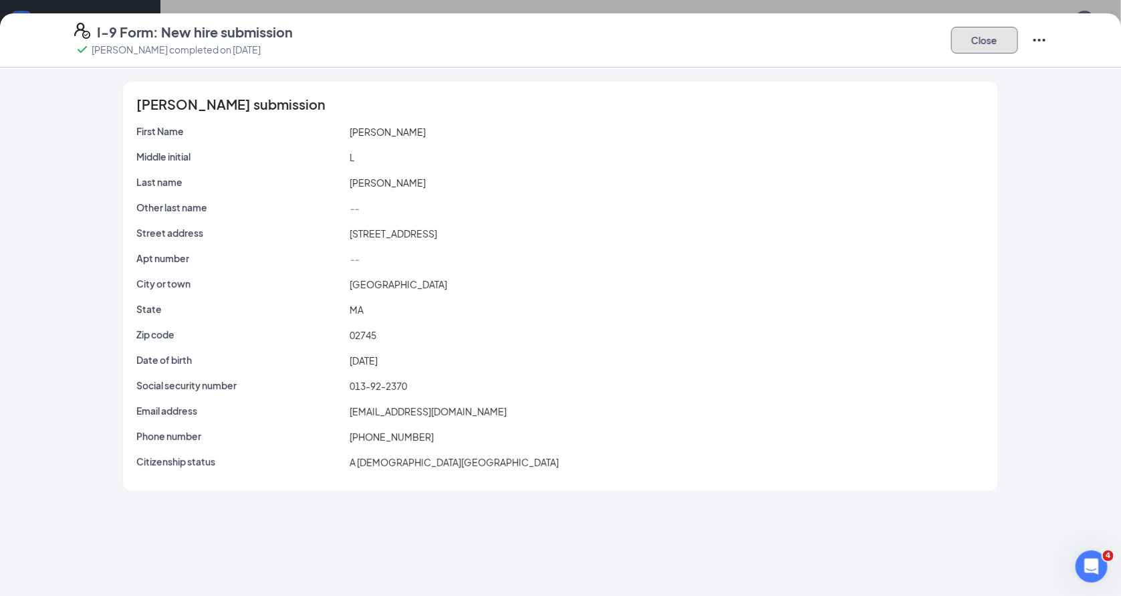
click at [974, 34] on button "Close" at bounding box center [984, 40] width 67 height 27
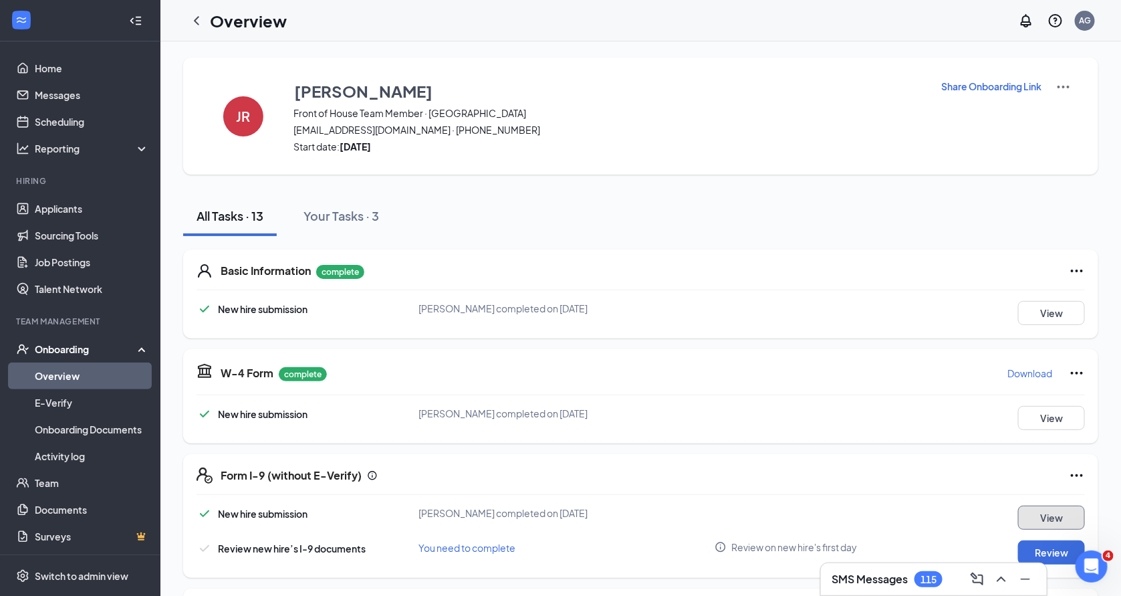
scroll to position [55, 0]
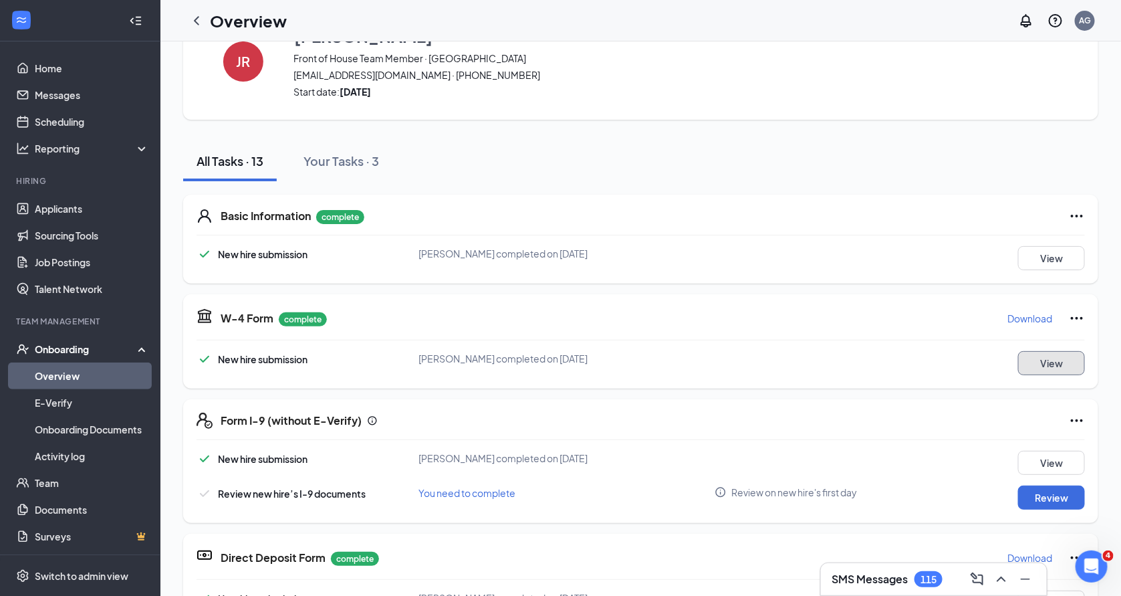
click at [1053, 366] on button "View" at bounding box center [1051, 363] width 67 height 24
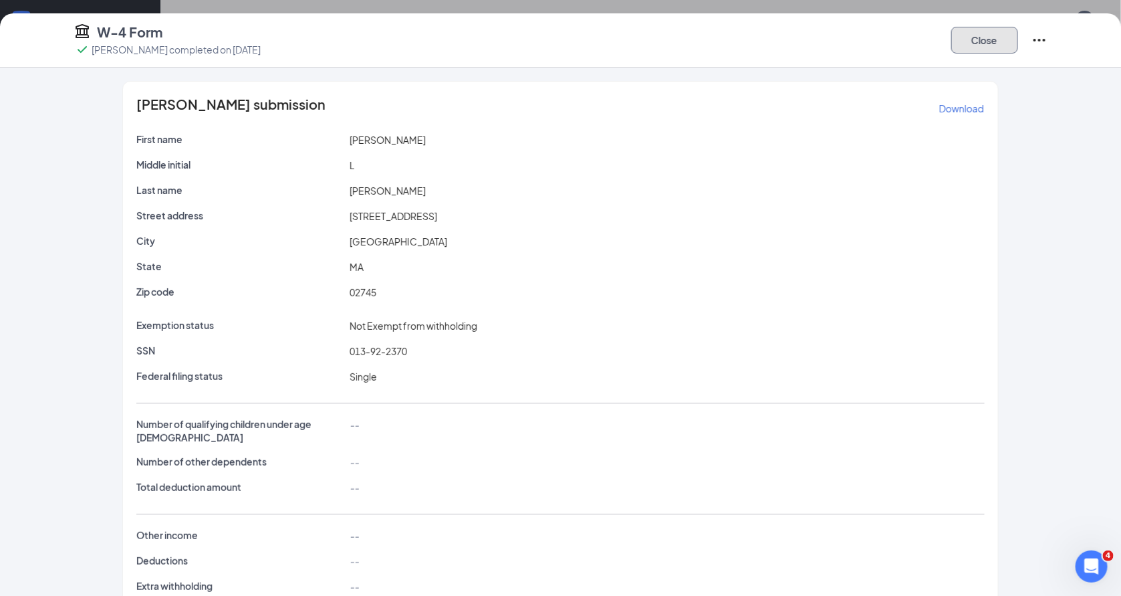
click at [983, 40] on button "Close" at bounding box center [984, 40] width 67 height 27
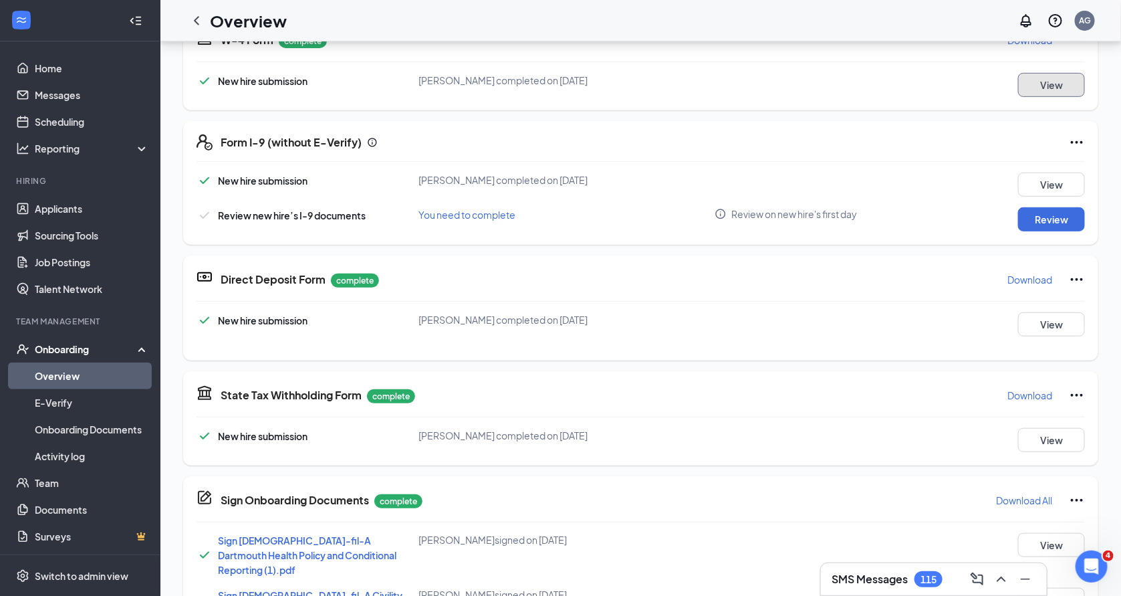
scroll to position [117, 0]
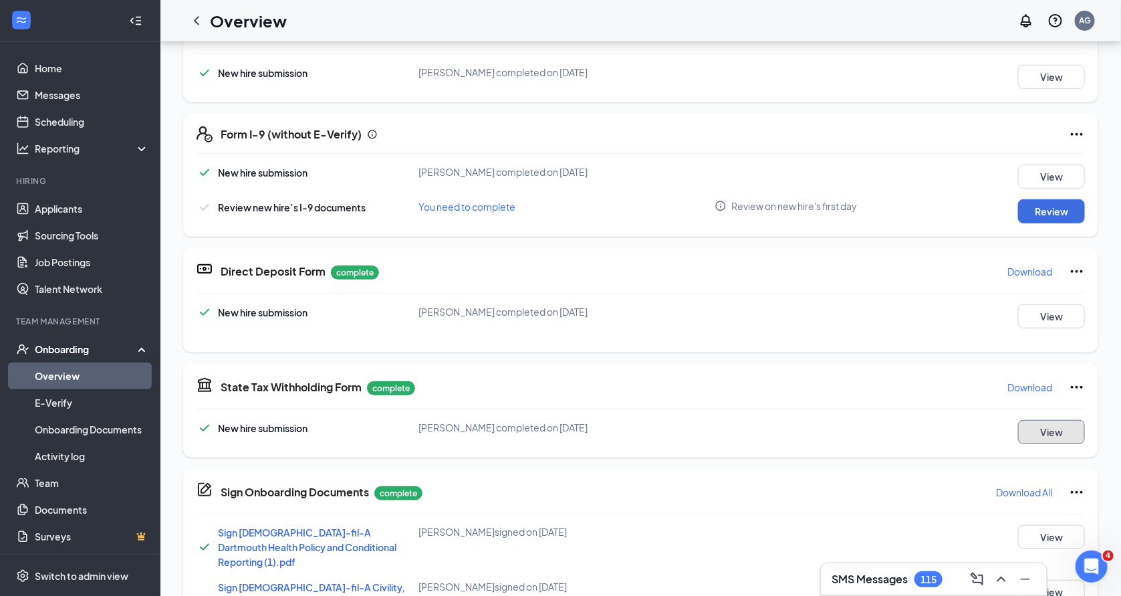
click at [1057, 434] on button "View" at bounding box center [1051, 432] width 67 height 24
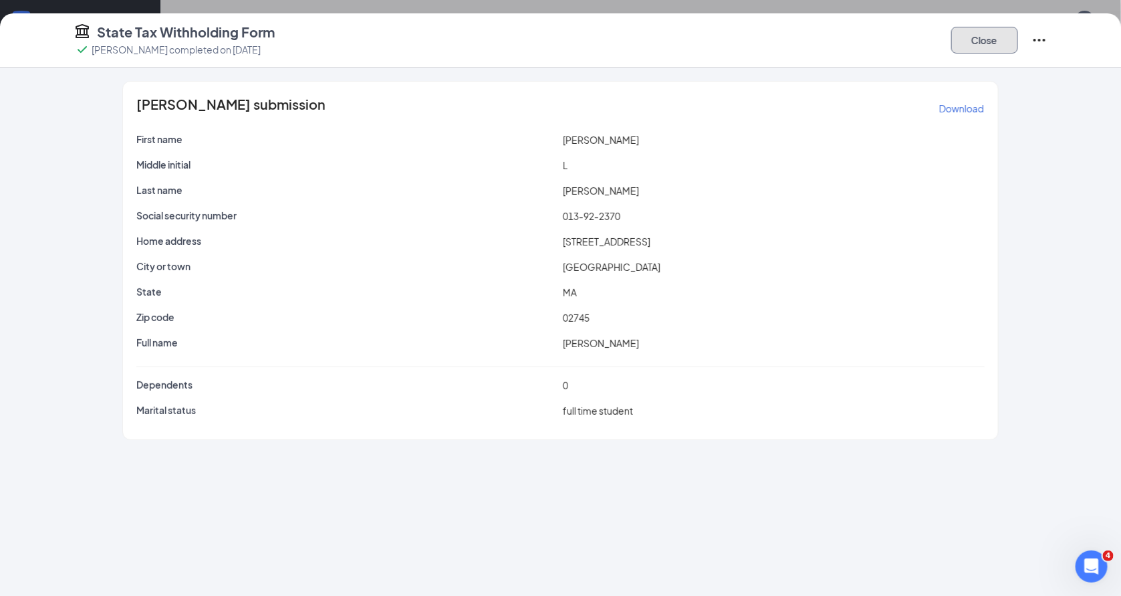
click at [983, 50] on button "Close" at bounding box center [984, 40] width 67 height 27
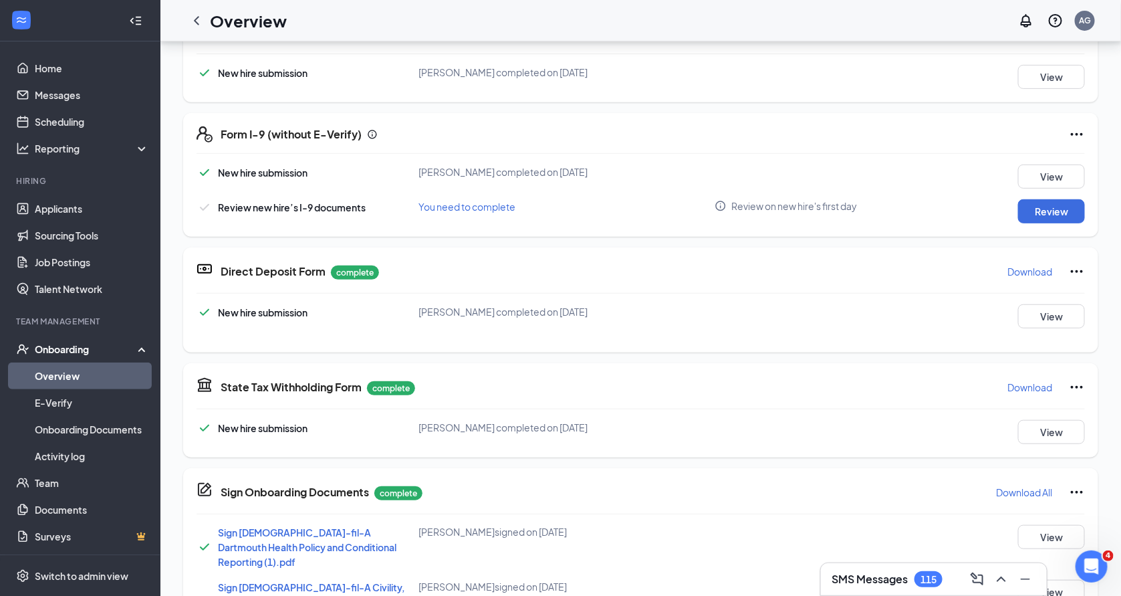
click at [1055, 224] on div "Form I-9 (without E-Verify) New hire submission Juliana L Rocha completed on Se…" at bounding box center [640, 175] width 915 height 124
click at [1052, 207] on button "Review" at bounding box center [1051, 211] width 67 height 24
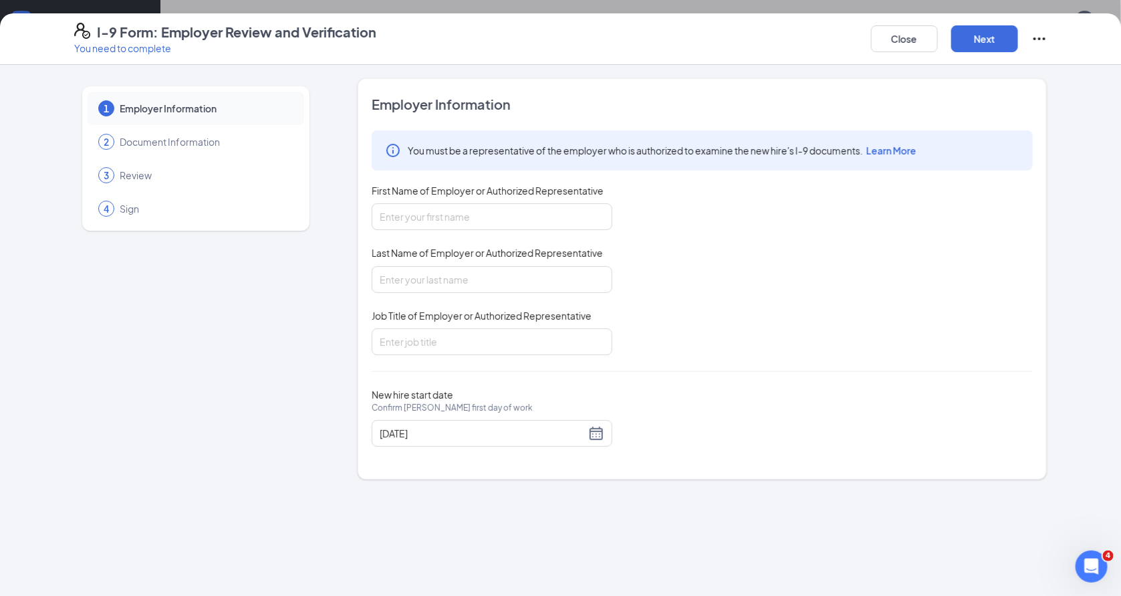
click at [559, 193] on span "First Name of Employer or Authorized Representative" at bounding box center [488, 190] width 232 height 13
click at [559, 203] on input "First Name of Employer or Authorized Representative" at bounding box center [492, 216] width 241 height 27
type input "Angela"
type input "Gonzalez"
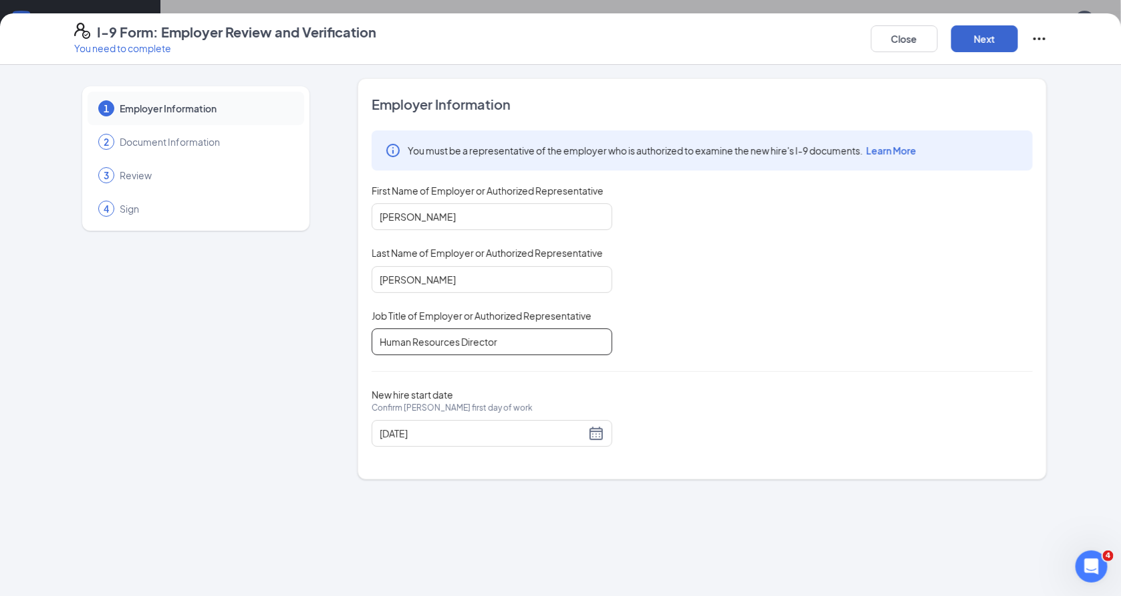
type input "Human Resources Director"
click at [959, 35] on button "Next" at bounding box center [984, 38] width 67 height 27
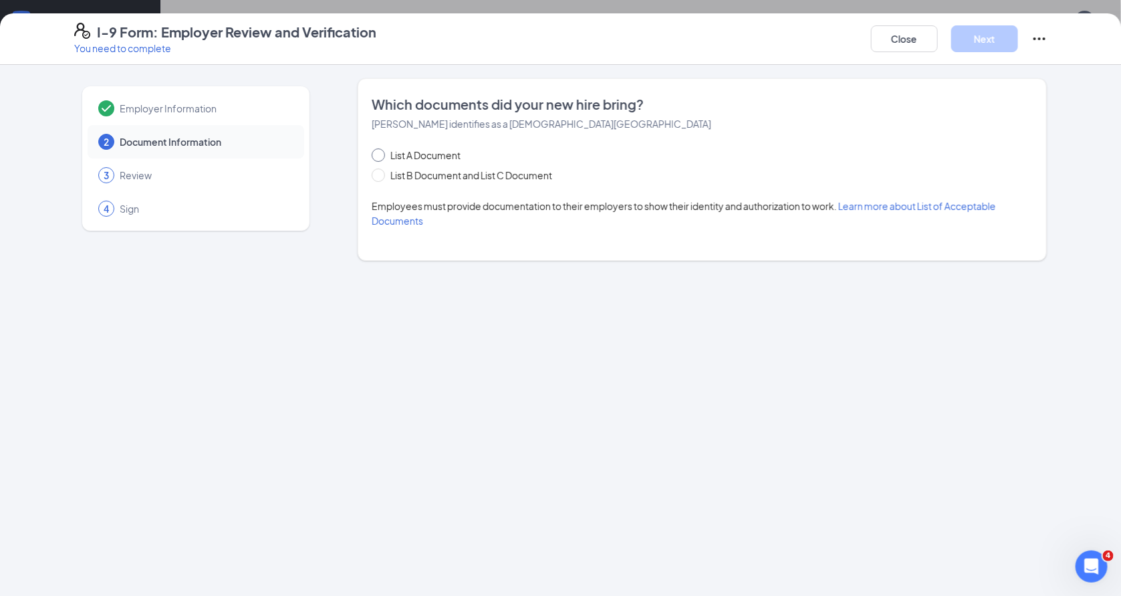
click at [452, 150] on span "List A Document" at bounding box center [425, 155] width 81 height 15
click at [381, 150] on input "List A Document" at bounding box center [376, 152] width 9 height 9
radio input "true"
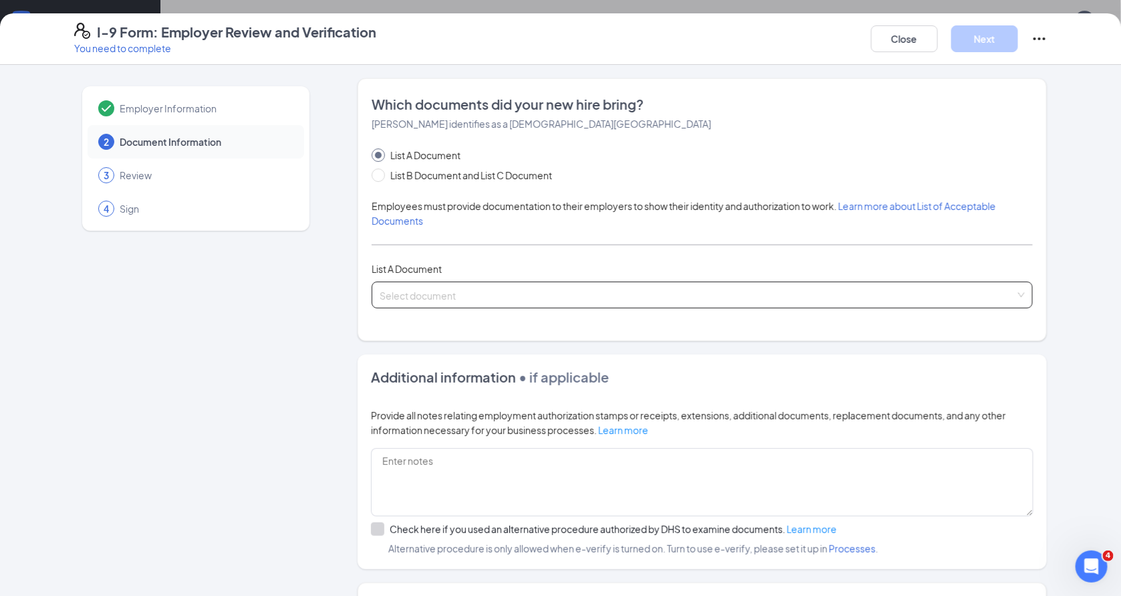
click at [568, 282] on input "search" at bounding box center [698, 292] width 636 height 20
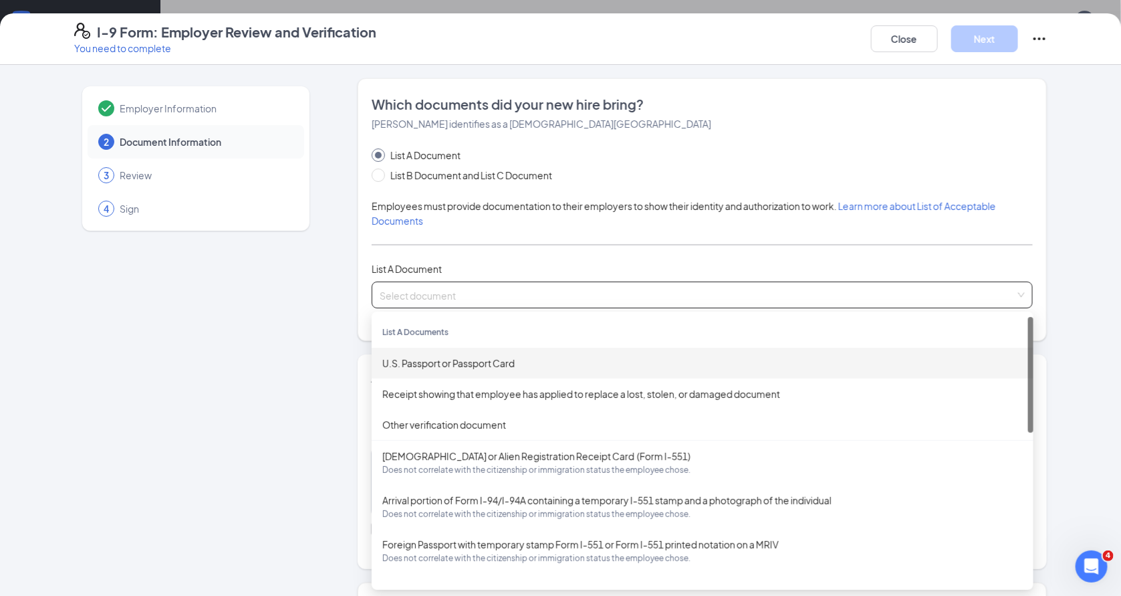
click at [559, 367] on div "U.S. Passport or Passport Card" at bounding box center [702, 363] width 640 height 15
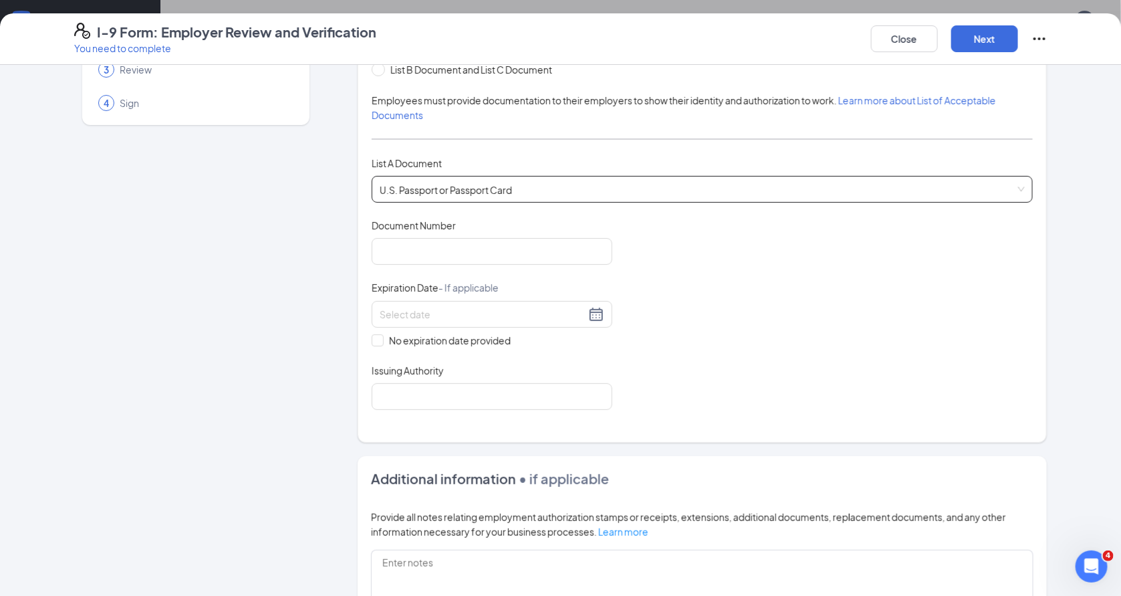
scroll to position [135, 0]
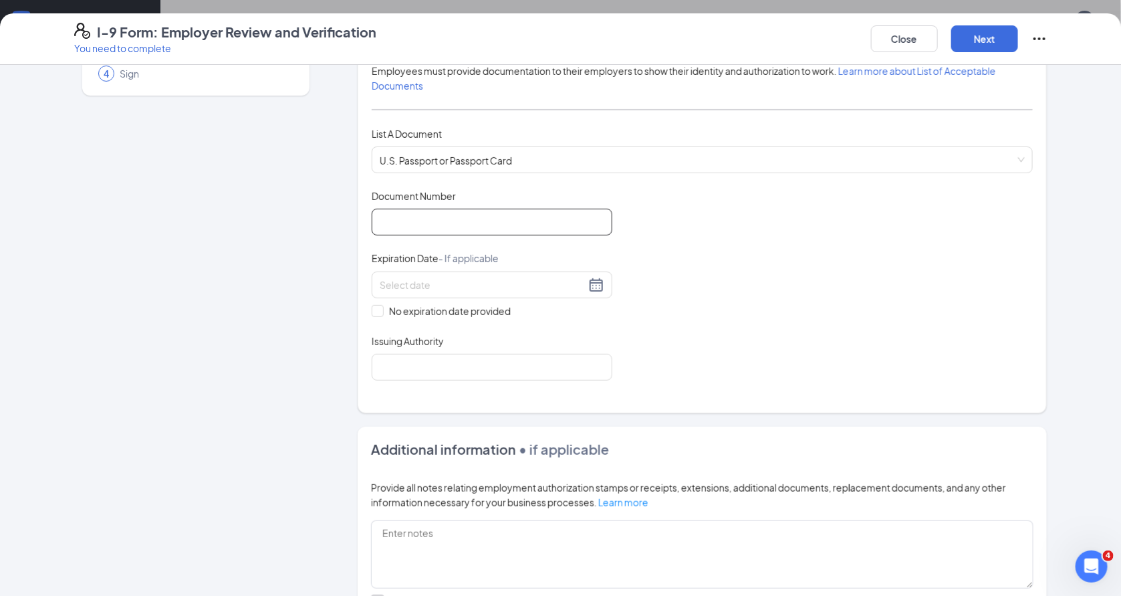
click at [516, 227] on input "Document Number" at bounding box center [492, 222] width 241 height 27
type input "a"
type input "A39123963"
click at [474, 358] on input "Issuing Authority" at bounding box center [492, 367] width 241 height 27
type input "d"
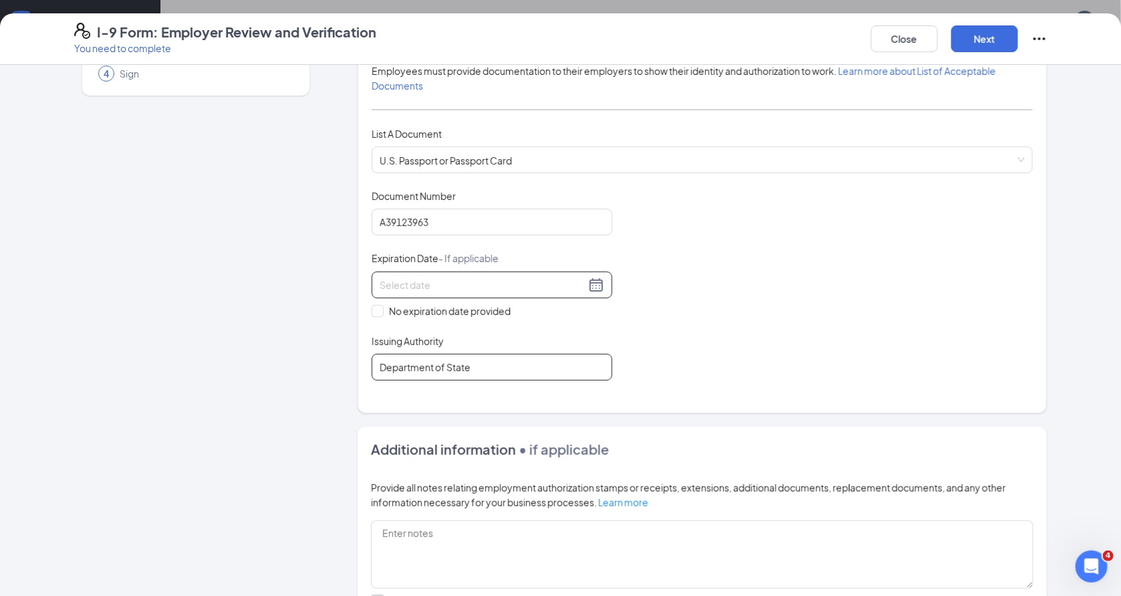
type input "Department of State"
click at [510, 291] on div at bounding box center [492, 284] width 241 height 27
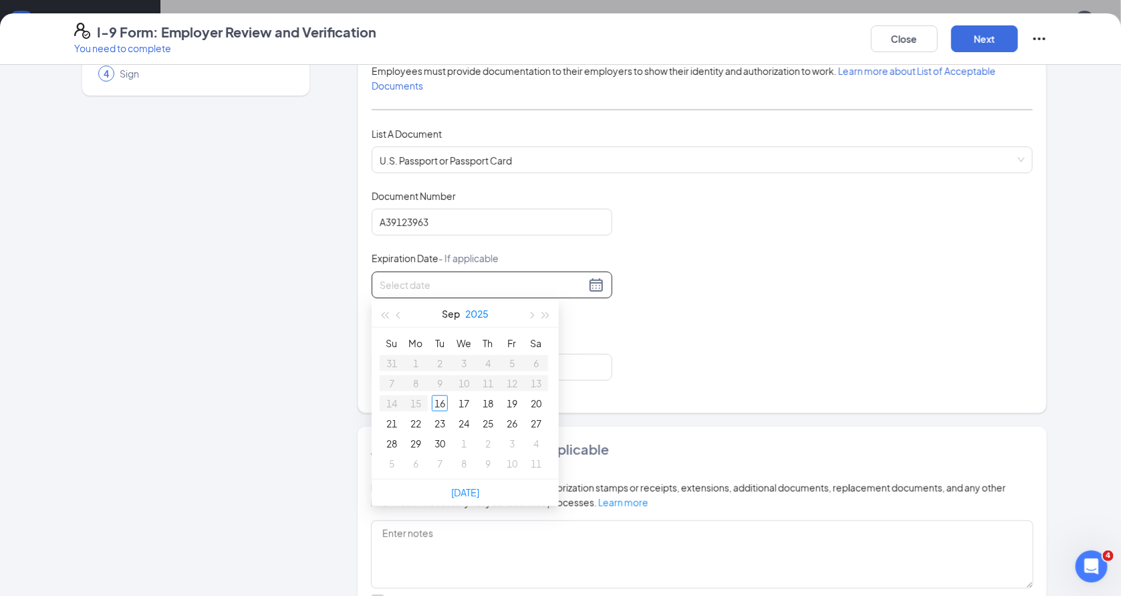
click at [484, 313] on button "2025" at bounding box center [476, 313] width 23 height 27
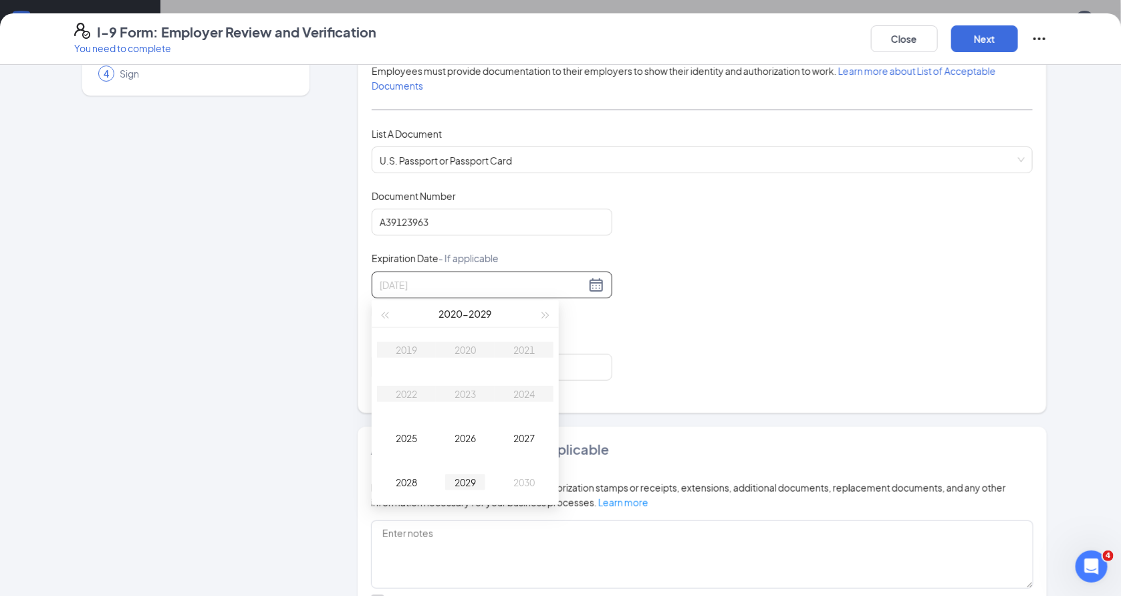
type input "09/16/2029"
click at [466, 480] on div "2029" at bounding box center [465, 482] width 40 height 16
type input "08/29/2029"
click at [449, 314] on button "Sep" at bounding box center [452, 313] width 18 height 27
click at [480, 401] on td "May" at bounding box center [465, 394] width 59 height 44
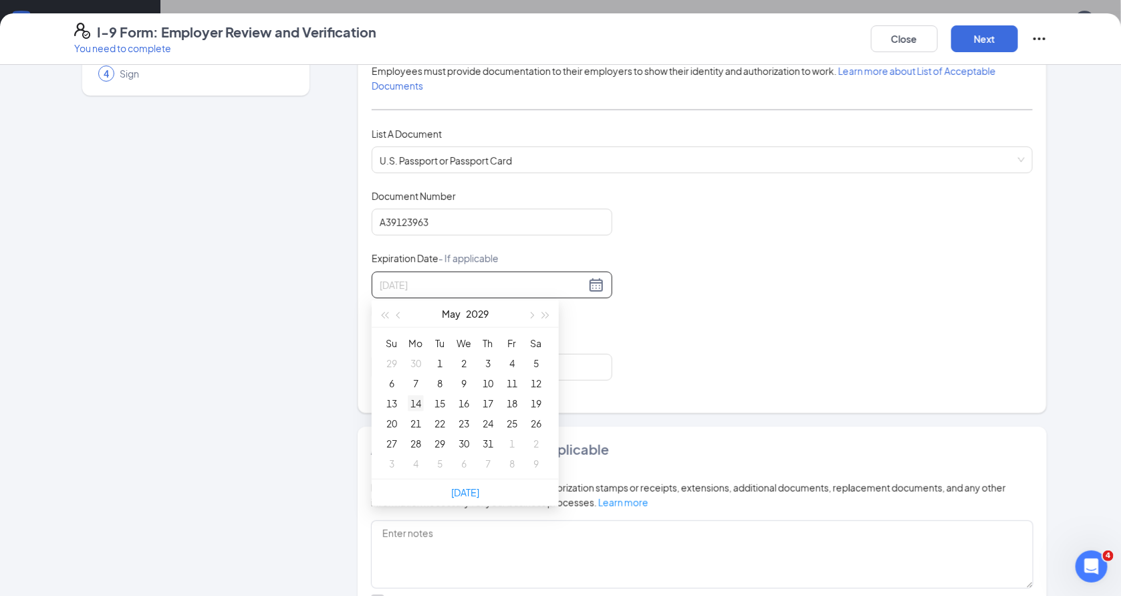
type input "05/14/2029"
click at [413, 406] on div "14" at bounding box center [416, 403] width 16 height 16
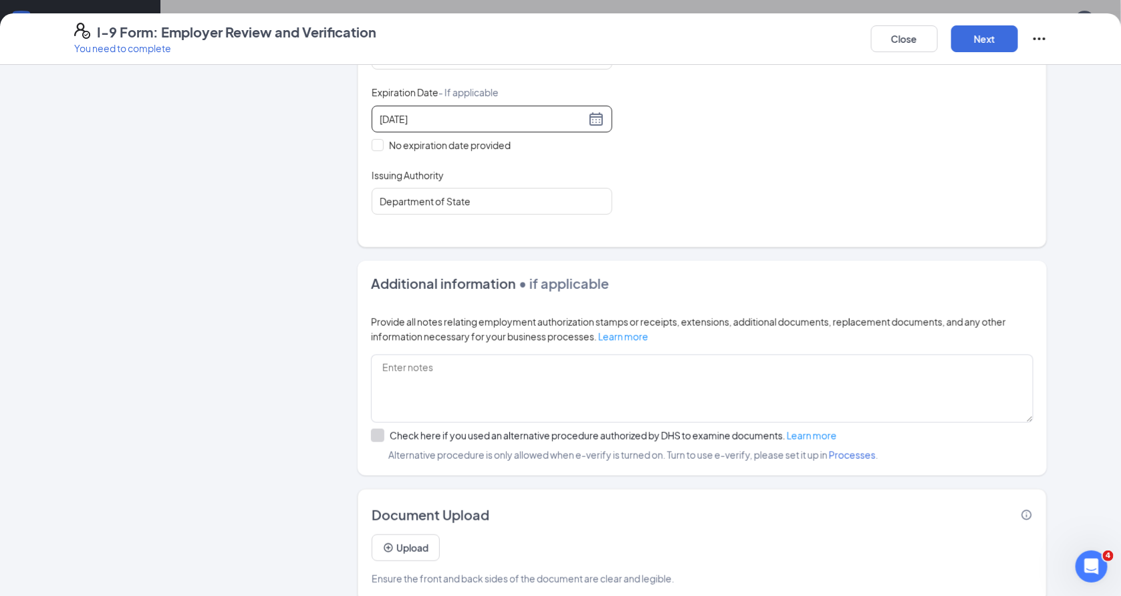
scroll to position [318, 0]
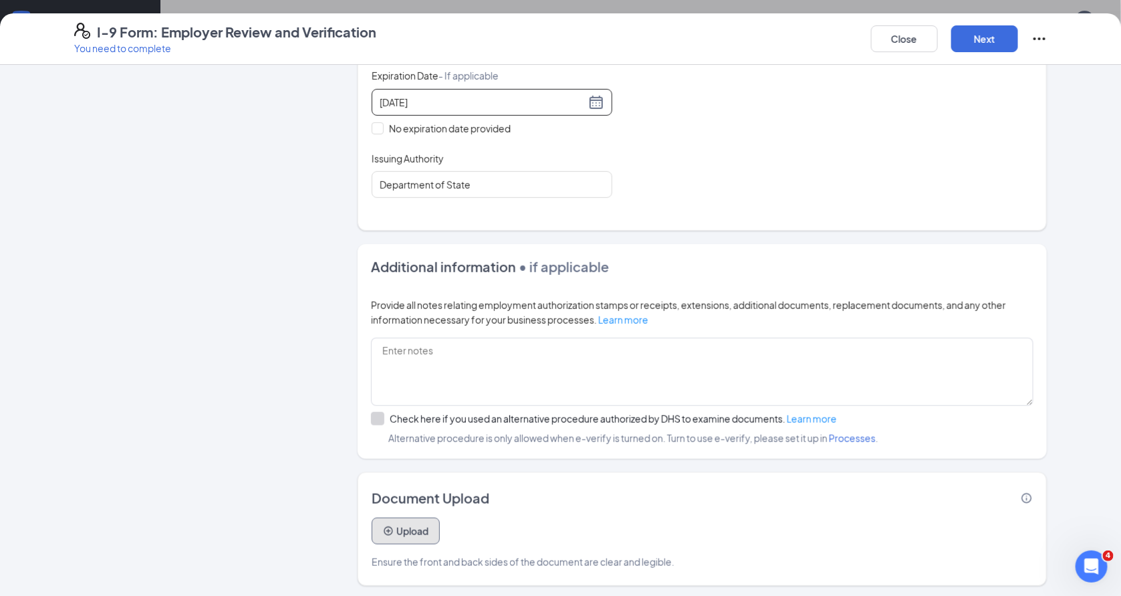
click at [415, 538] on button "Upload" at bounding box center [406, 530] width 68 height 27
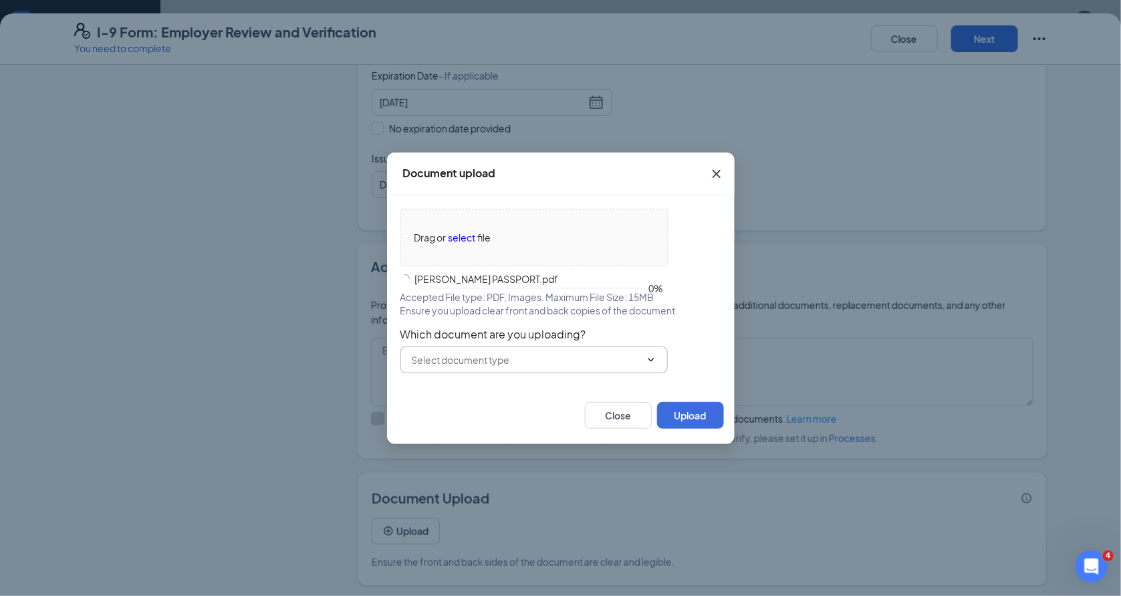
click at [621, 371] on span at bounding box center [533, 359] width 267 height 27
click at [620, 366] on input "text" at bounding box center [526, 359] width 229 height 15
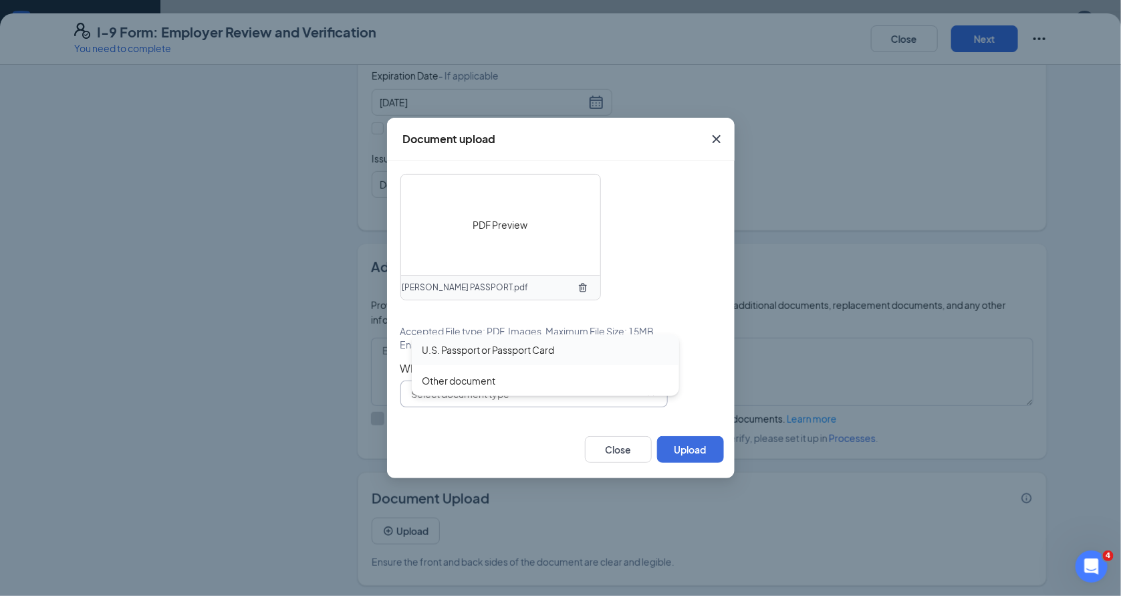
click at [607, 356] on div "U.S. Passport or Passport Card" at bounding box center [545, 349] width 246 height 15
type input "U.S. Passport or Passport Card"
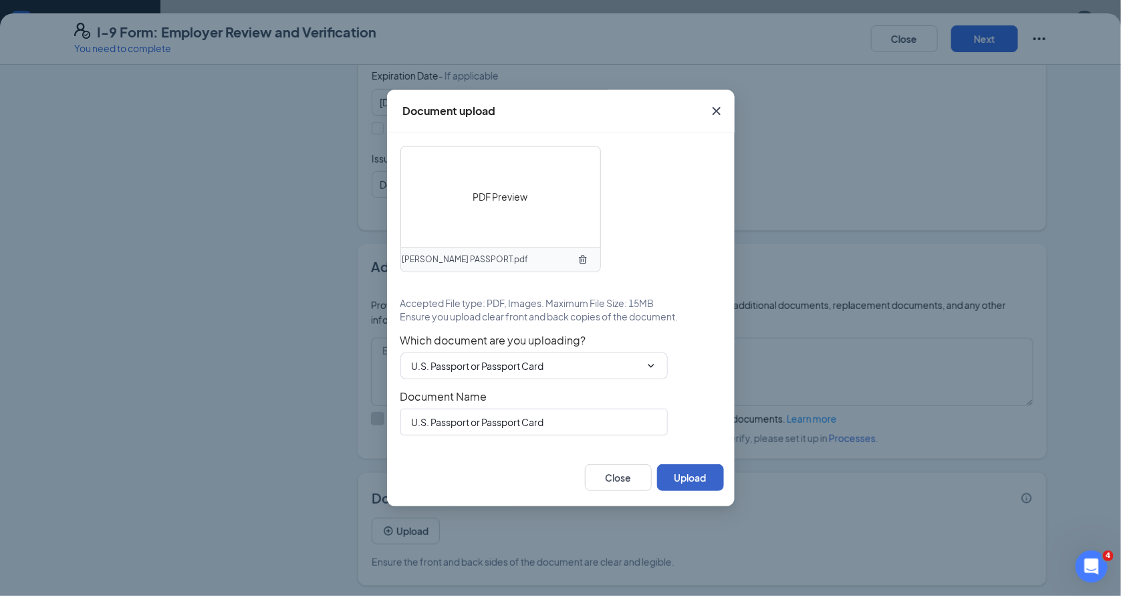
click at [707, 464] on button "Upload" at bounding box center [690, 477] width 67 height 27
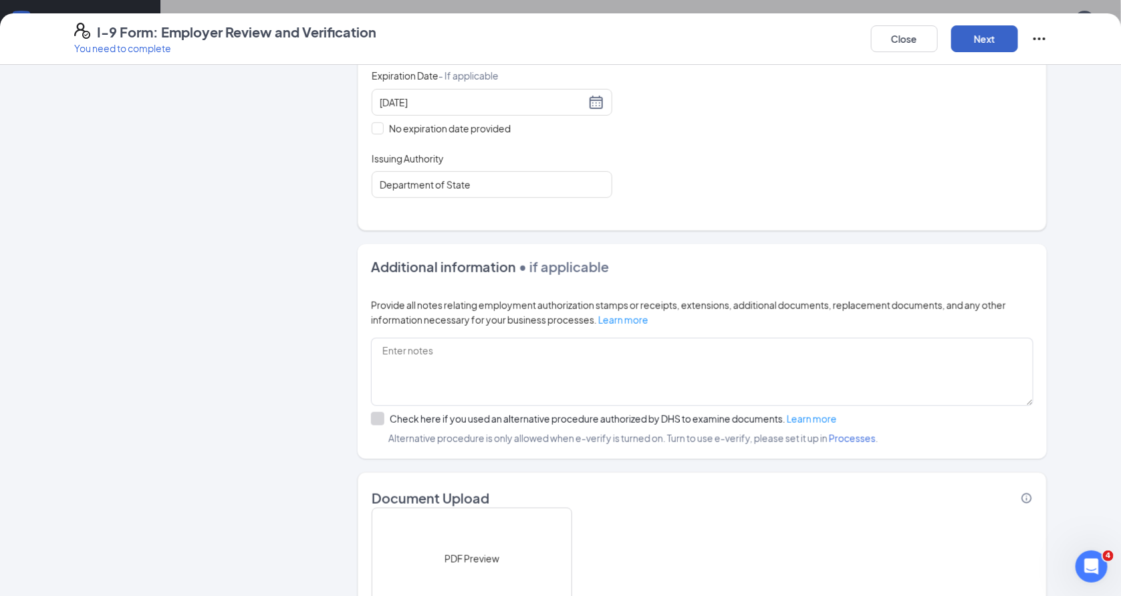
click at [983, 37] on button "Next" at bounding box center [984, 38] width 67 height 27
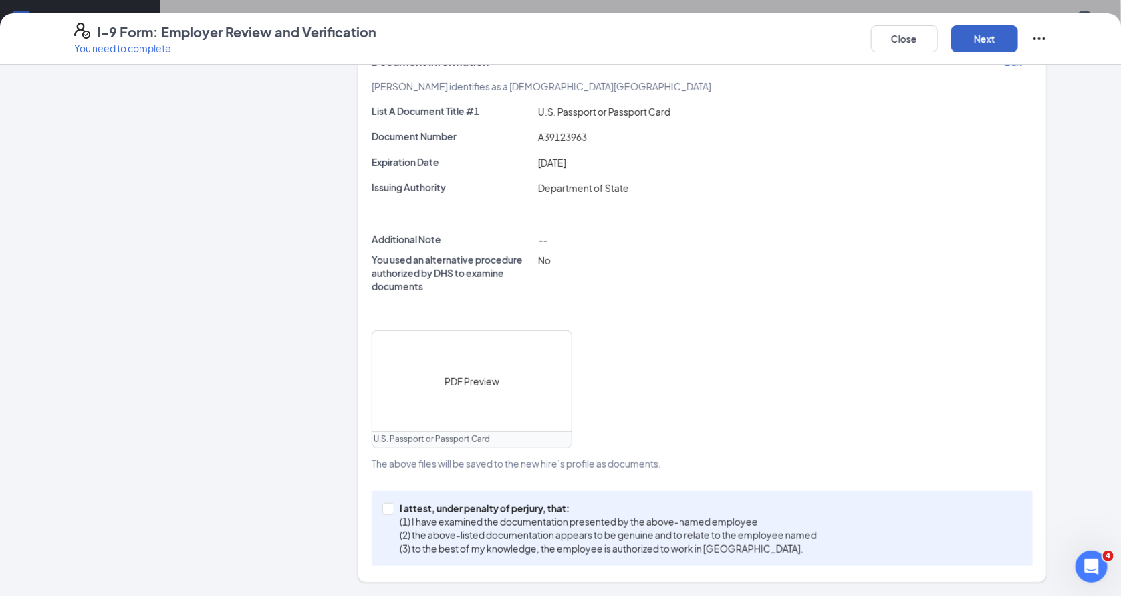
scroll to position [235, 0]
click at [650, 531] on p "(2) the above-listed documentation appears to be genuine and to relate to the e…" at bounding box center [608, 537] width 417 height 13
click at [392, 515] on input "I attest, under penalty of perjury, that: (1) I have examined the documentation…" at bounding box center [386, 509] width 9 height 9
checkbox input "true"
click at [981, 47] on button "Next" at bounding box center [984, 38] width 67 height 27
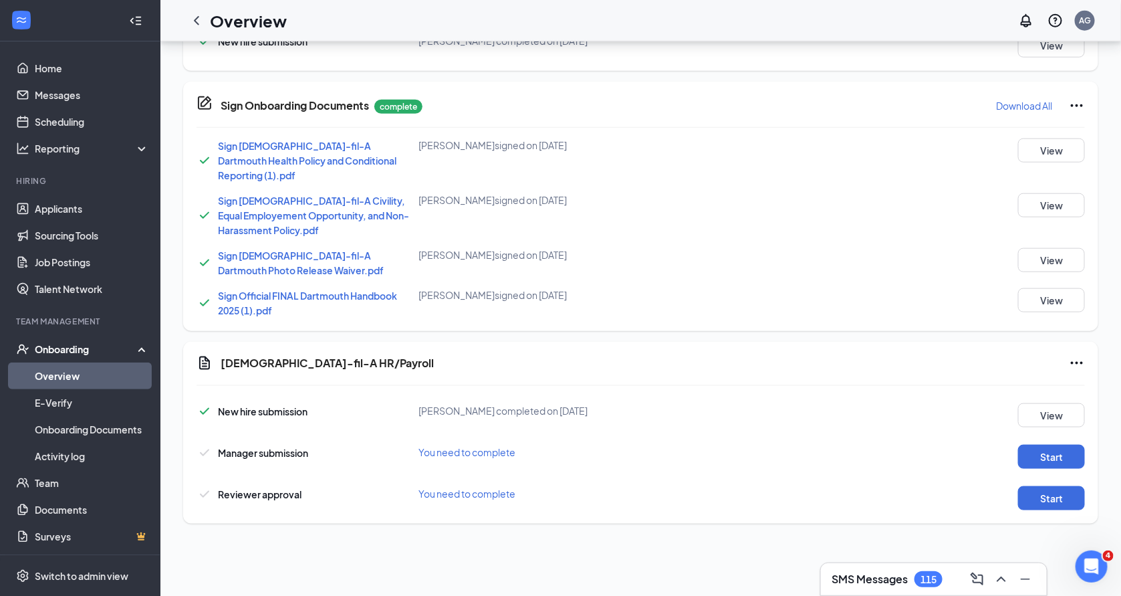
scroll to position [664, 0]
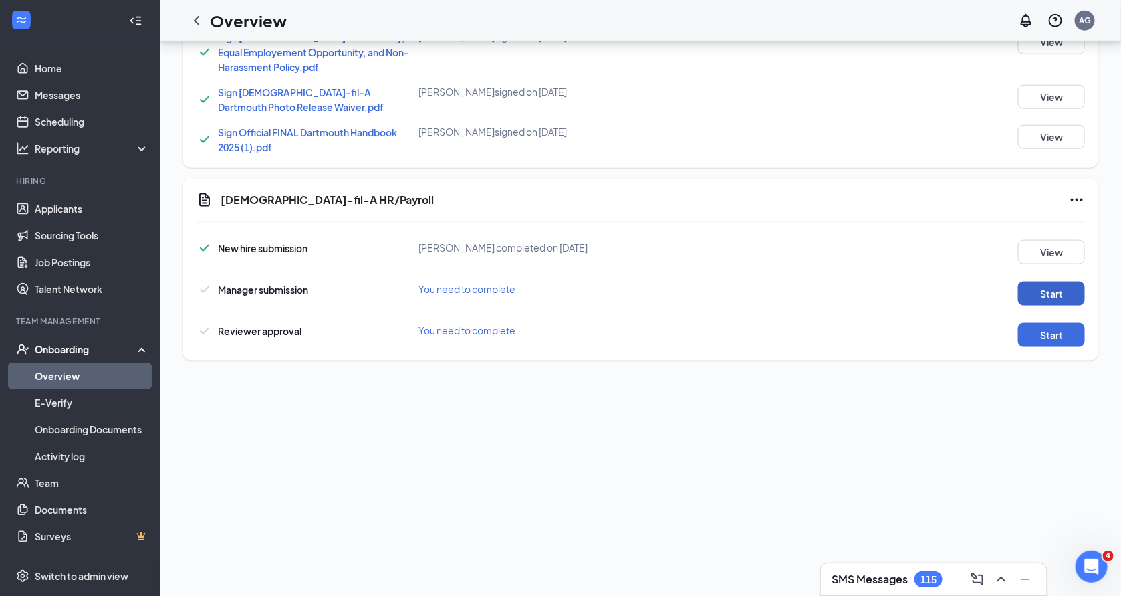
click at [1043, 281] on button "Start" at bounding box center [1051, 293] width 67 height 24
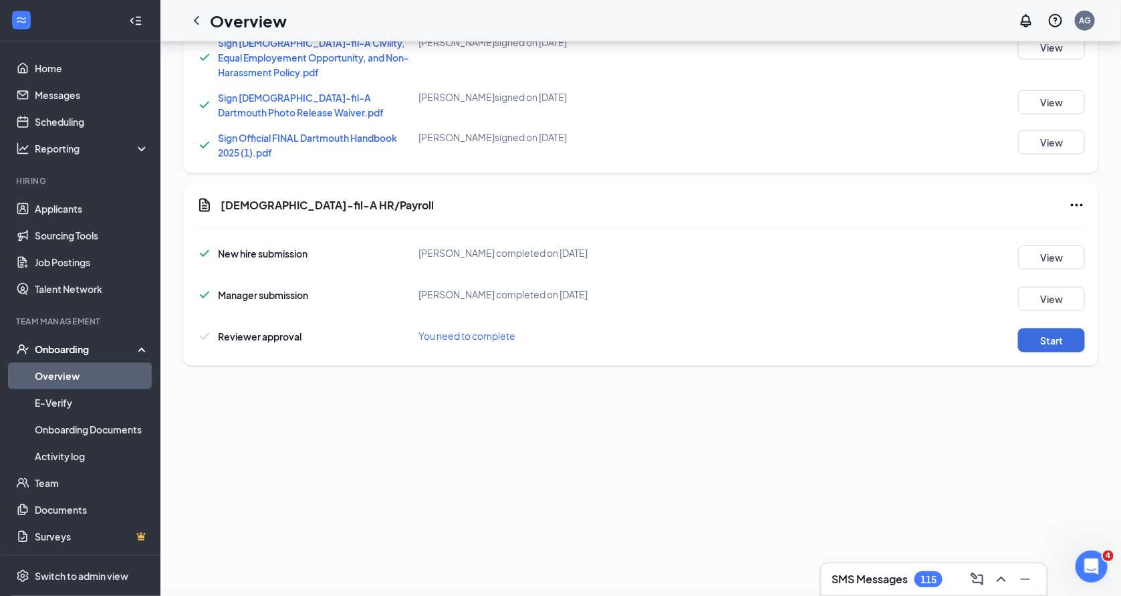
scroll to position [670, 0]
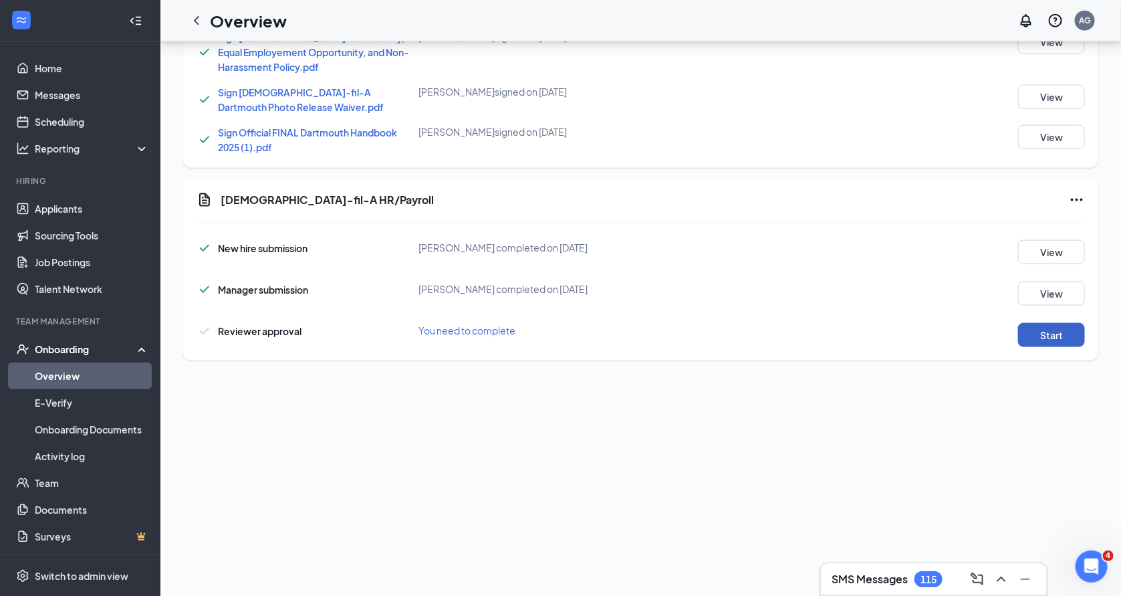
click at [1038, 323] on button "Start" at bounding box center [1051, 335] width 67 height 24
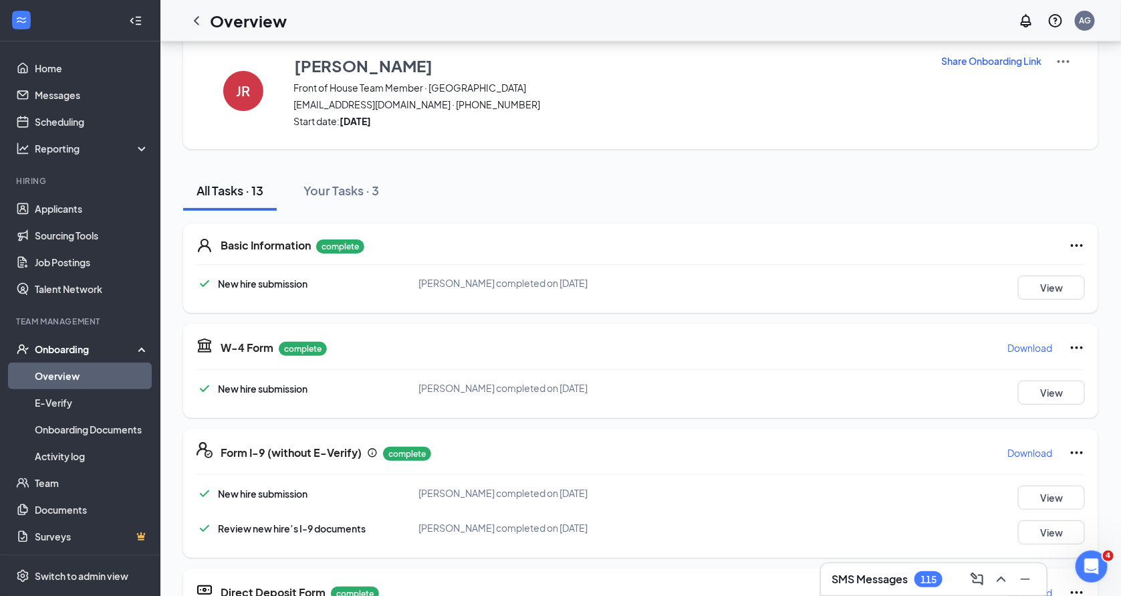
scroll to position [0, 0]
